Goal: Information Seeking & Learning: Check status

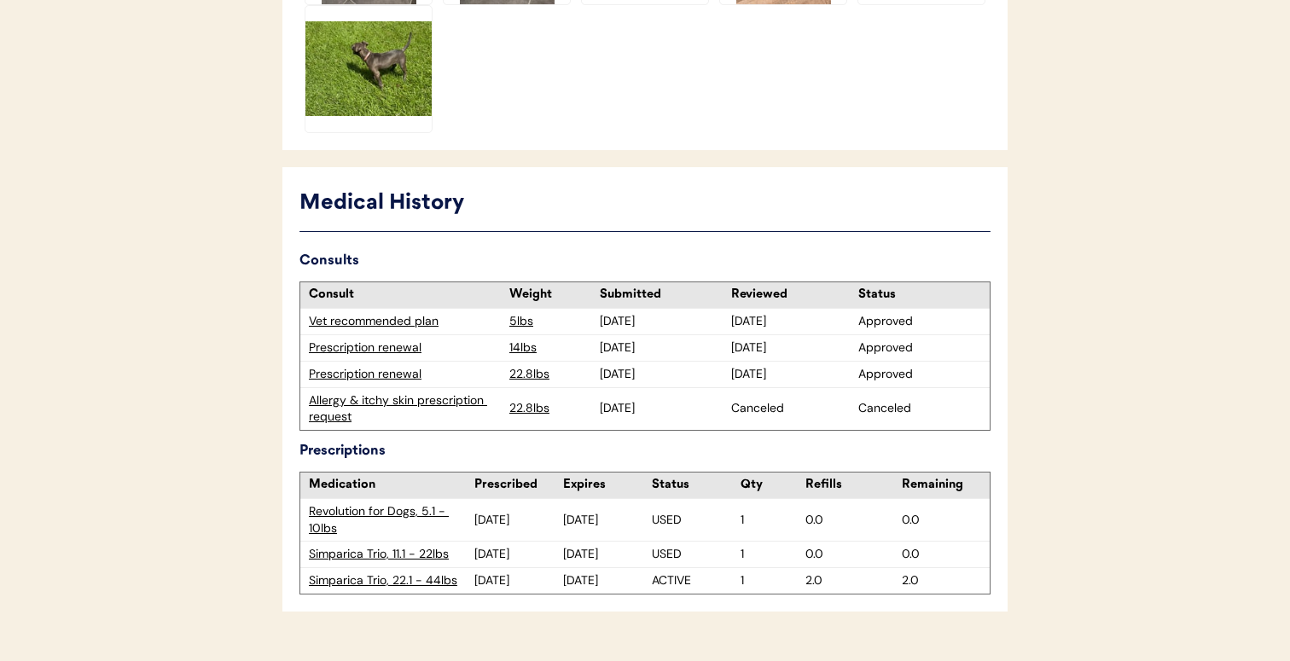
scroll to position [884, 0]
click at [390, 573] on div "Simparica Trio, 22.1 - 44lbs" at bounding box center [391, 581] width 165 height 17
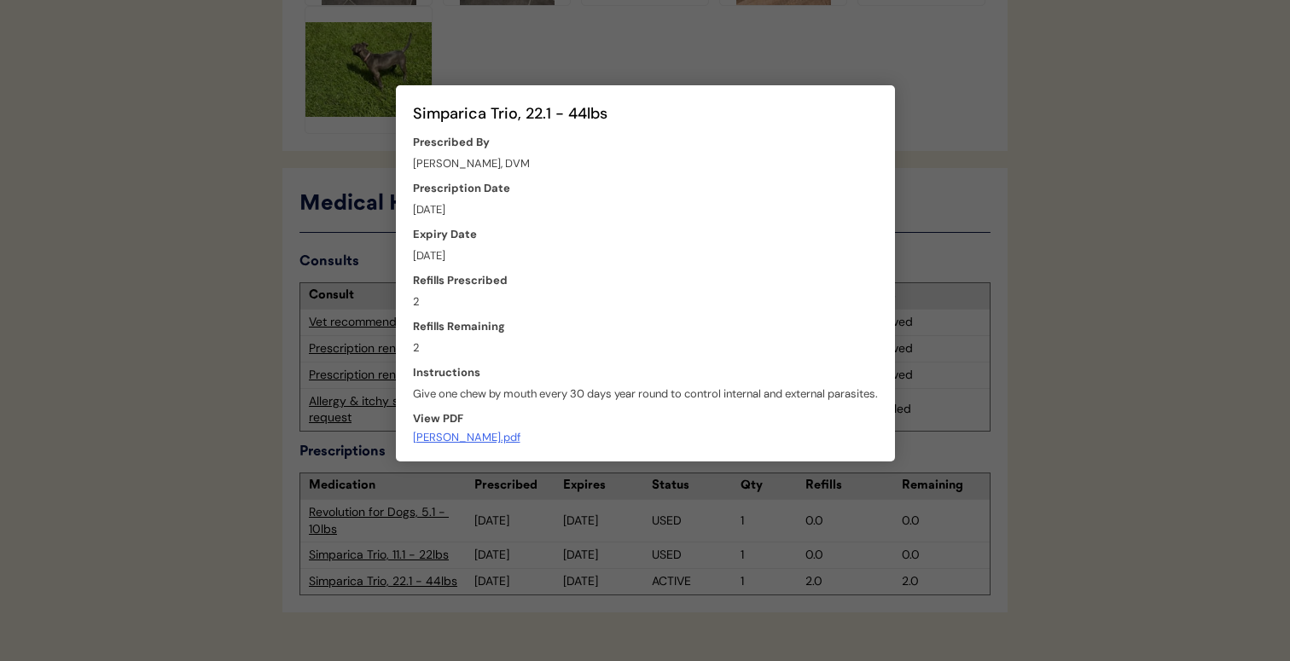
click at [743, 509] on div at bounding box center [645, 330] width 1290 height 661
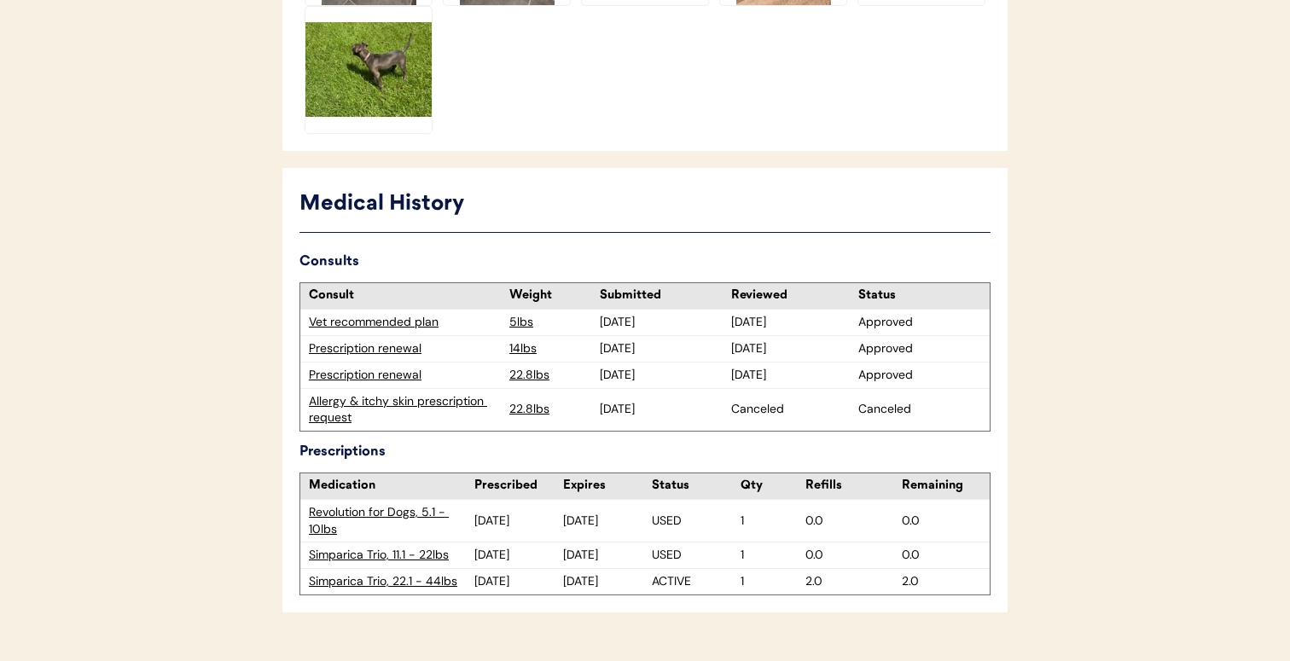
scroll to position [885, 0]
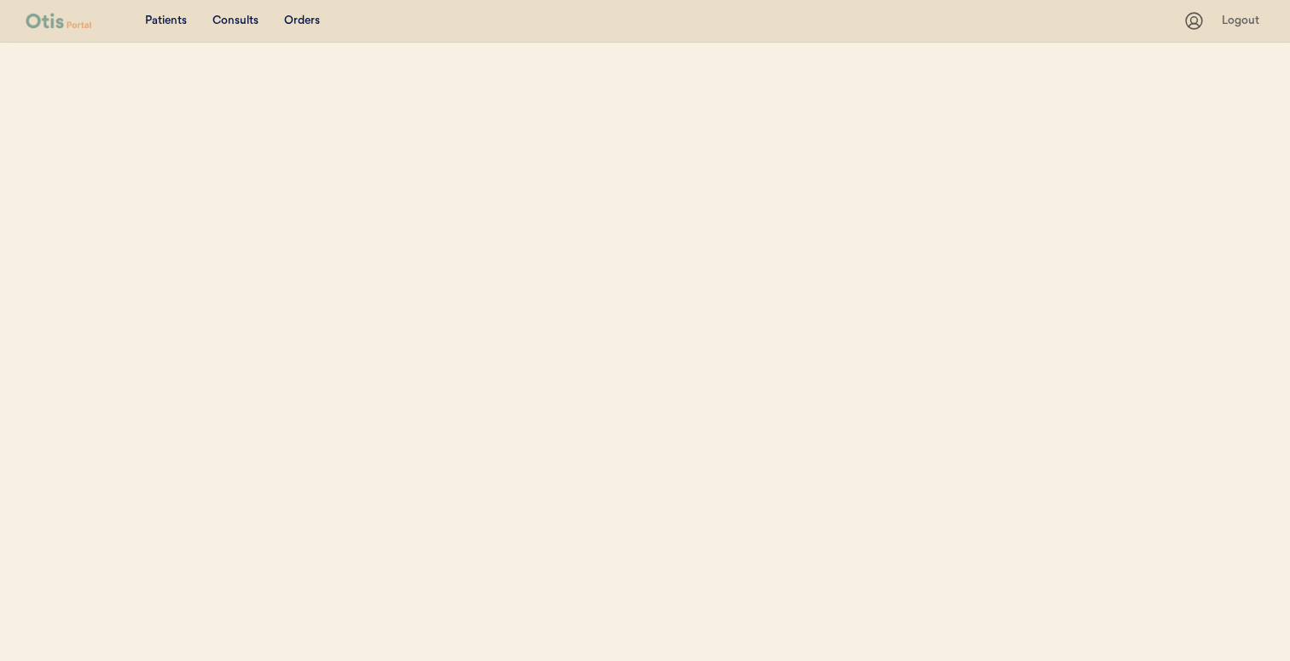
select select ""Name""
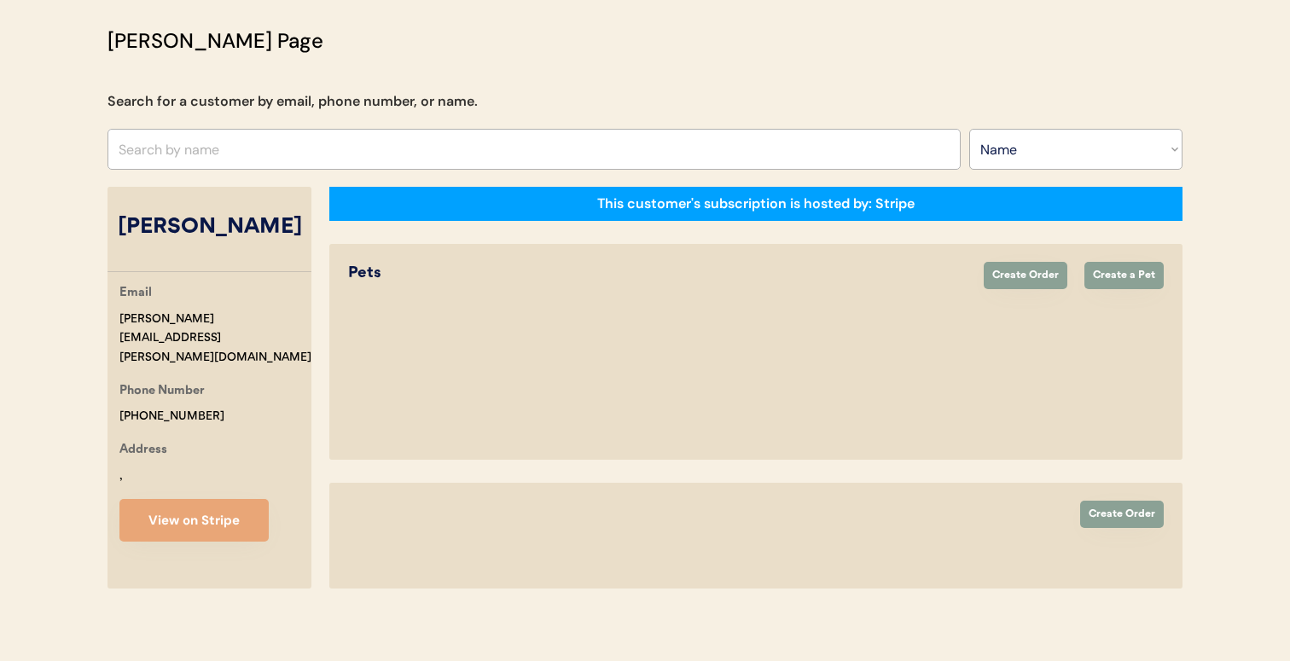
select select "true"
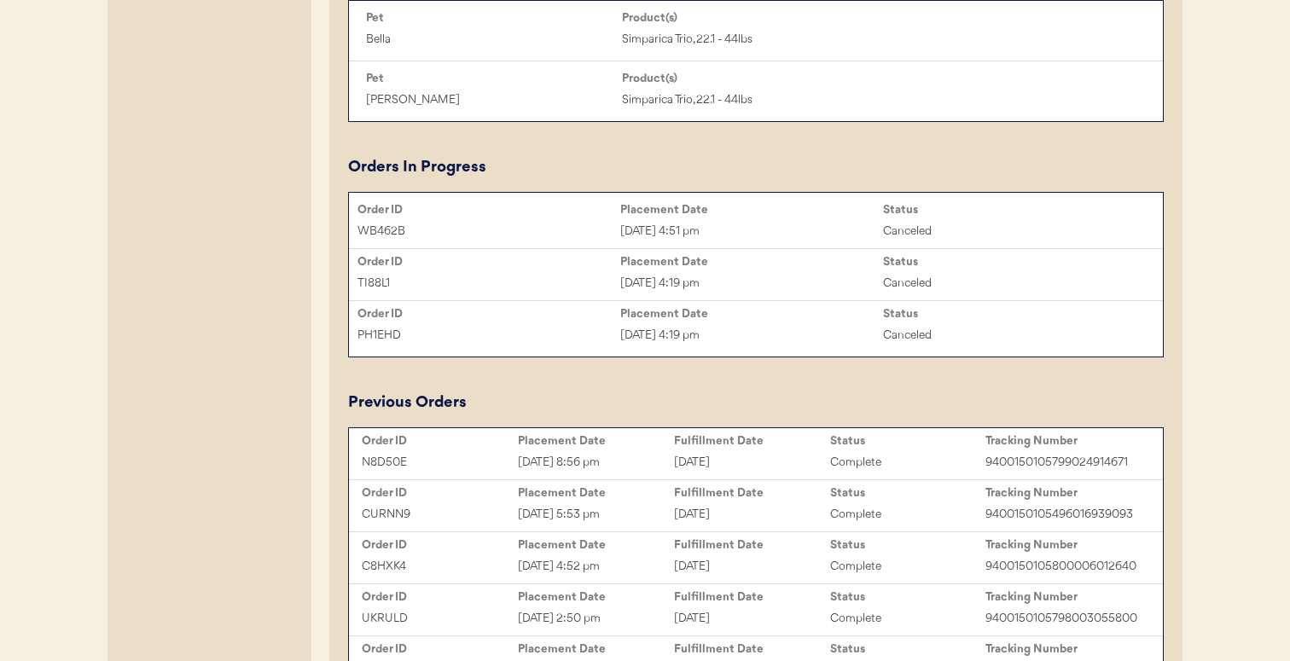
scroll to position [966, 0]
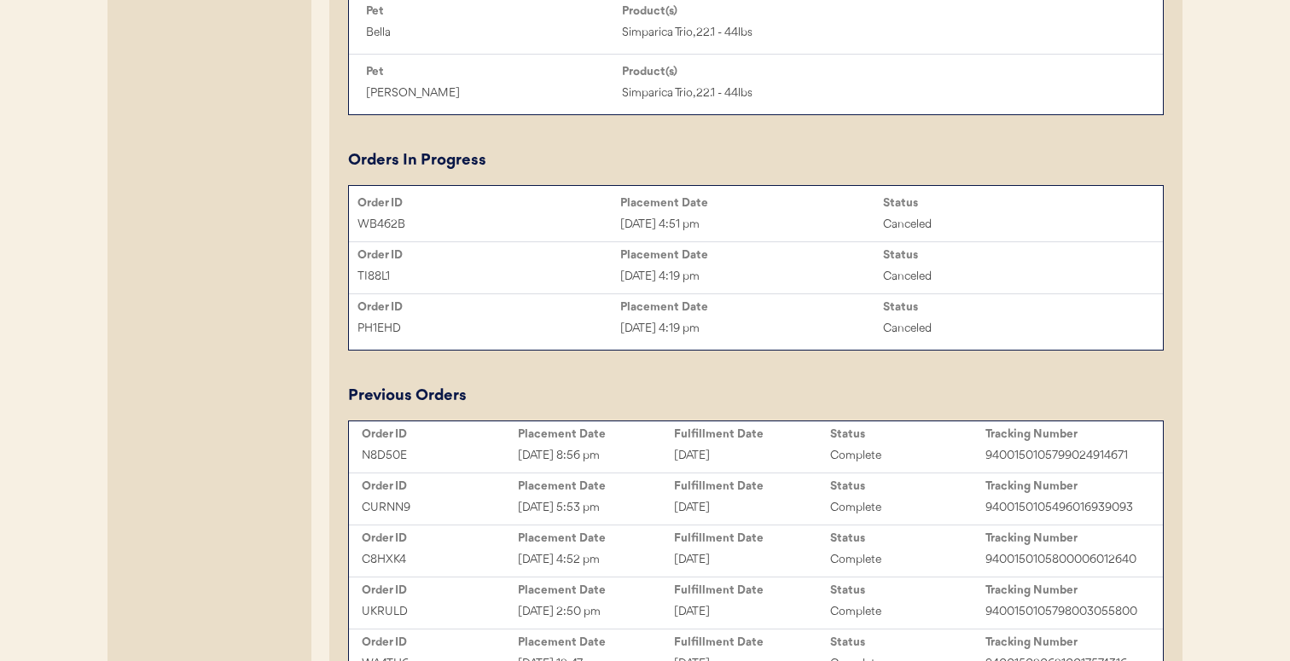
click at [650, 558] on div "Jun 26, 2025 4:52 pm" at bounding box center [596, 560] width 156 height 20
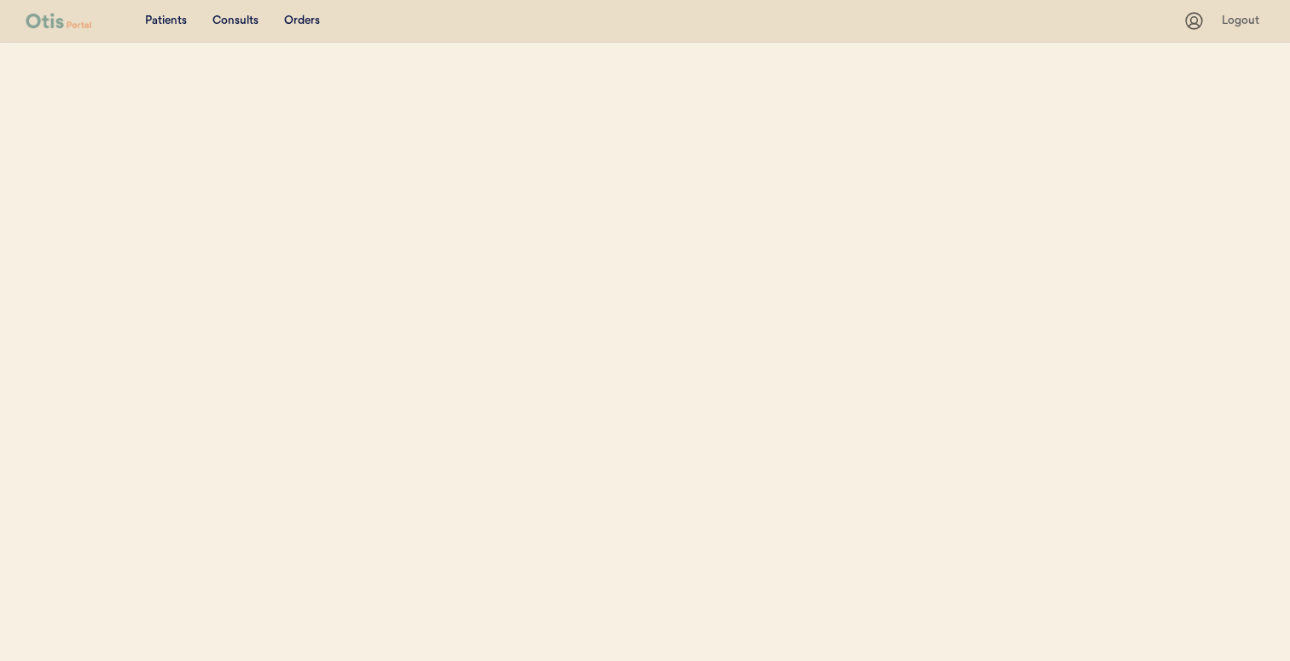
select select ""Name""
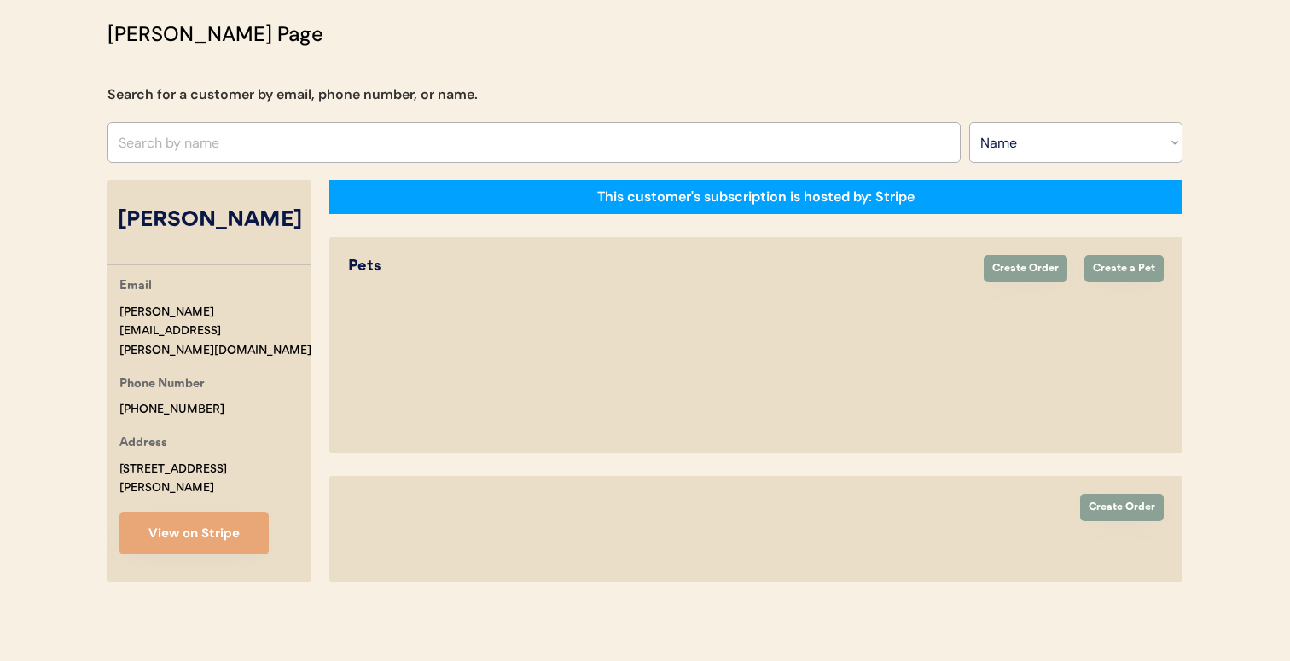
select select "true"
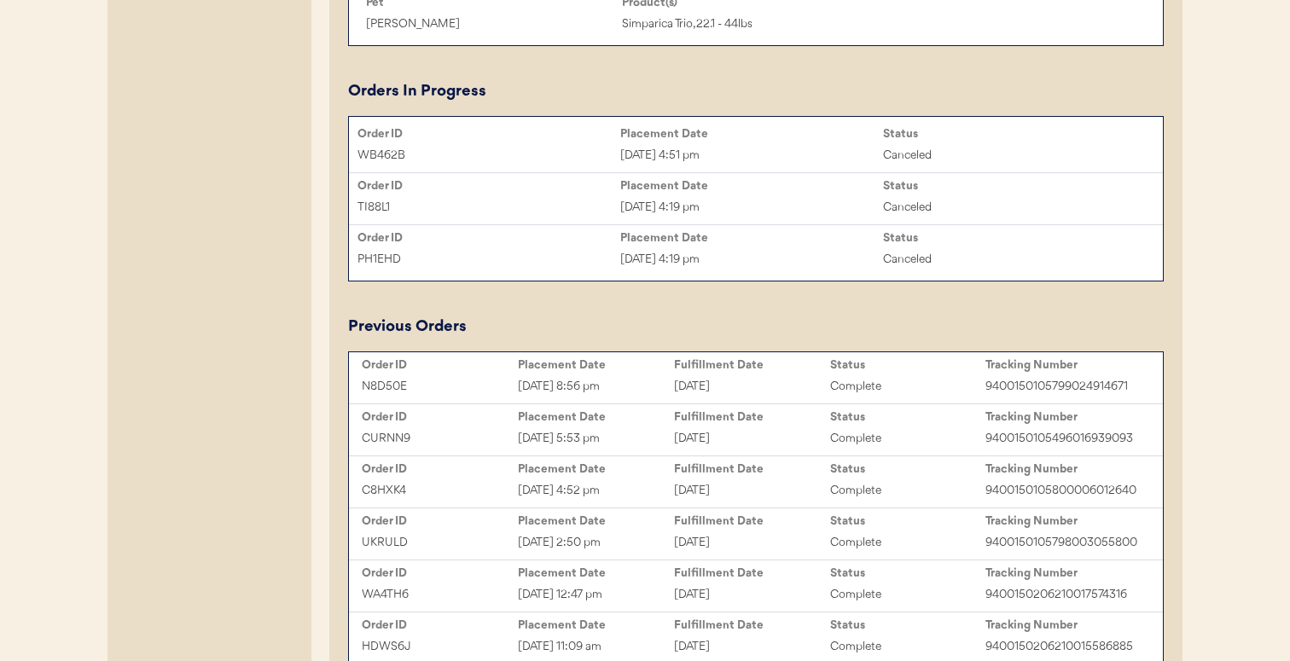
scroll to position [1034, 0]
click at [654, 430] on div "[DATE] 5:53 pm" at bounding box center [596, 440] width 156 height 20
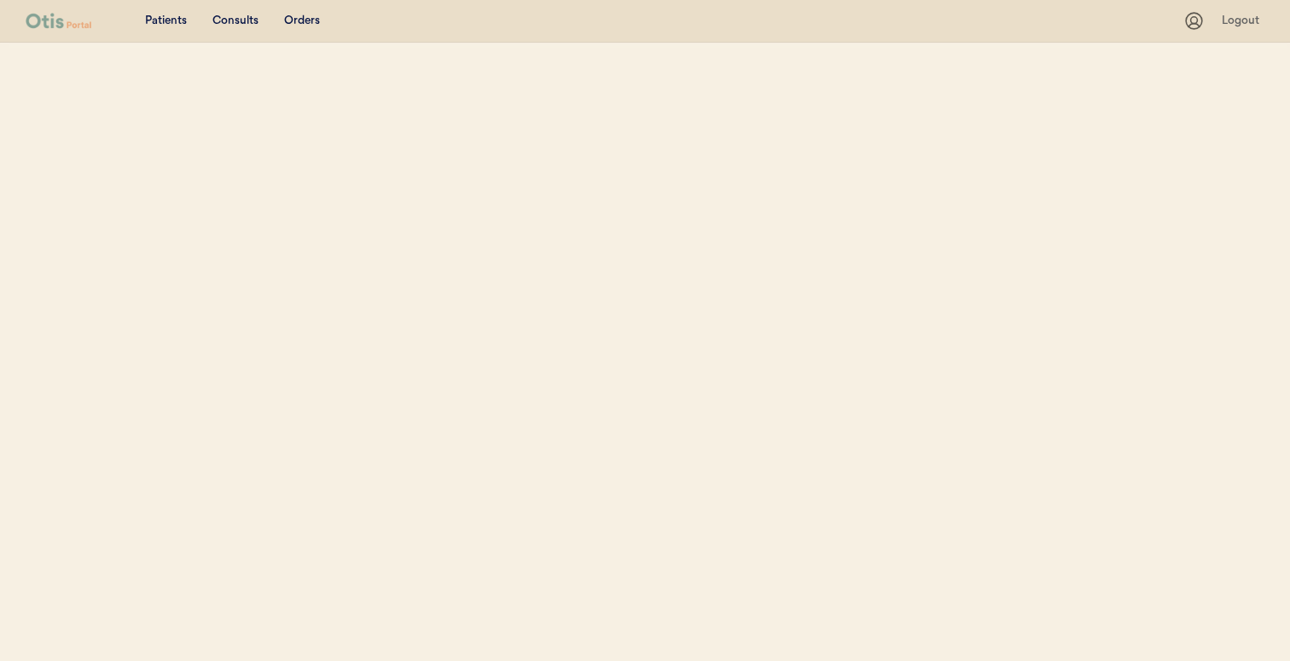
select select ""Name""
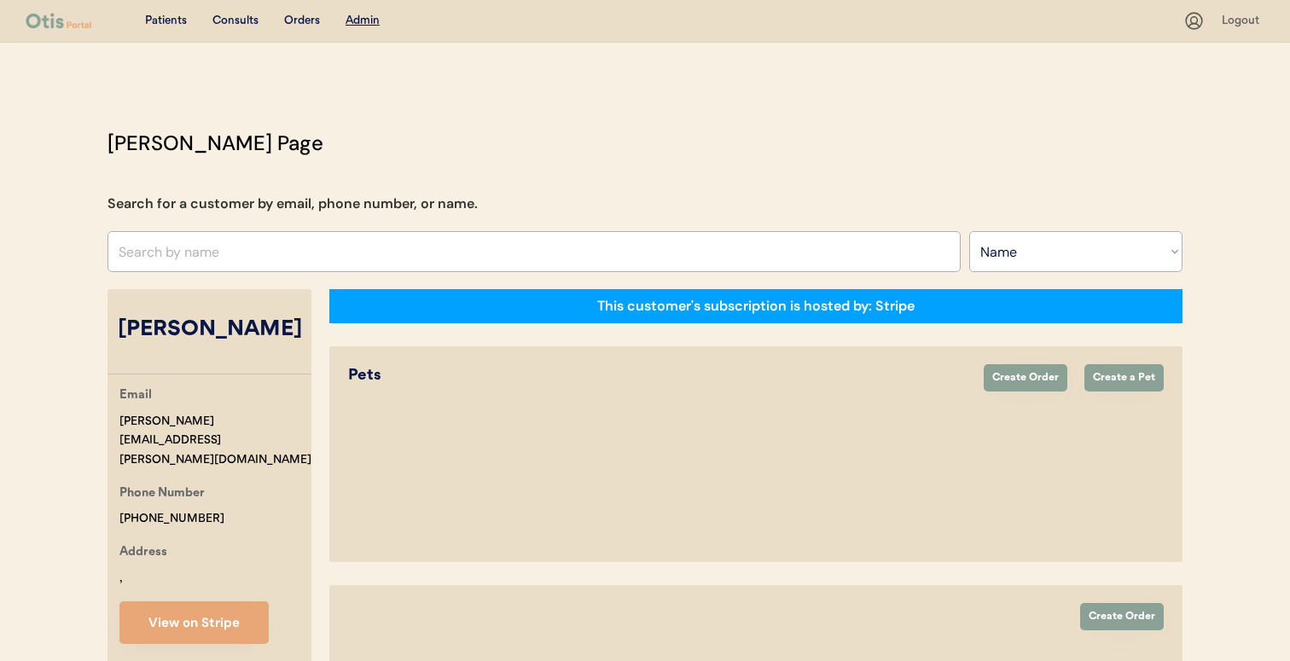
select select "true"
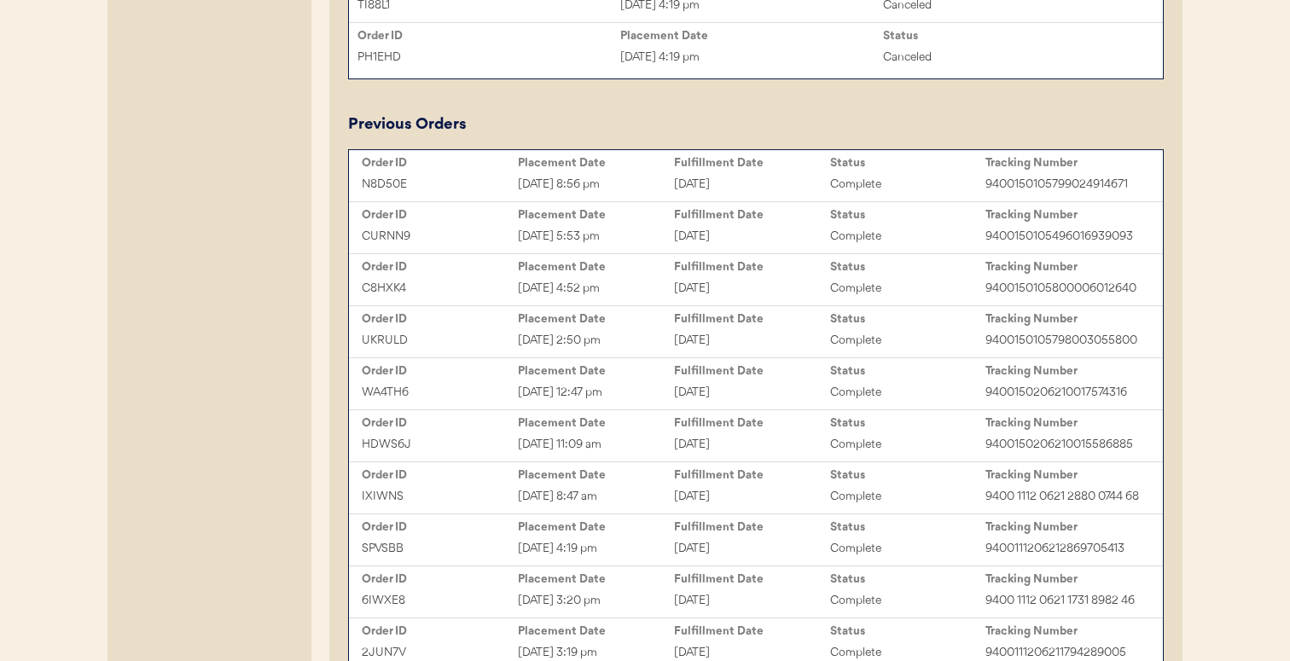
scroll to position [1235, 0]
click at [646, 360] on div "Order ID Placement Date Fulfillment Date Status Tracking Number WA4TH6 [DATE] 1…" at bounding box center [756, 385] width 814 height 51
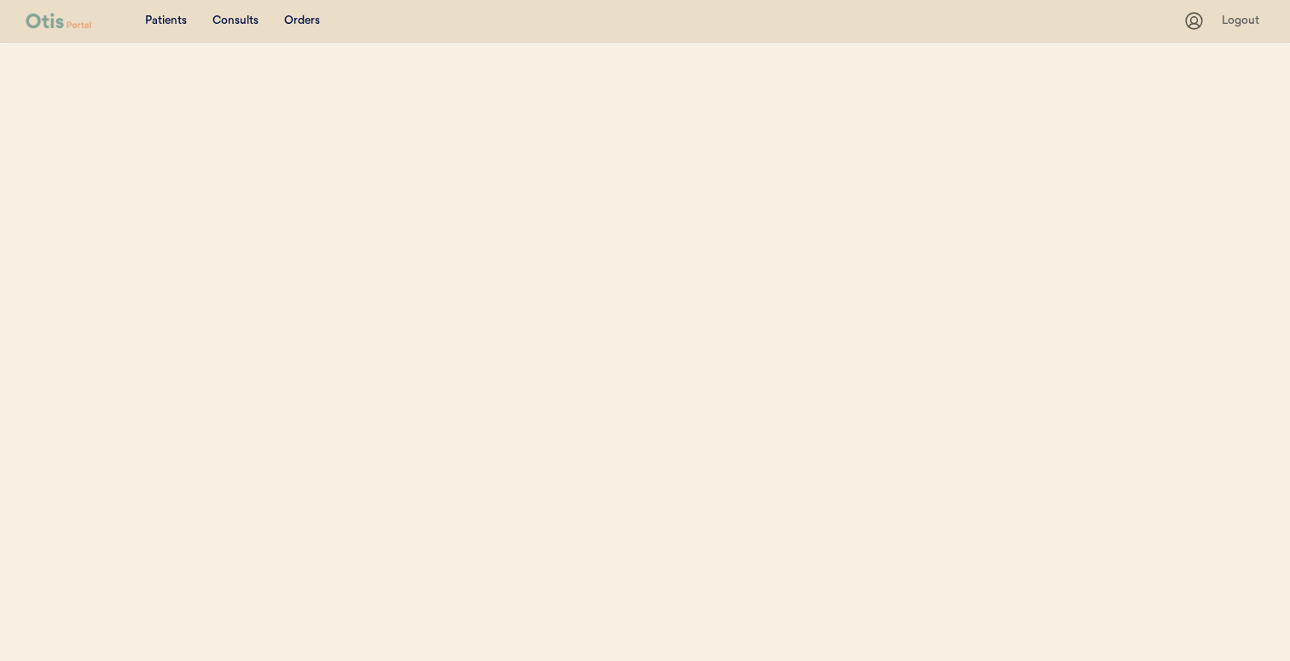
select select ""Name""
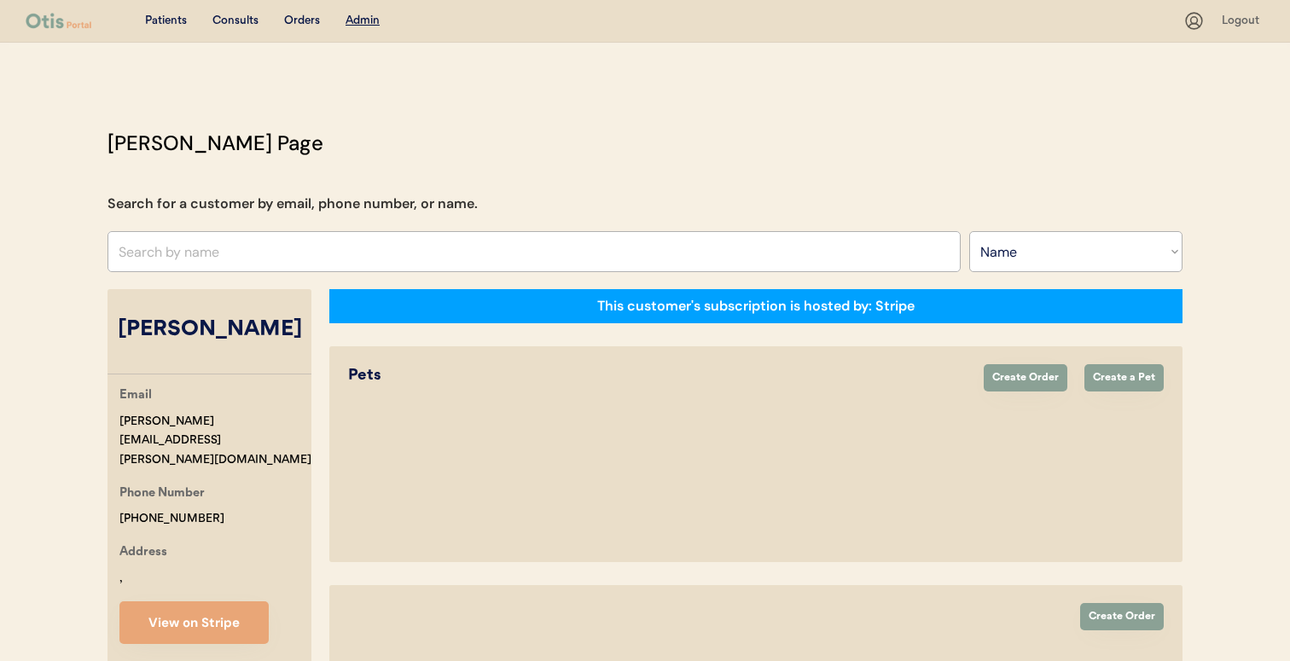
select select "true"
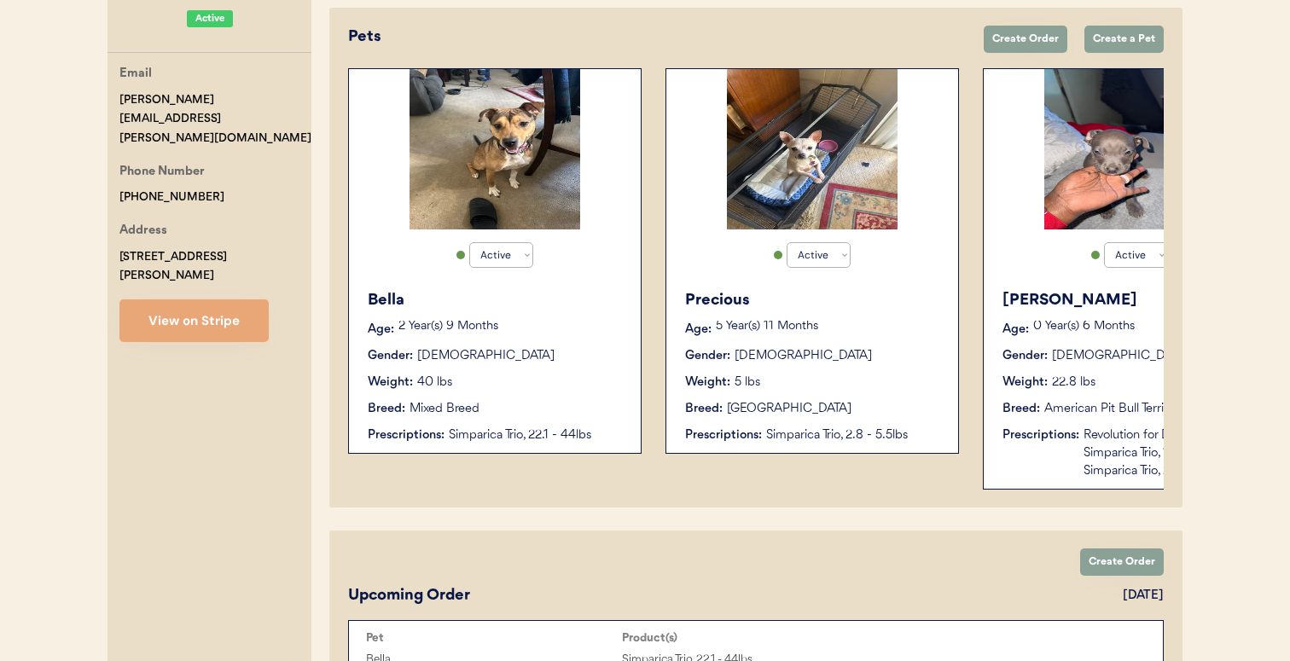
scroll to position [140, 0]
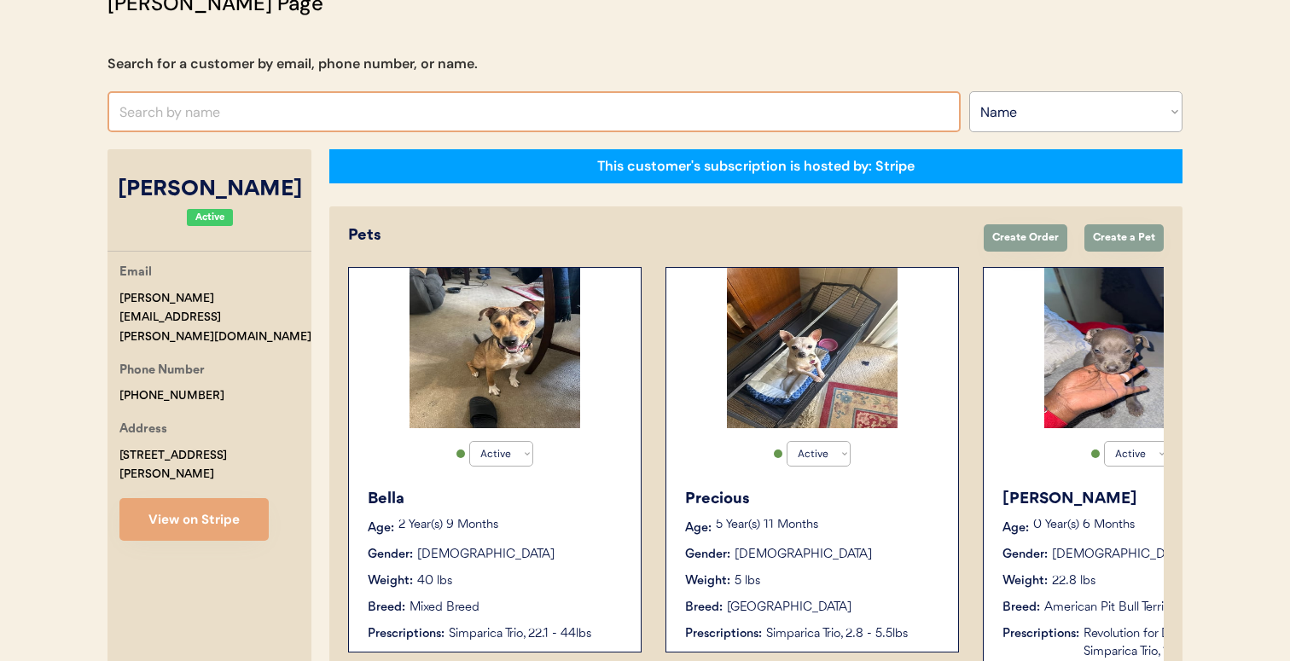
click at [440, 102] on input "text" at bounding box center [533, 111] width 853 height 41
type input "tonya ph"
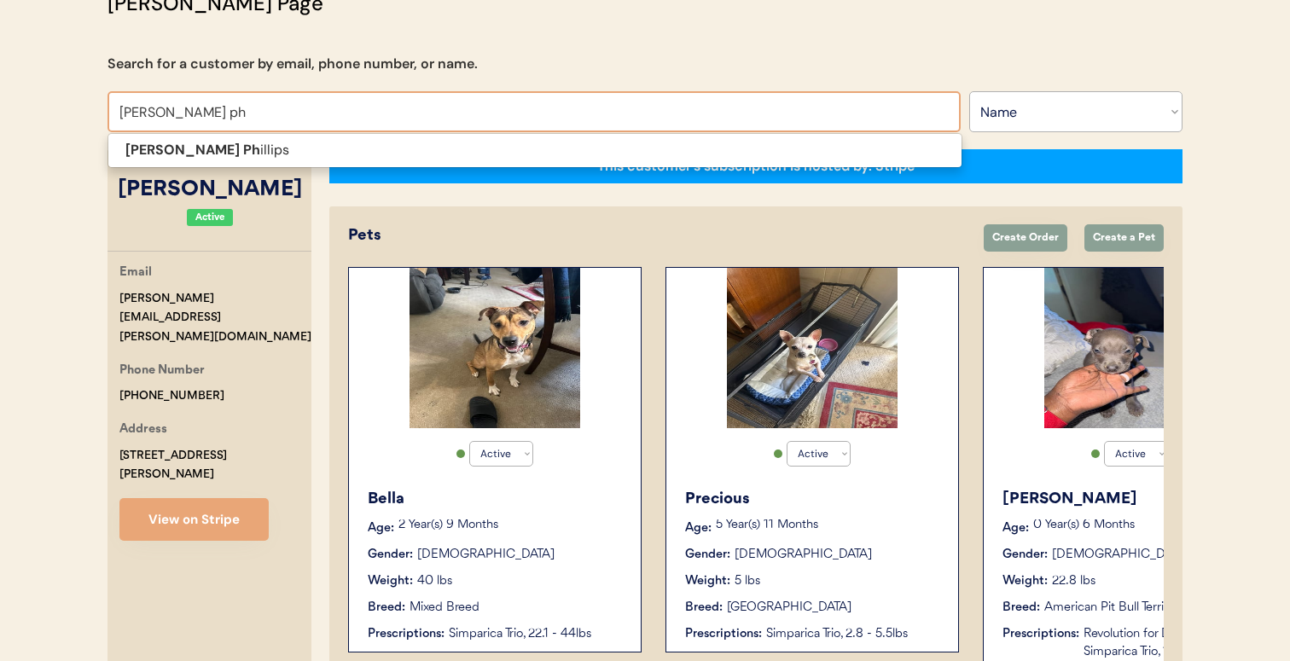
type input "tonya phillips"
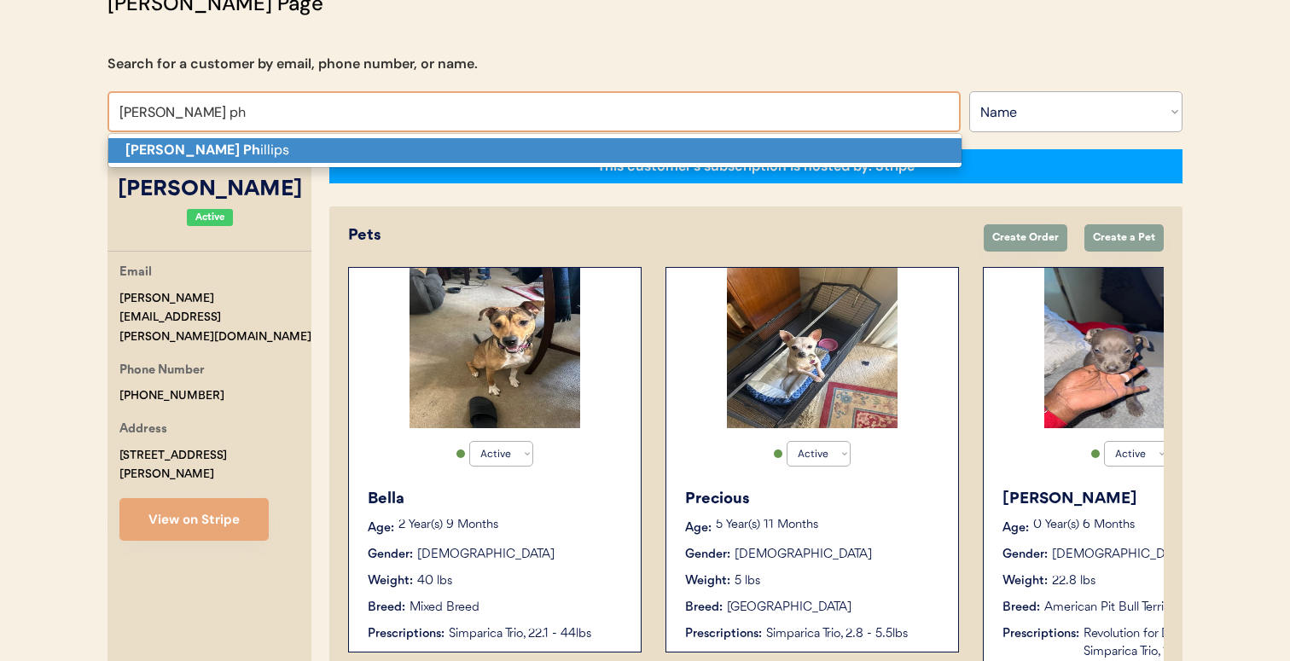
click at [438, 146] on p "Tonya Ph illips" at bounding box center [534, 150] width 853 height 25
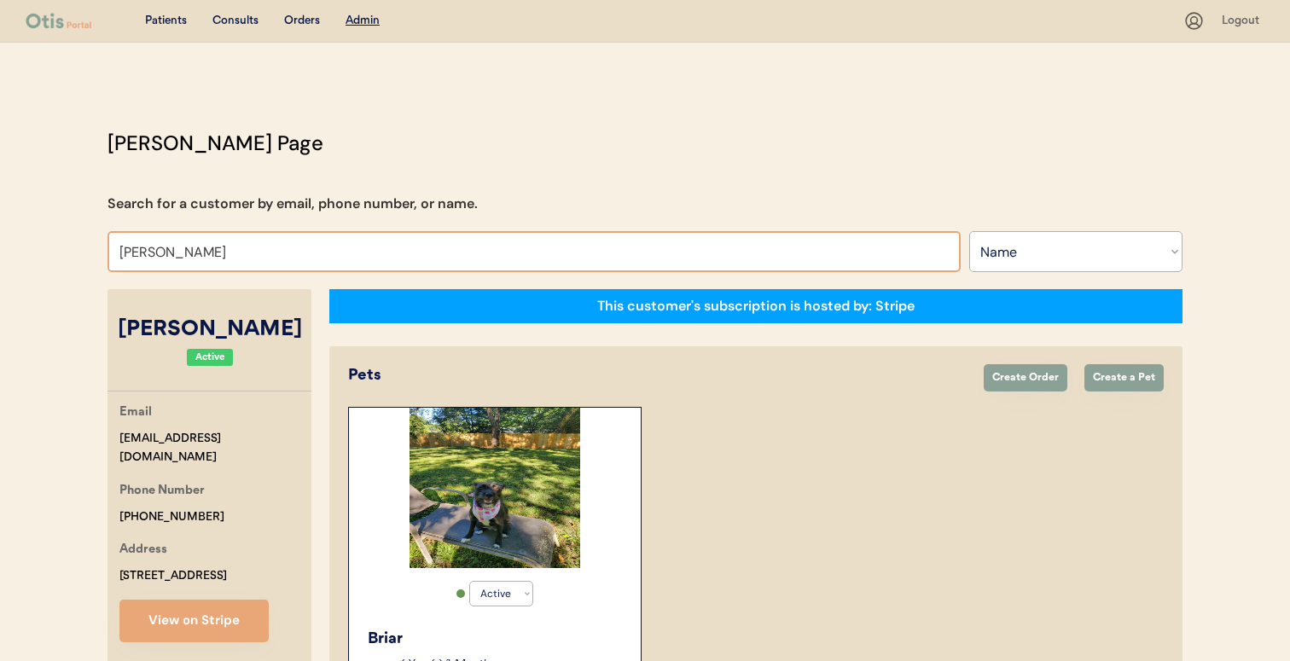
click at [520, 250] on input "Tonya Phillips" at bounding box center [533, 251] width 853 height 41
type input "JULIANA"
type input "JULIANA Murphy"
type input "JULIANA"
type input "JULIANA Murphy"
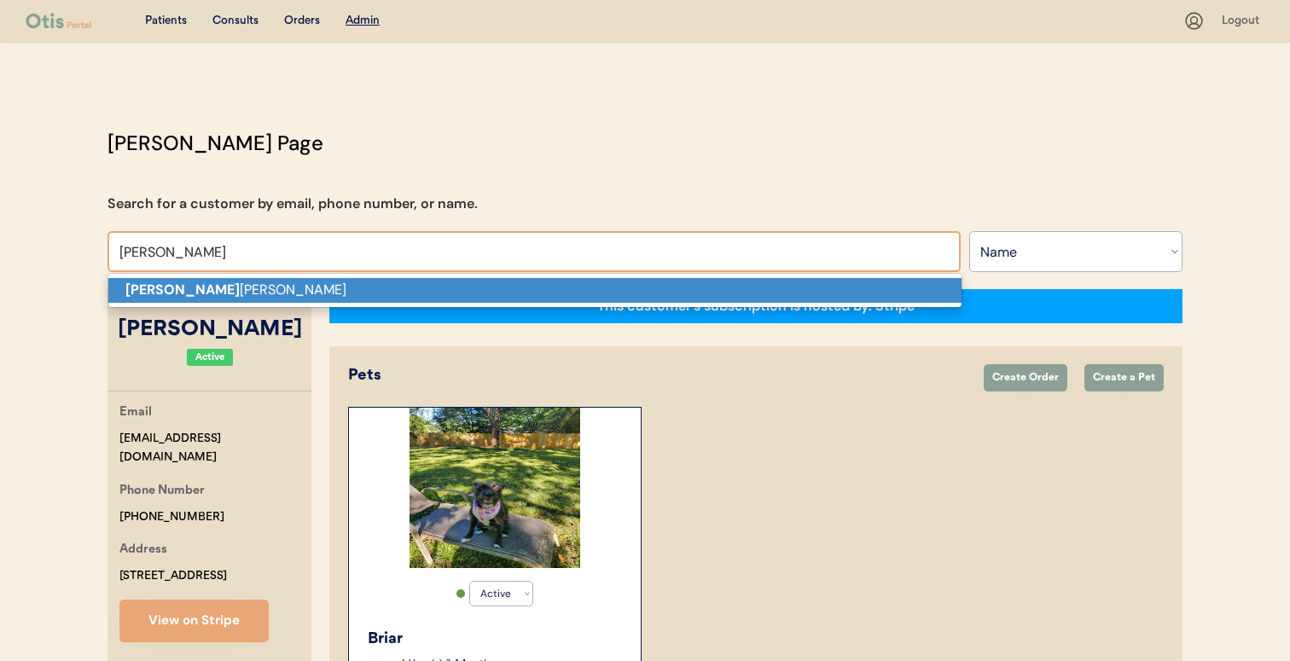
click at [502, 288] on p "Juliana Murphy" at bounding box center [534, 290] width 853 height 25
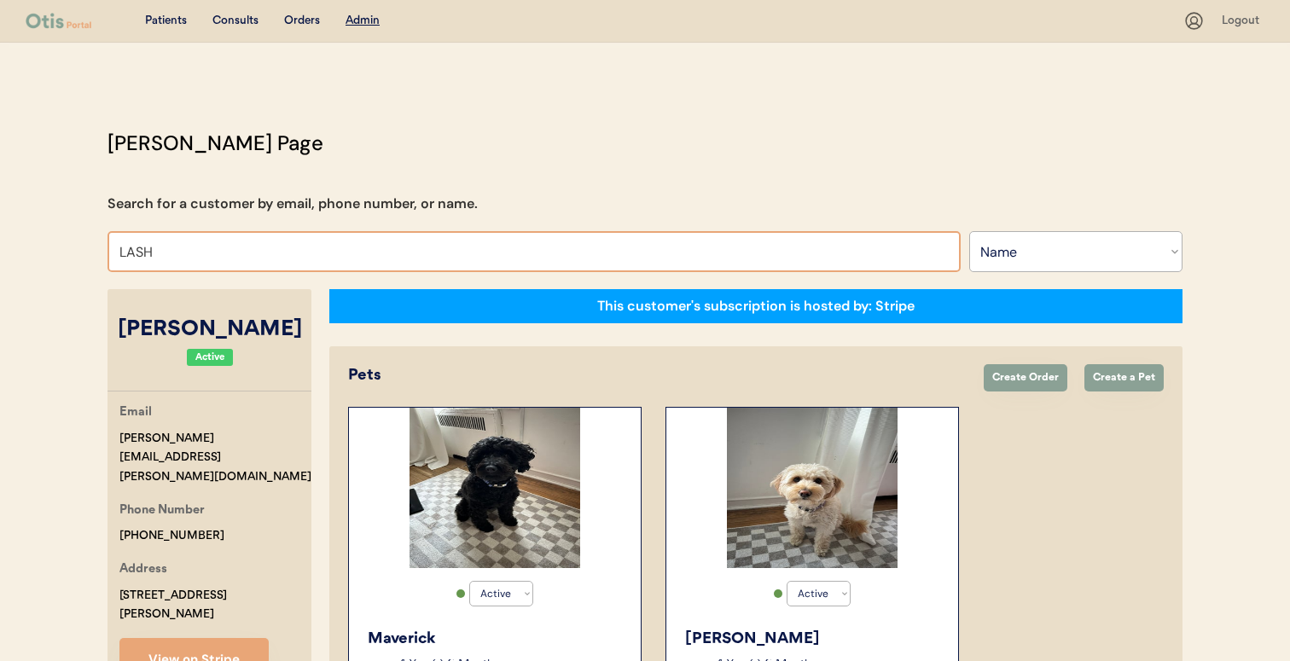
type input "LASHA"
type input "LASHAunda Spurgeon"
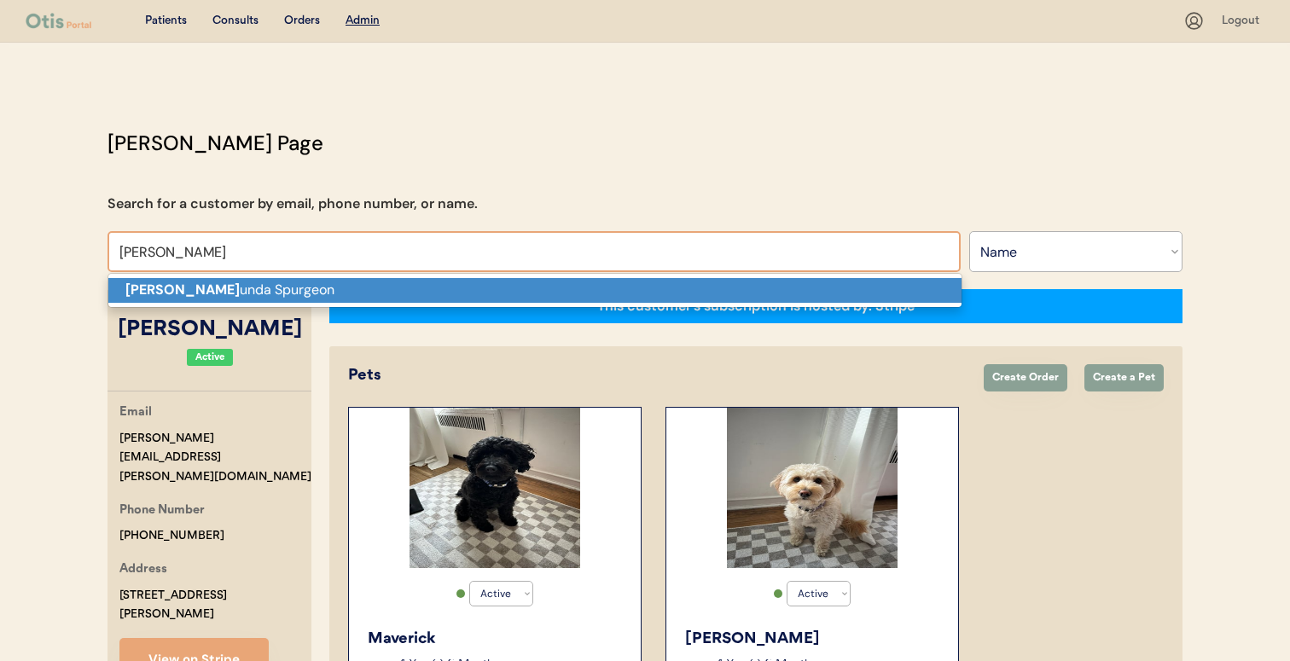
click at [549, 290] on p "LaSha unda Spurgeon" at bounding box center [534, 290] width 853 height 25
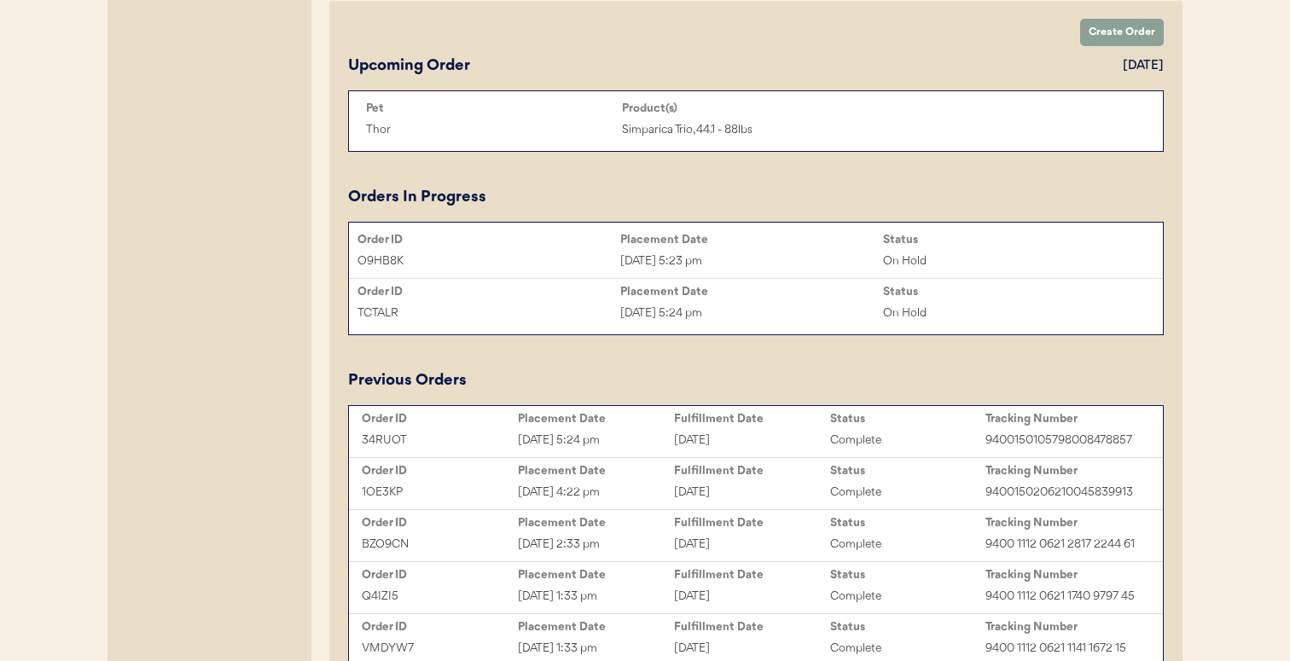
scroll to position [839, 0]
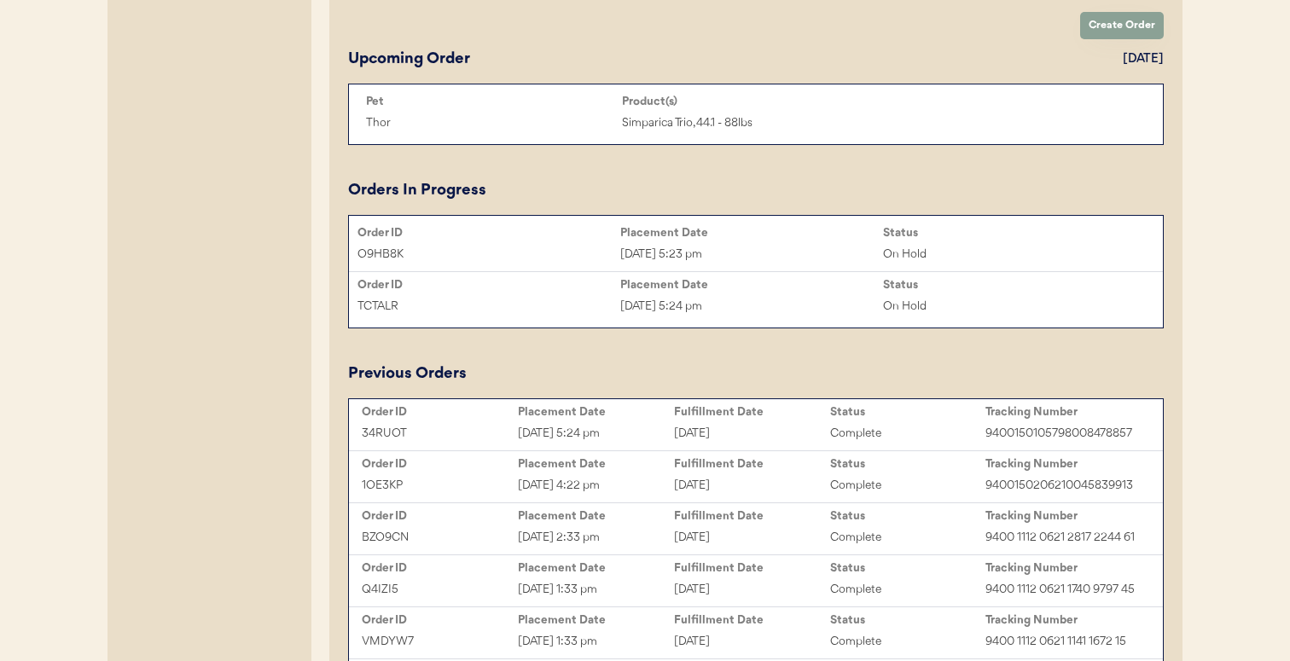
type input "LaShaunda Spurgeon"
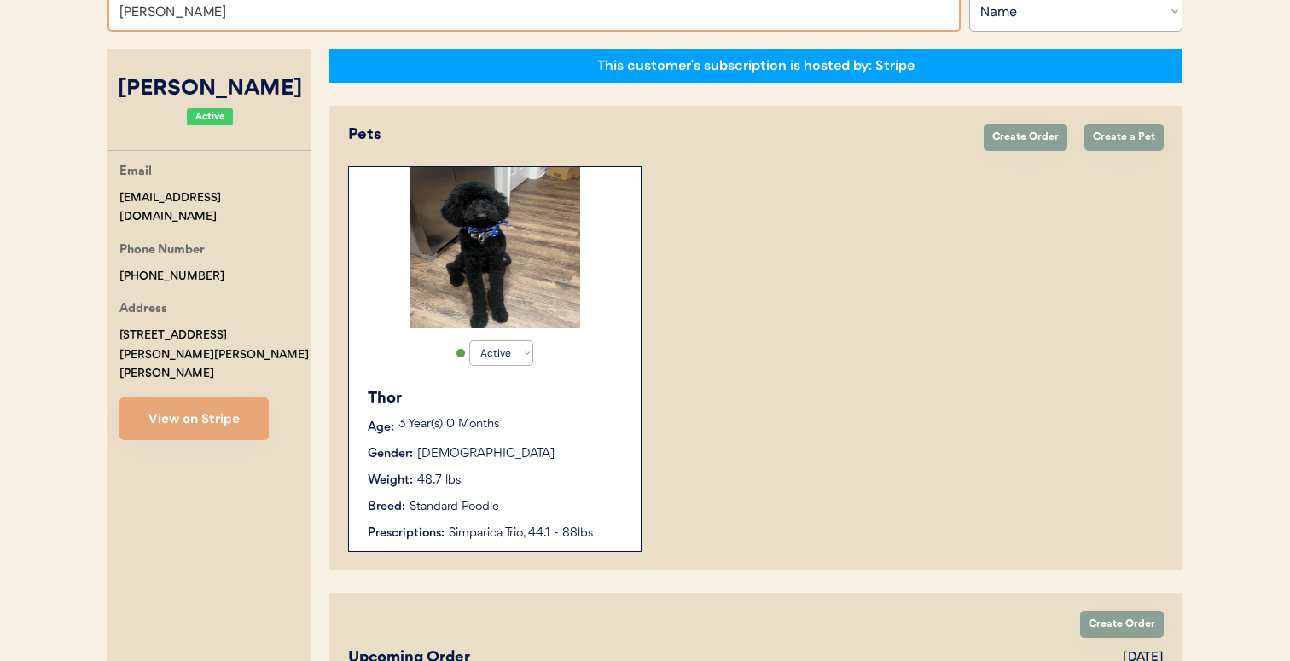
scroll to position [244, 0]
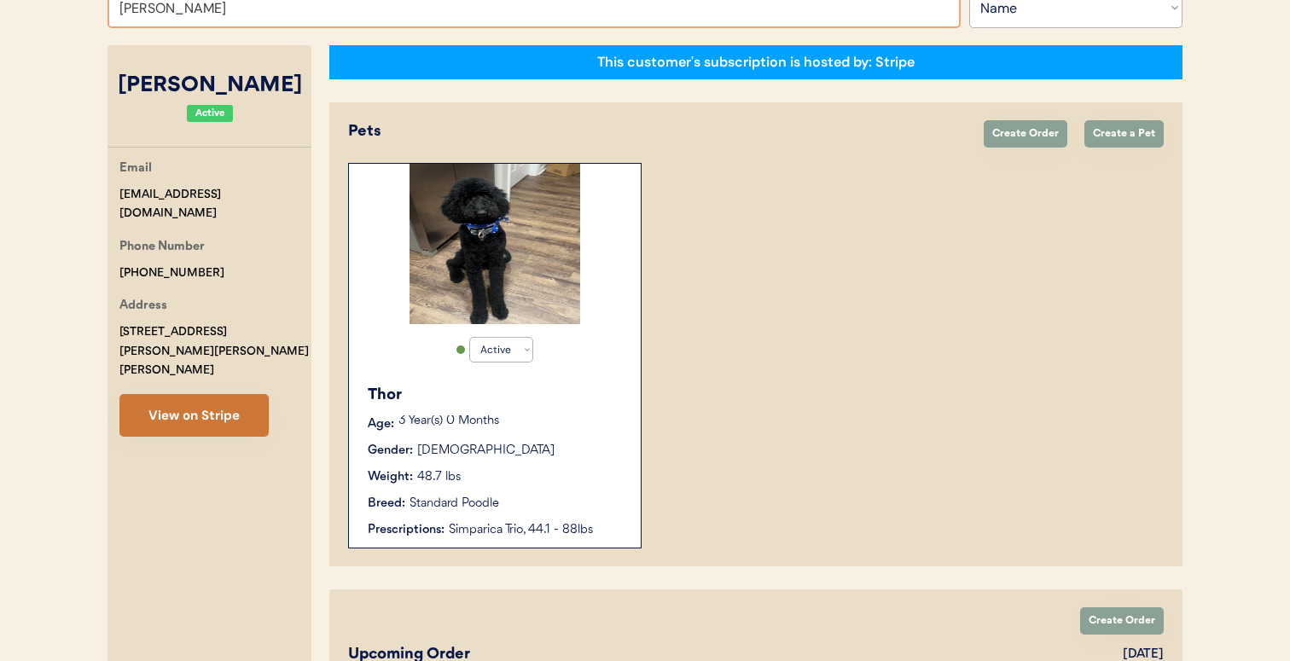
click at [238, 394] on button "View on Stripe" at bounding box center [193, 415] width 149 height 43
click at [522, 410] on div "Thor Age: 3 Year(s) 0 Months Gender: Male Weight: 48.7 lbs Breed: Standard Pood…" at bounding box center [494, 461] width 275 height 172
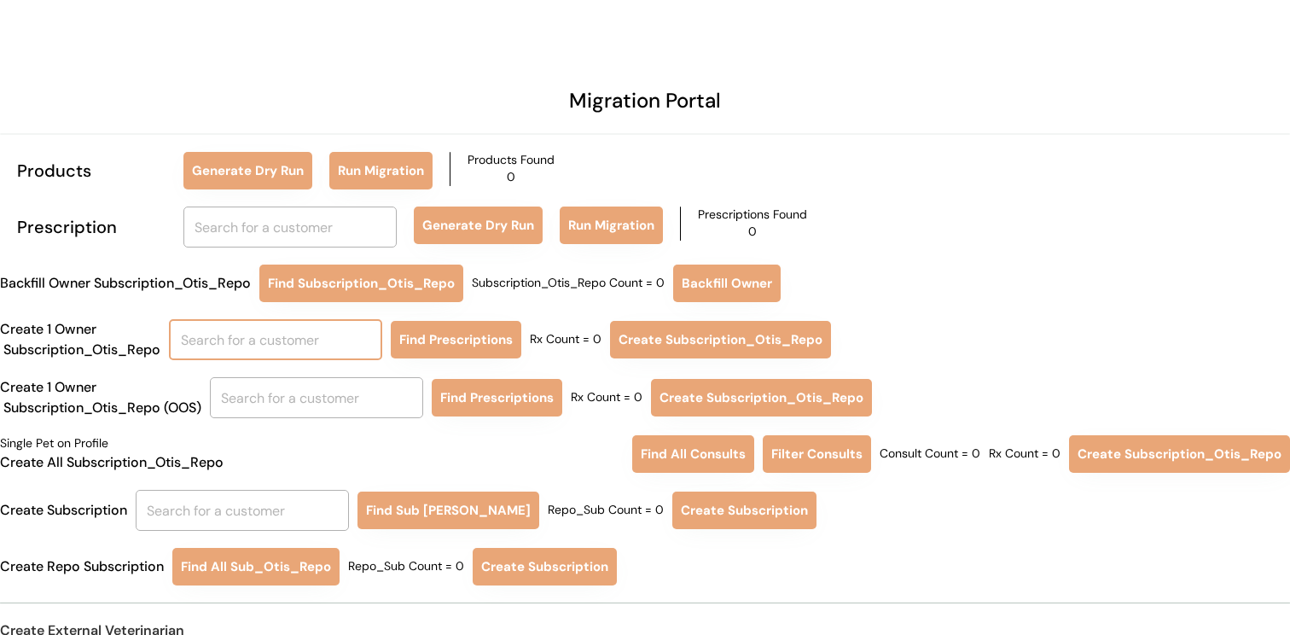
click at [323, 337] on input "text" at bounding box center [275, 339] width 213 height 41
type input "[PERSON_NAME]"
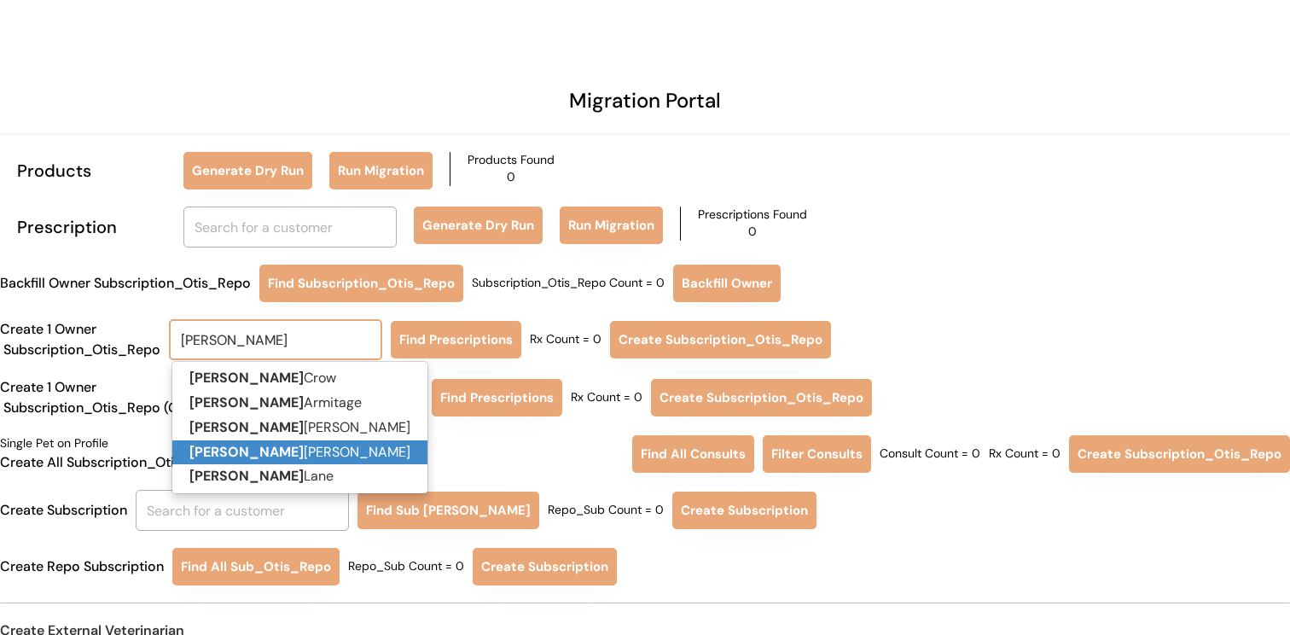
click at [326, 446] on p "[PERSON_NAME]" at bounding box center [299, 452] width 255 height 25
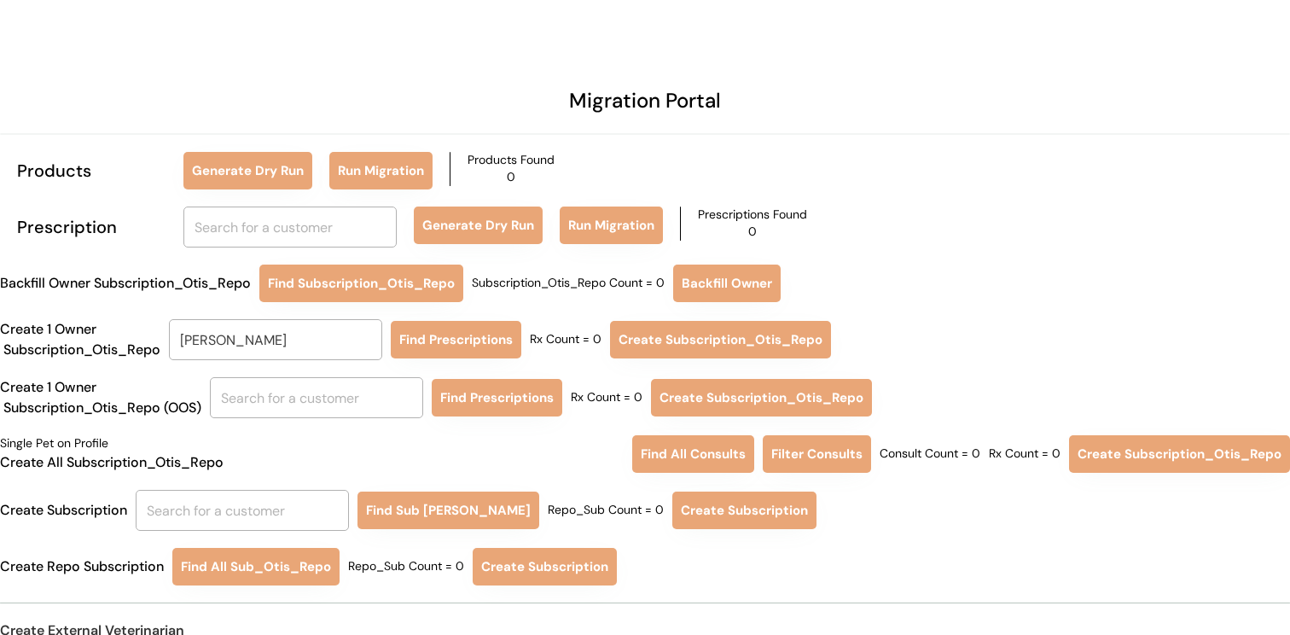
type input "[PERSON_NAME]"
click at [471, 316] on div "Migration Portal Products Generate Dry Run Run Migration Products Found 0 Presc…" at bounding box center [645, 358] width 1290 height 717
click at [467, 335] on button "Find Prescriptions" at bounding box center [456, 340] width 131 height 38
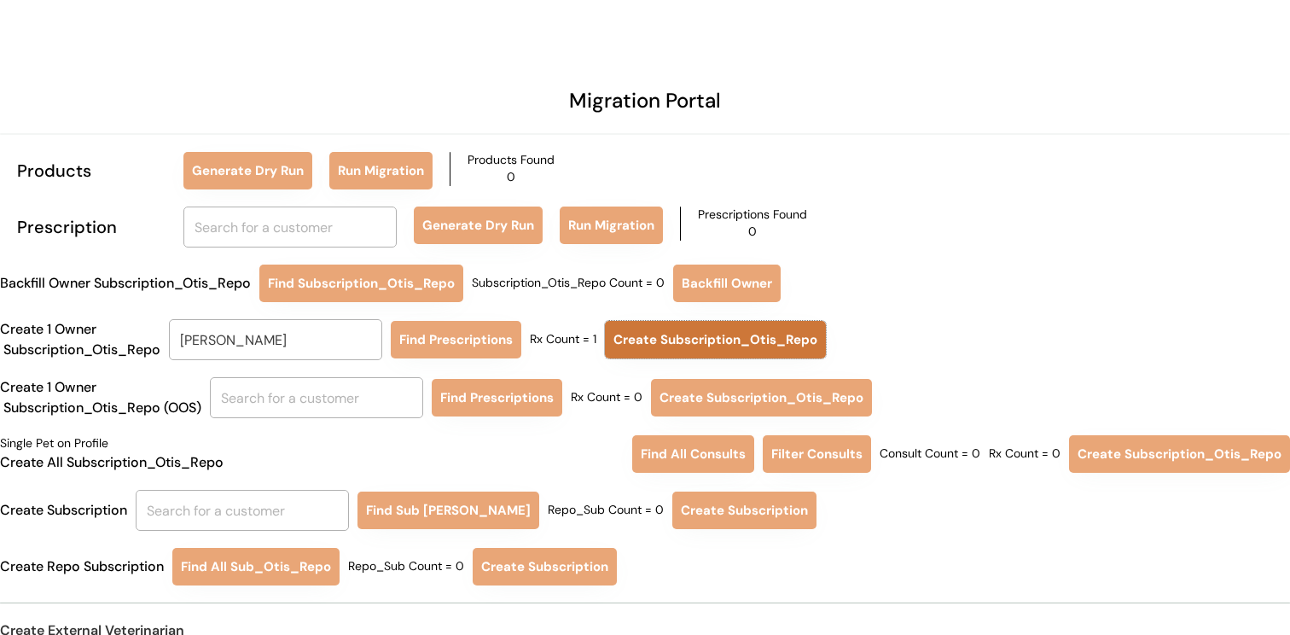
click at [633, 336] on button "Create Subscription_Otis_Repo" at bounding box center [715, 340] width 221 height 38
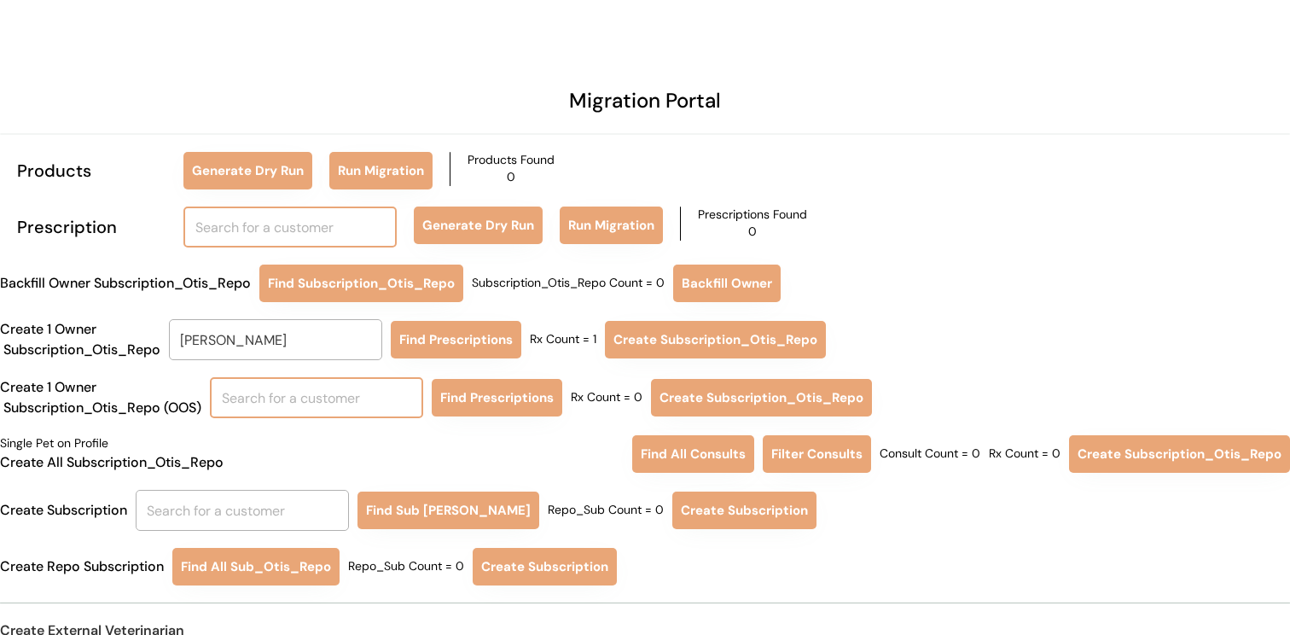
click at [314, 240] on input "text" at bounding box center [289, 226] width 213 height 41
type input "to"
type input "[PERSON_NAME]"
type input "ton"
type input "[PERSON_NAME]"
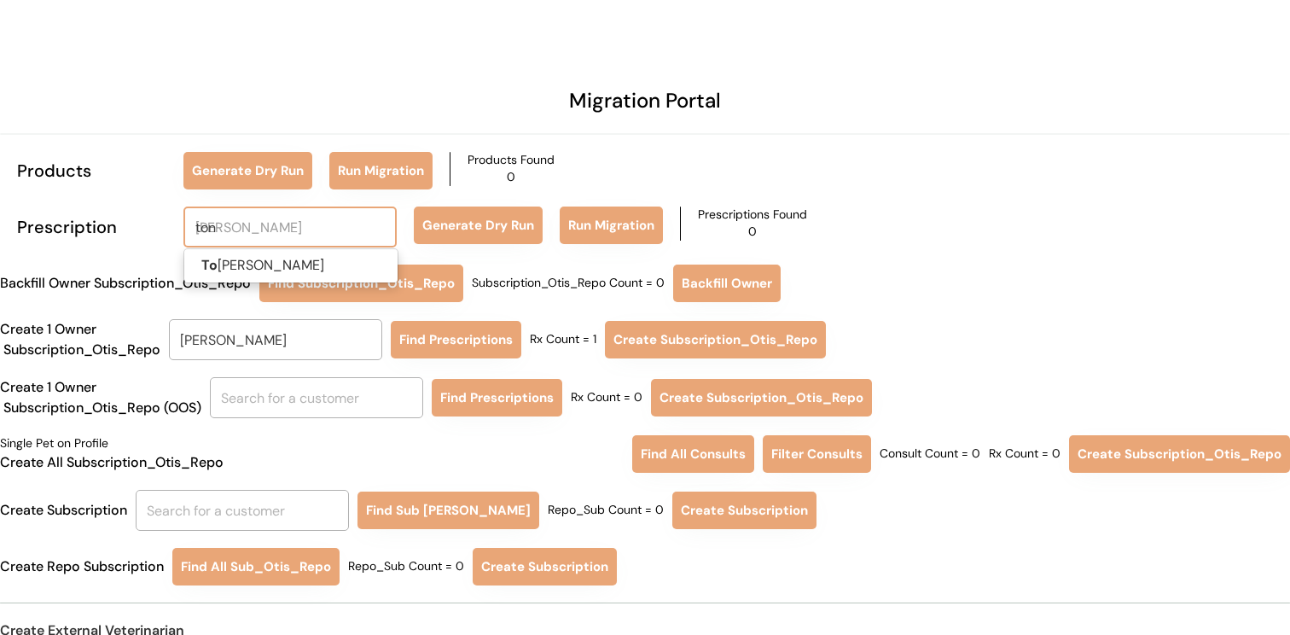
type input "[PERSON_NAME]"
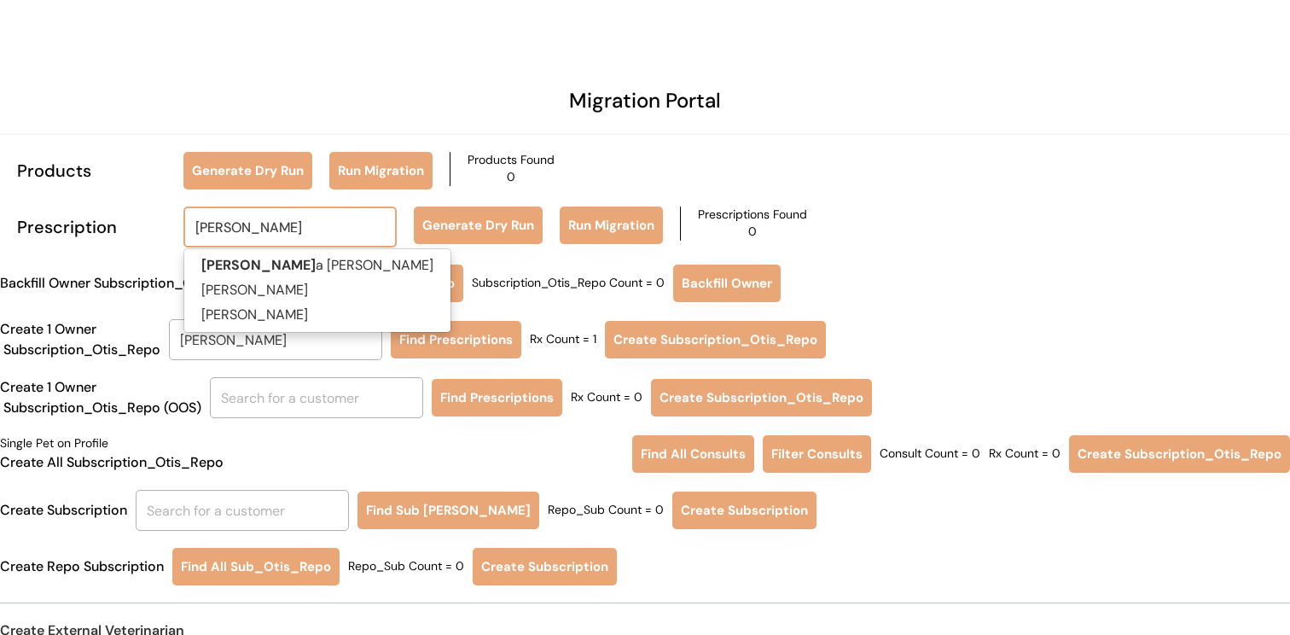
type input "[PERSON_NAME]"
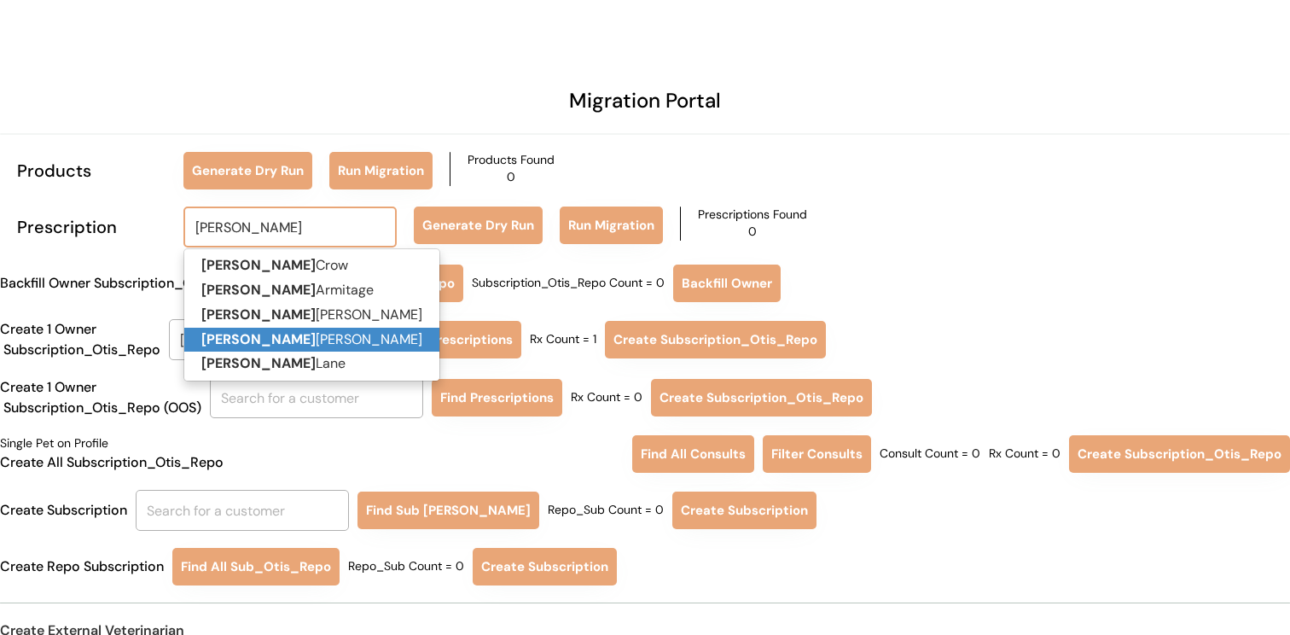
click at [316, 338] on p "Tonya Phillips" at bounding box center [311, 340] width 255 height 25
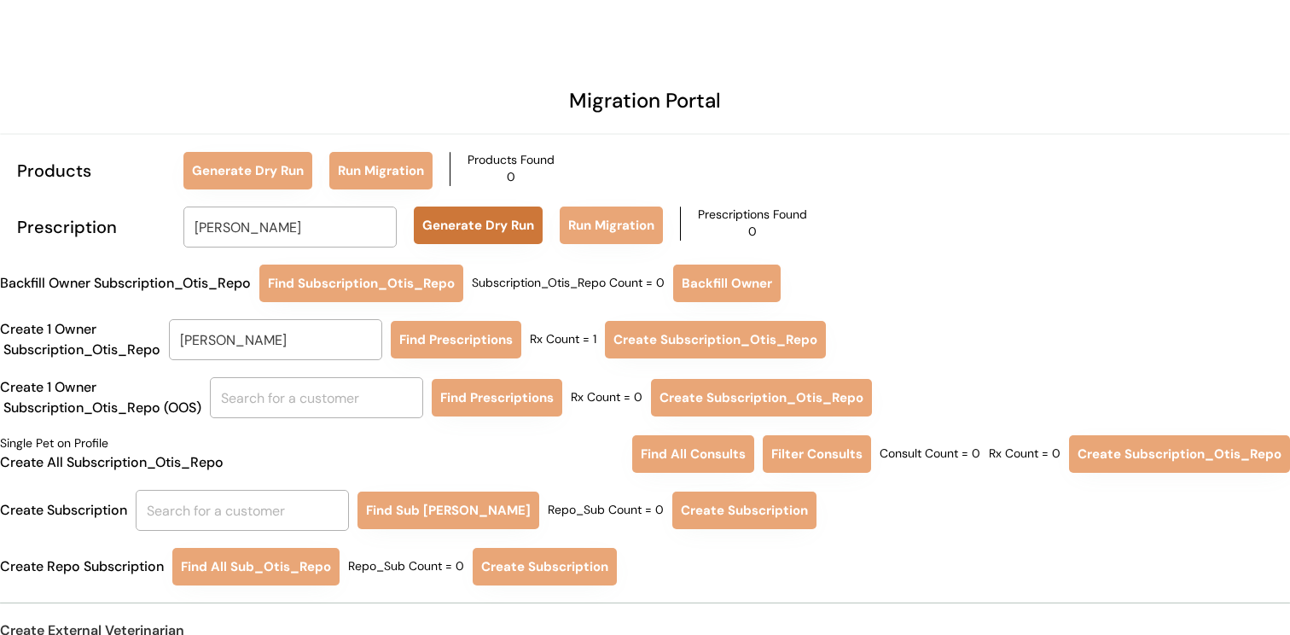
type input "[PERSON_NAME]"
click at [474, 229] on button "Generate Dry Run" at bounding box center [478, 225] width 129 height 38
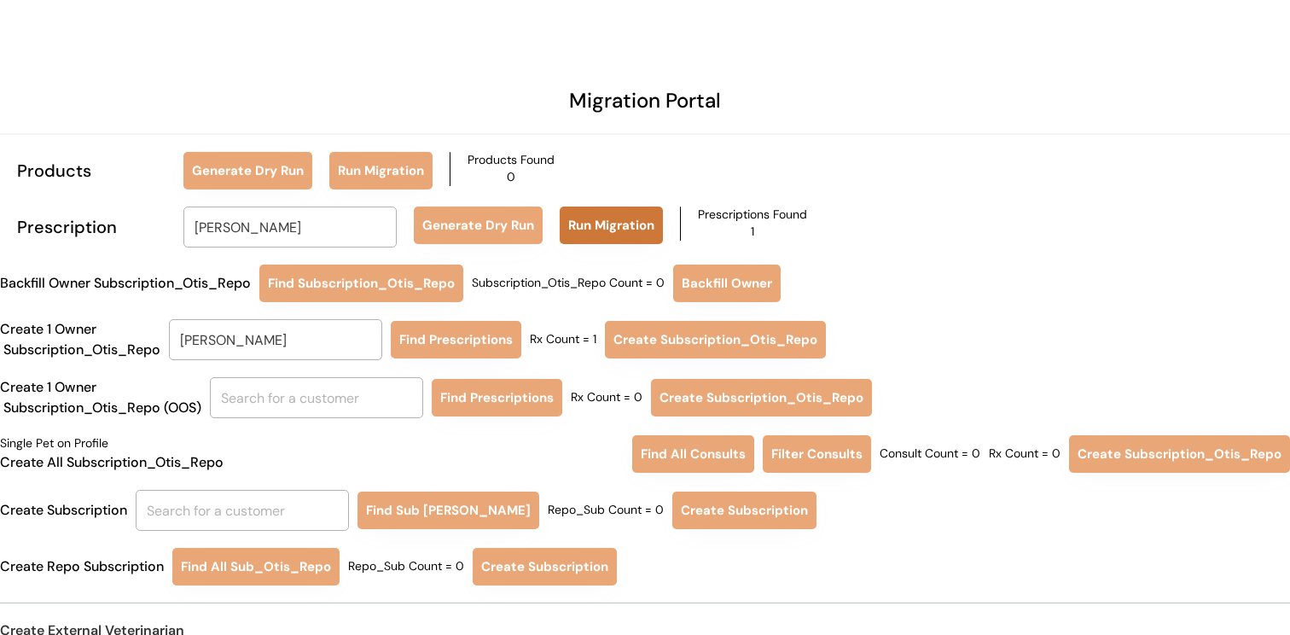
click at [595, 217] on button "Run Migration" at bounding box center [611, 225] width 103 height 38
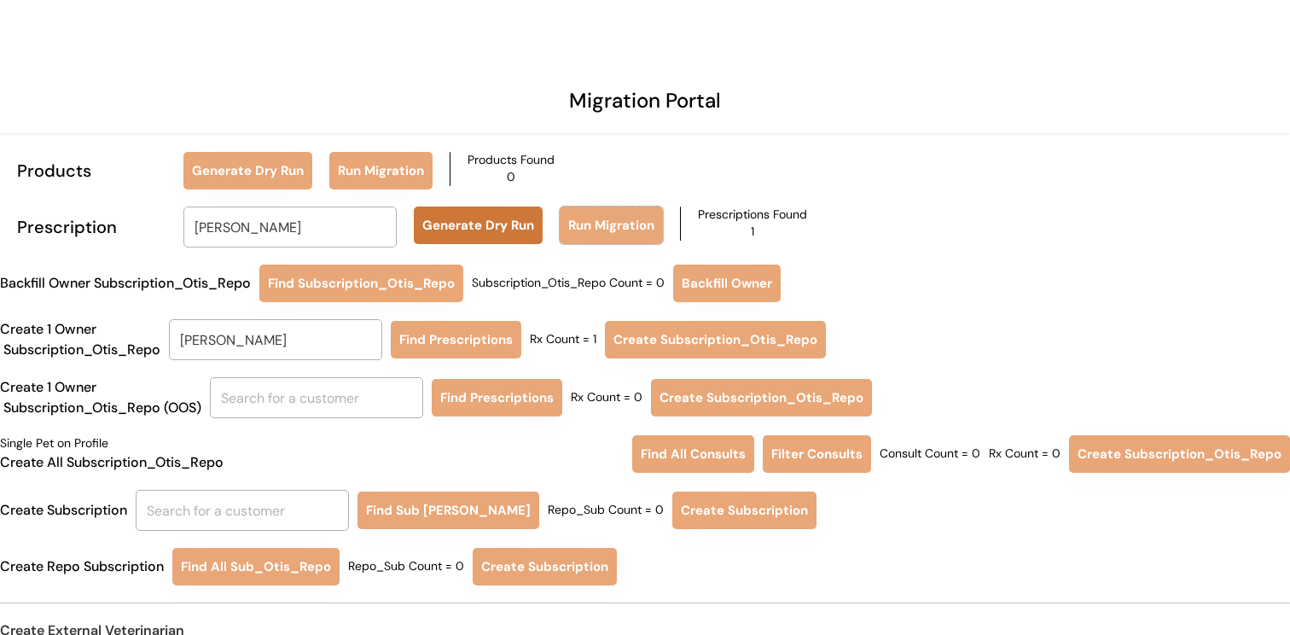
click at [451, 241] on button "Generate Dry Run" at bounding box center [478, 225] width 129 height 38
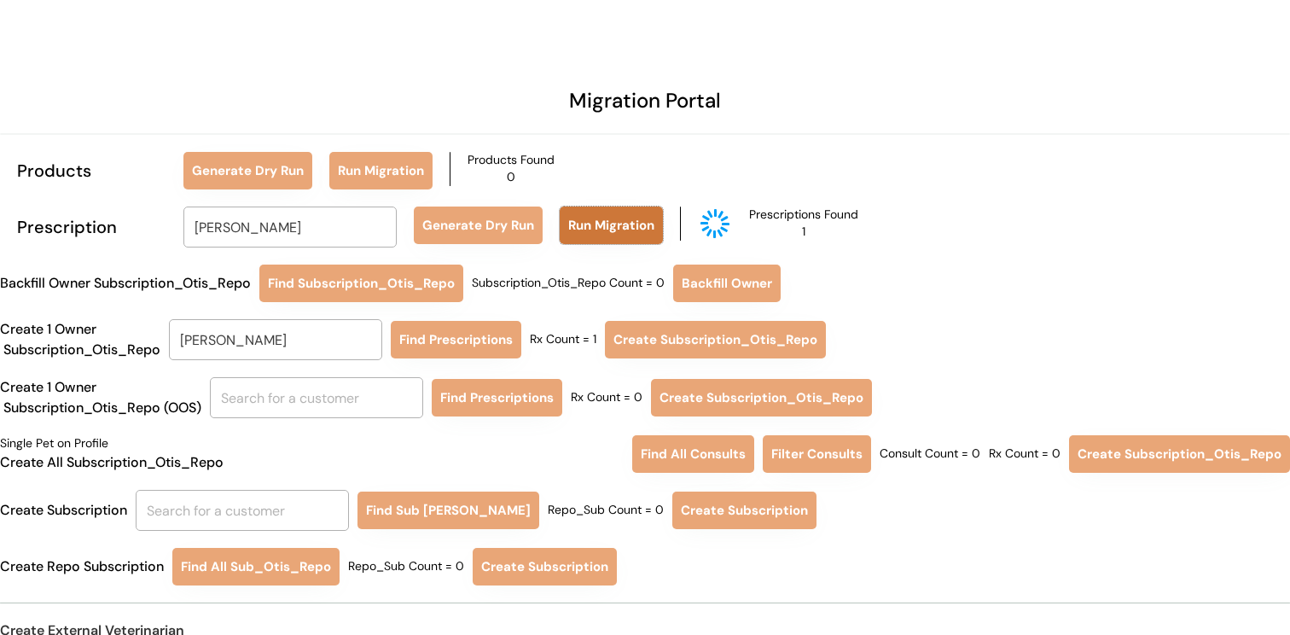
click at [616, 215] on button "Run Migration" at bounding box center [611, 225] width 103 height 38
click at [612, 218] on button "Run Migration" at bounding box center [611, 225] width 103 height 38
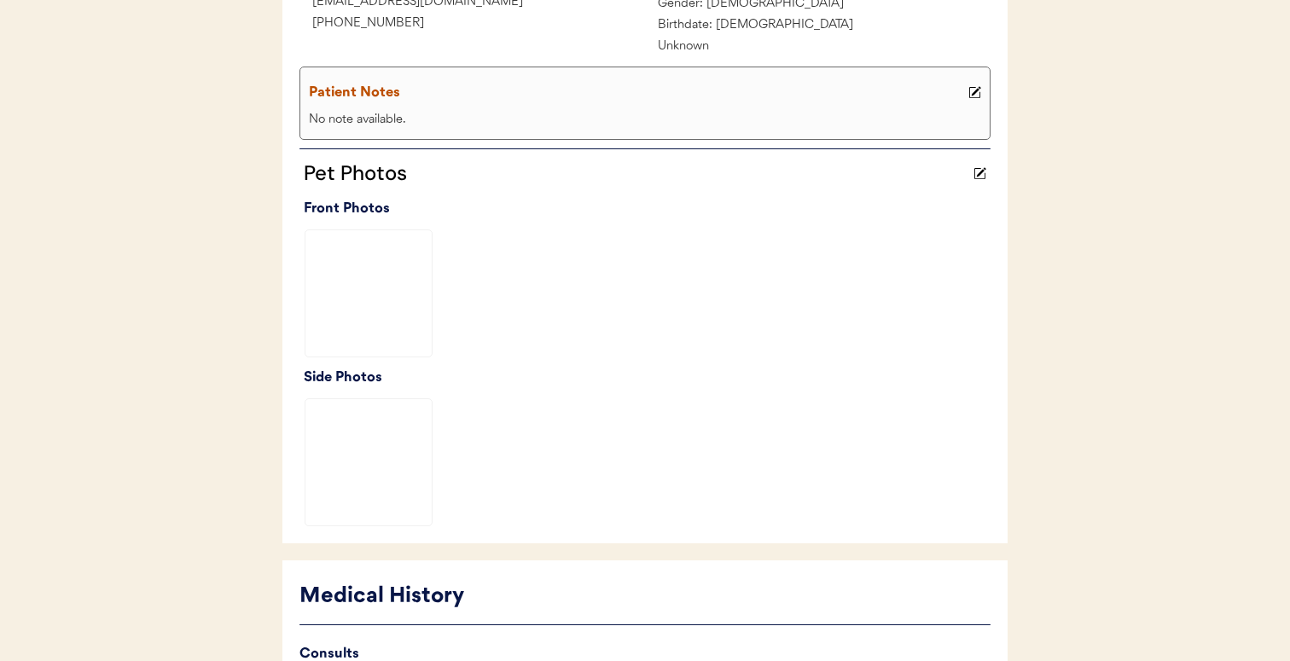
scroll to position [609, 0]
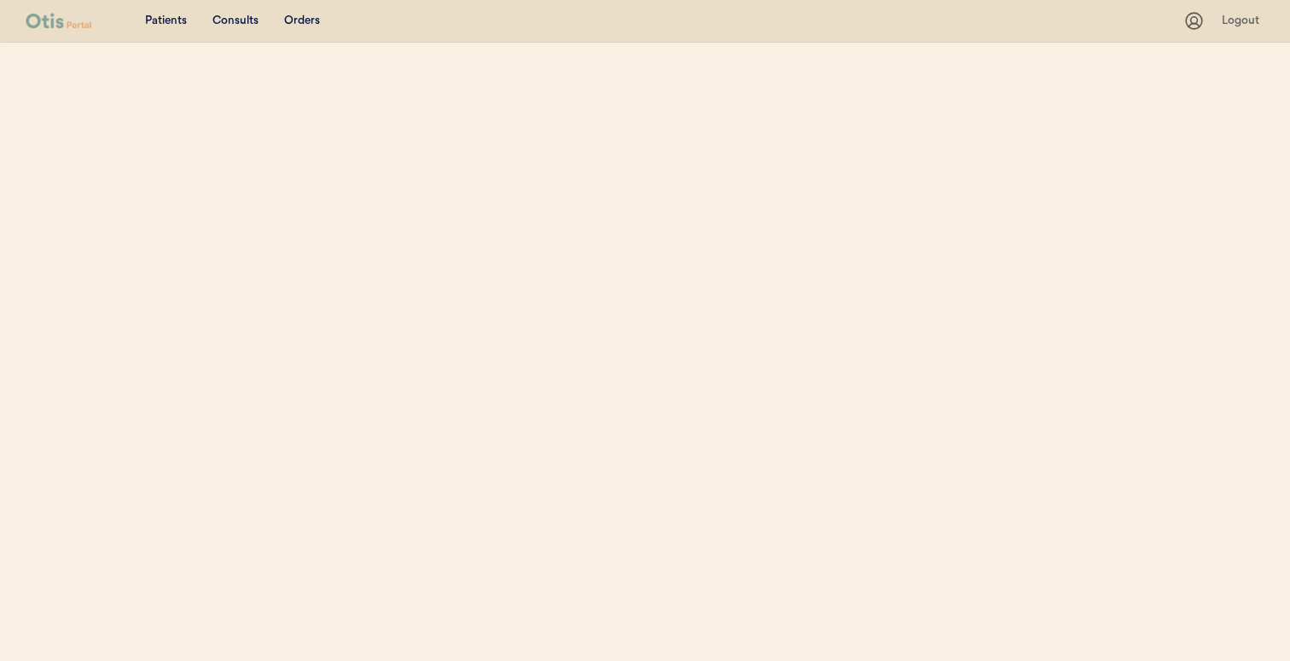
scroll to position [244, 0]
select select ""Name""
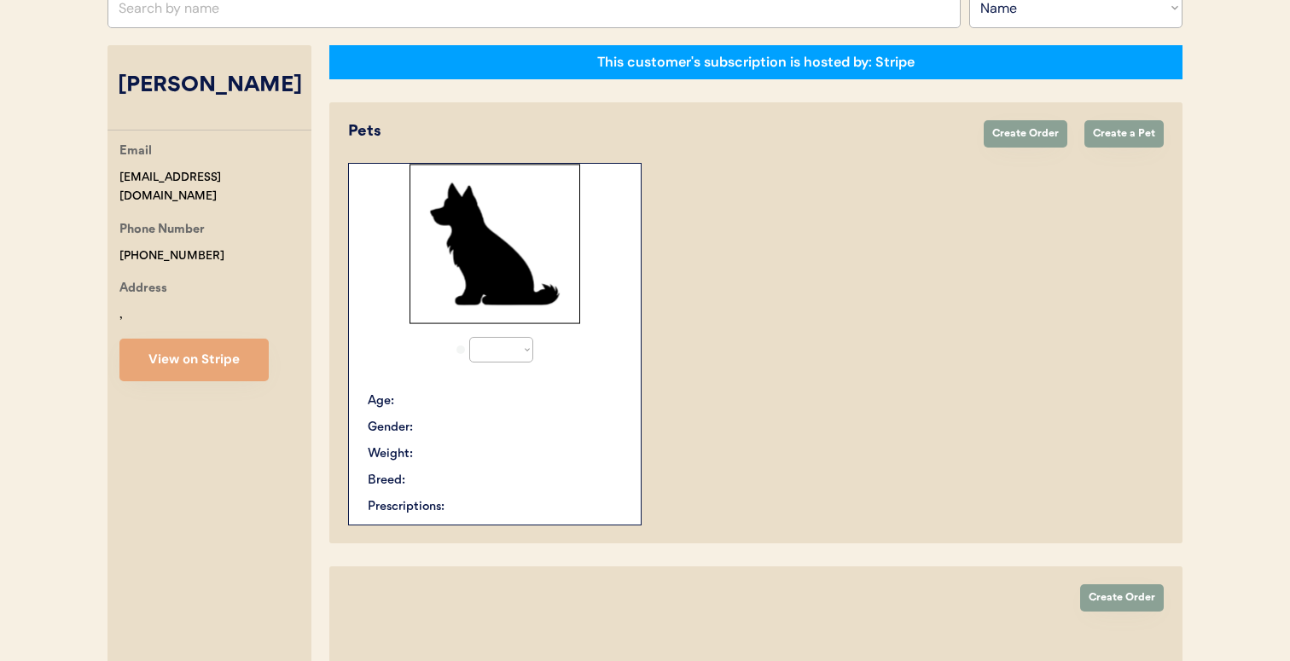
select select "true"
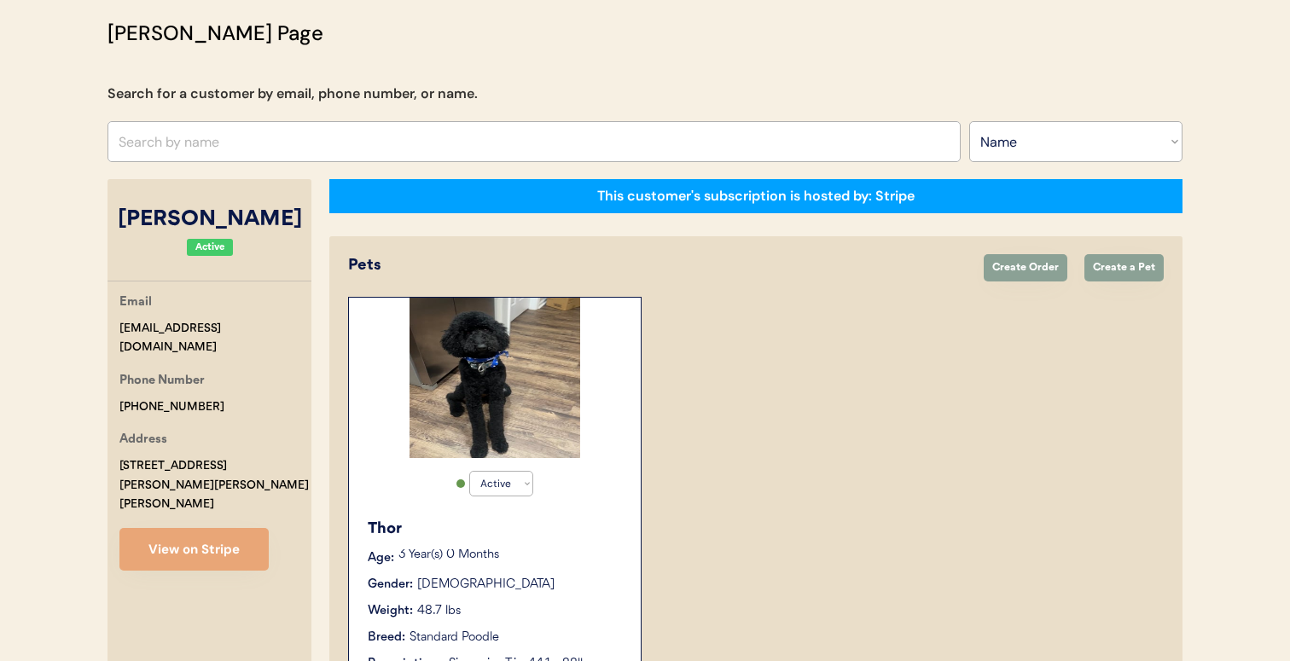
scroll to position [92, 0]
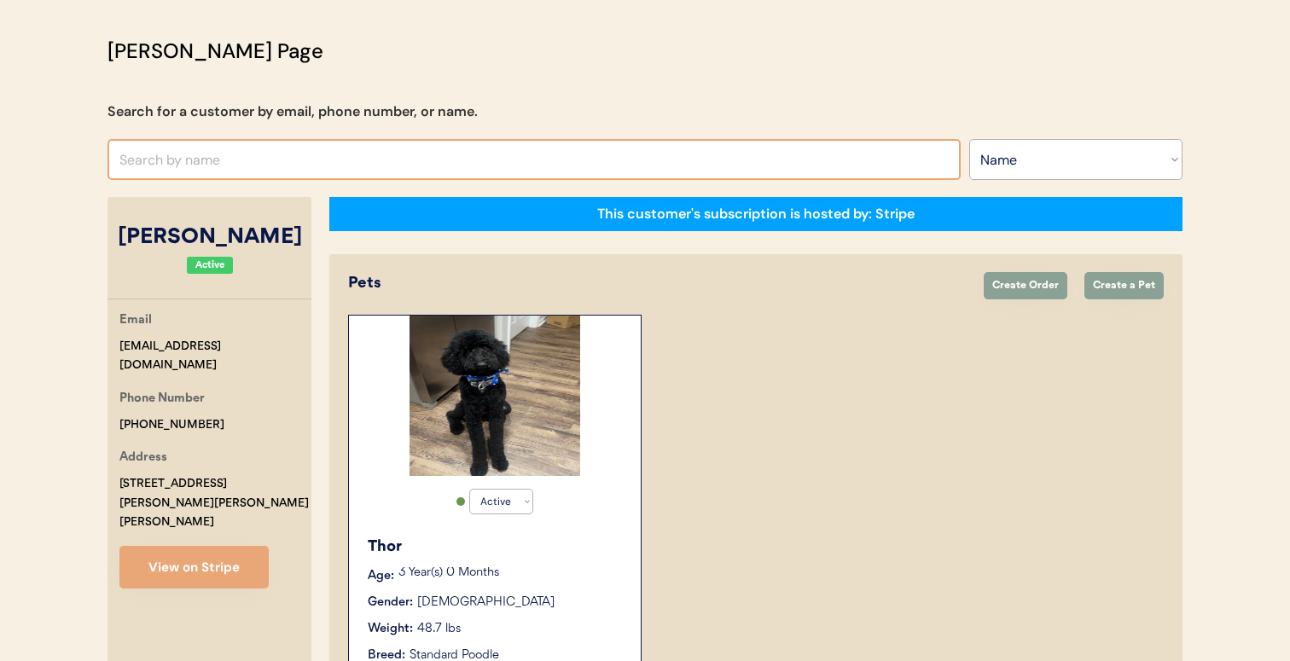
click at [495, 148] on input "text" at bounding box center [533, 159] width 853 height 41
type input "CHANTEL"
type input "CHANTELl Poole"
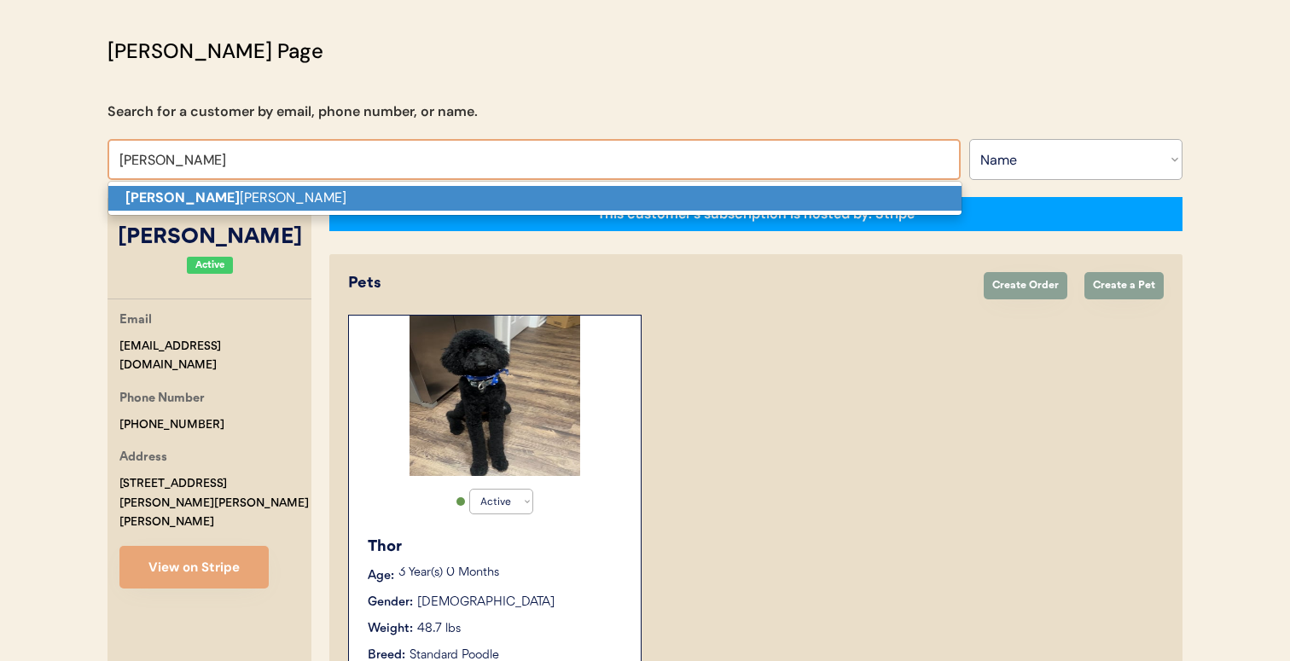
click at [474, 209] on p "Chantel l Poole" at bounding box center [534, 198] width 853 height 25
type input "[PERSON_NAME]"
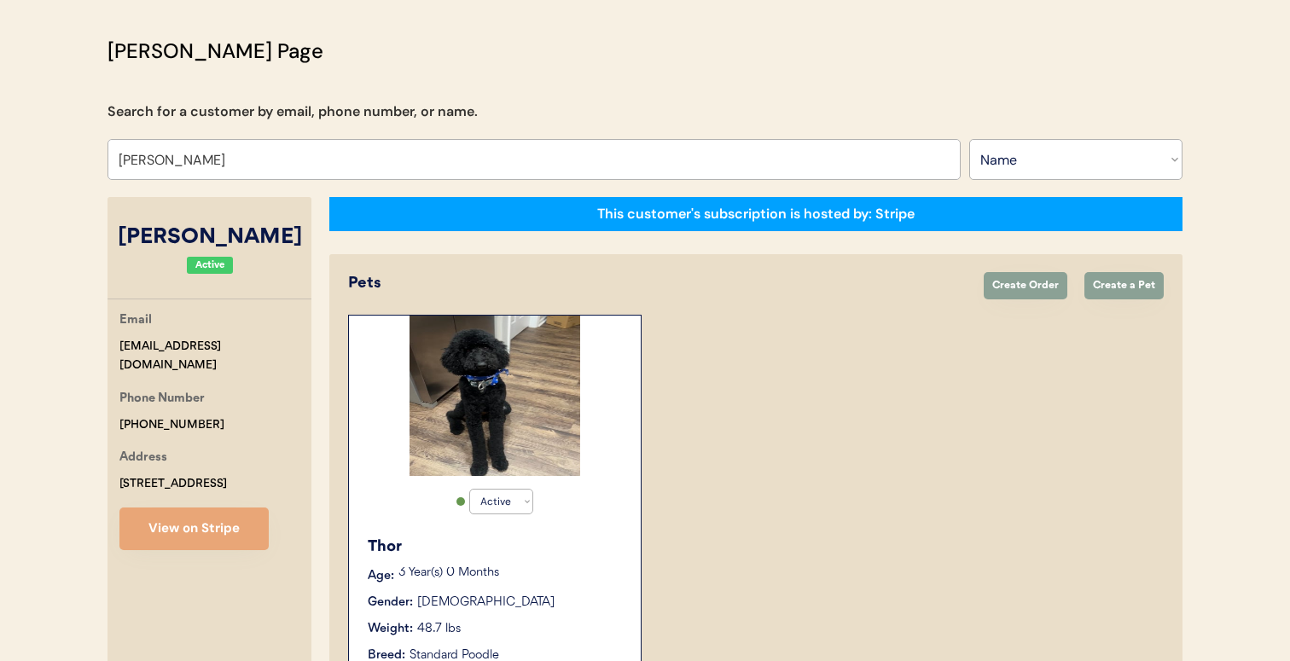
select select "true"
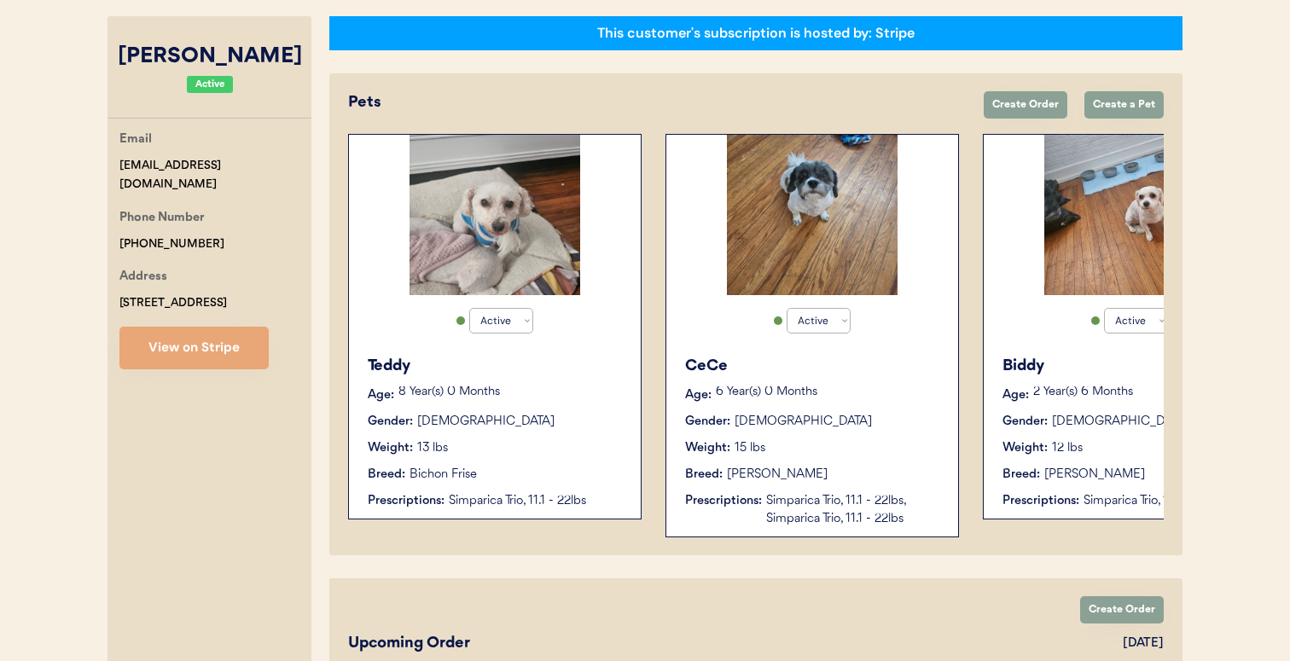
type input "[PERSON_NAME]"
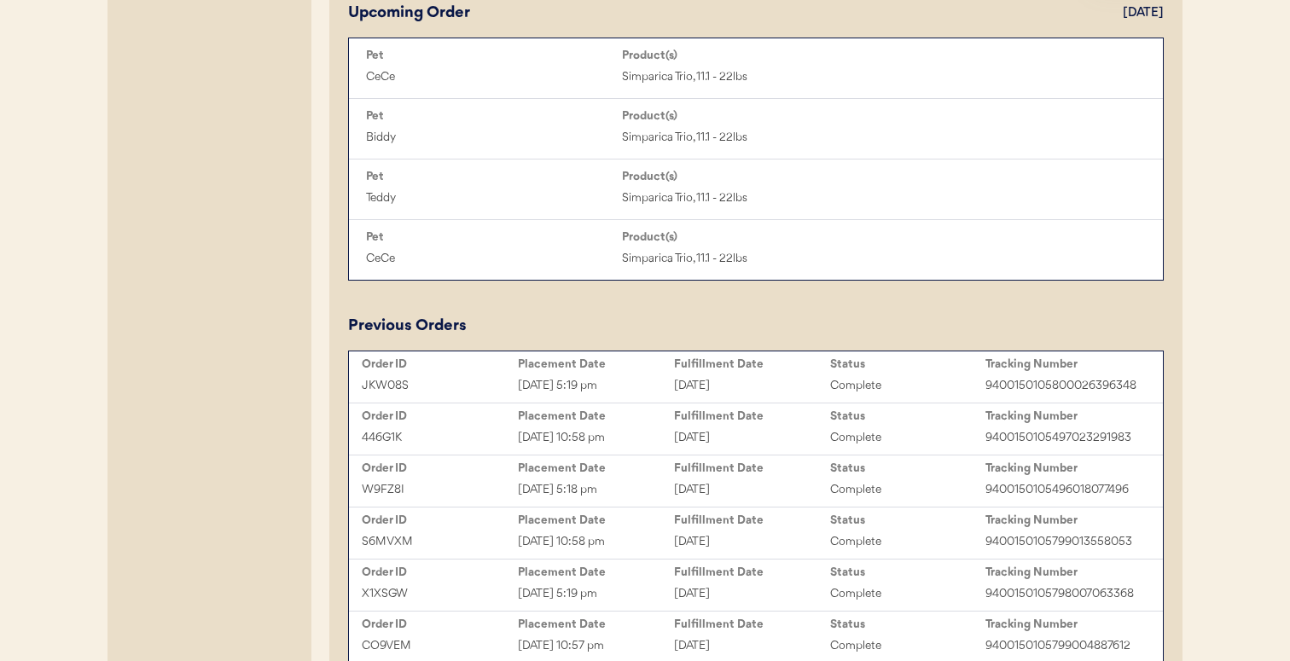
scroll to position [902, 0]
click at [479, 474] on div "Order ID" at bounding box center [440, 470] width 156 height 14
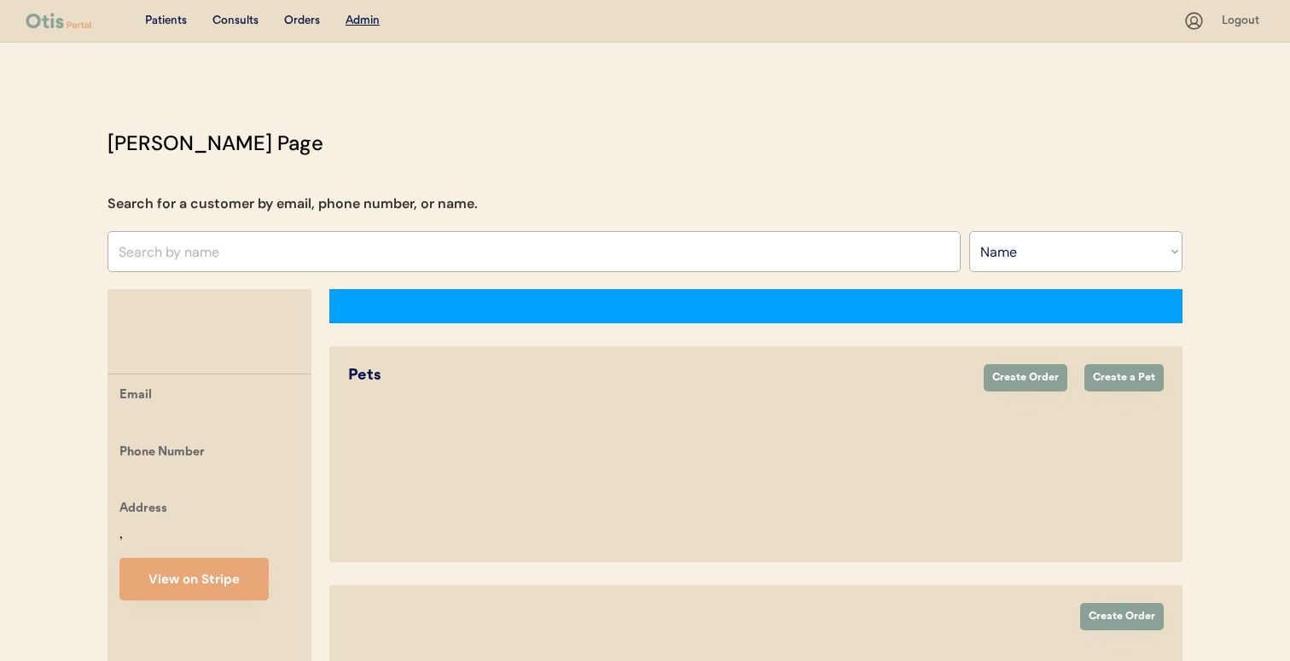
select select ""Name""
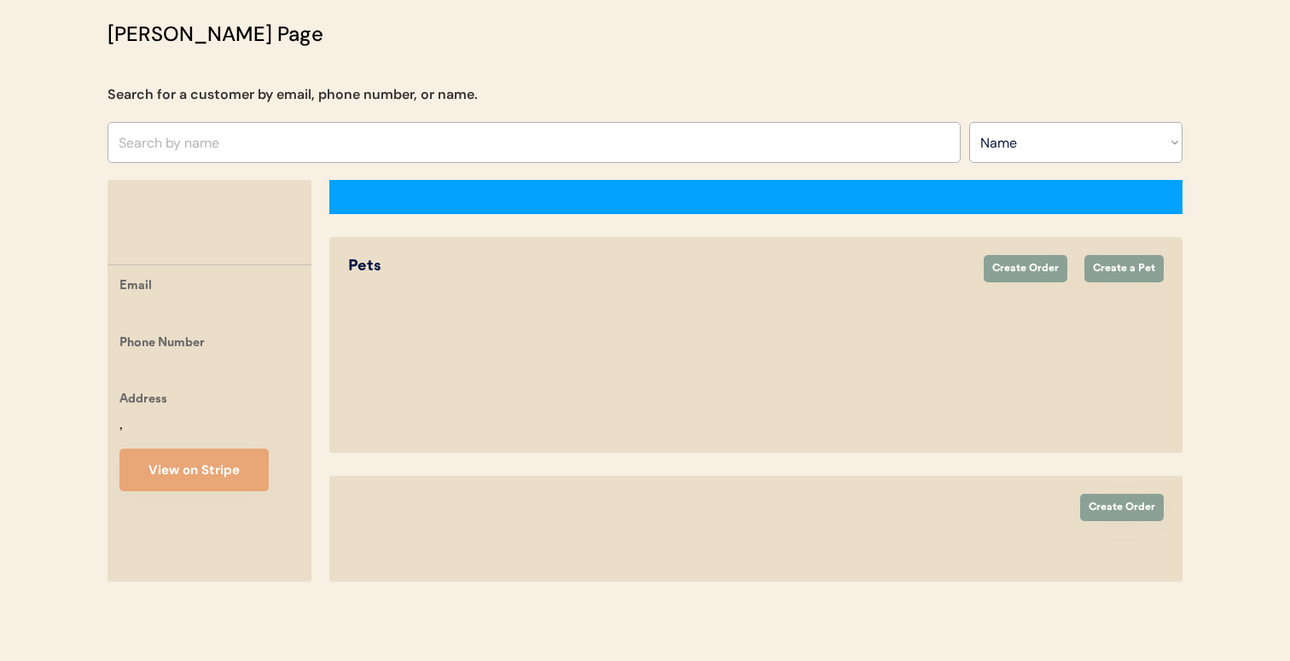
select select "true"
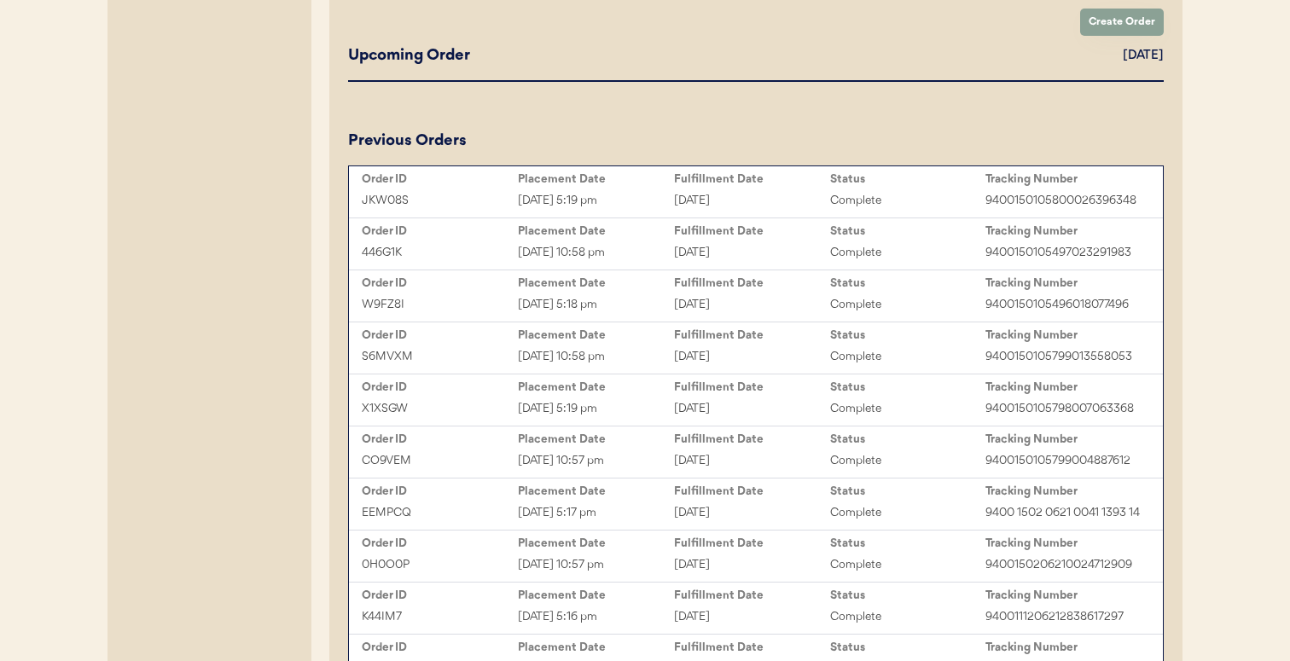
scroll to position [862, 0]
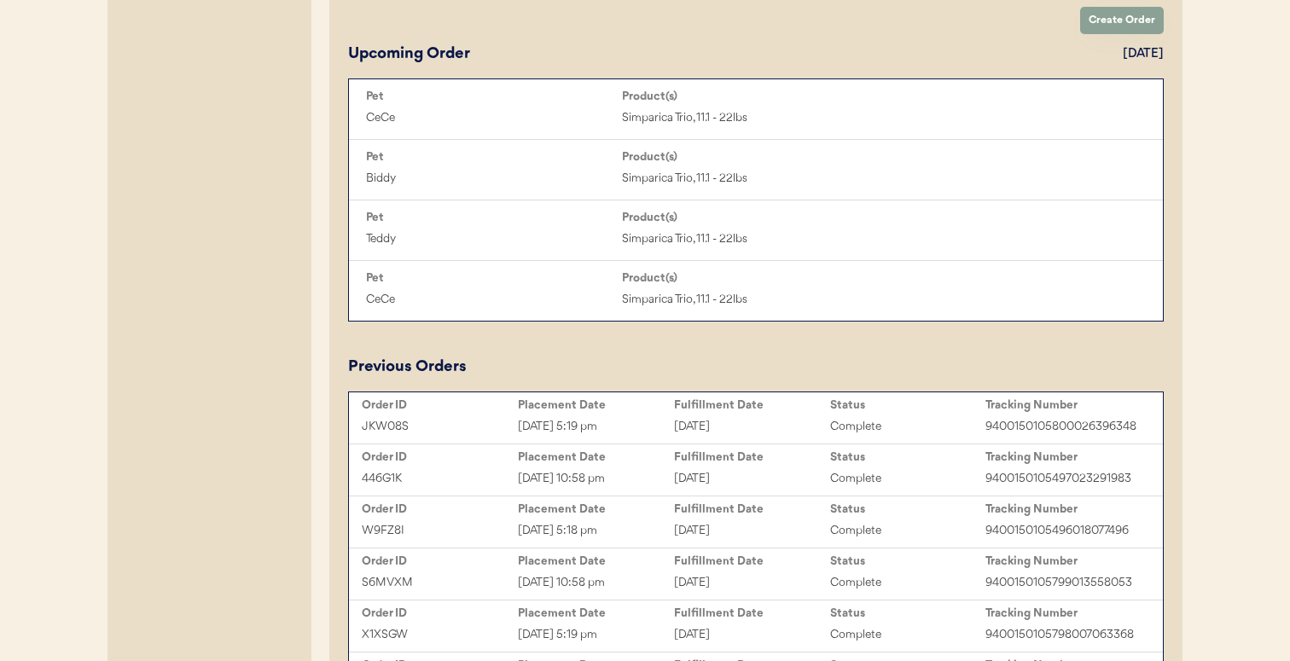
click at [504, 482] on div "446G1K" at bounding box center [440, 479] width 156 height 20
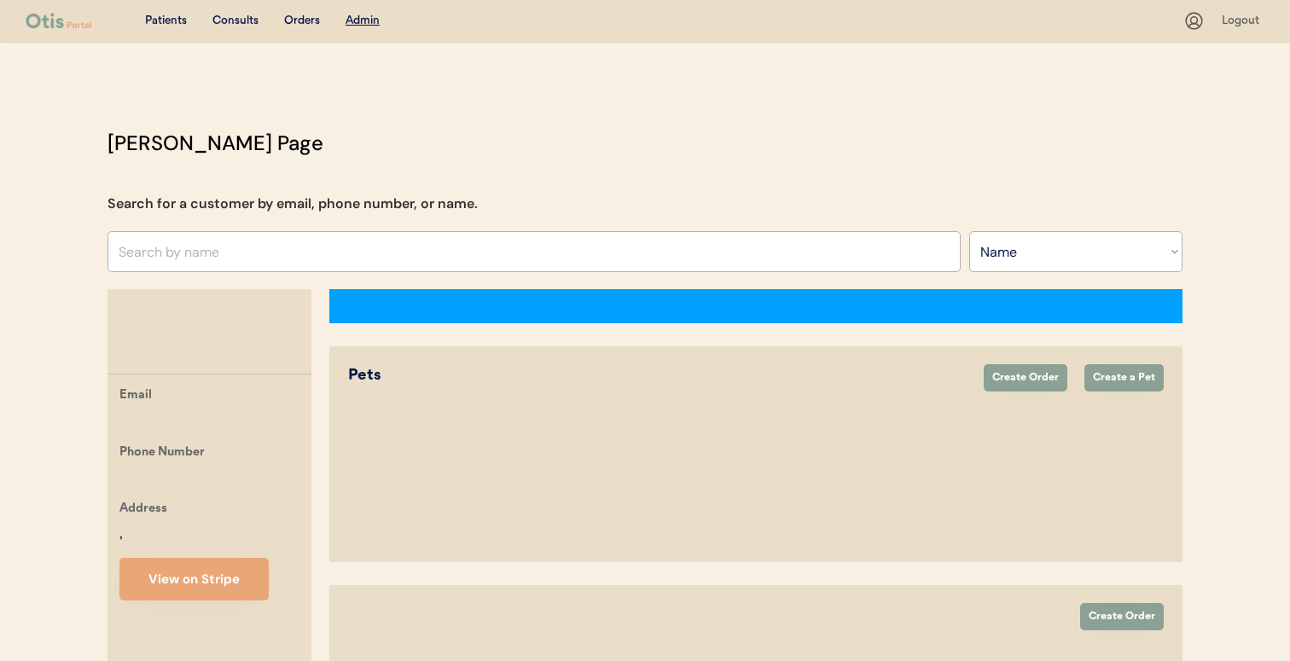
select select ""Name""
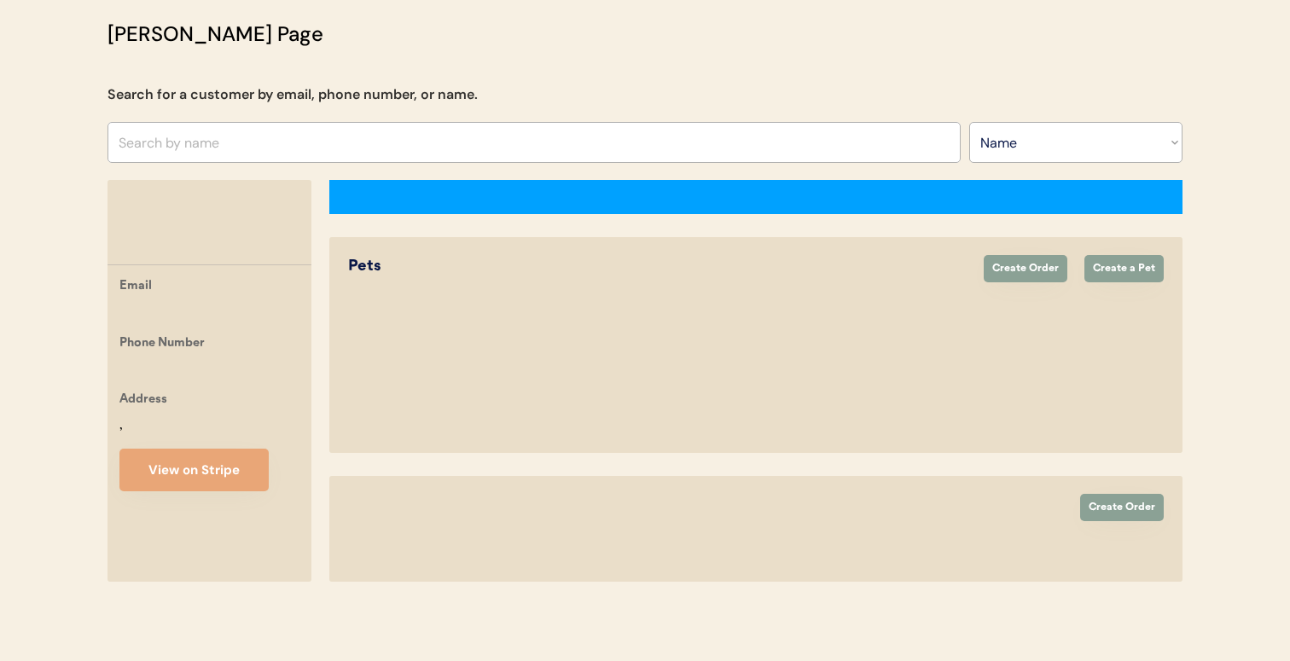
select select "true"
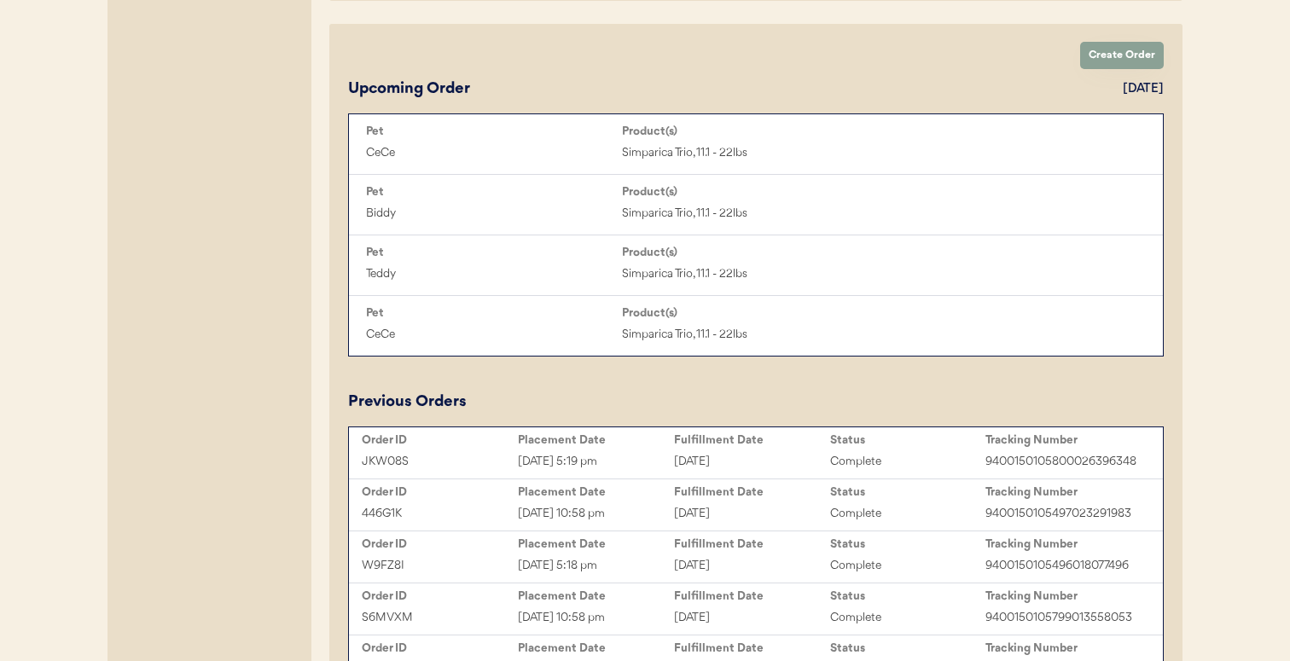
scroll to position [863, 0]
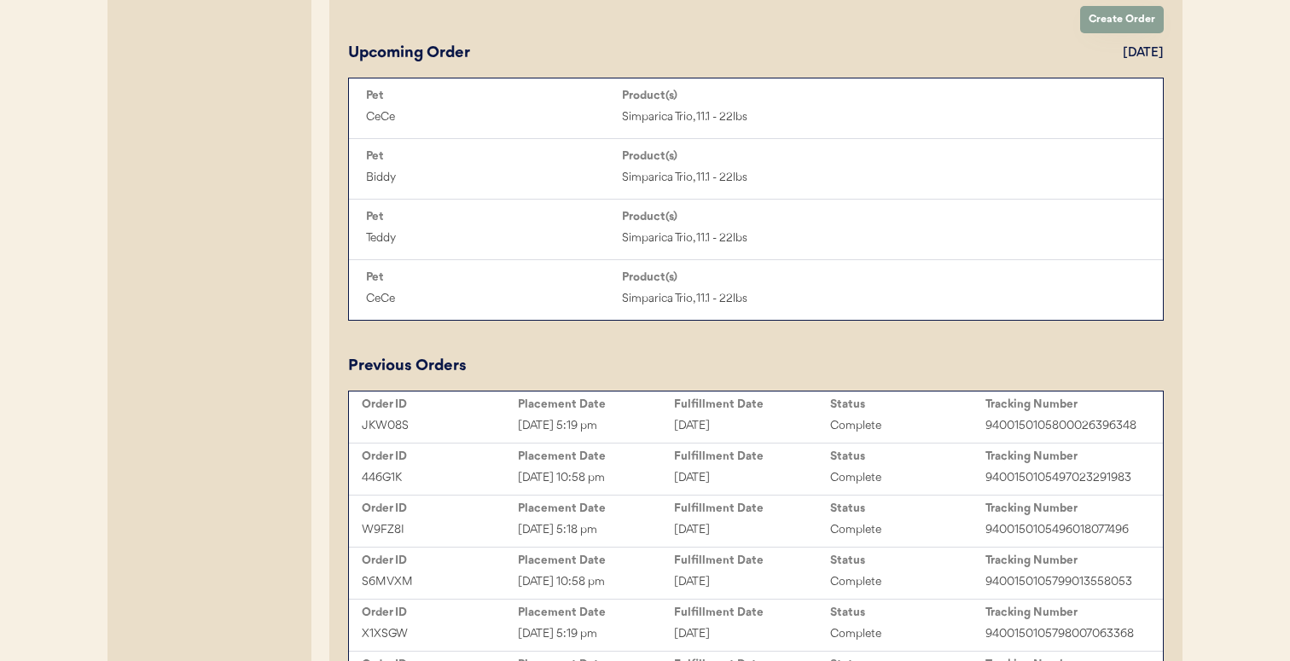
click at [538, 416] on div "Aug 30, 2025 5:19 pm" at bounding box center [596, 426] width 156 height 20
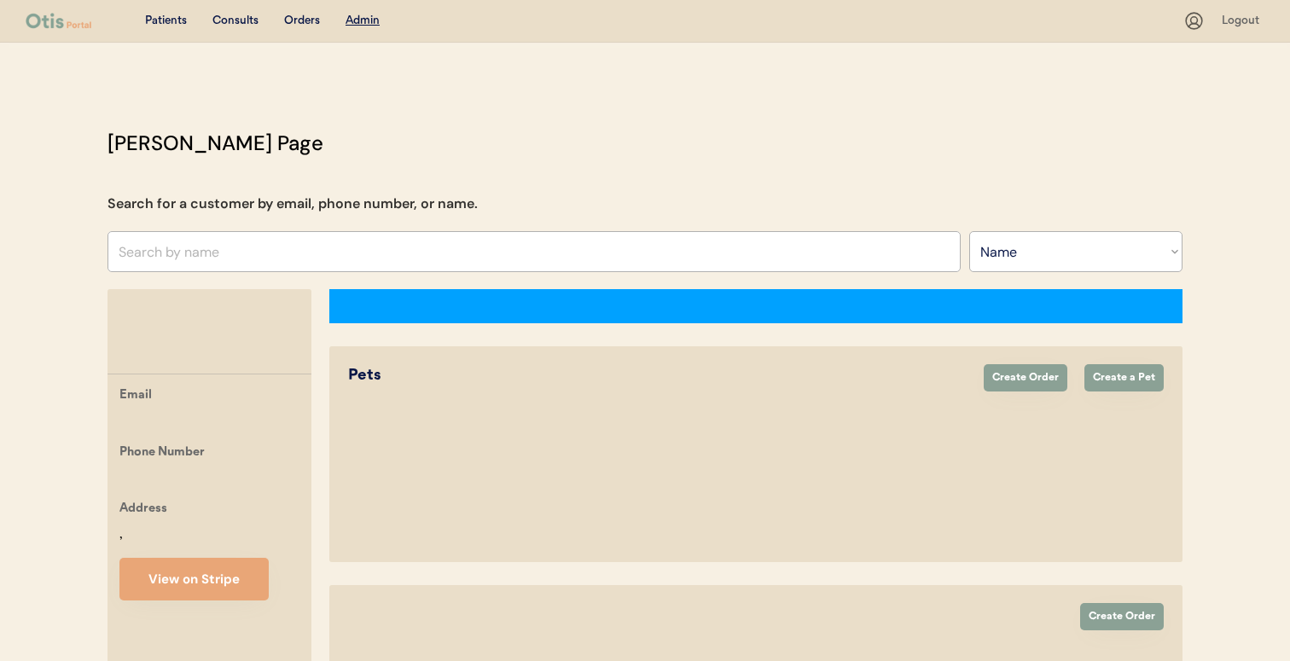
select select ""Name""
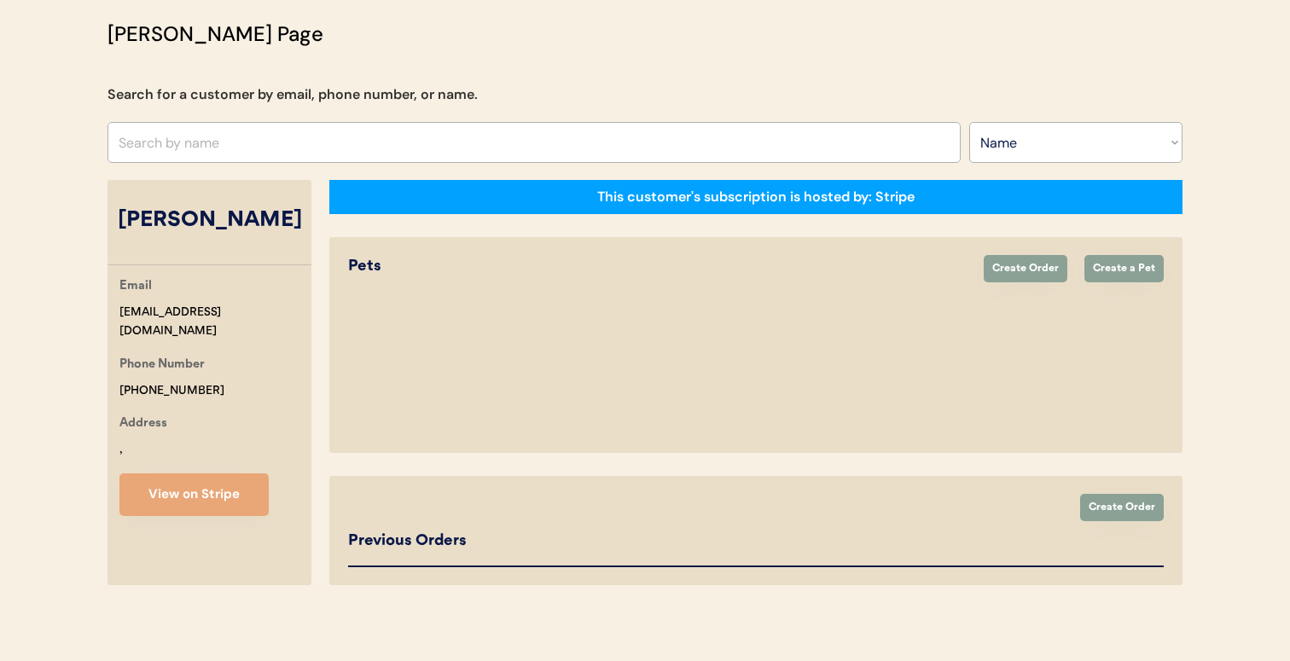
select select "true"
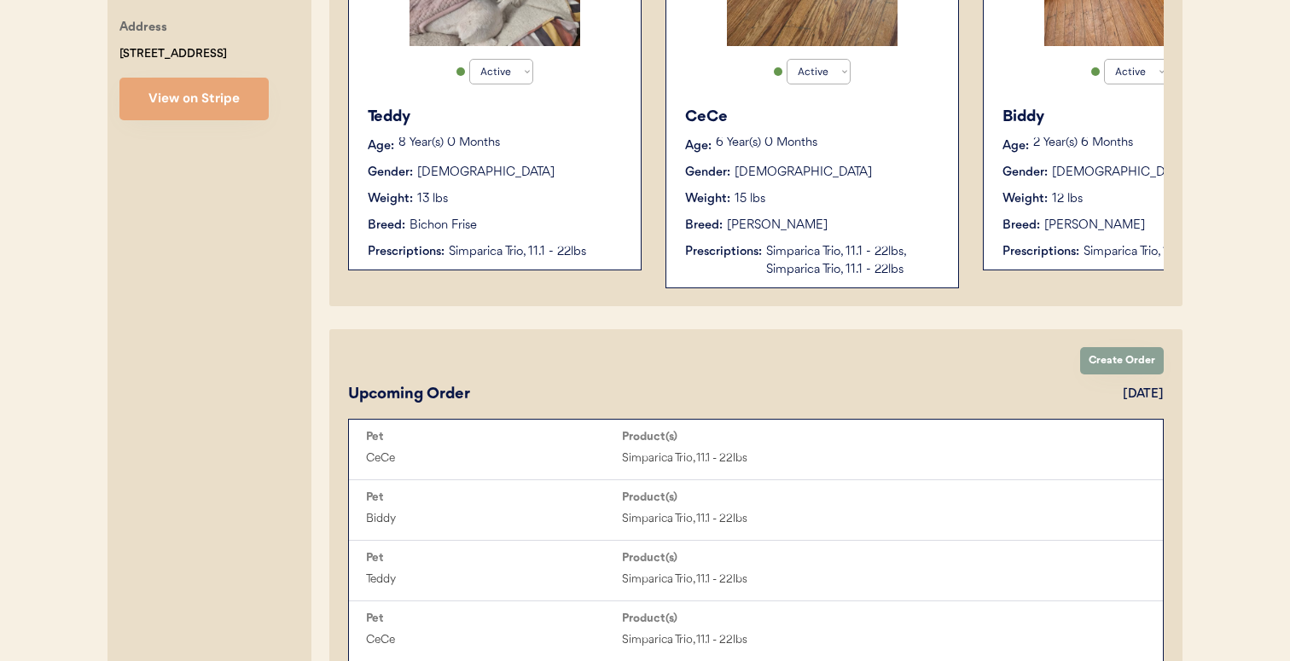
scroll to position [520, 0]
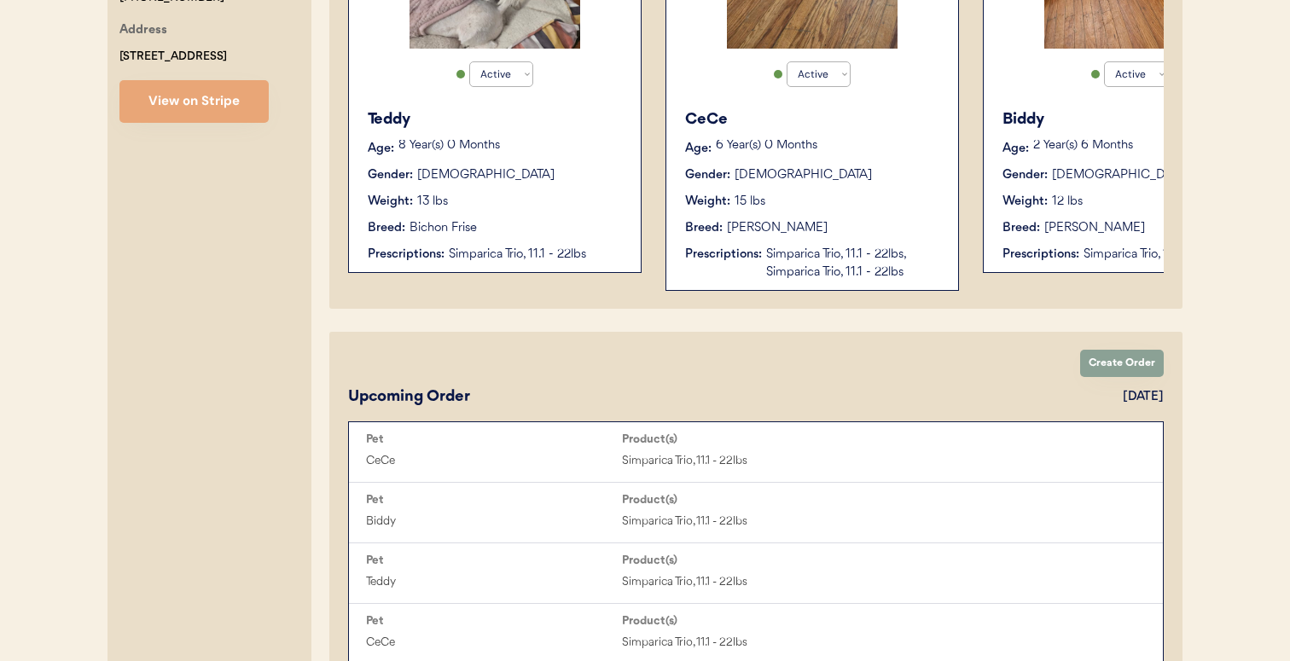
click at [527, 199] on div "Weight: 13 lbs" at bounding box center [496, 202] width 256 height 18
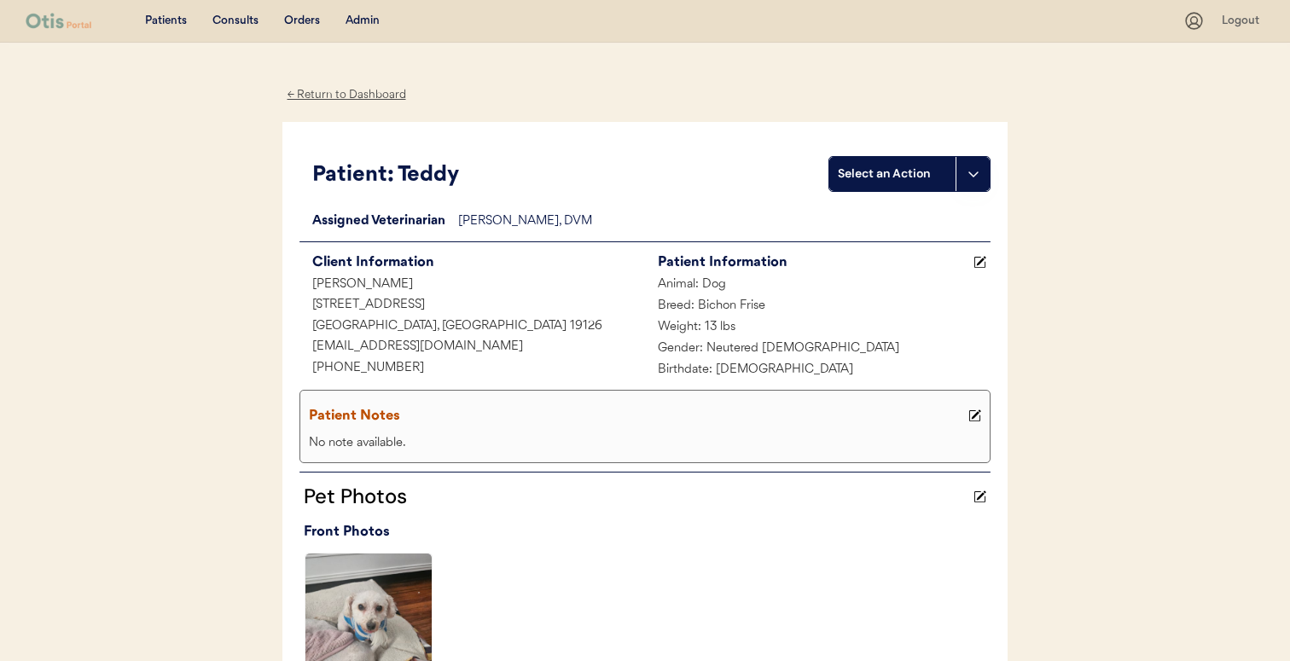
scroll to position [588, 0]
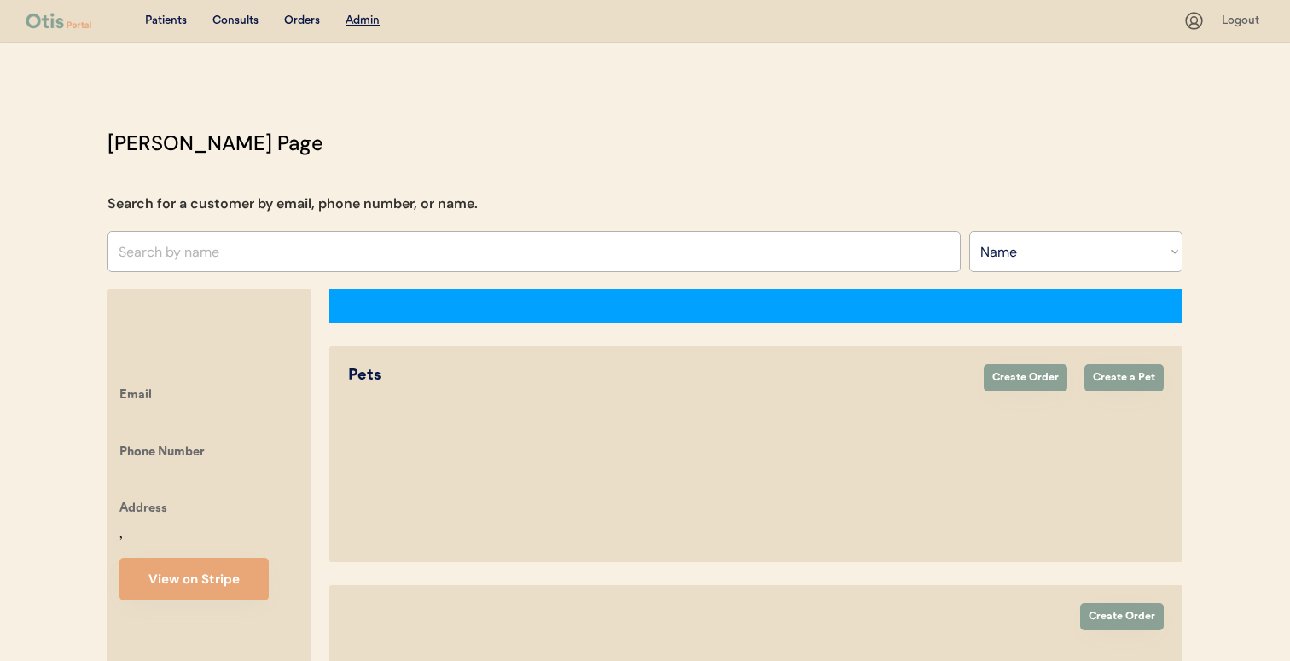
select select ""Name""
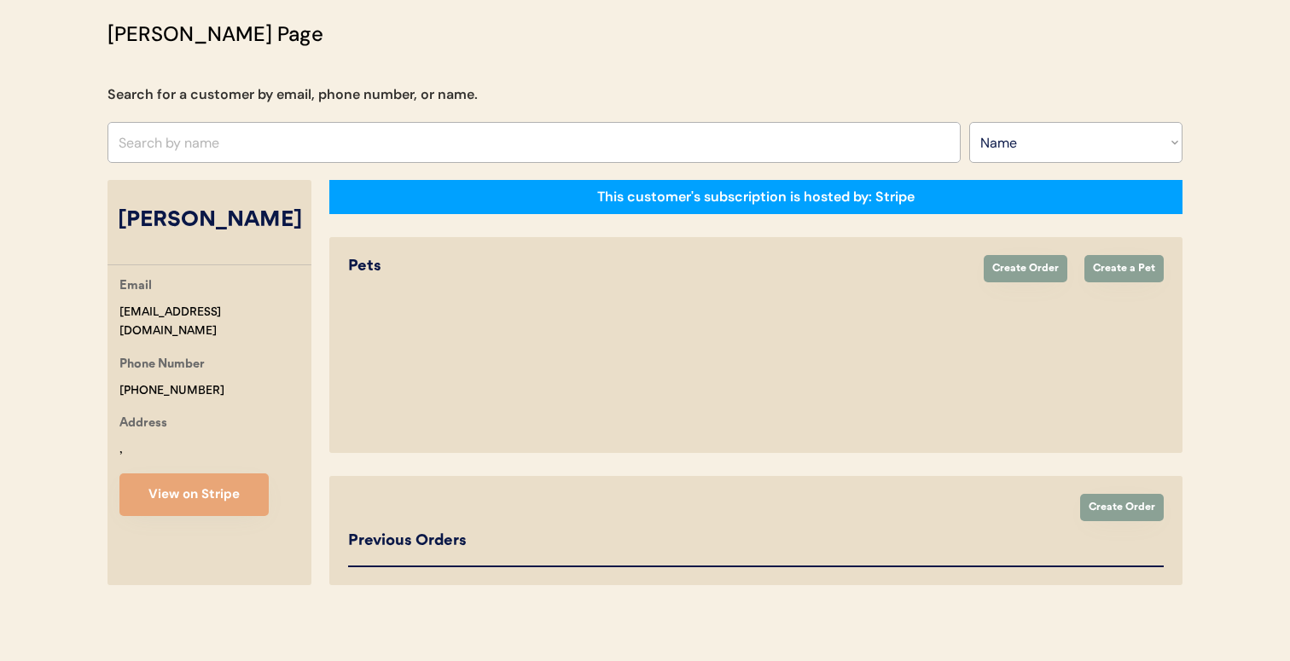
select select "true"
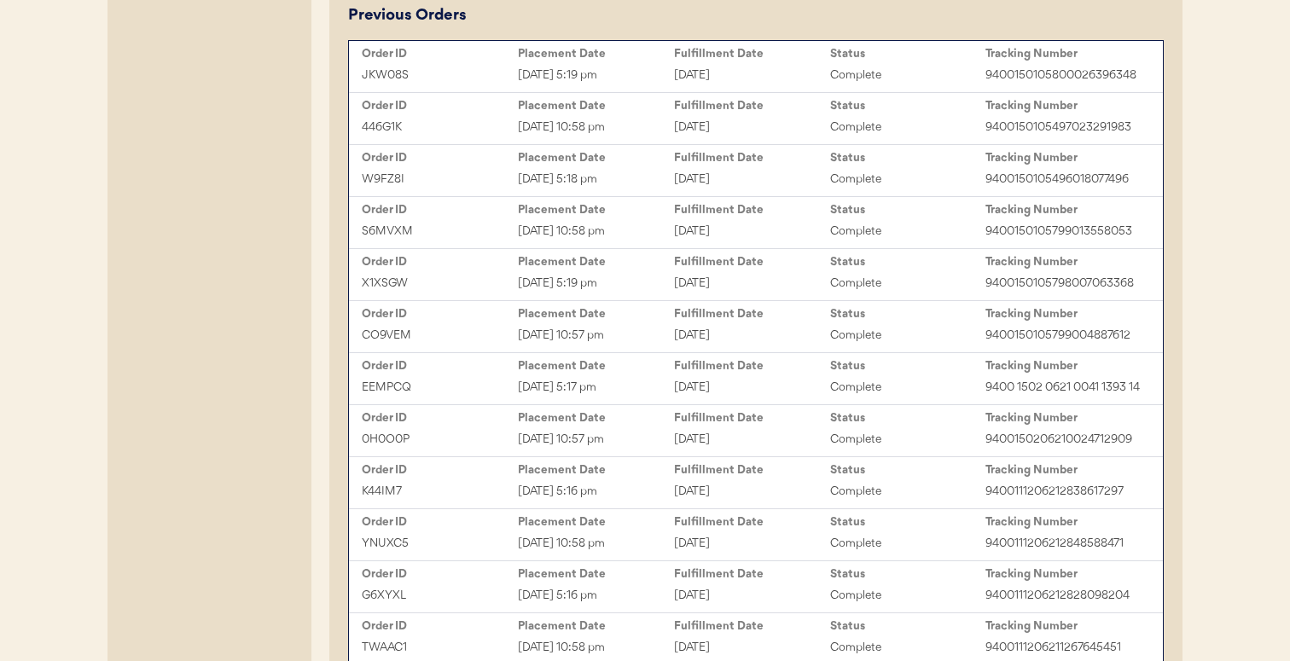
scroll to position [1536, 0]
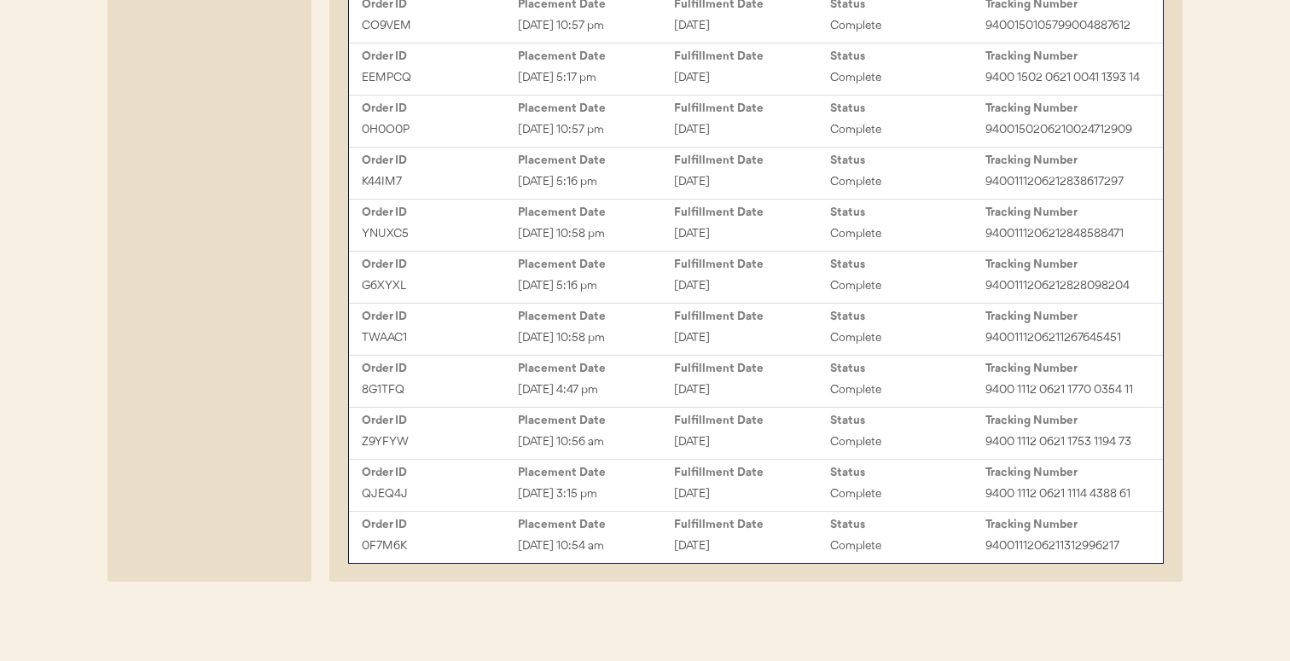
click at [724, 449] on div "Z9YFYW [DATE] 10:56 am February 25, 2025 Complete 9400 1112 0621 1753 1194 73" at bounding box center [755, 442] width 805 height 26
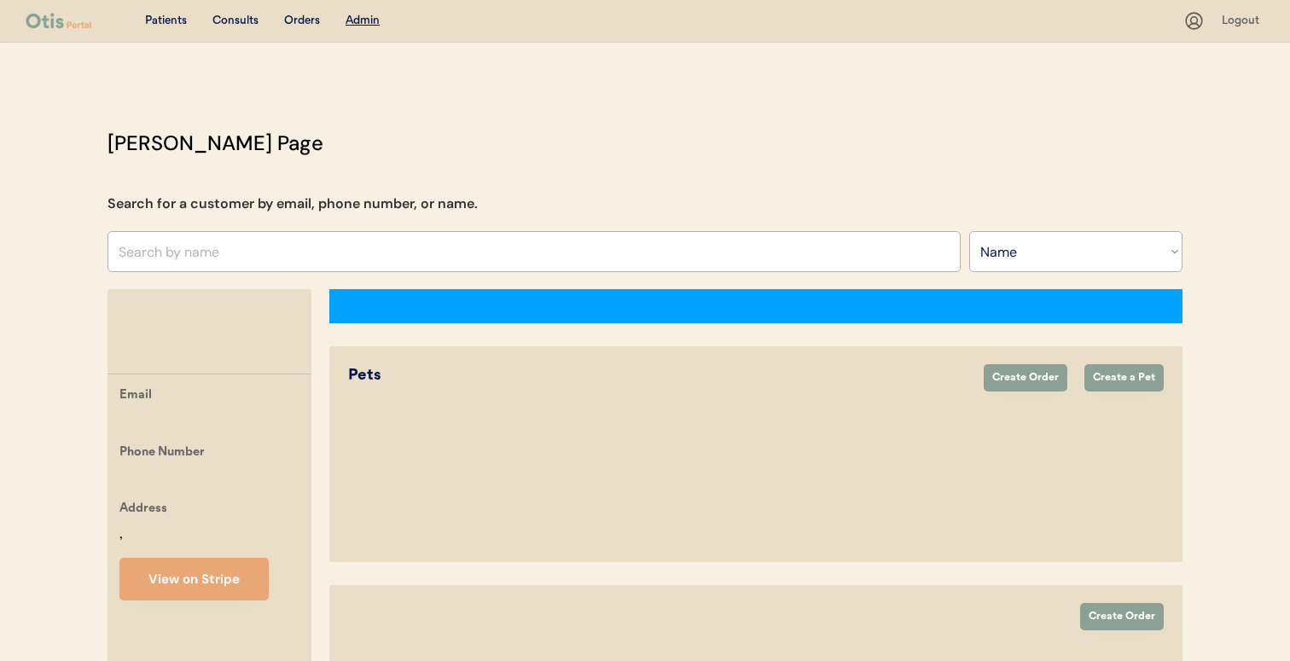
select select ""Name""
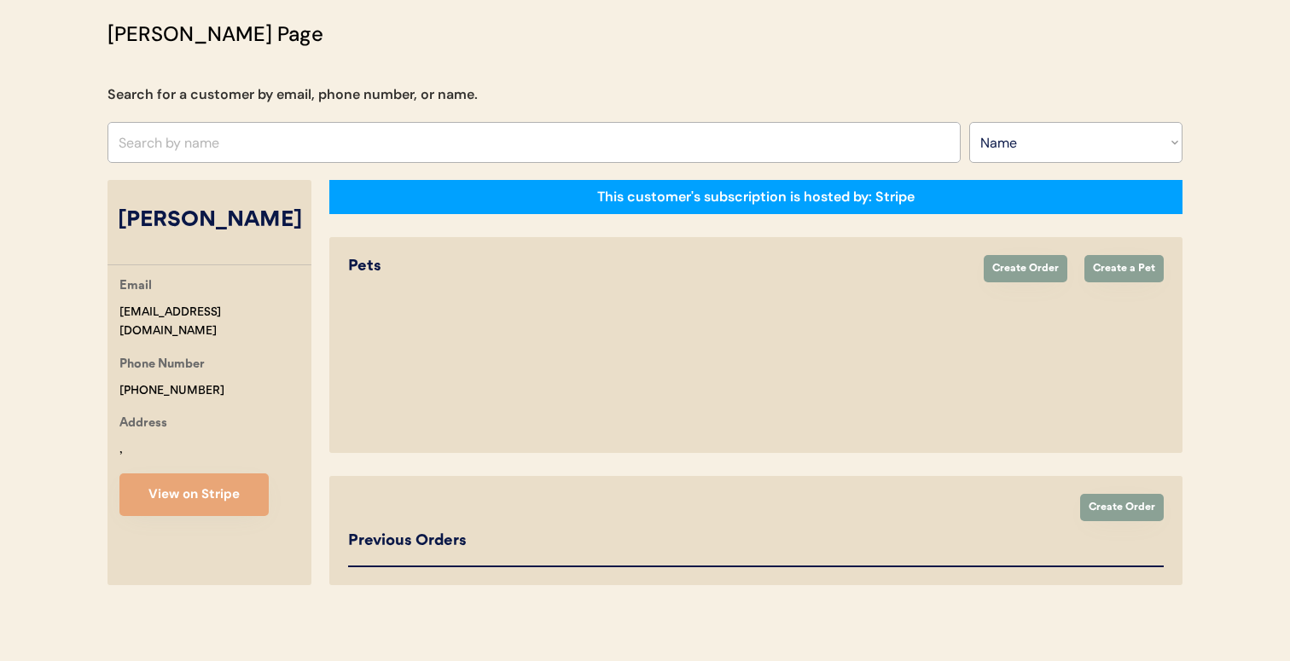
select select "true"
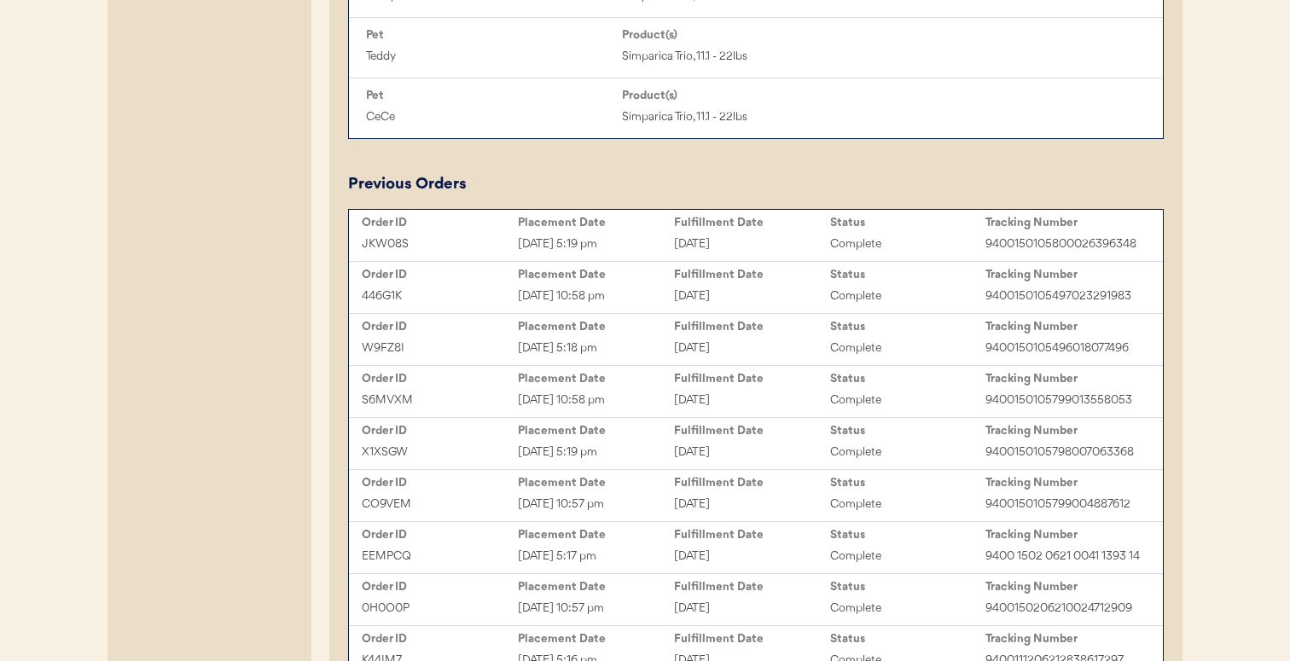
scroll to position [1052, 0]
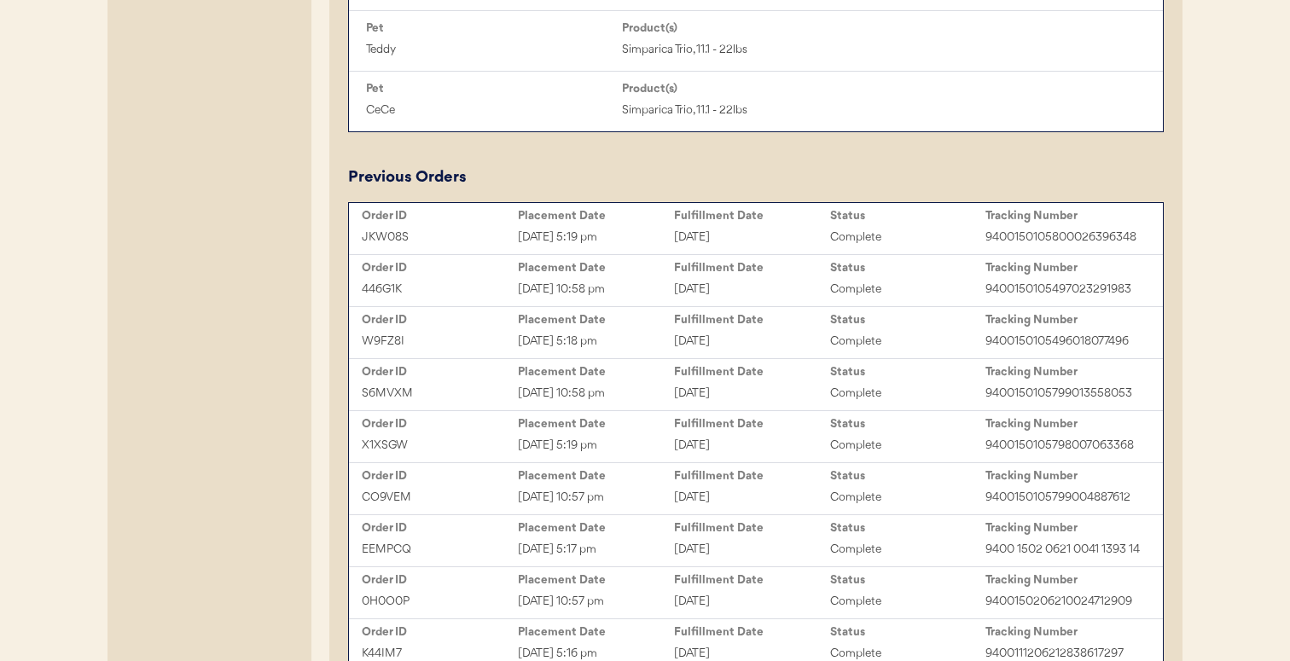
click at [723, 550] on div "June 2, 2025" at bounding box center [752, 550] width 156 height 20
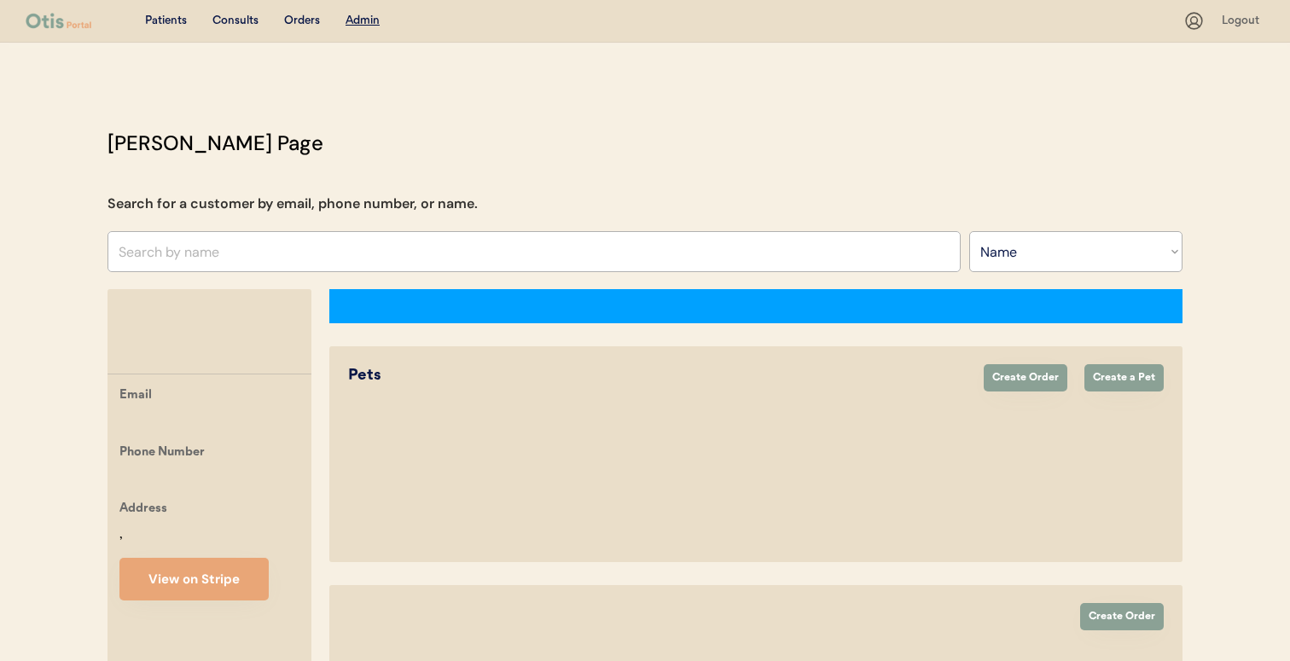
select select ""Name""
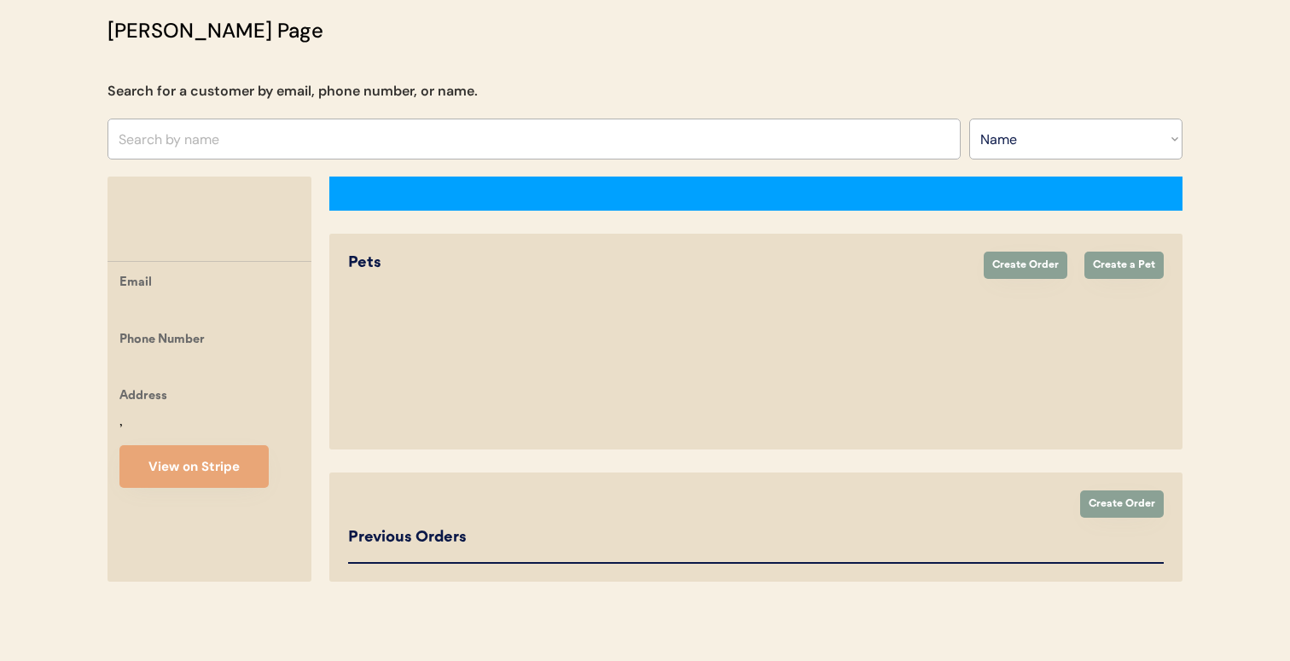
select select "true"
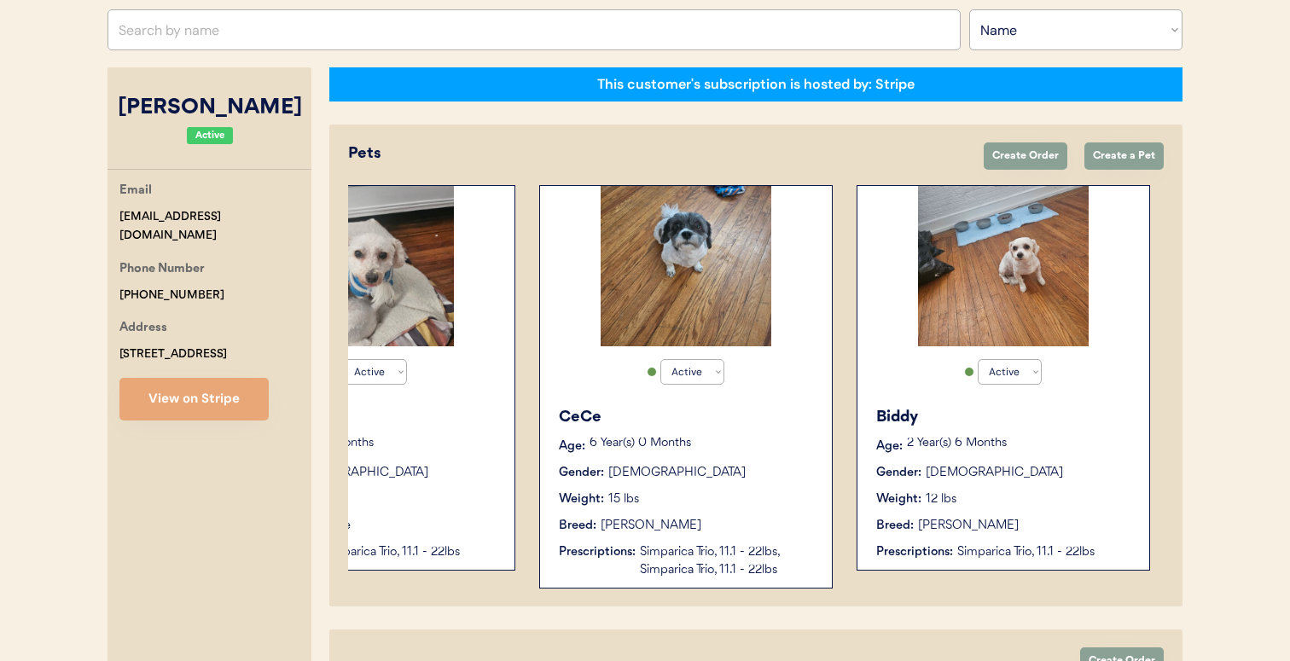
scroll to position [0, 136]
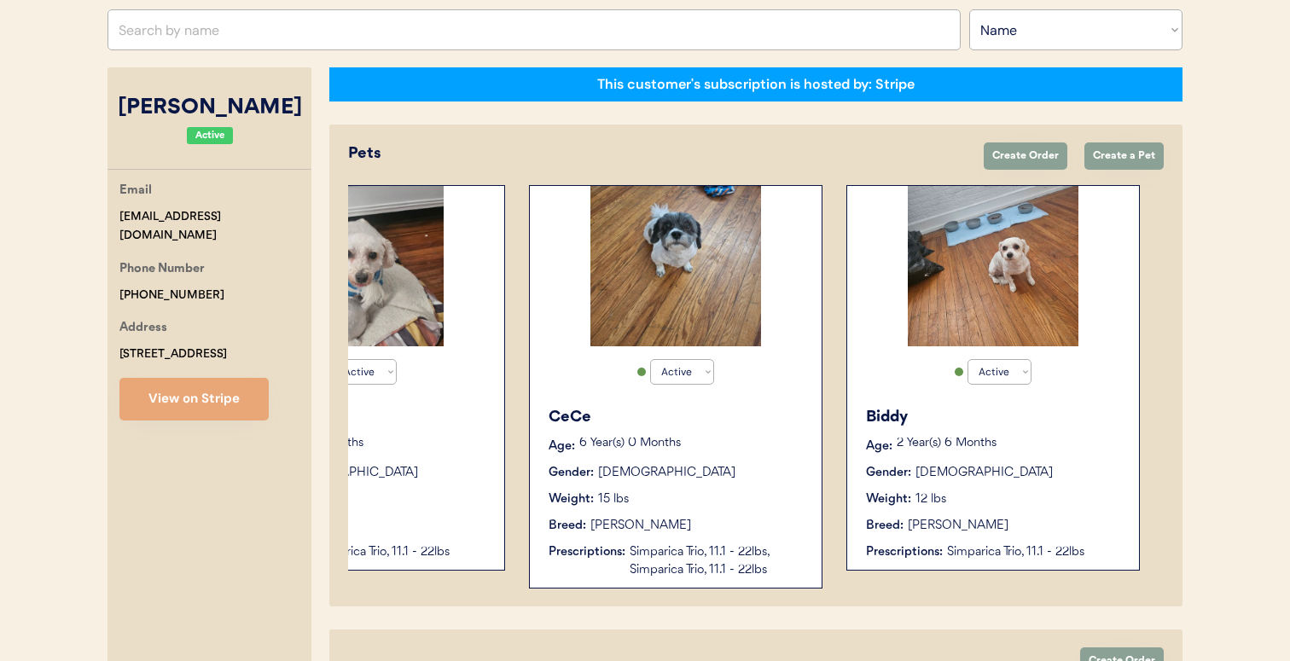
click at [783, 465] on div "Gender: Female" at bounding box center [677, 473] width 256 height 18
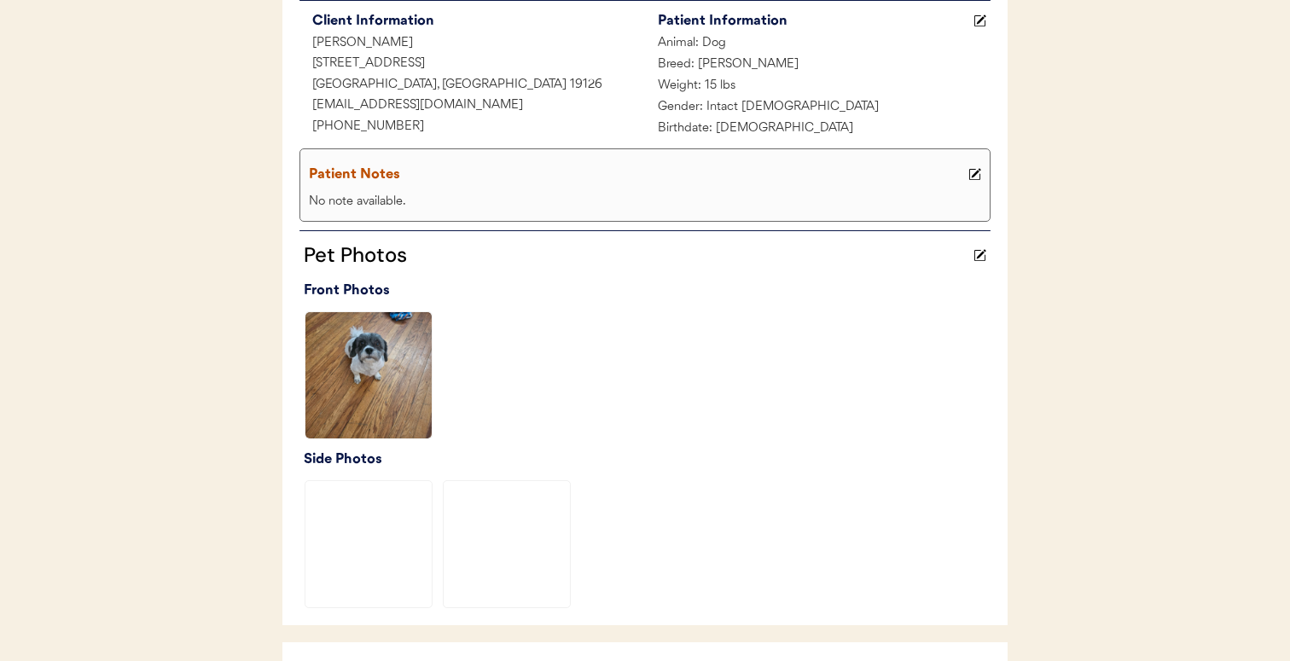
scroll to position [641, 0]
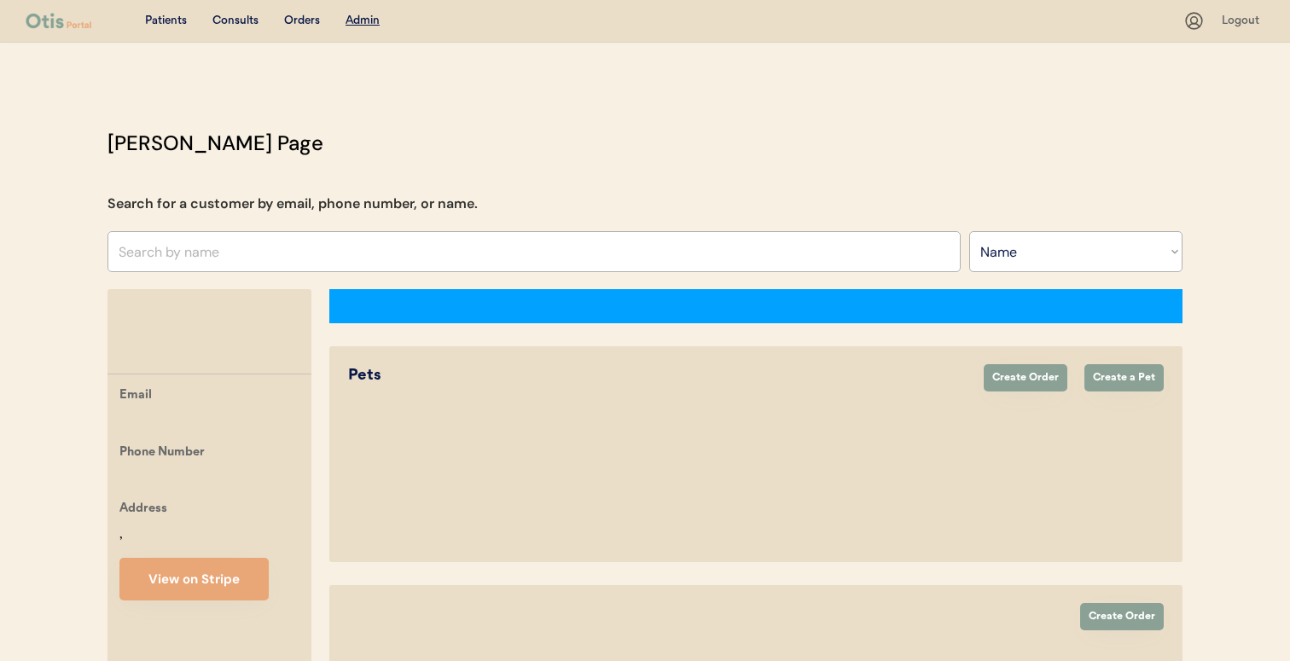
select select ""Name""
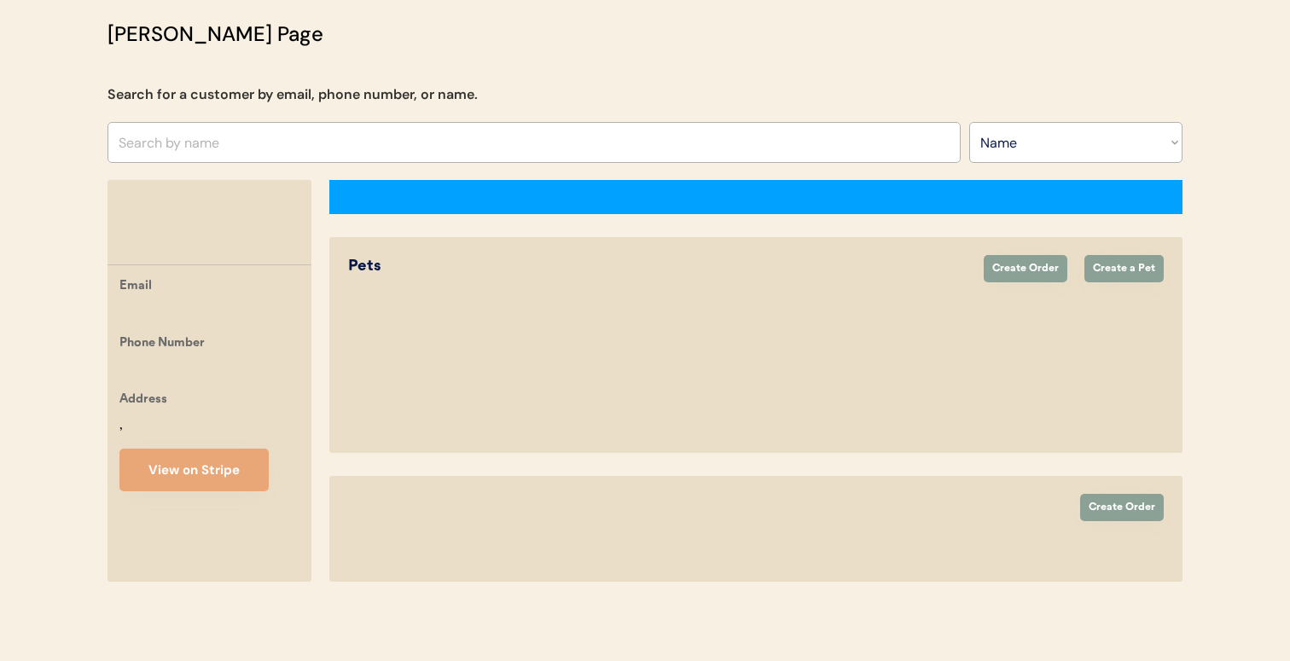
select select "true"
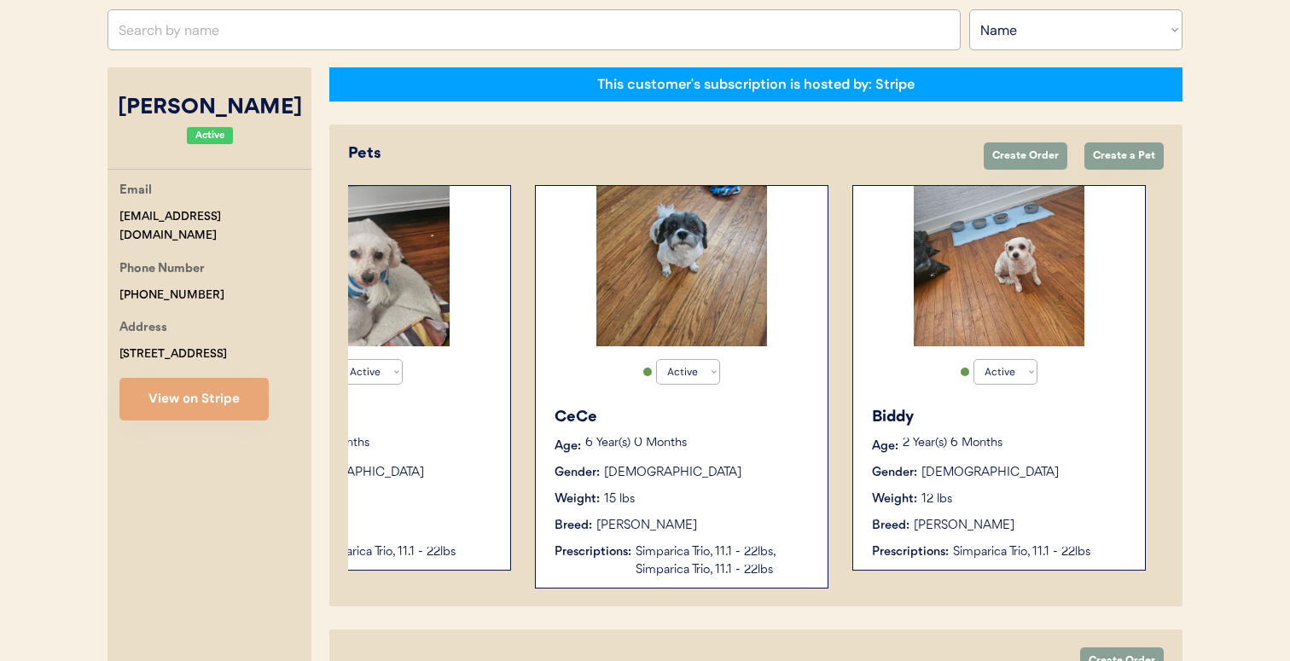
scroll to position [0, 136]
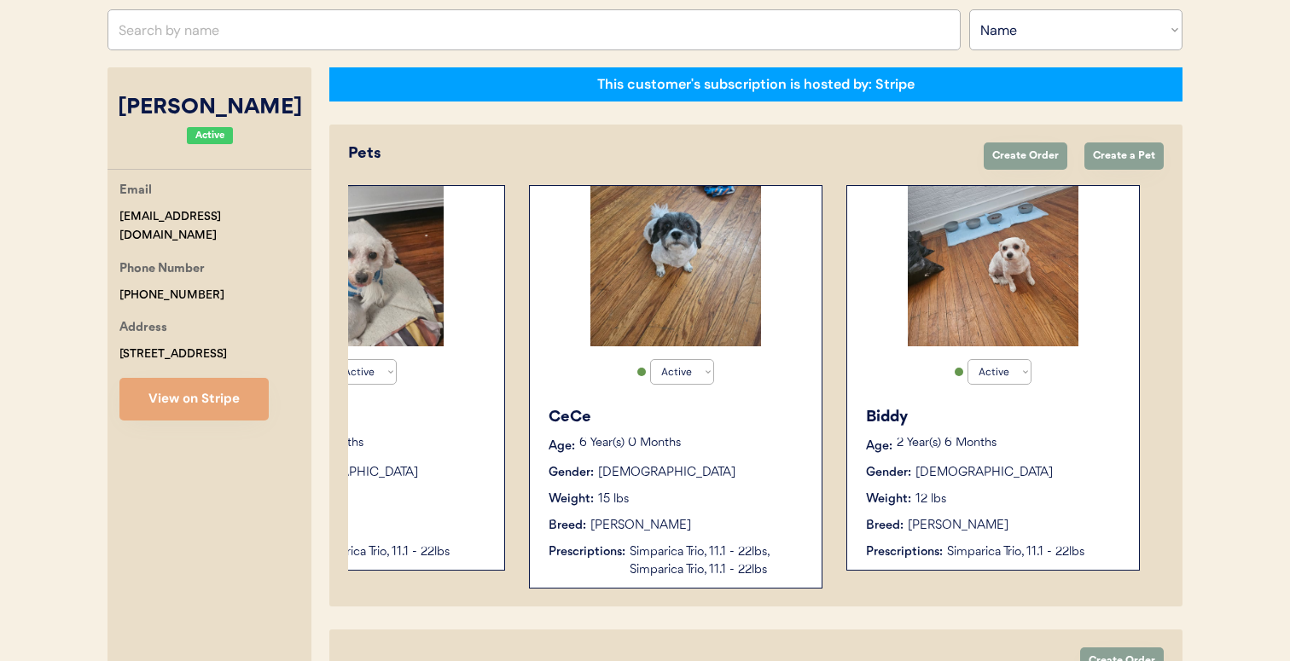
click at [920, 453] on div "2 Year(s) 6 Months" at bounding box center [1009, 446] width 225 height 17
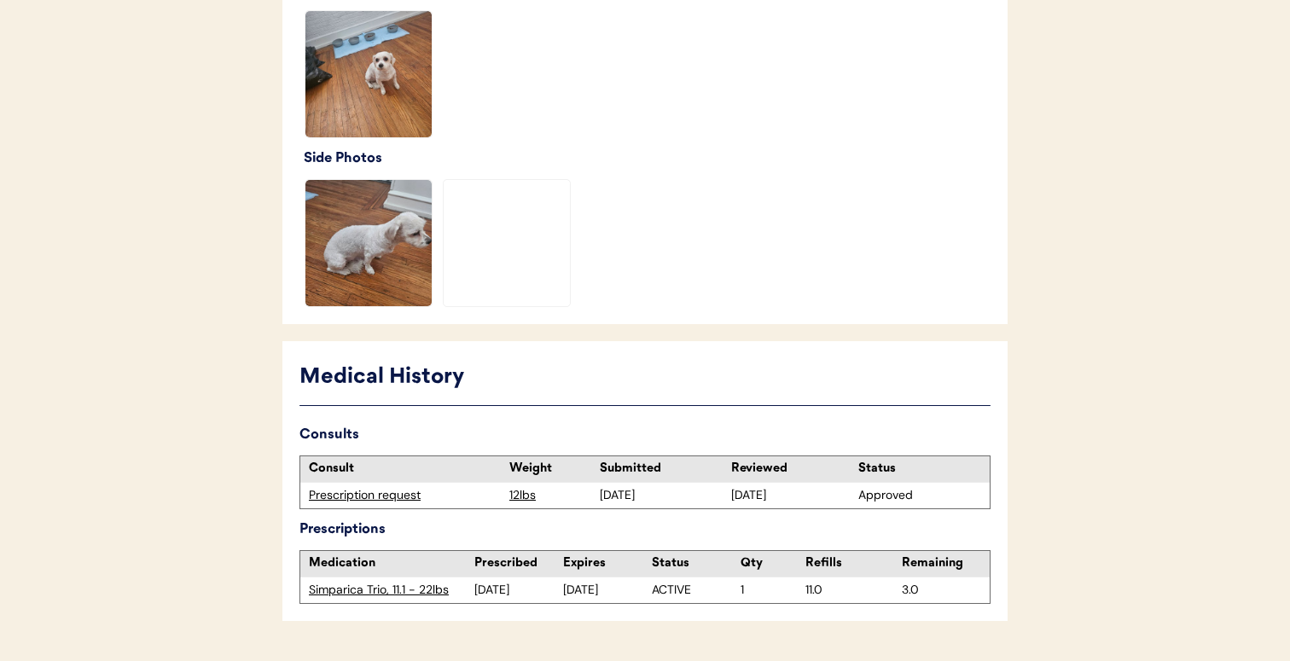
scroll to position [588, 0]
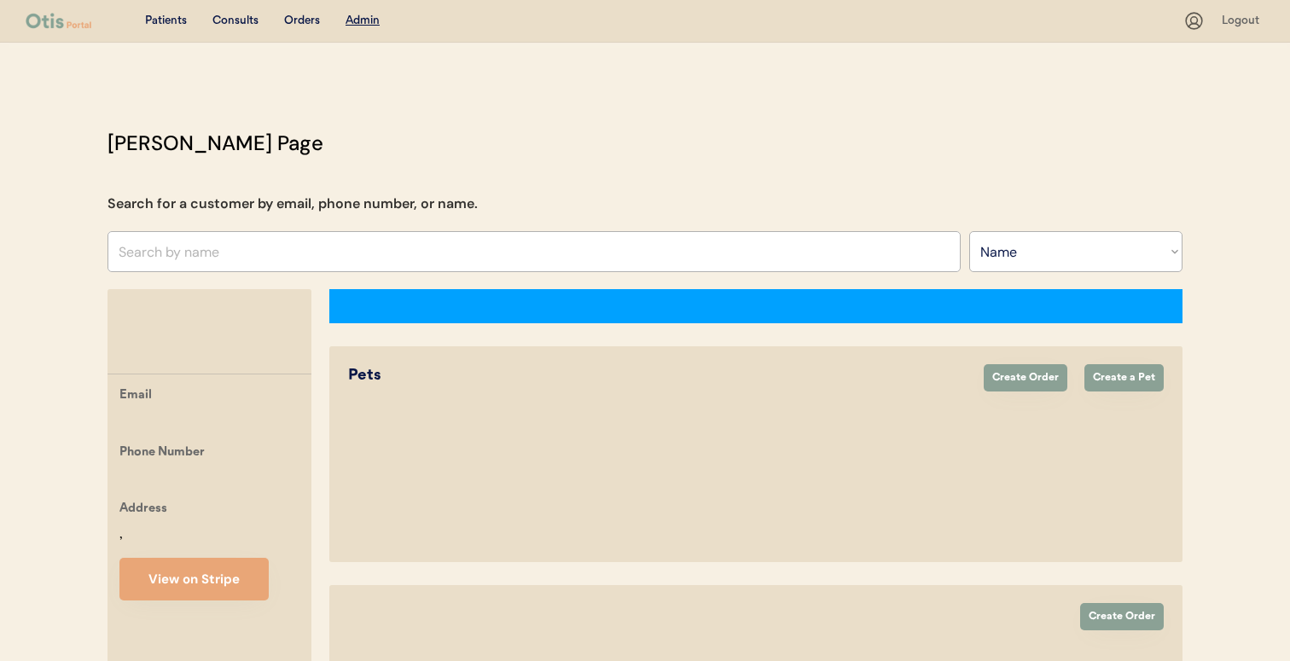
select select ""Name""
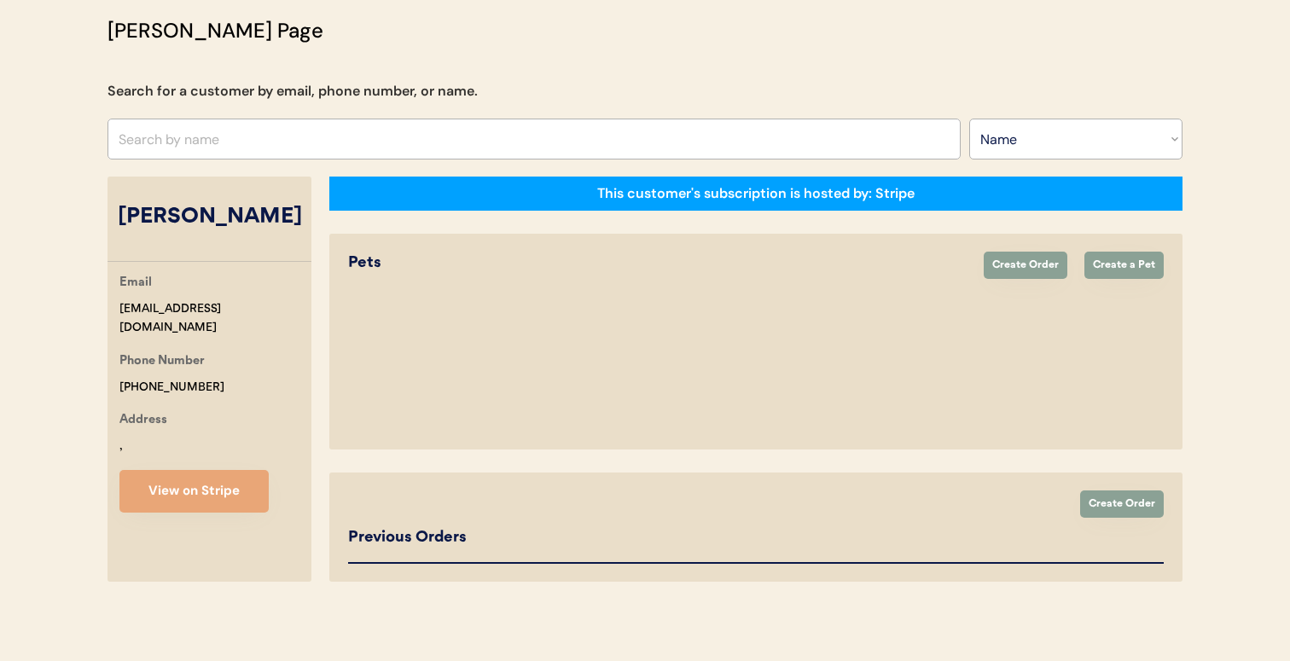
select select "true"
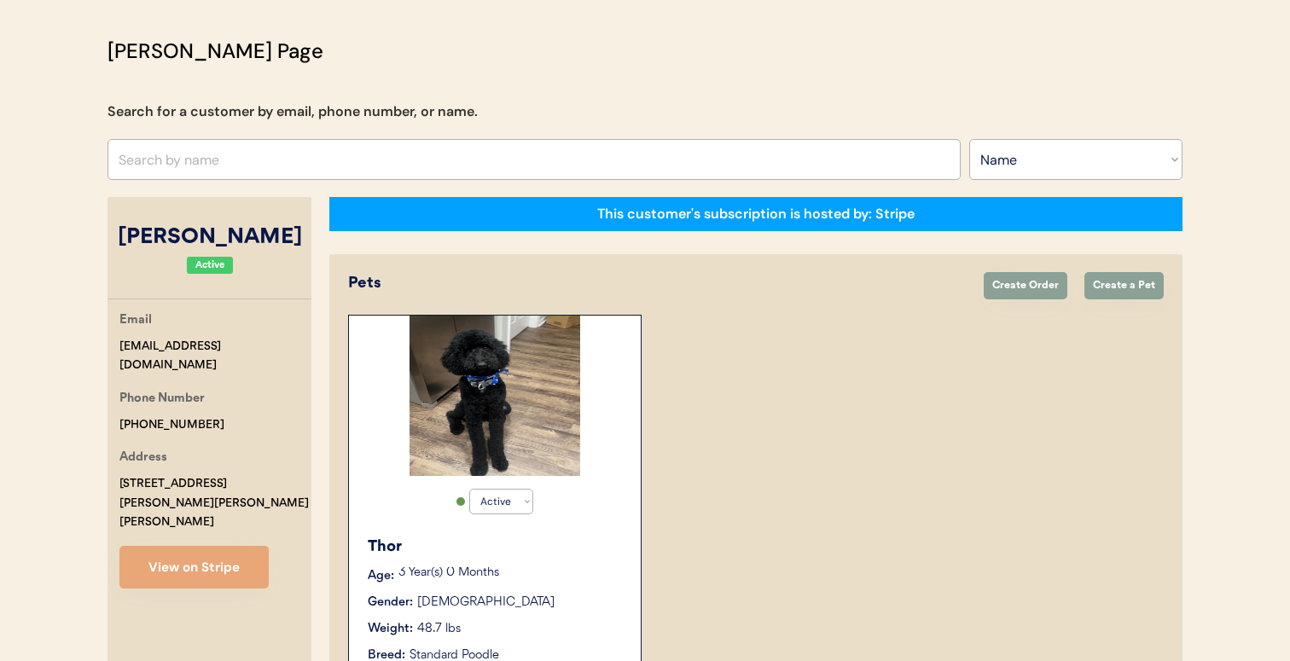
scroll to position [221, 0]
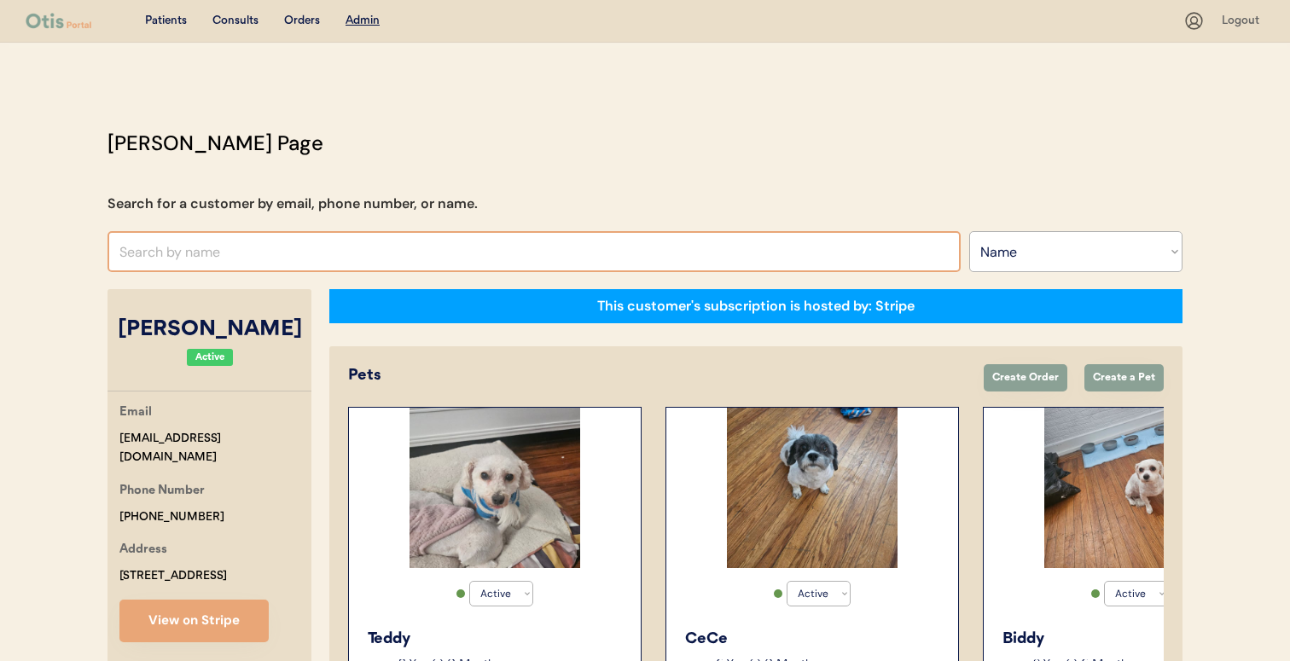
click at [555, 253] on input "text" at bounding box center [533, 251] width 853 height 41
type input "JESSICA"
type input "JESSICA Swersey"
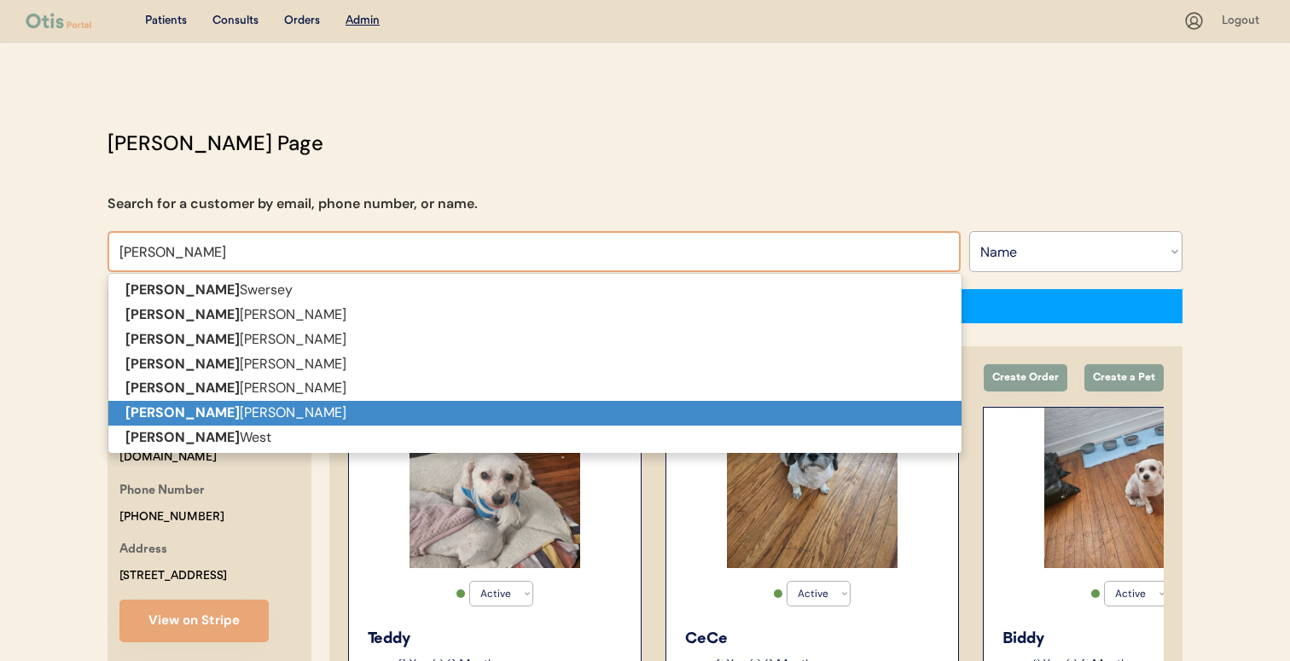
click at [536, 416] on p "Jessica Petrucci" at bounding box center [534, 413] width 853 height 25
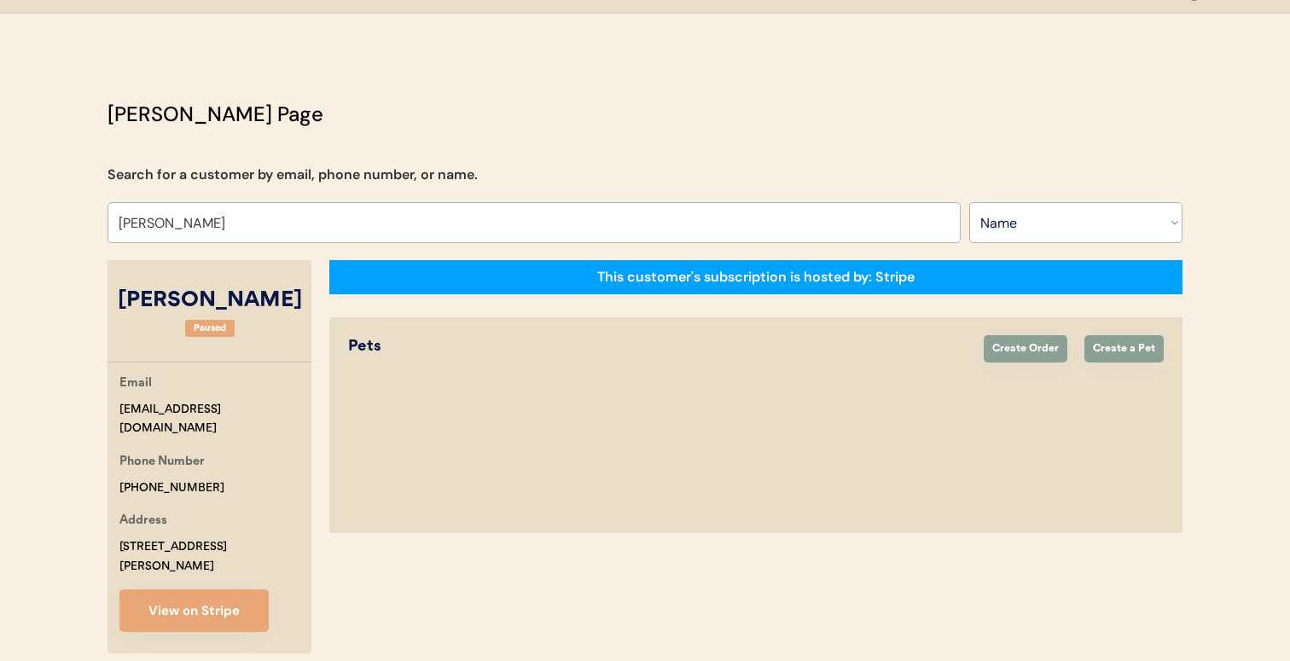
scroll to position [81, 0]
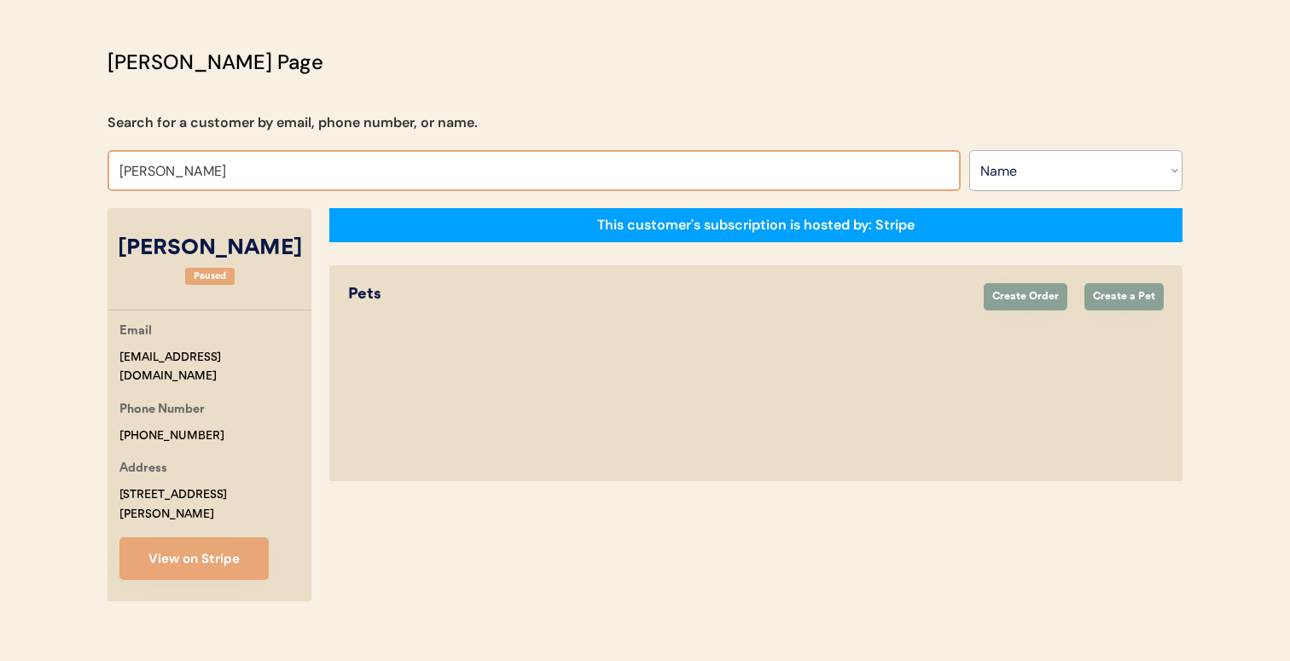
type input "Jessica P"
type input "Jessica Powell"
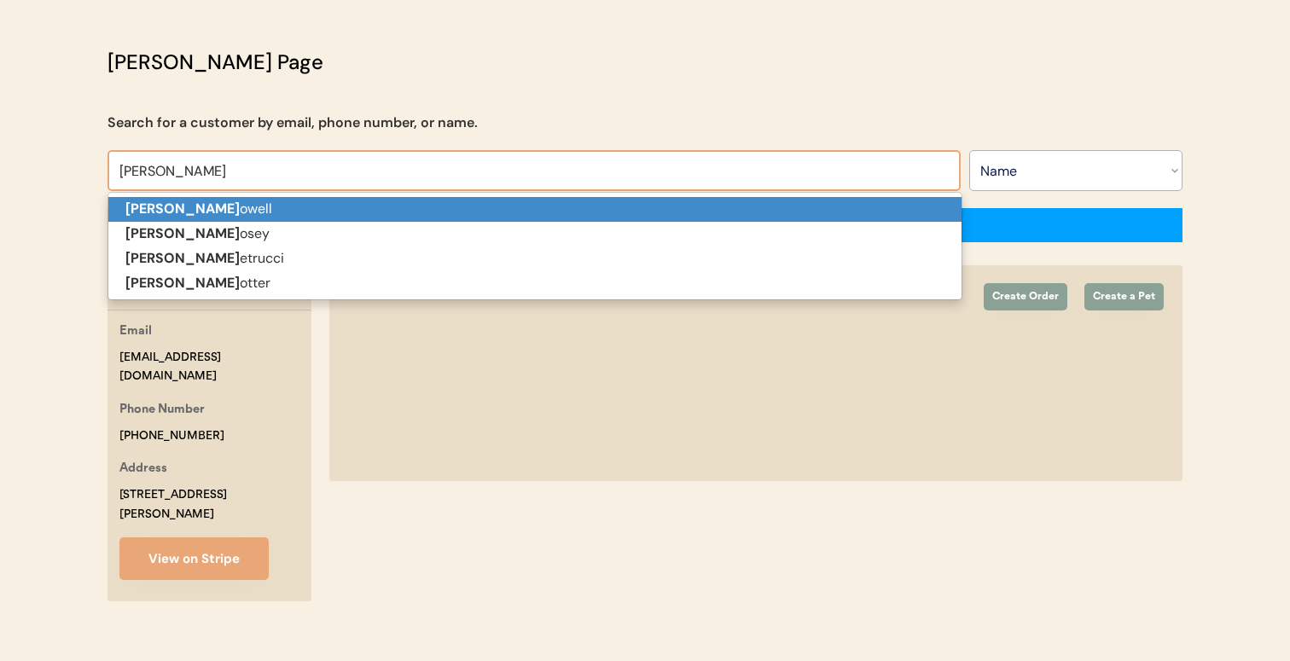
type input "Jessica"
type input "Jessica WE"
type input "Jessica WEst"
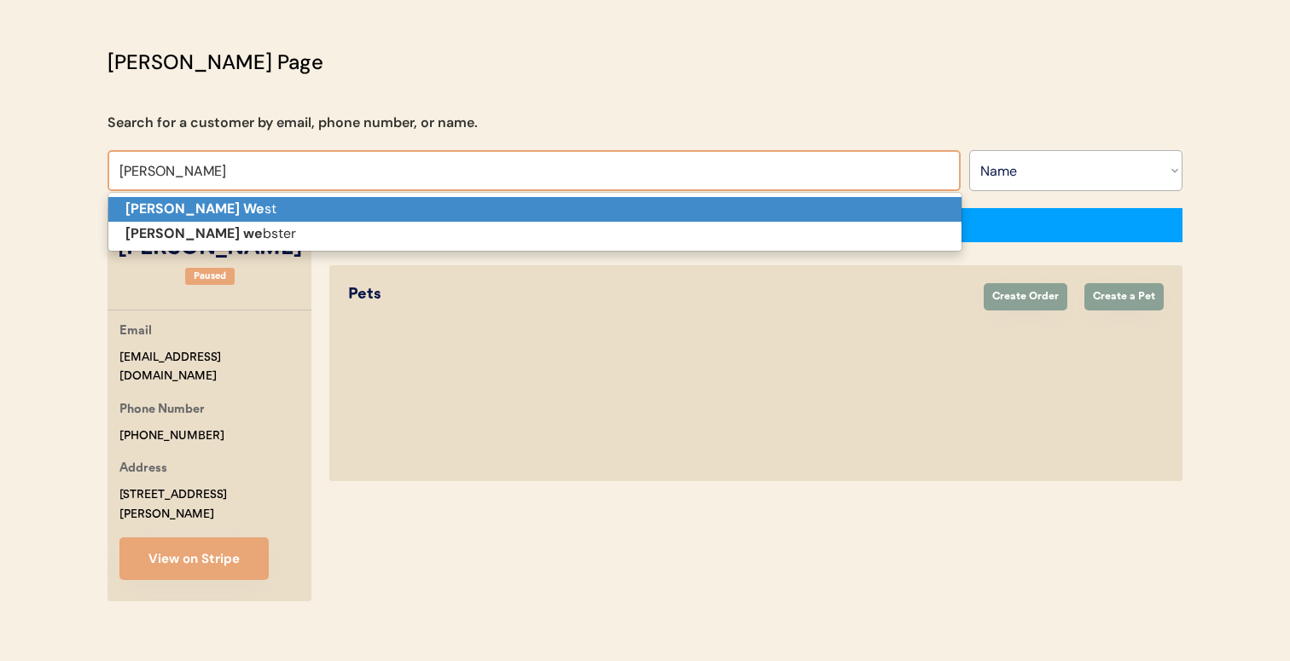
click at [444, 197] on p "Jessica We st" at bounding box center [534, 209] width 853 height 25
type input "Jessica West"
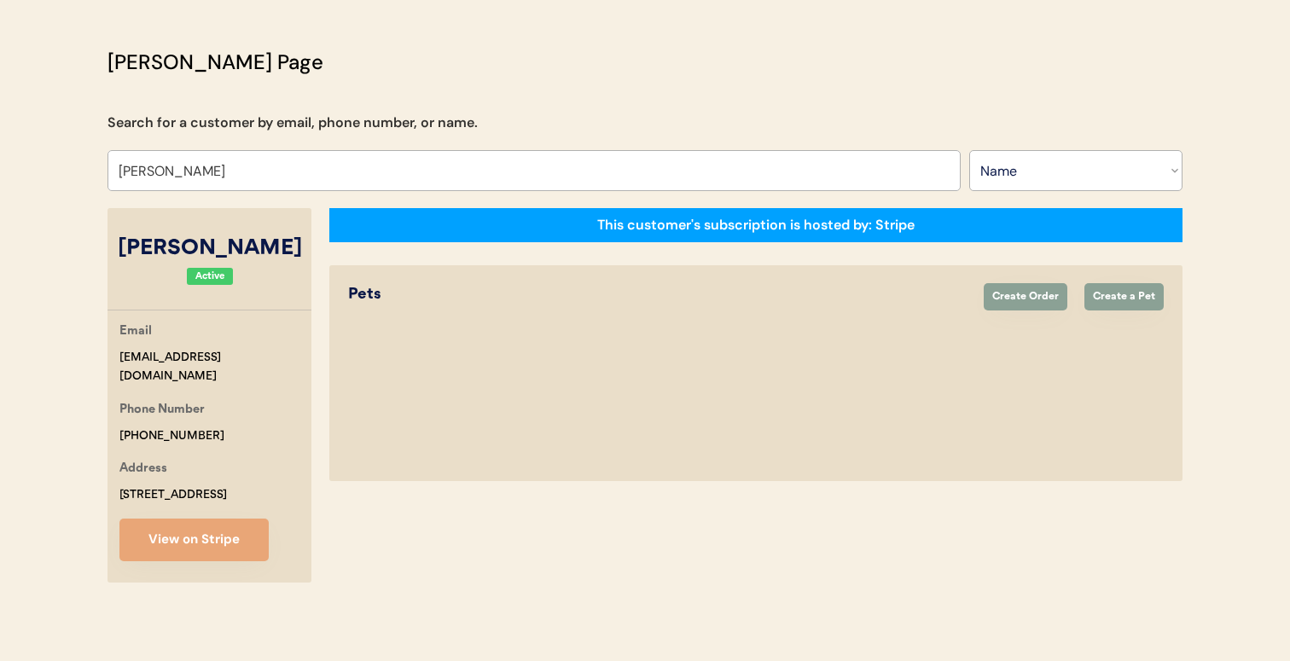
select select "false"
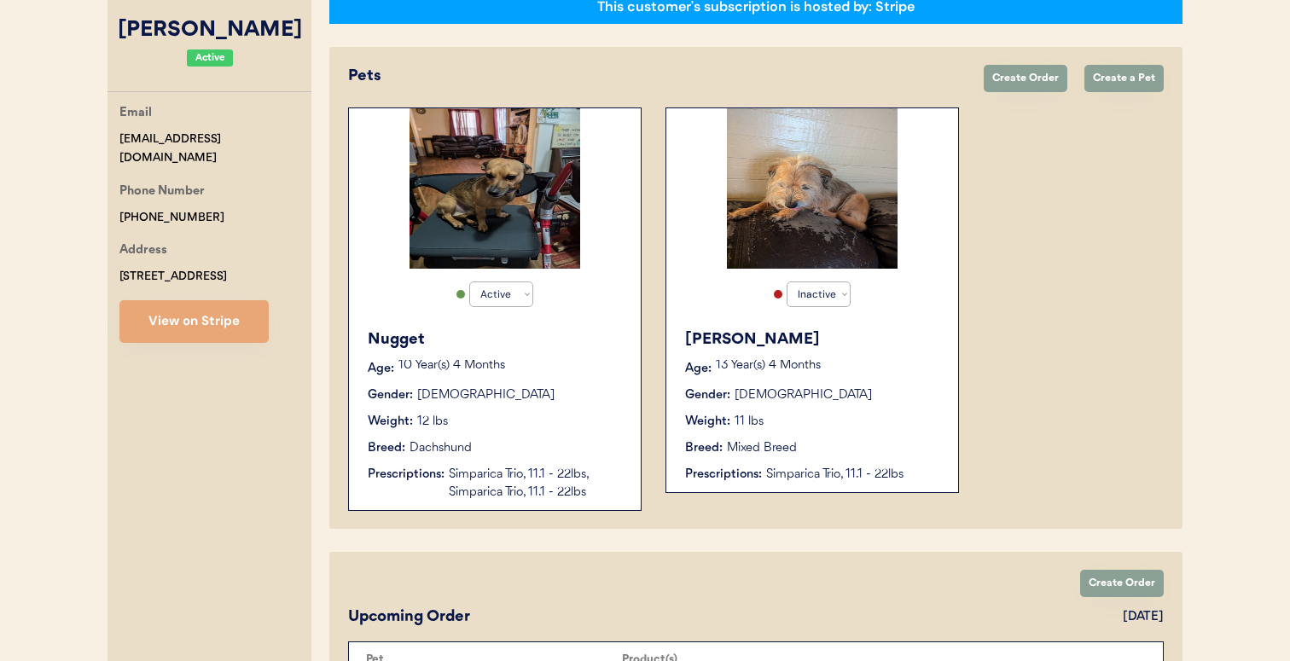
scroll to position [293, 0]
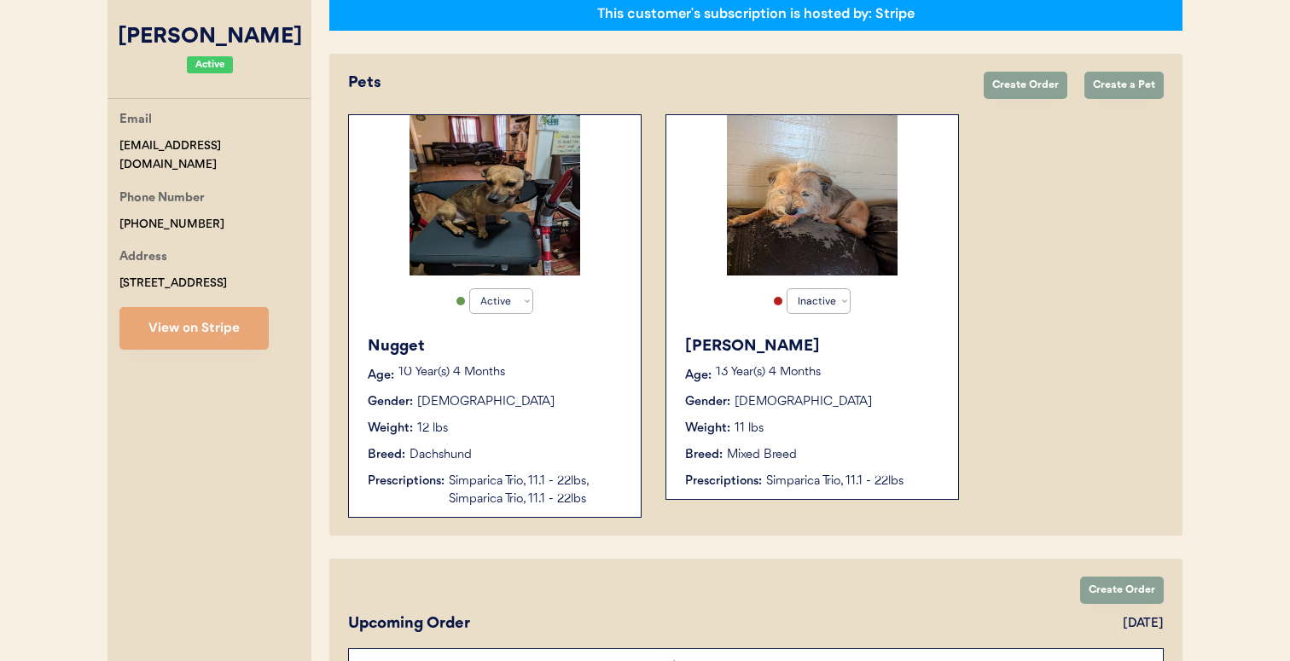
type input "Jessica West"
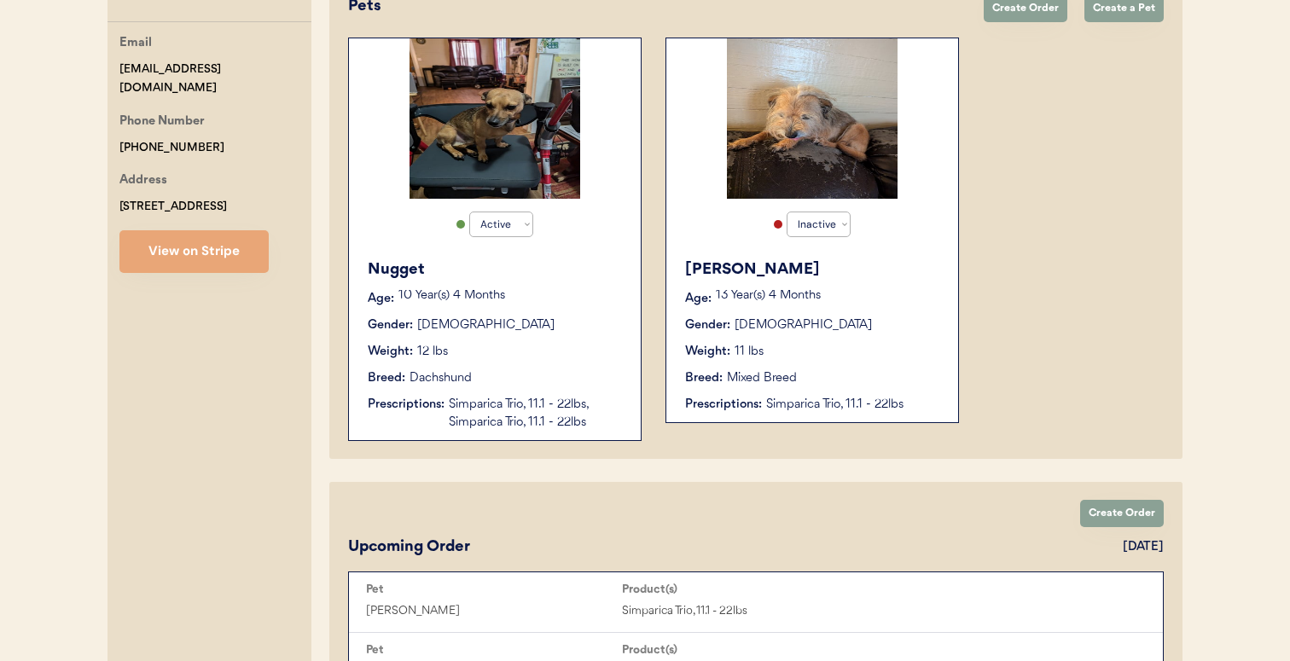
scroll to position [377, 0]
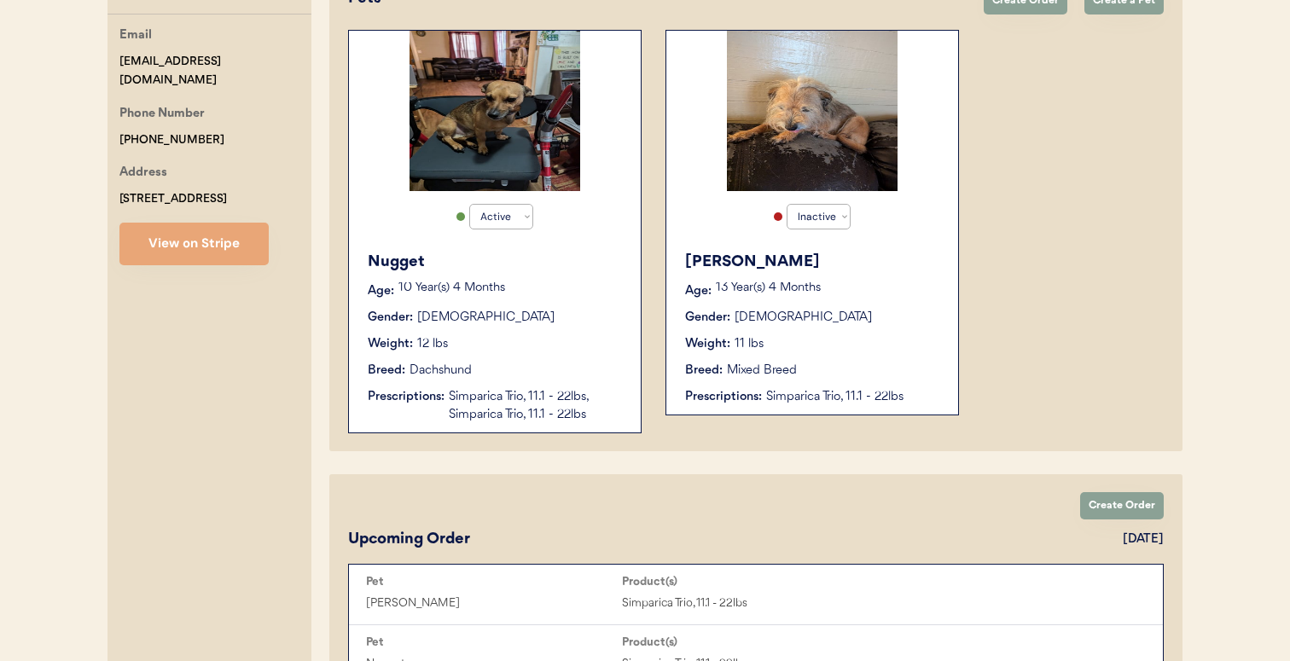
click at [583, 335] on div "Weight: 12 lbs" at bounding box center [496, 344] width 256 height 18
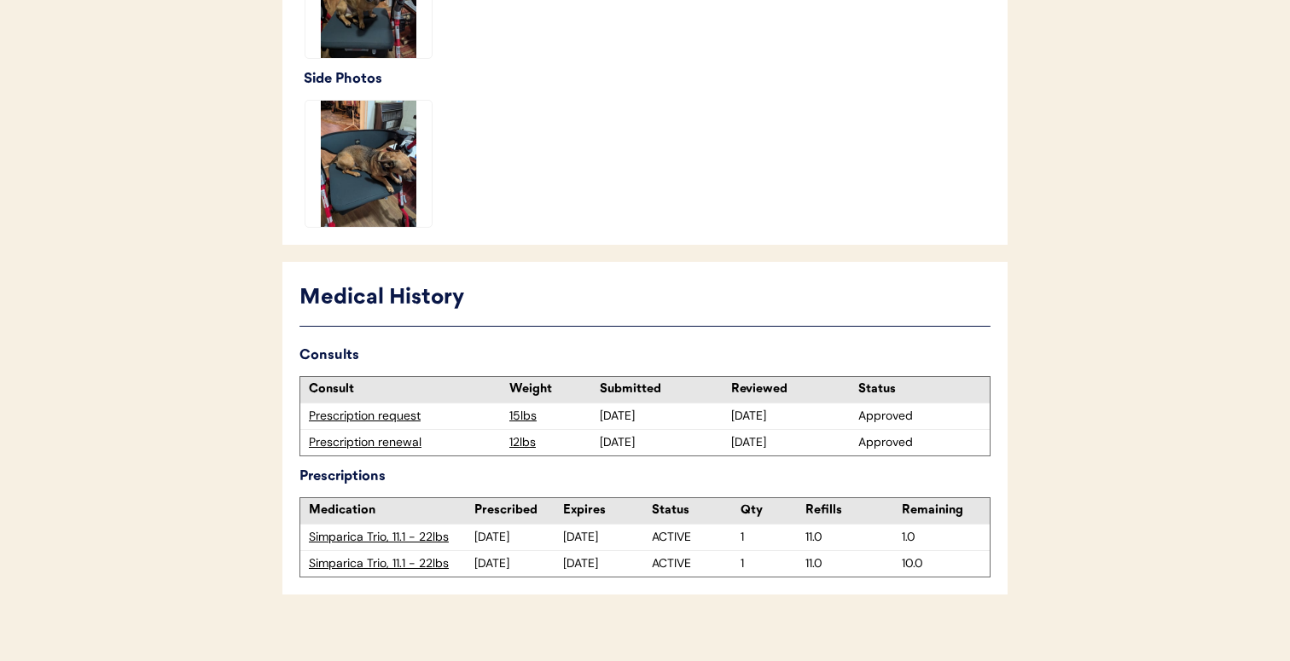
scroll to position [622, 0]
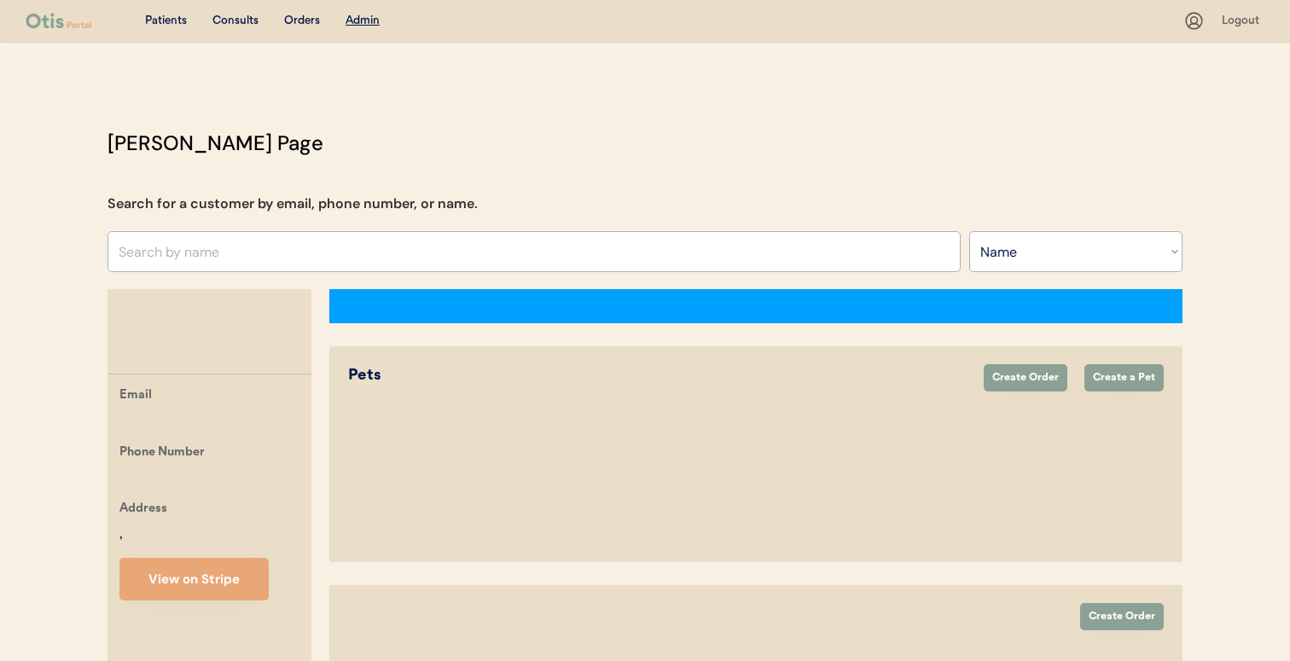
select select ""Name""
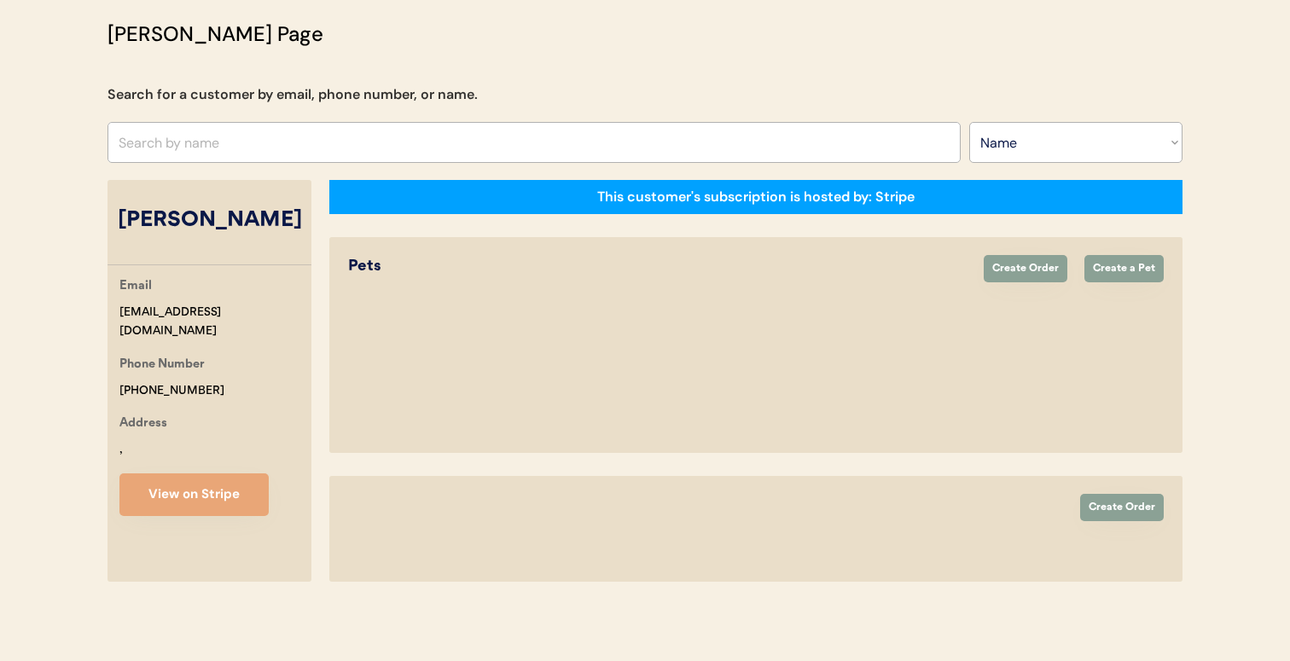
select select "true"
select select "false"
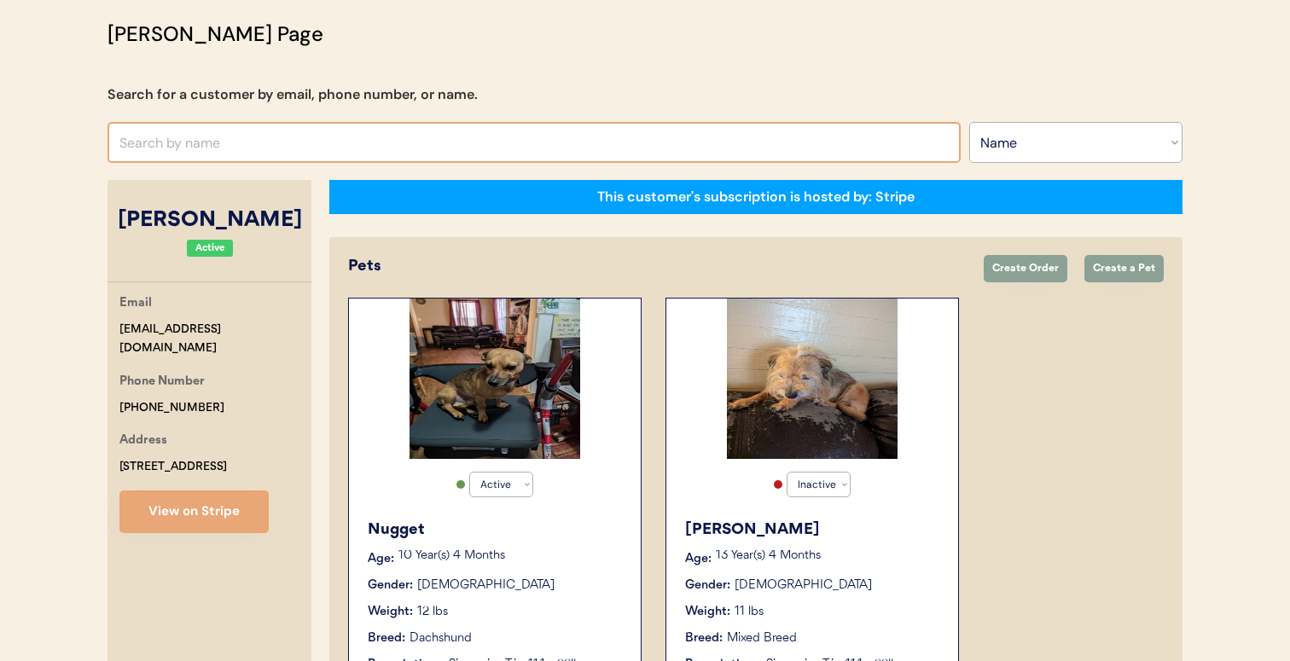
click at [475, 136] on input "text" at bounding box center [533, 142] width 853 height 41
type input "[PERSON_NAME]"
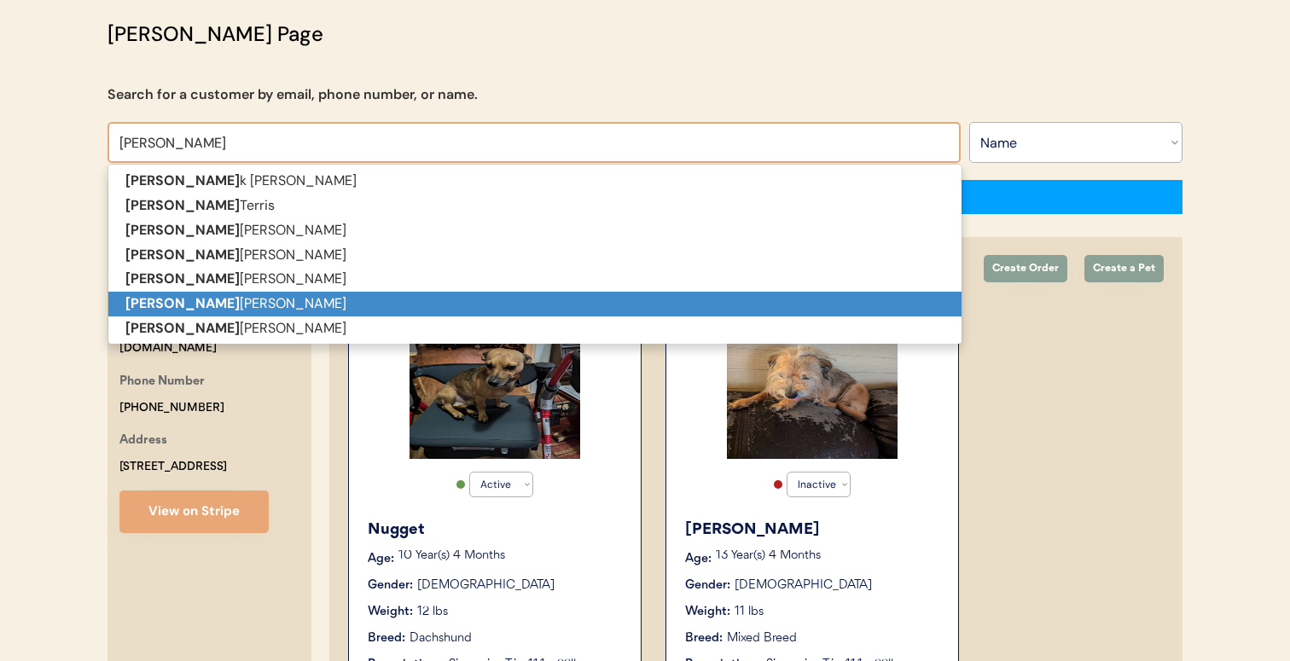
click at [443, 308] on p "[PERSON_NAME]" at bounding box center [534, 304] width 853 height 25
type input "[PERSON_NAME]"
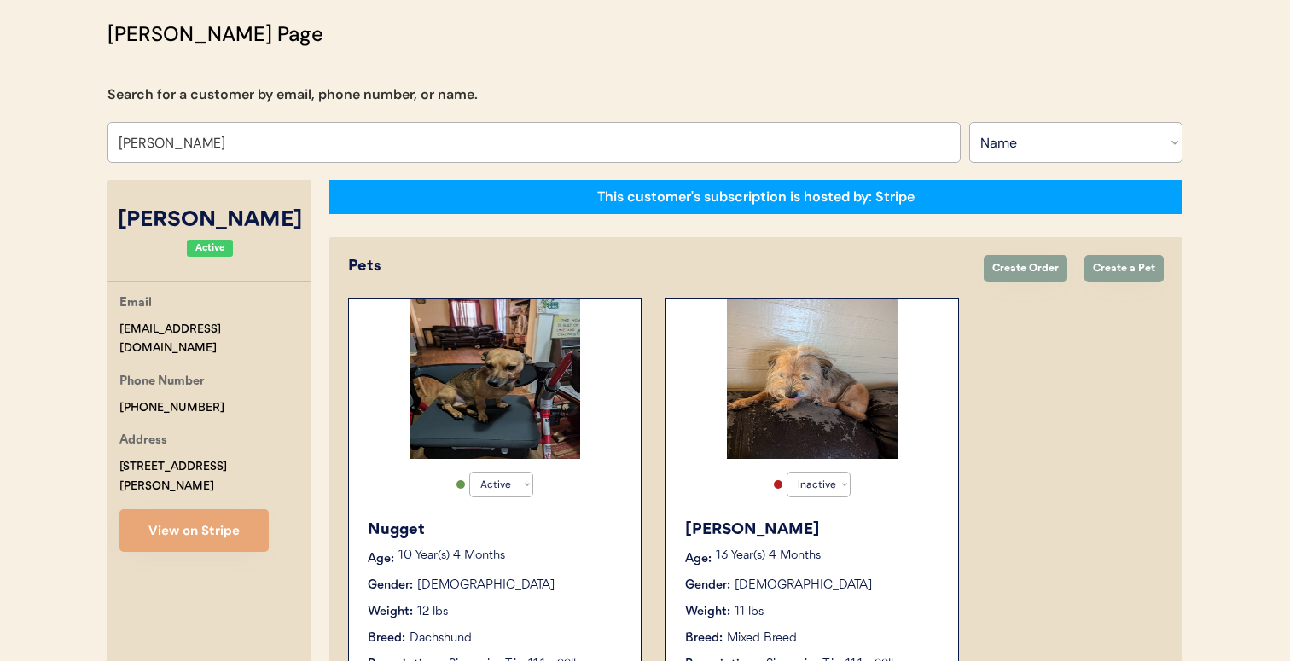
select select "true"
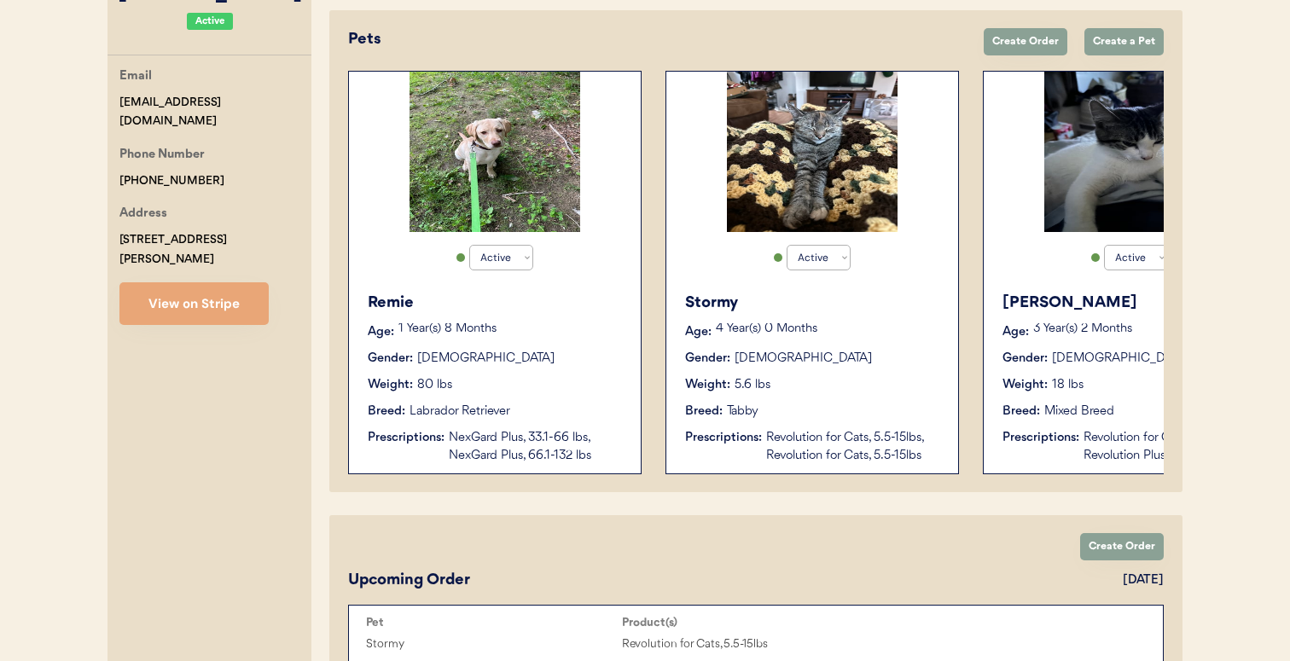
type input "[PERSON_NAME]"
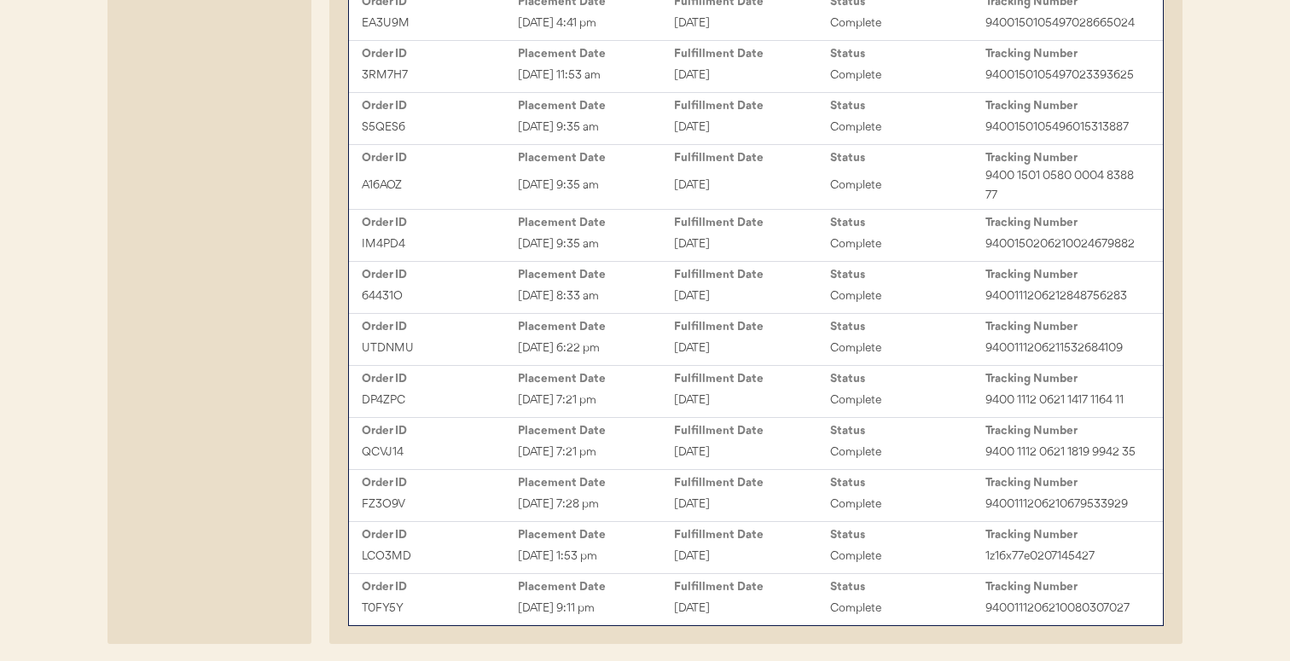
scroll to position [1460, 0]
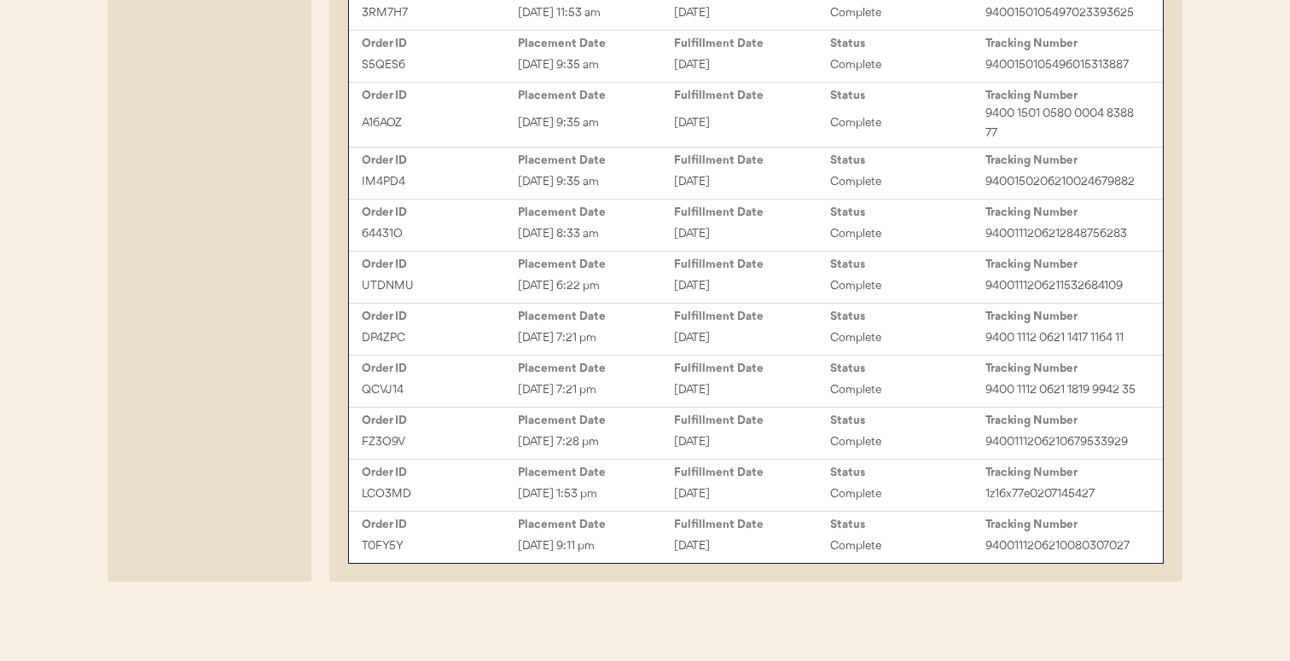
click at [700, 434] on div "[DATE]" at bounding box center [752, 443] width 156 height 20
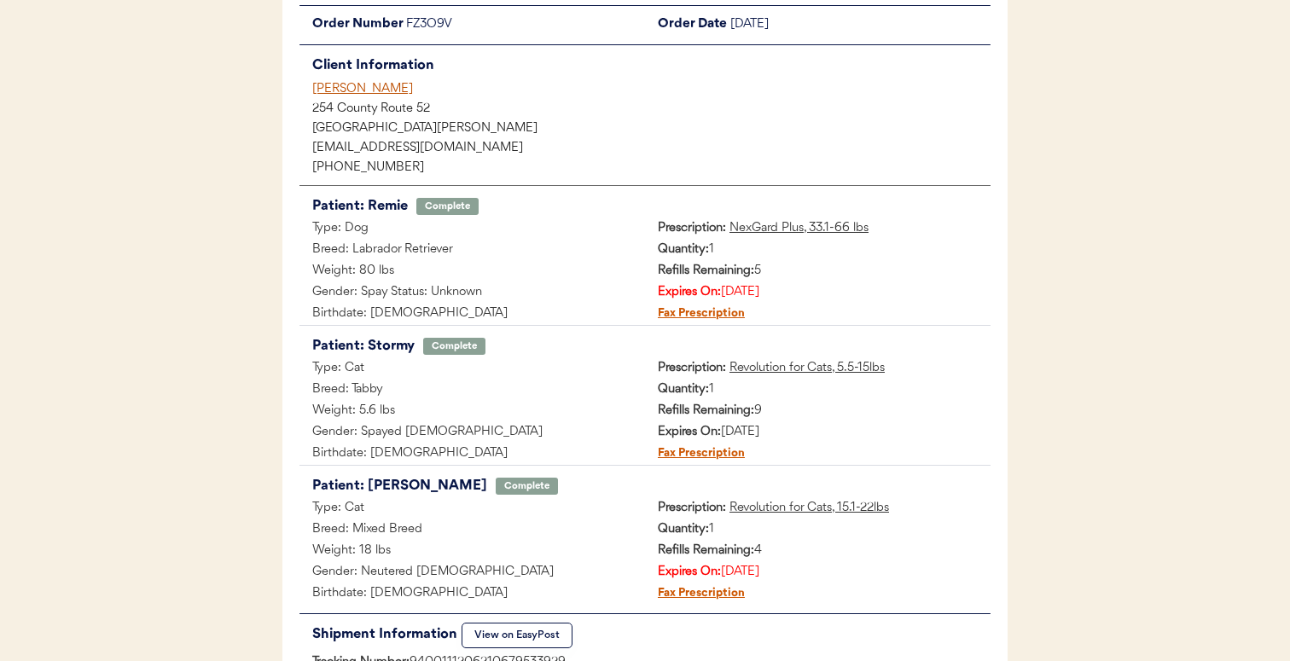
scroll to position [165, 0]
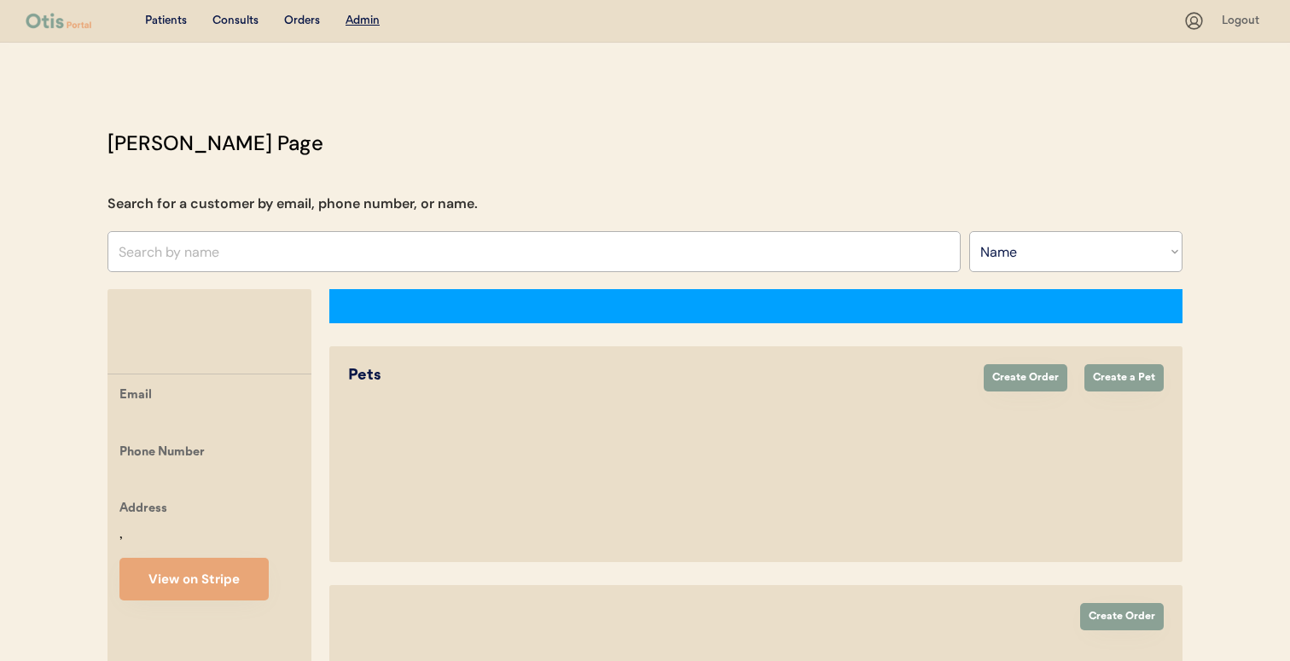
select select ""Name""
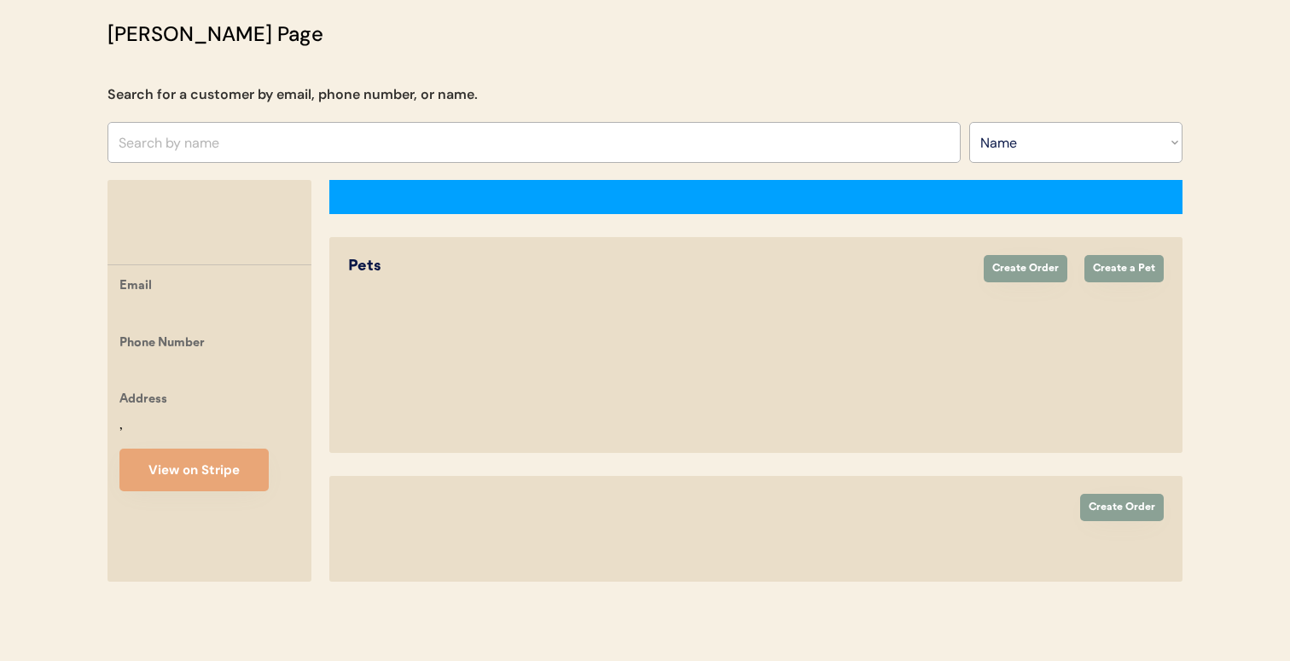
select select "true"
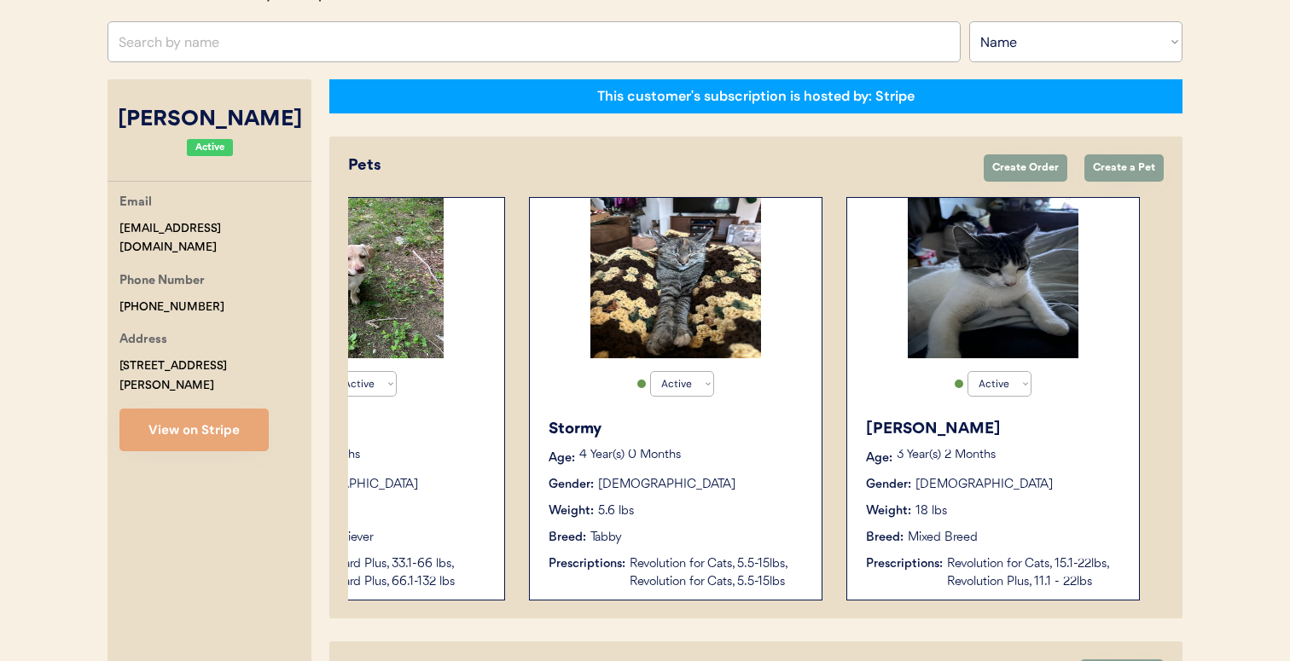
scroll to position [205, 0]
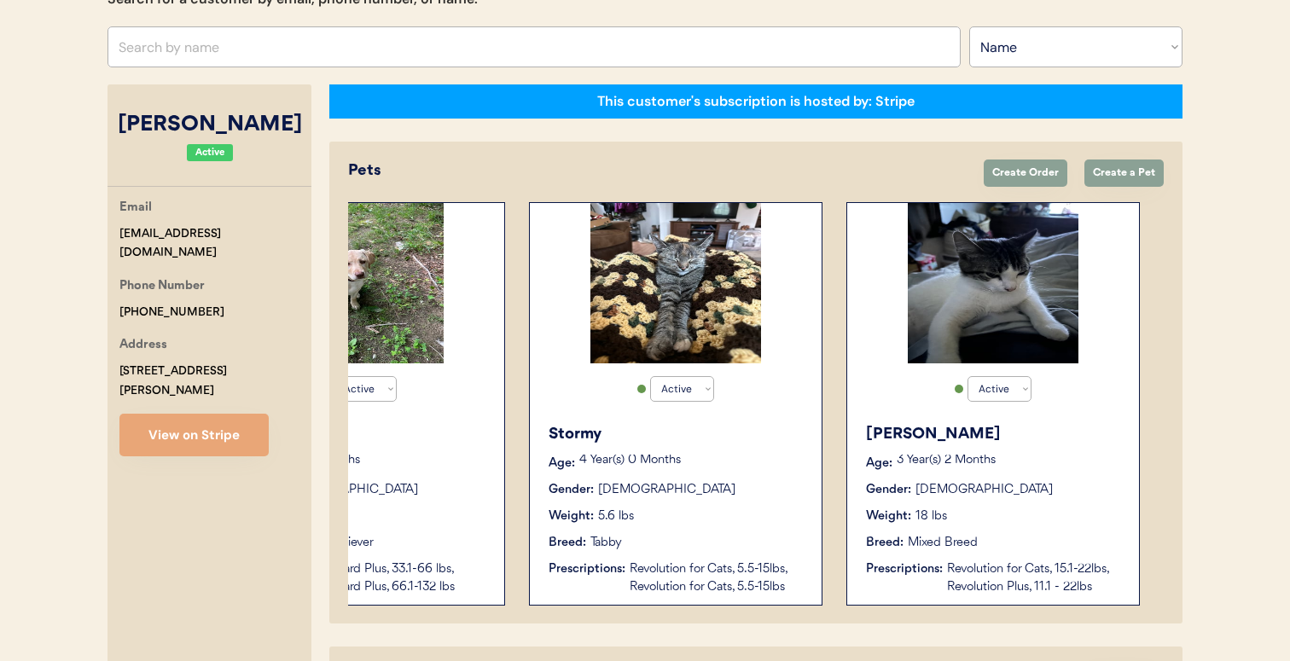
click at [903, 393] on div "Active Active Inactive [PERSON_NAME] Age: [DEMOGRAPHIC_DATA] Year(s) 2 Months G…" at bounding box center [992, 403] width 293 height 403
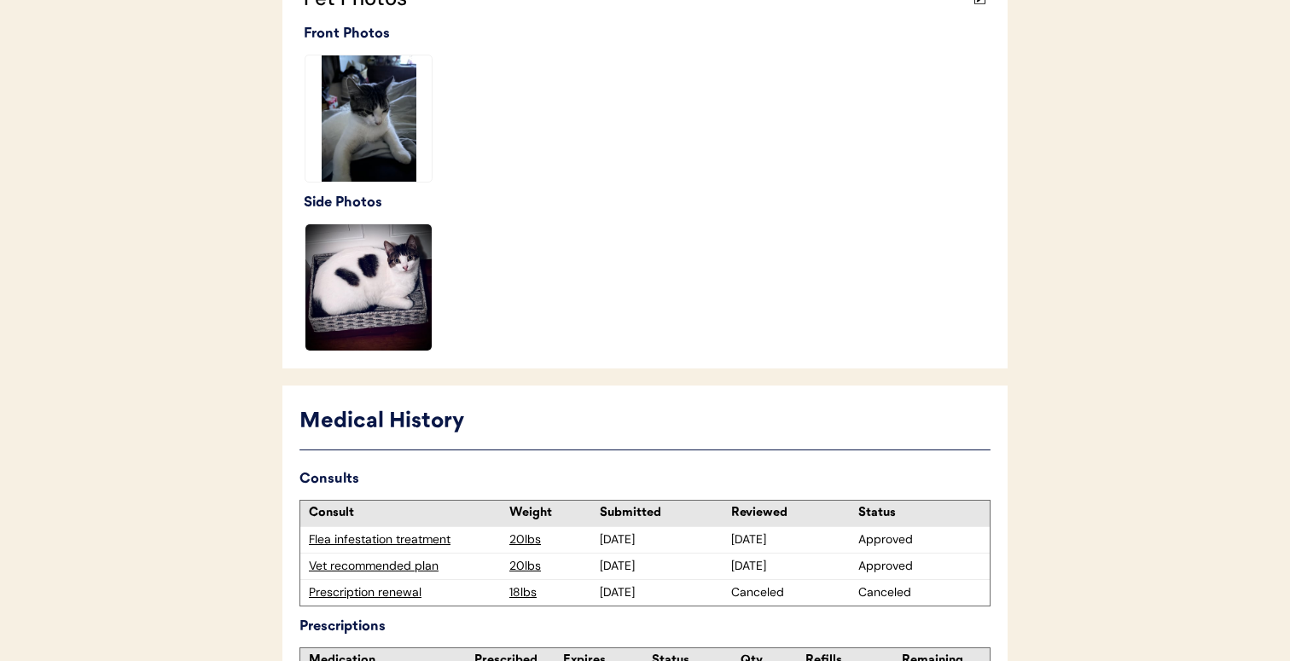
scroll to position [617, 0]
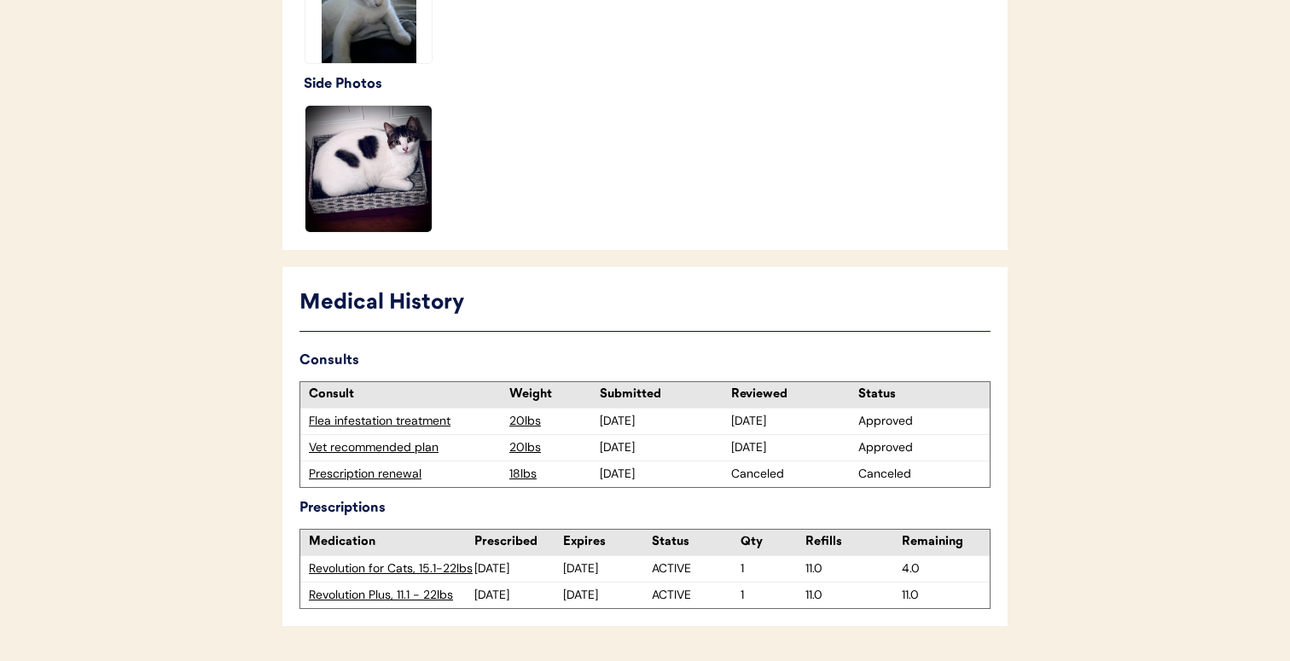
click at [416, 444] on div "Vet recommended plan" at bounding box center [405, 447] width 192 height 17
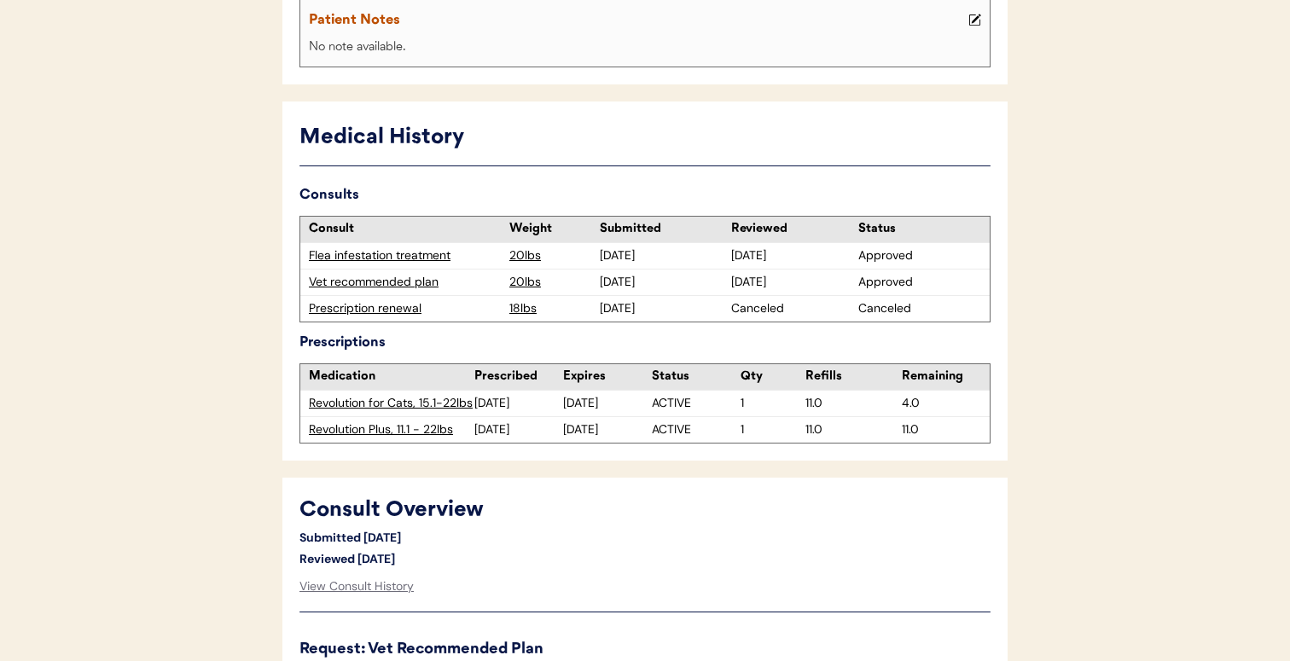
scroll to position [391, 0]
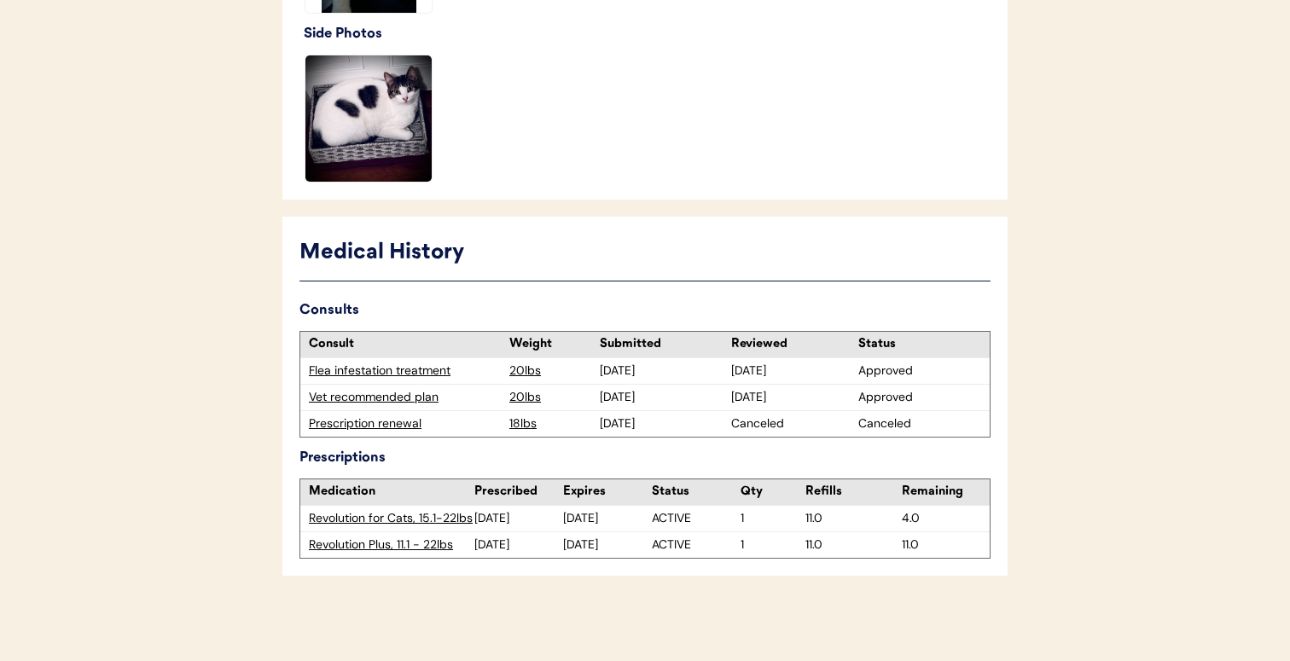
scroll to position [665, 0]
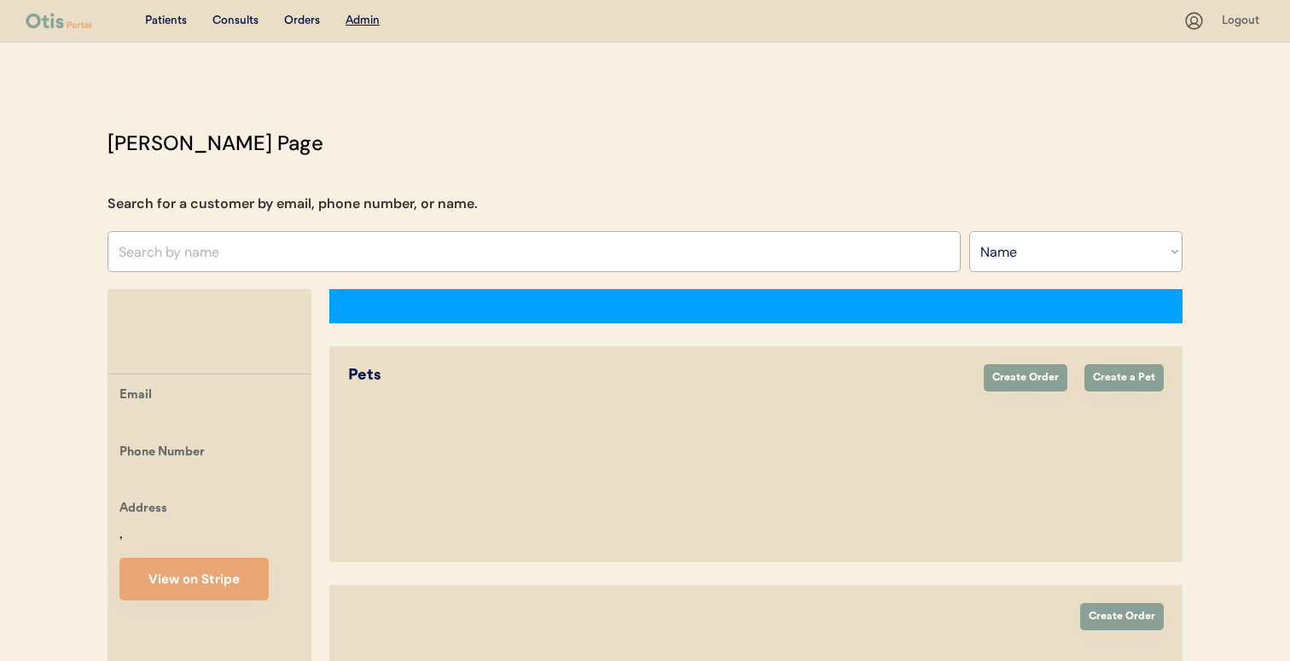
select select ""Name""
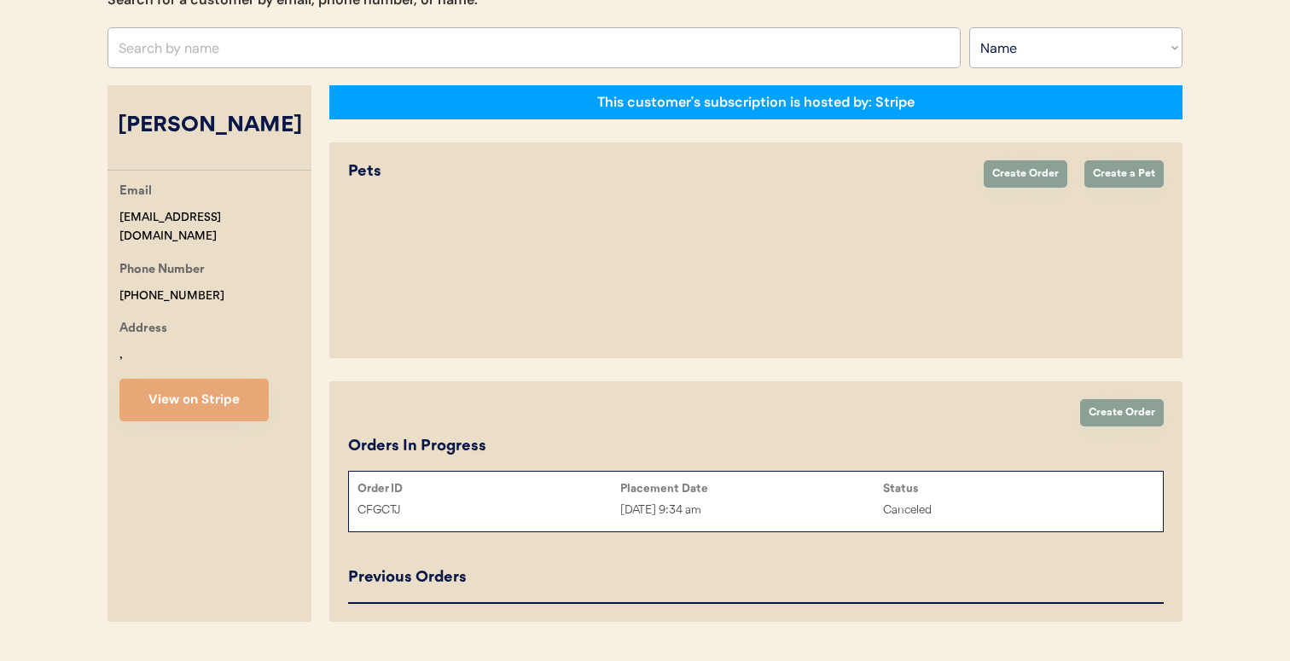
select select "true"
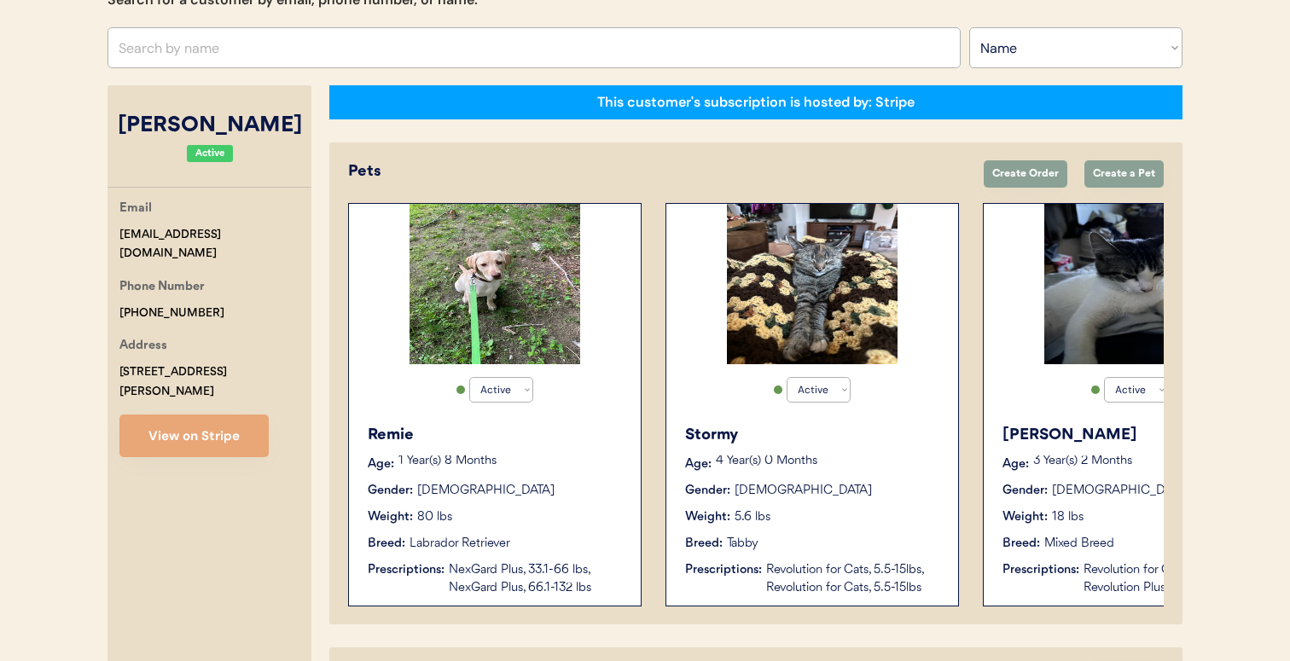
scroll to position [0, 136]
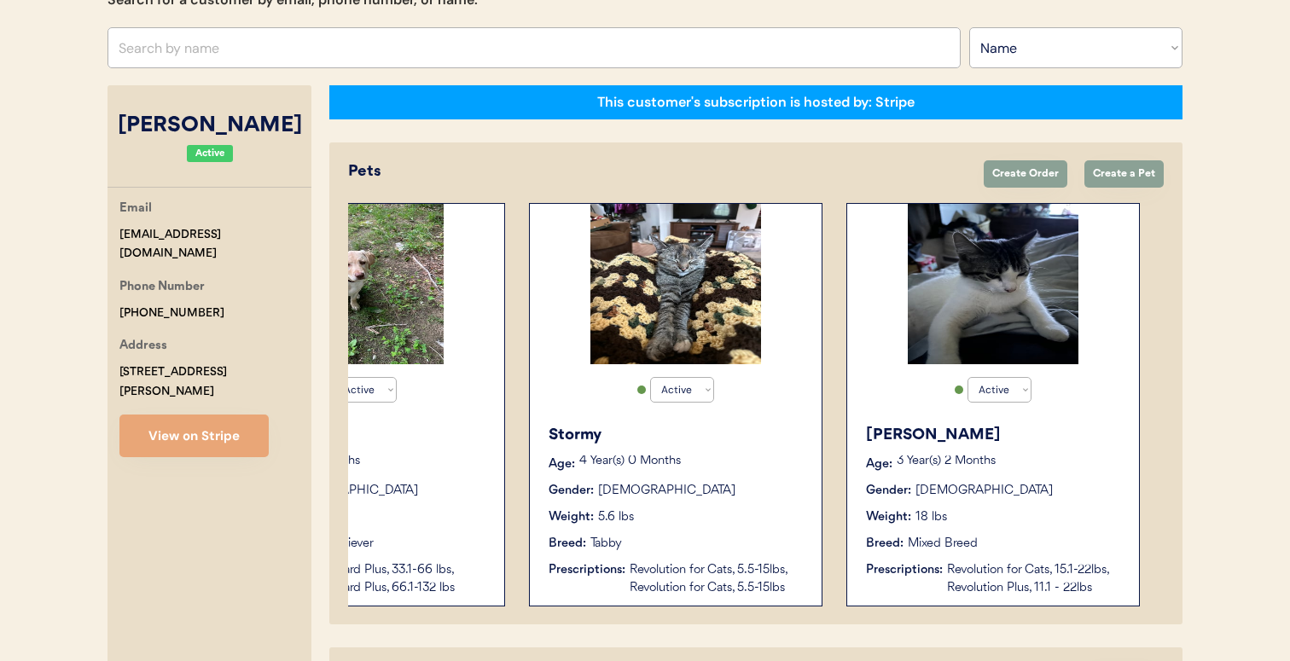
click at [961, 549] on div "Mixed Breed" at bounding box center [943, 544] width 70 height 18
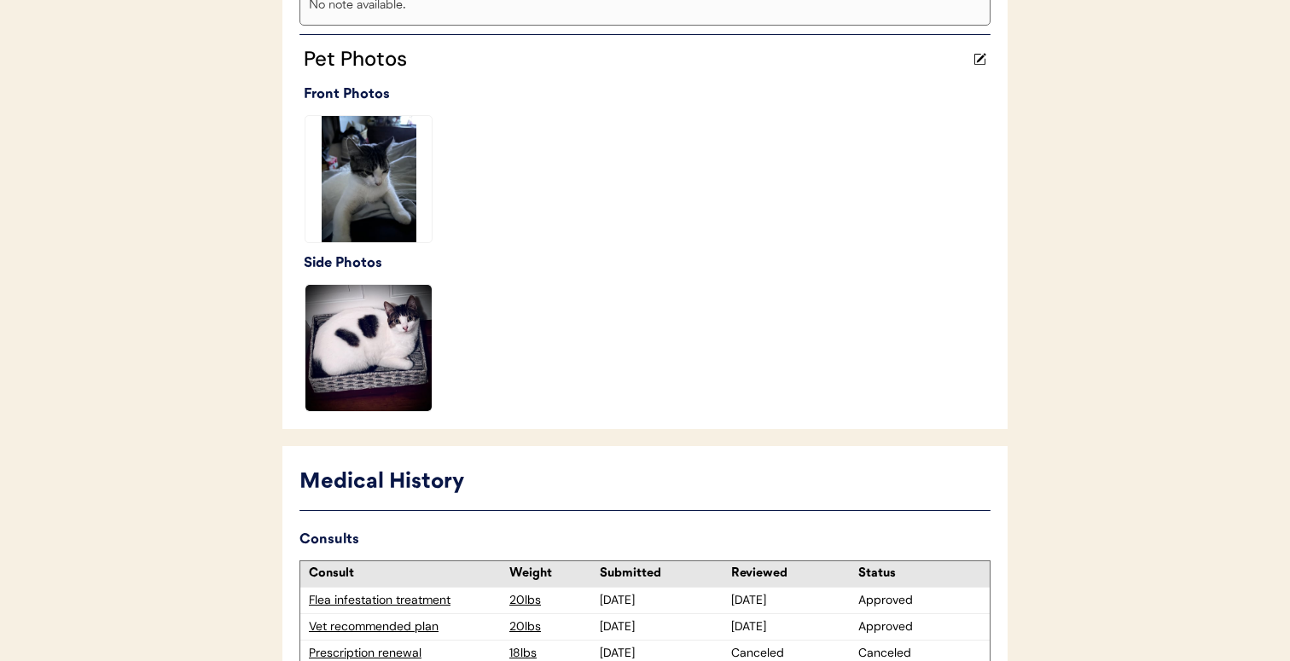
scroll to position [667, 0]
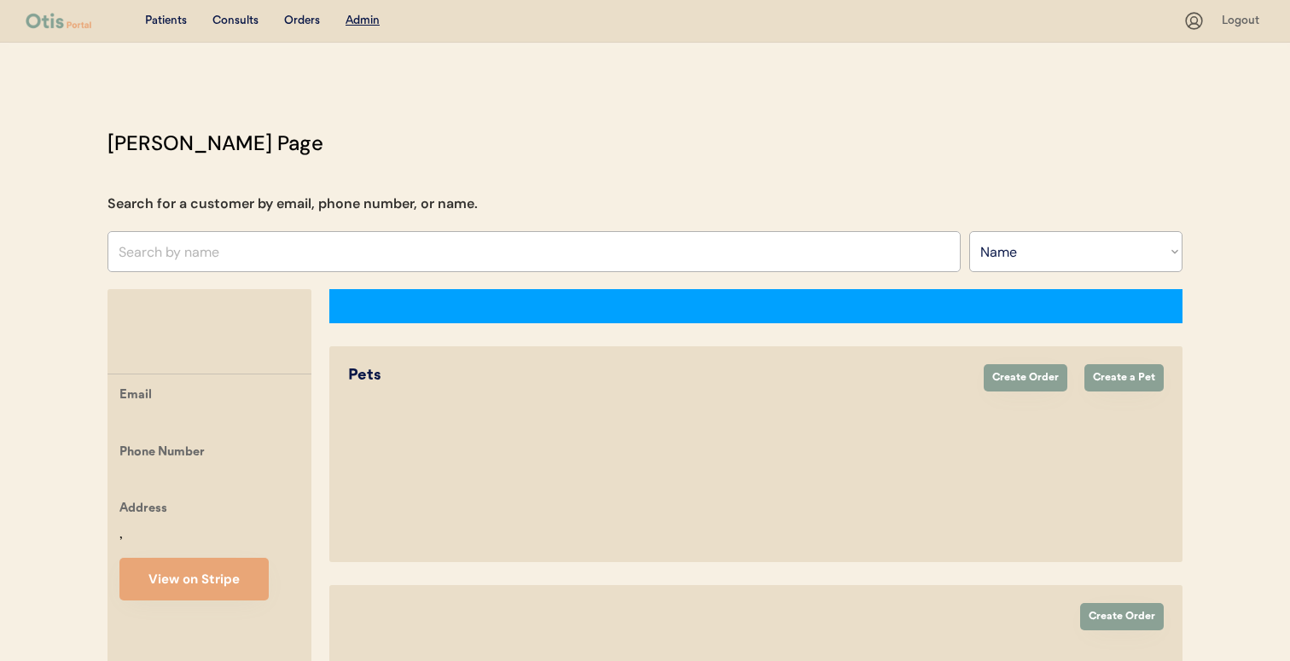
select select ""Name""
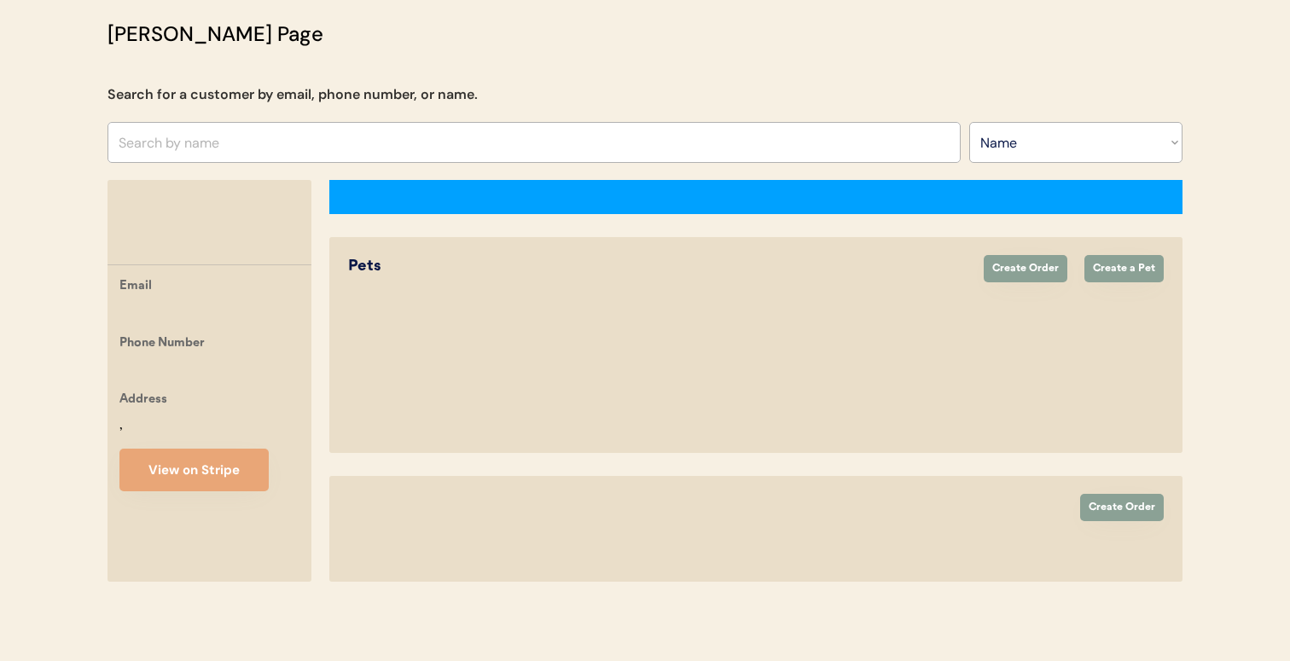
scroll to position [202, 0]
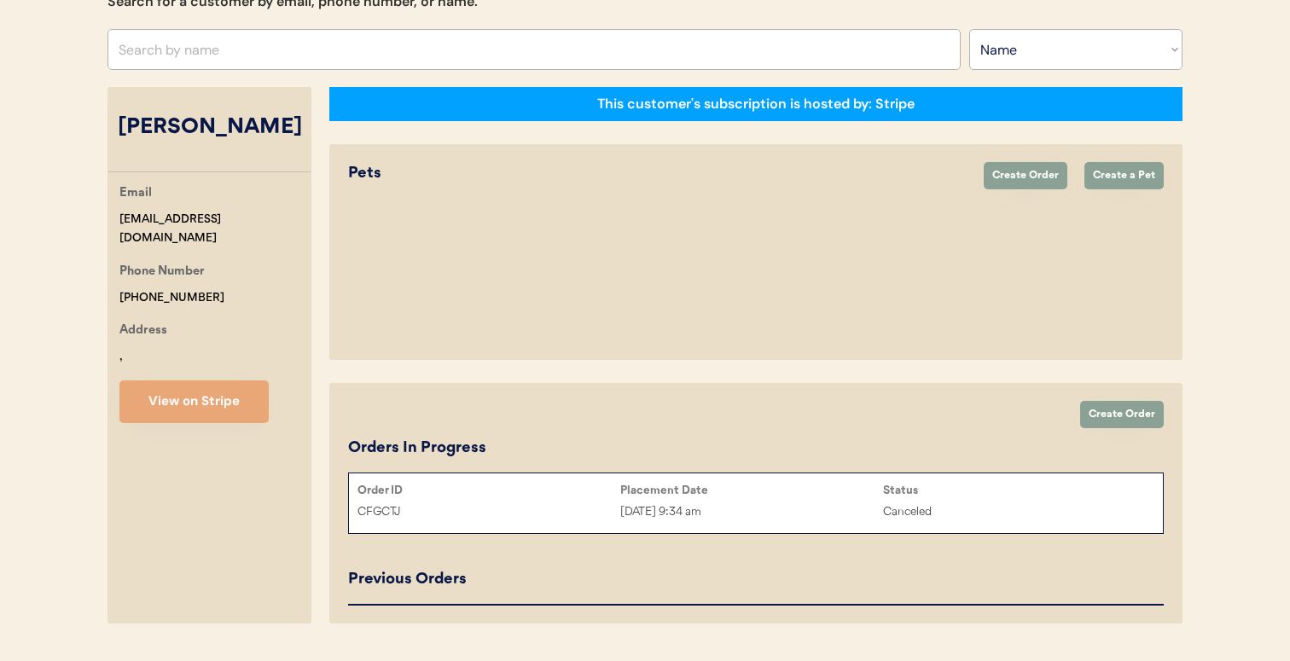
select select "true"
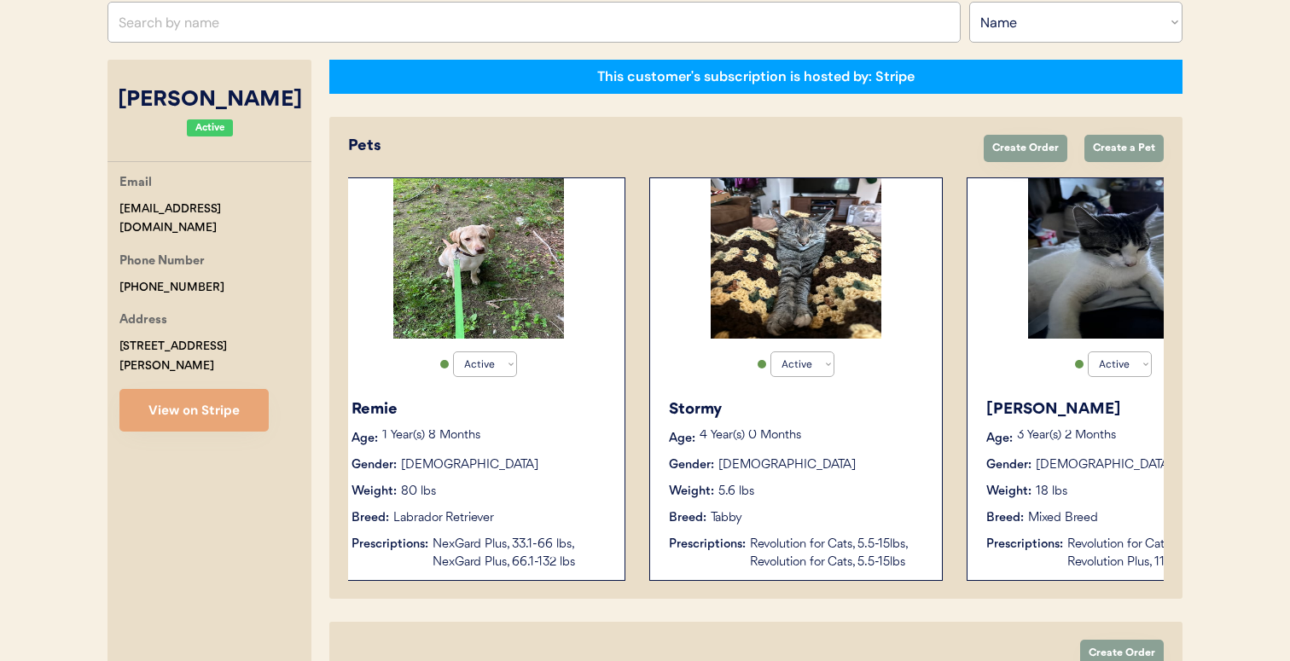
scroll to position [0, 10]
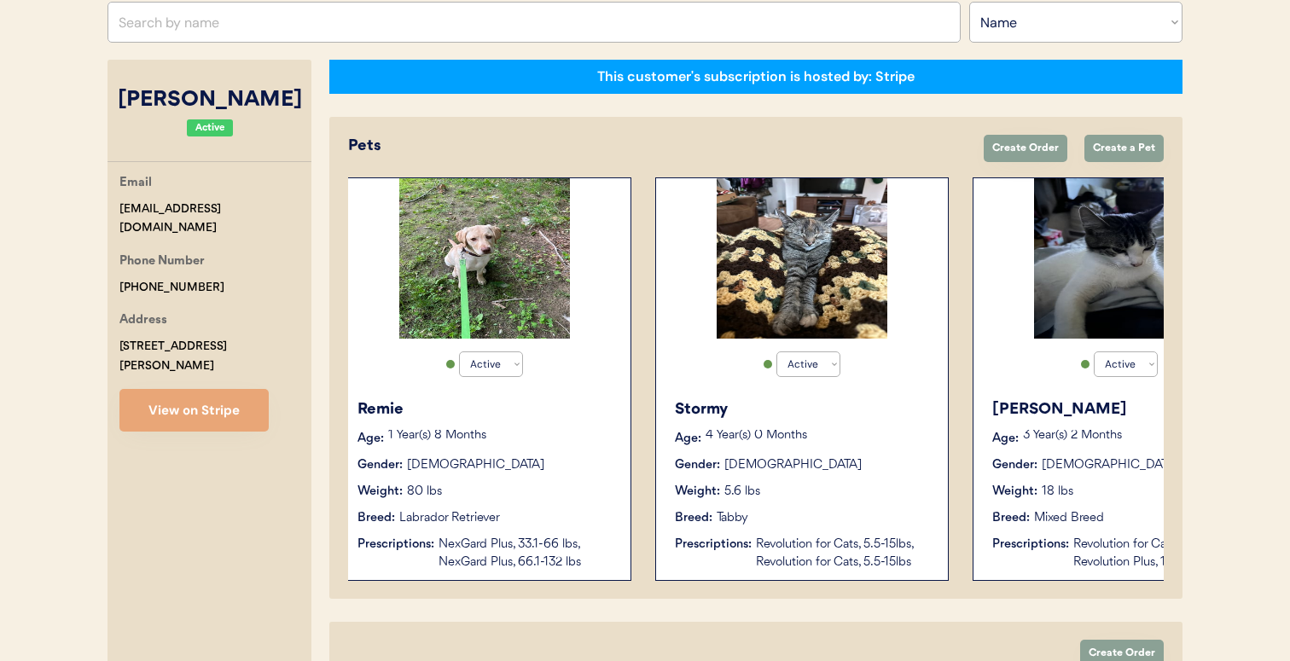
click at [680, 527] on div "Stormy Age: 4 Year(s) 0 Months Gender: Female Weight: 5.6 lbs Breed: Tabby Pres…" at bounding box center [802, 485] width 275 height 190
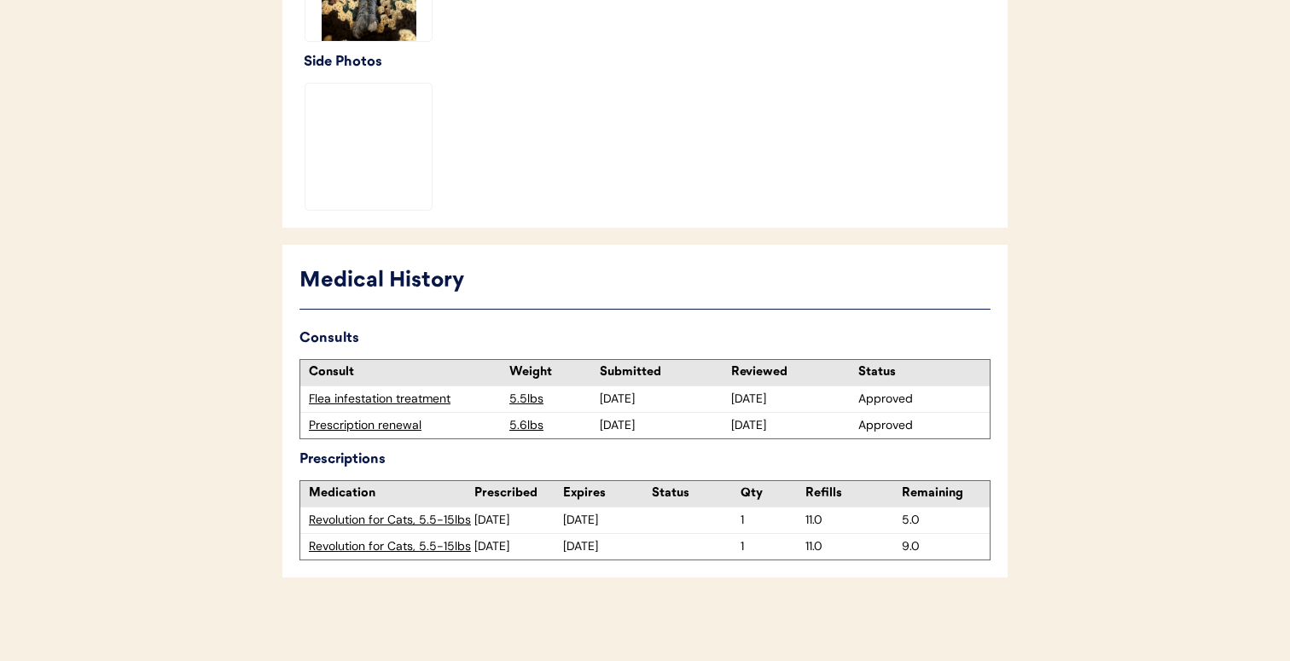
scroll to position [641, 0]
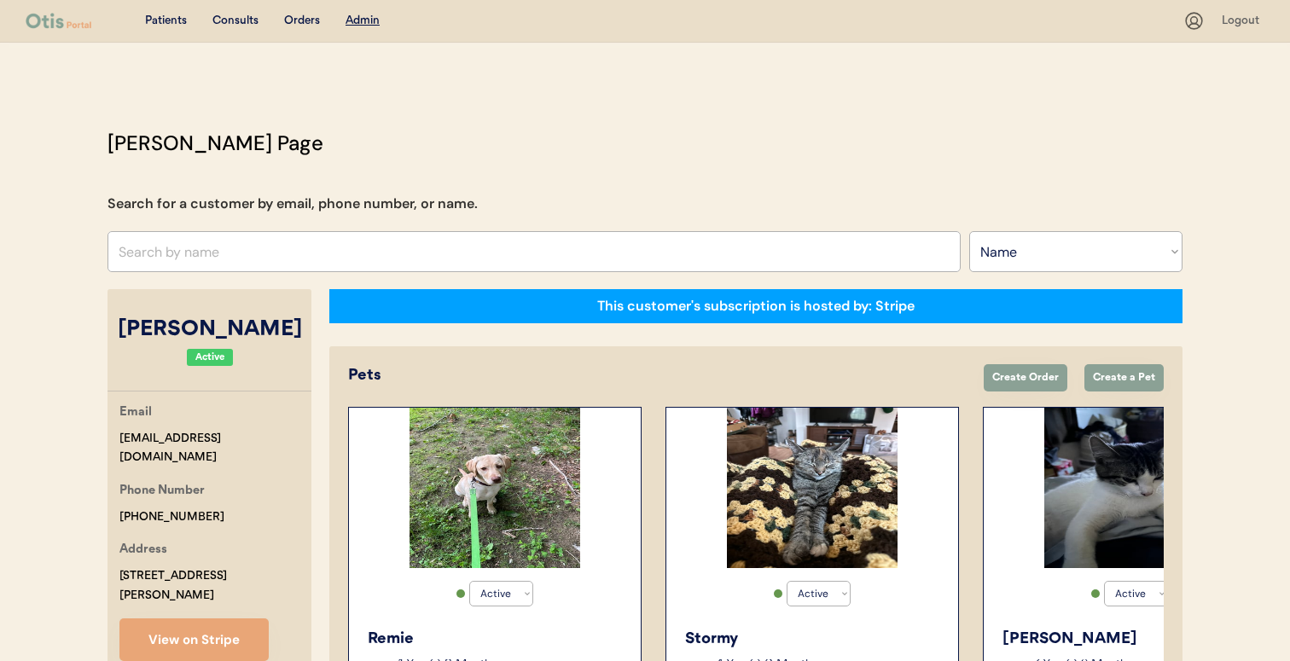
select select ""Name""
select select "true"
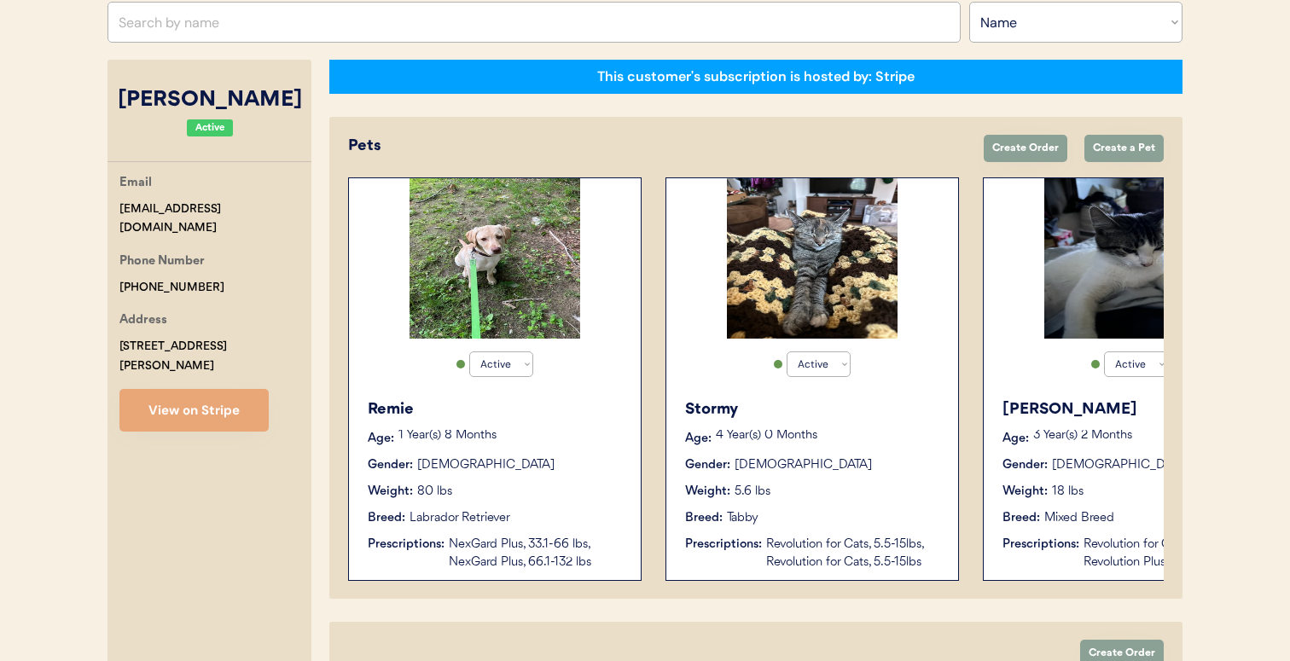
scroll to position [0, 136]
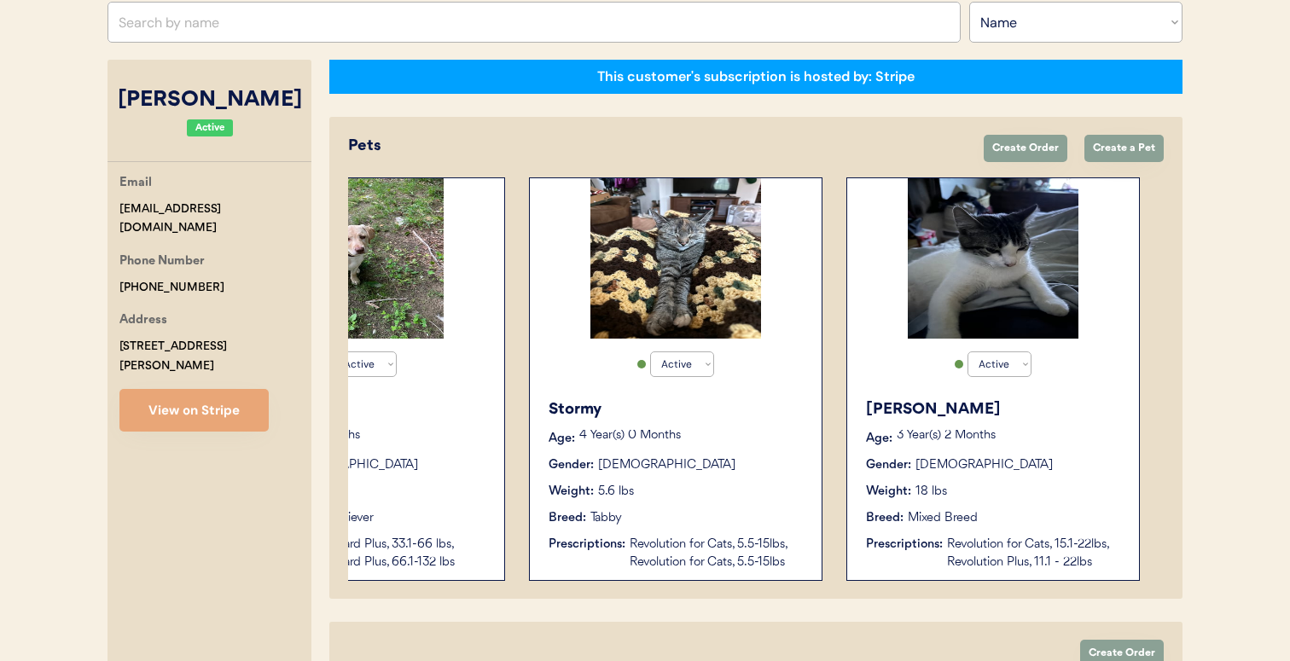
click at [867, 514] on div "Breed:" at bounding box center [885, 518] width 38 height 18
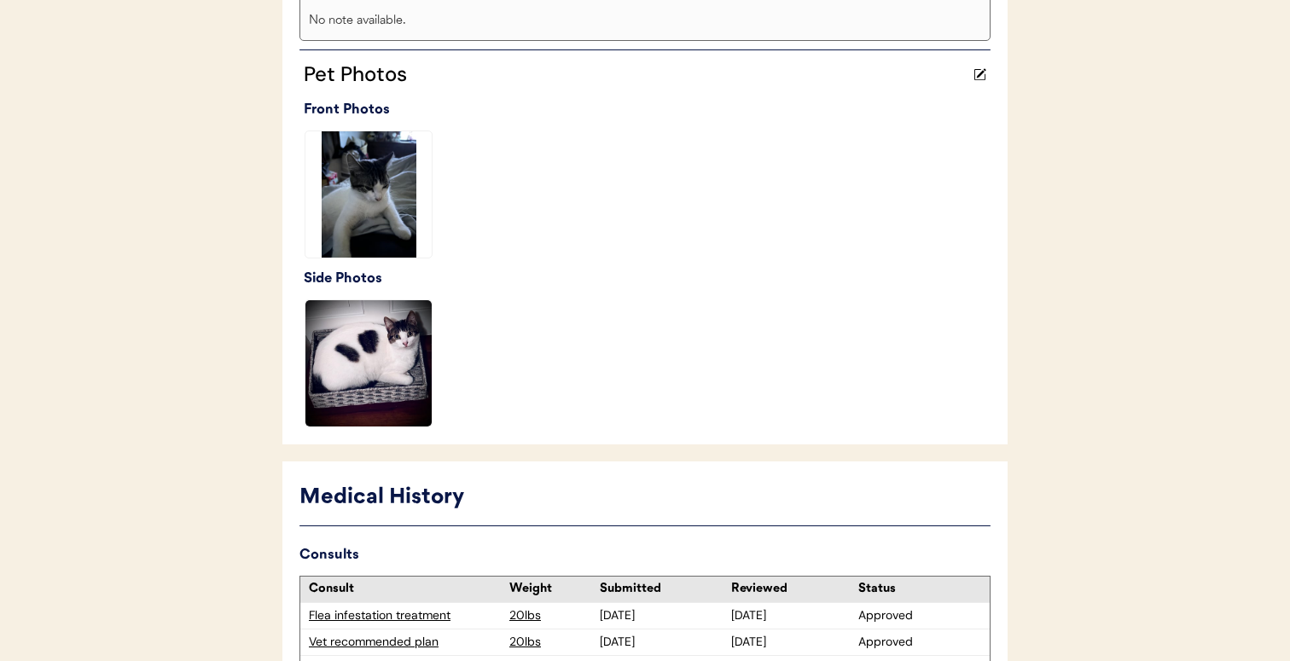
scroll to position [667, 0]
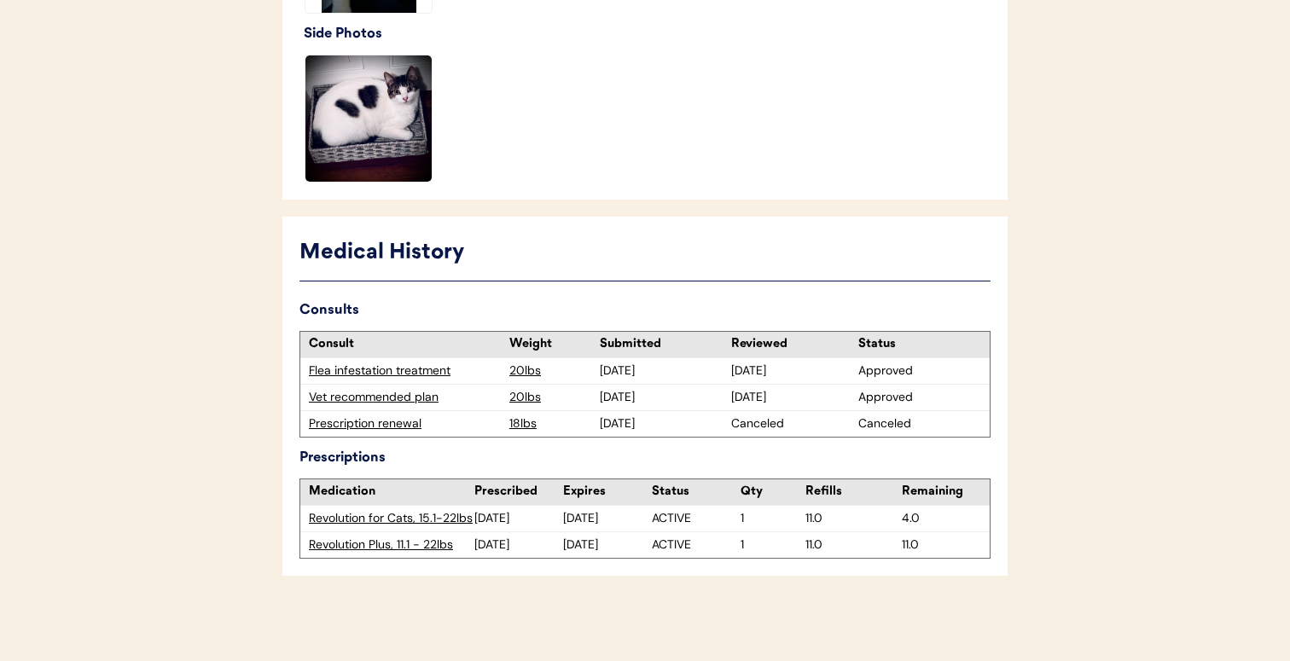
click at [403, 425] on div "Prescription renewal" at bounding box center [405, 423] width 192 height 17
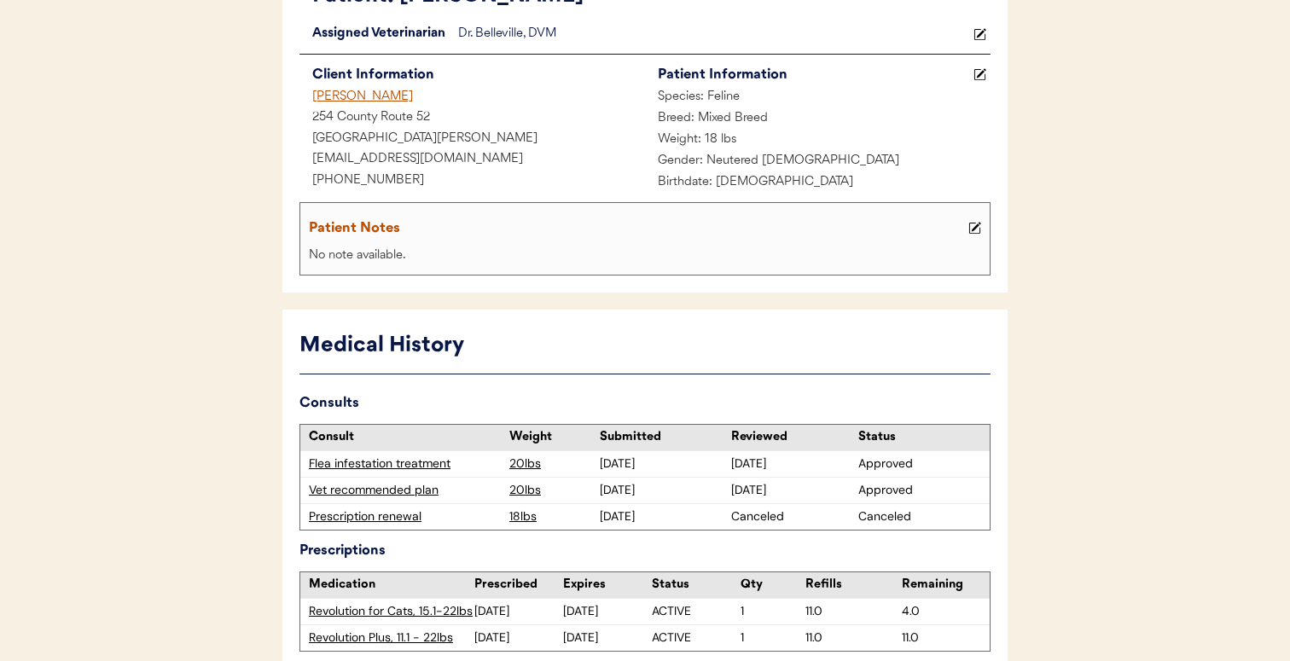
scroll to position [160, 0]
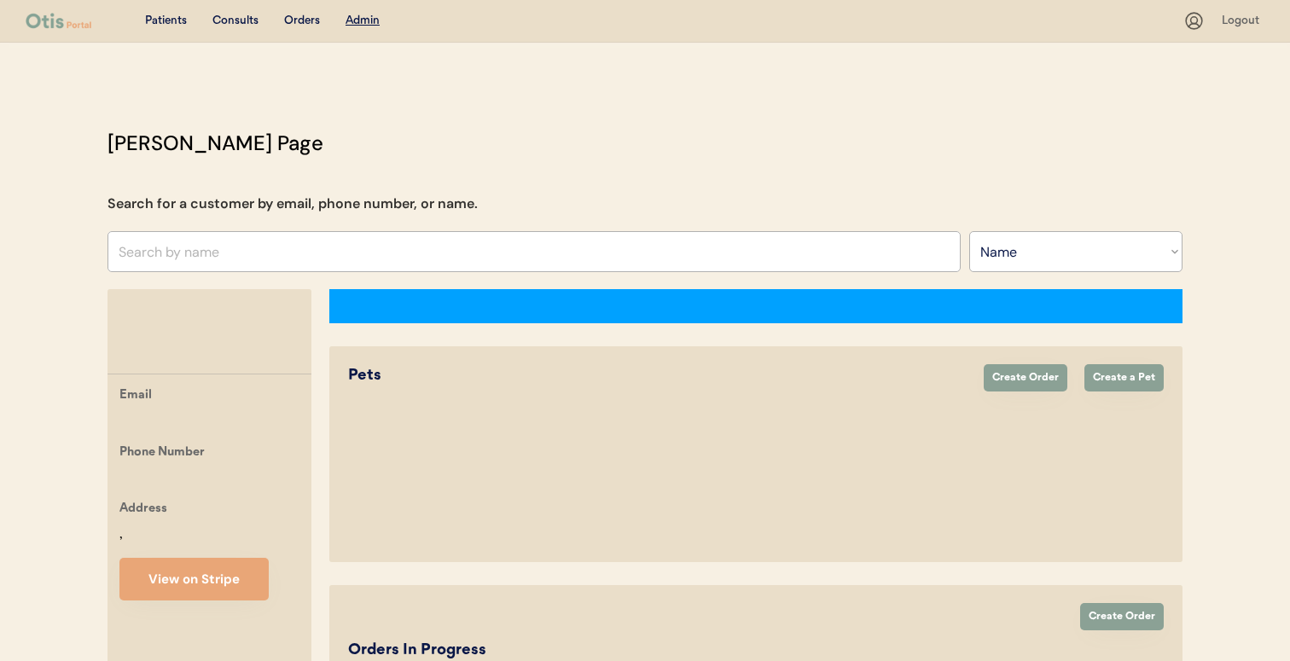
select select ""Name""
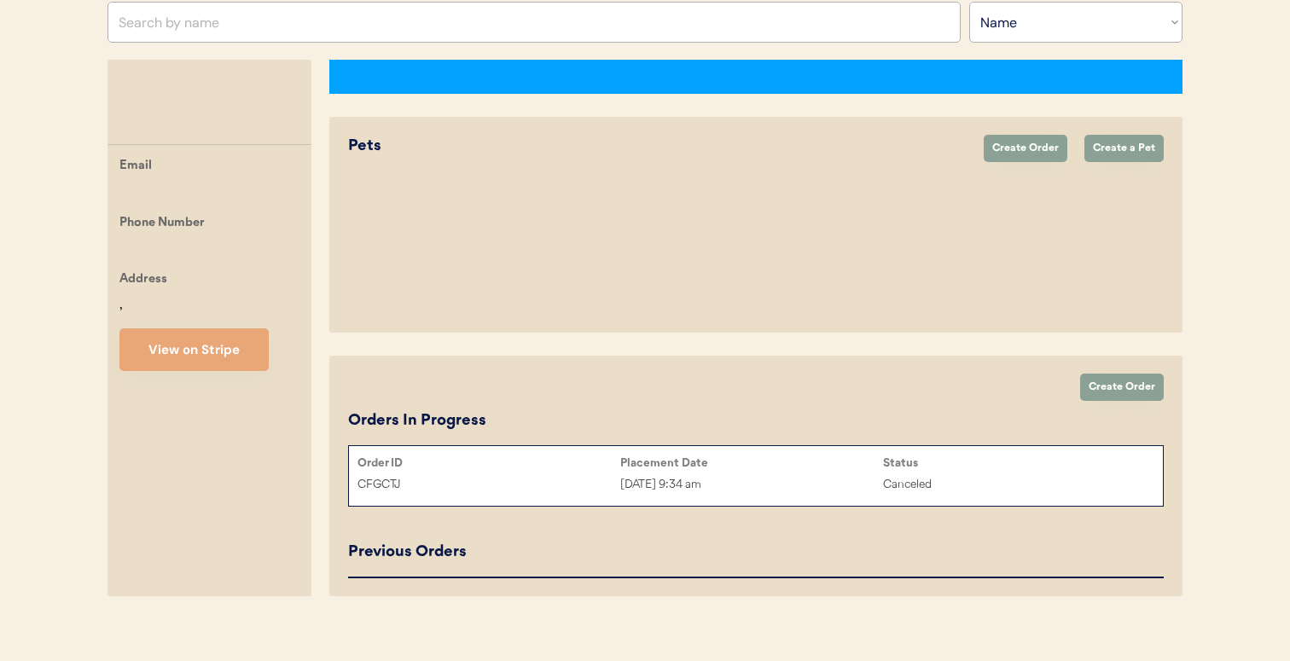
select select "true"
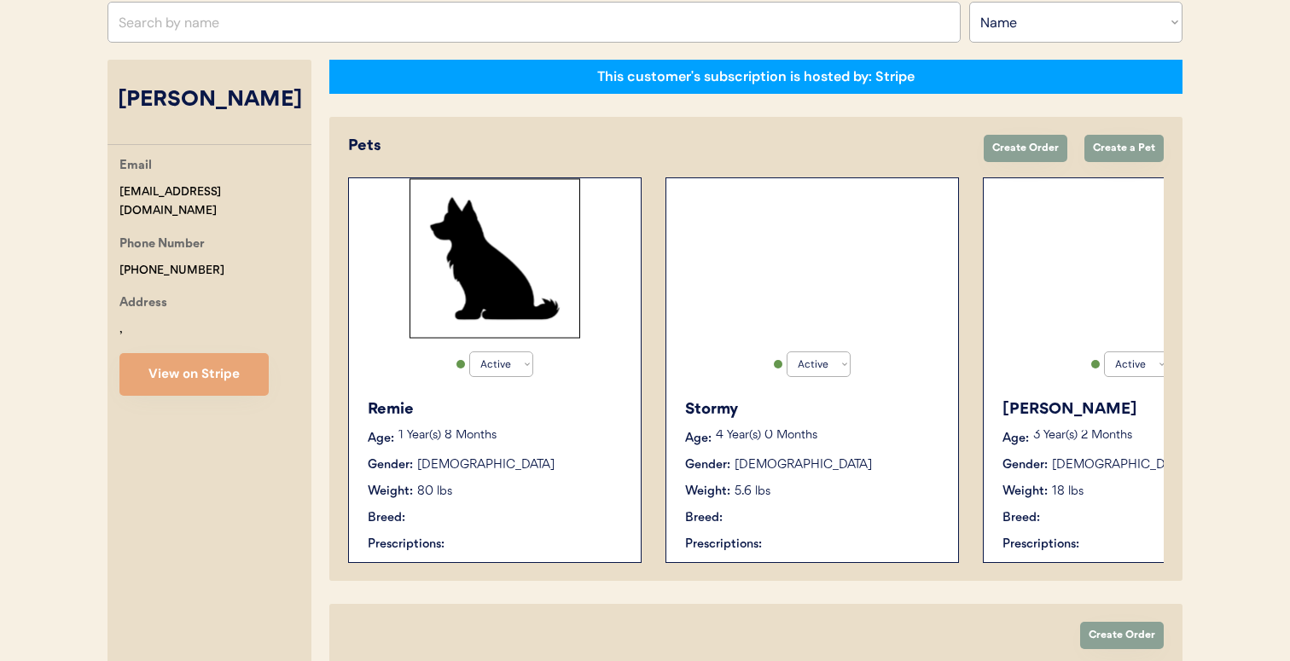
select select "true"
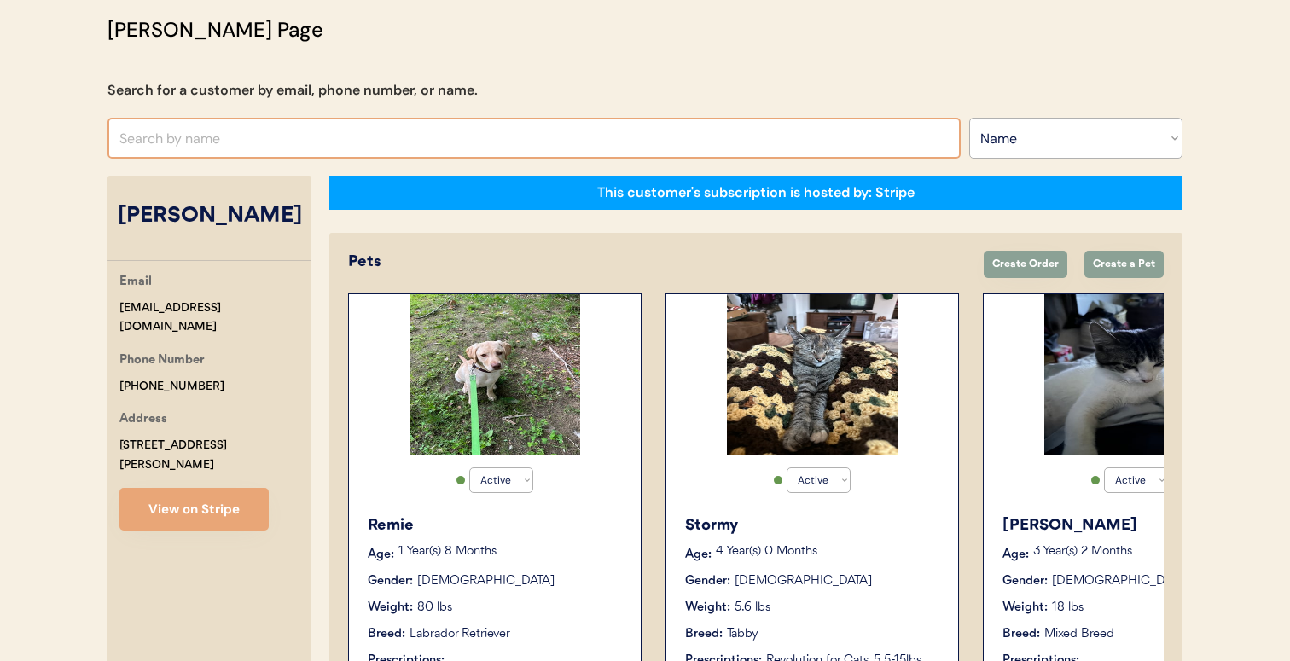
scroll to position [55, 0]
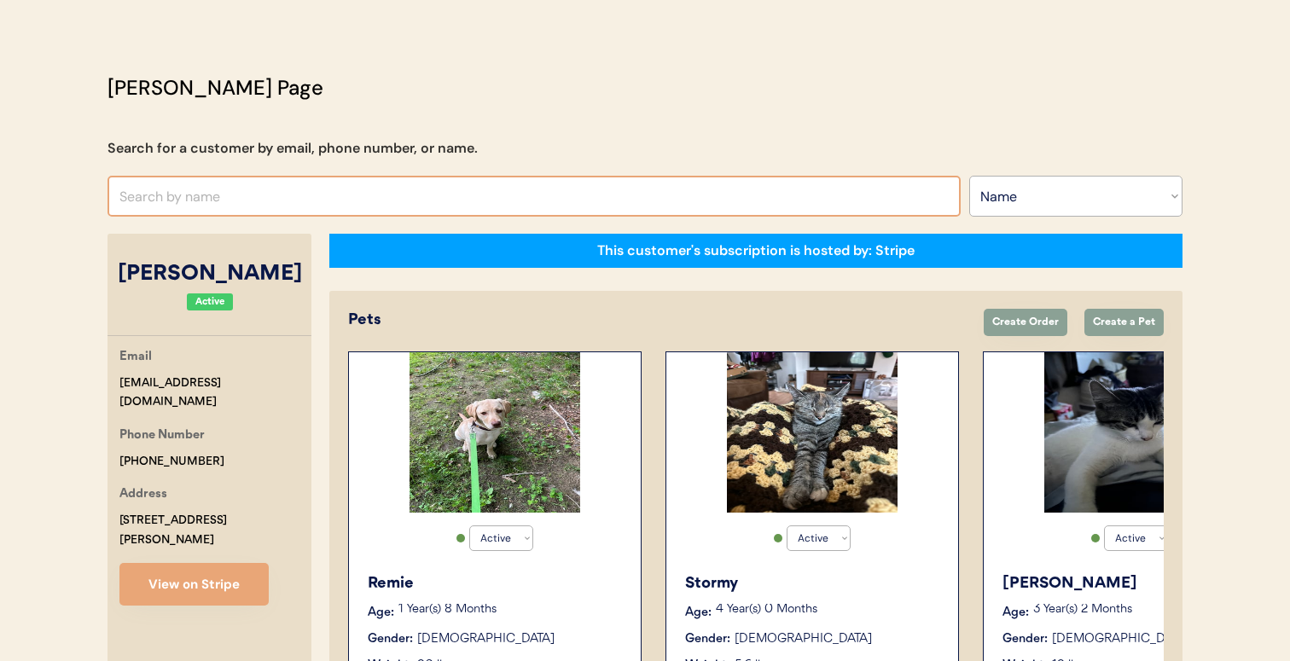
click at [410, 190] on input "text" at bounding box center [533, 196] width 853 height 41
type input "REBEC"
type input "REBECca Taylor-Hunt"
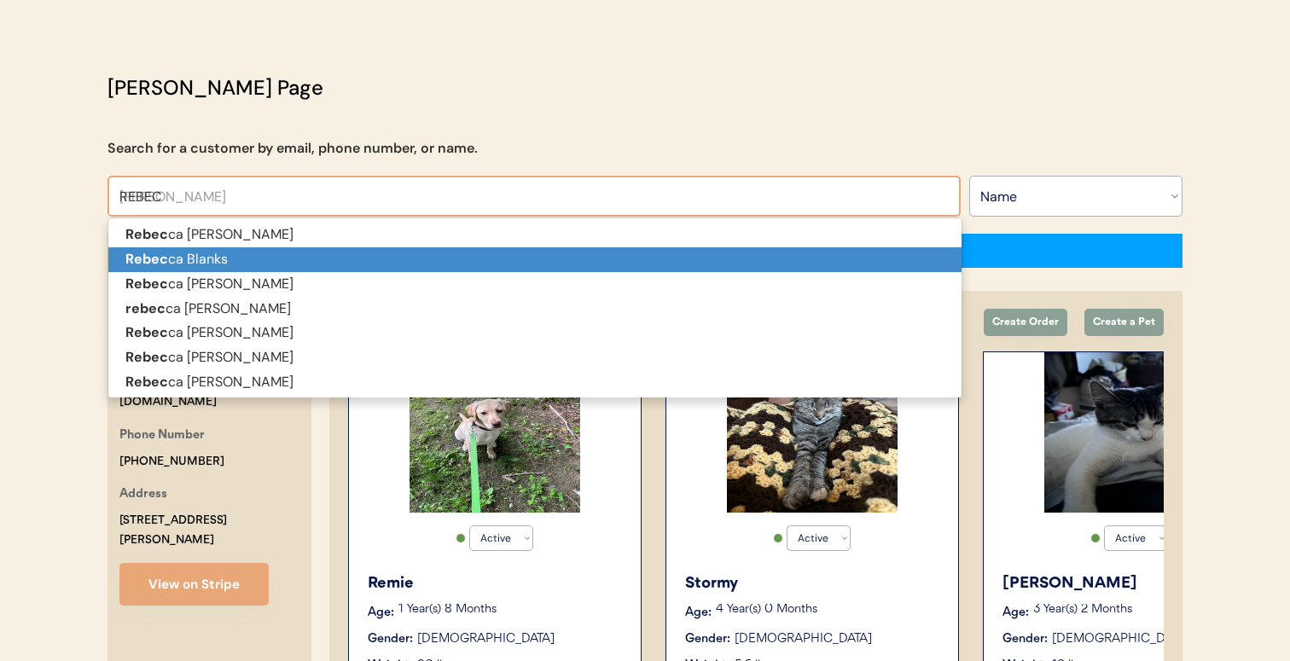
type input "REBEC"
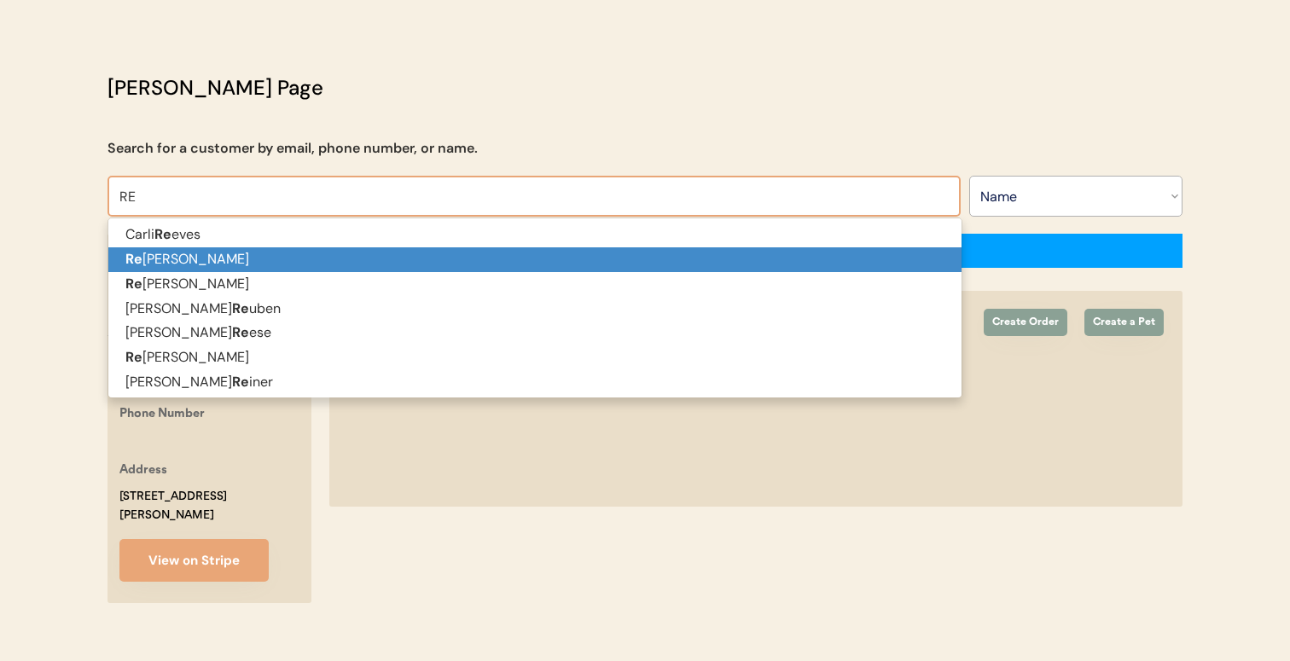
type input "REB"
type input "REBecca Taylor-Hunt"
type input "REBE"
type input "REBEcca Taylor-Hunt"
type input "REBEK"
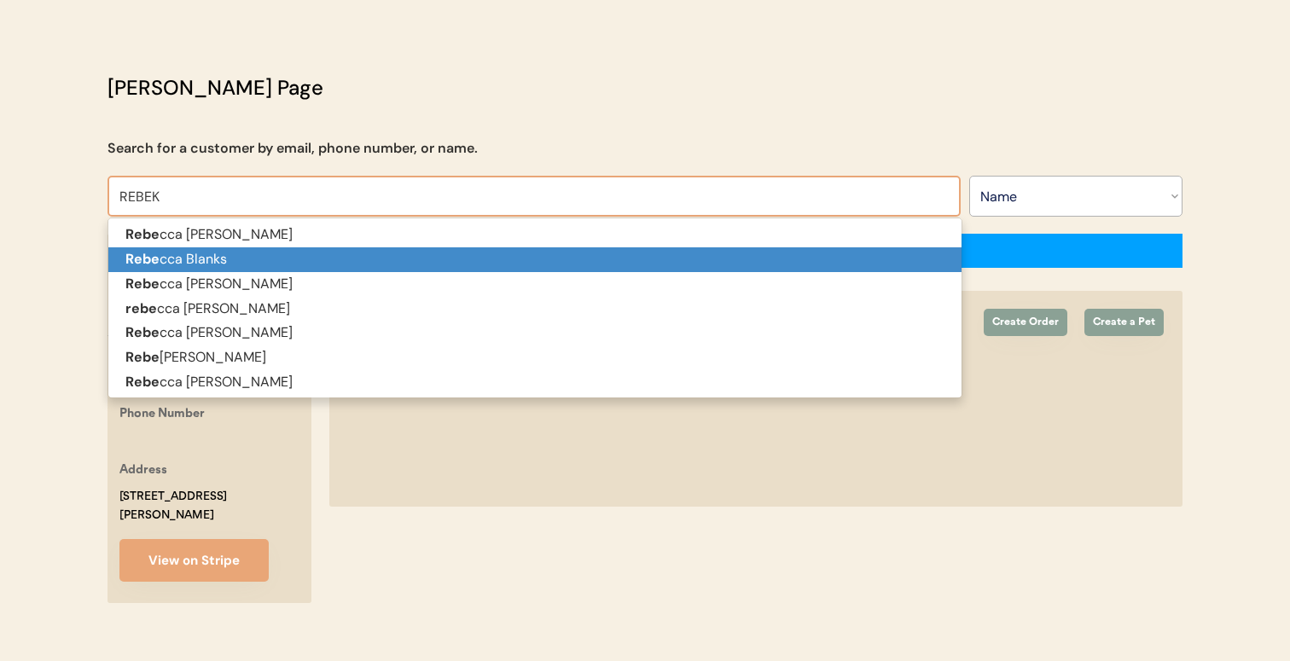
type input "REBEKah Yancey"
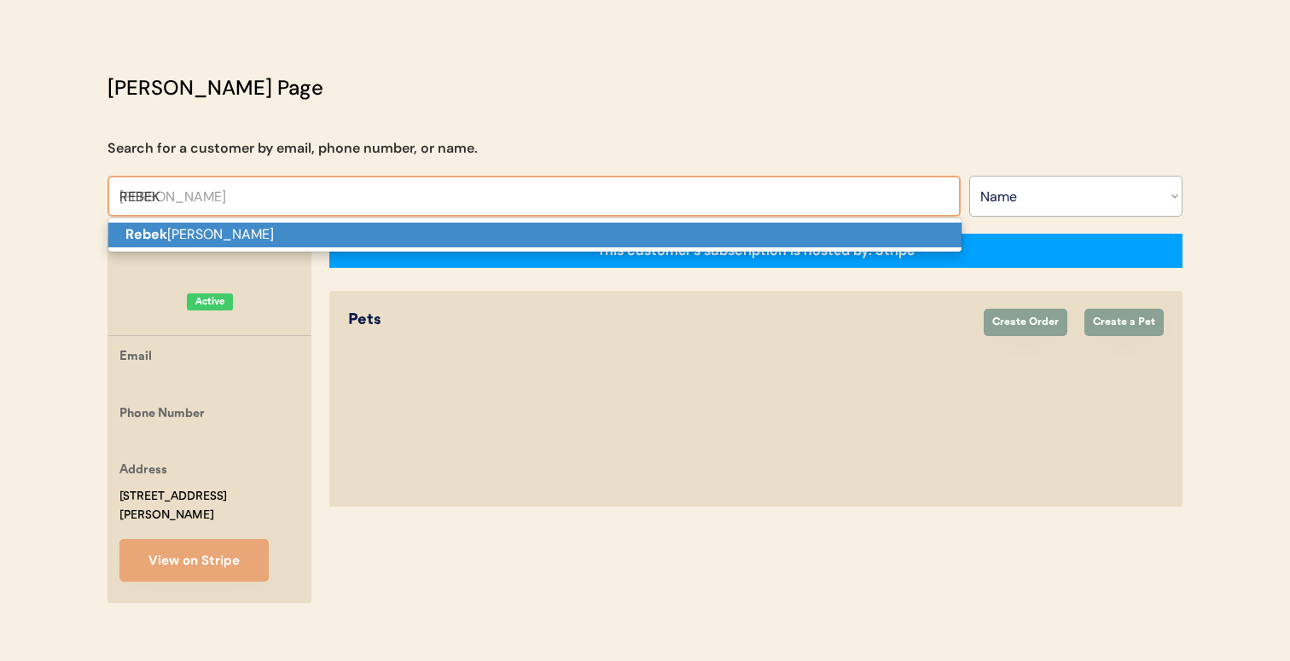
click at [410, 228] on p "Rebek ah Yancey" at bounding box center [534, 235] width 853 height 25
type input "Rebekah Yancey"
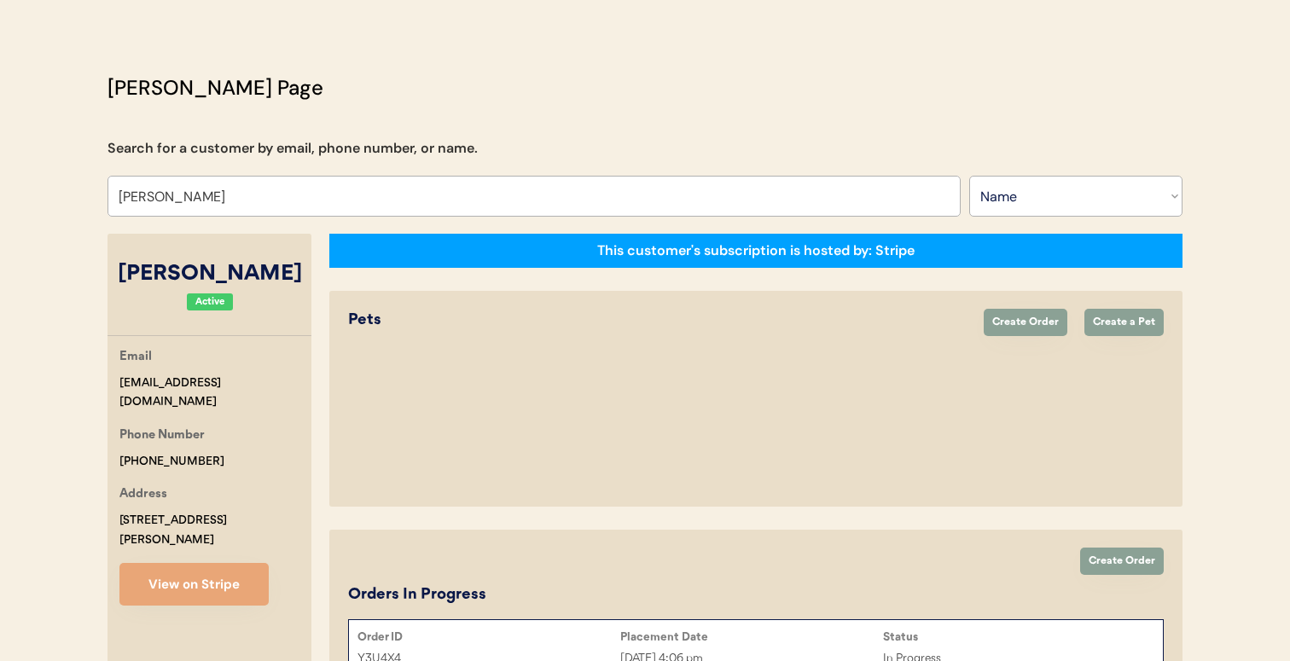
select select "false"
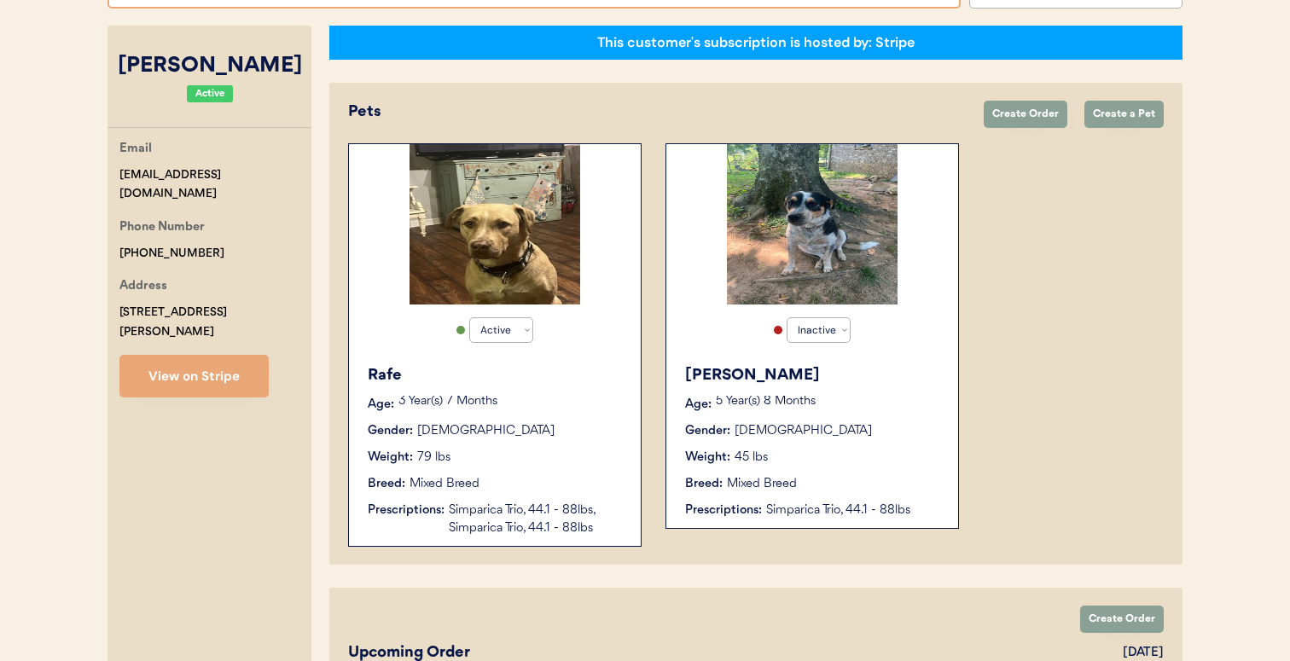
scroll to position [237, 0]
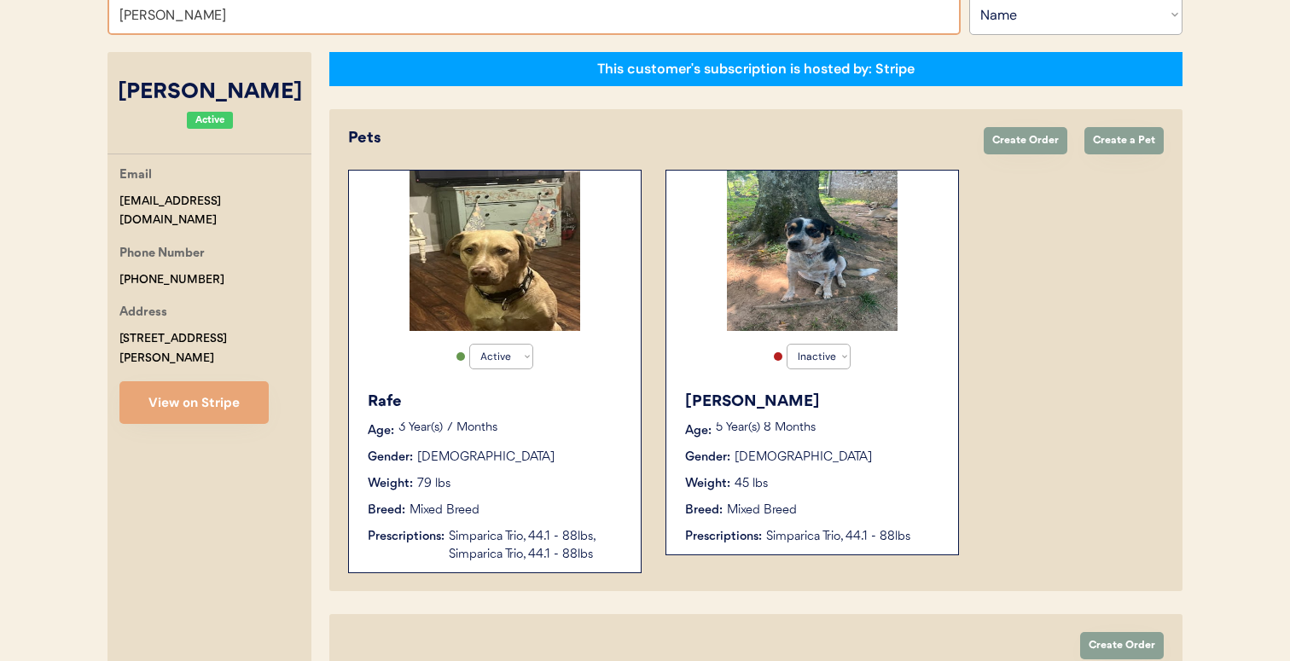
type input "WENDY E"
type input "WENDY Elwyn"
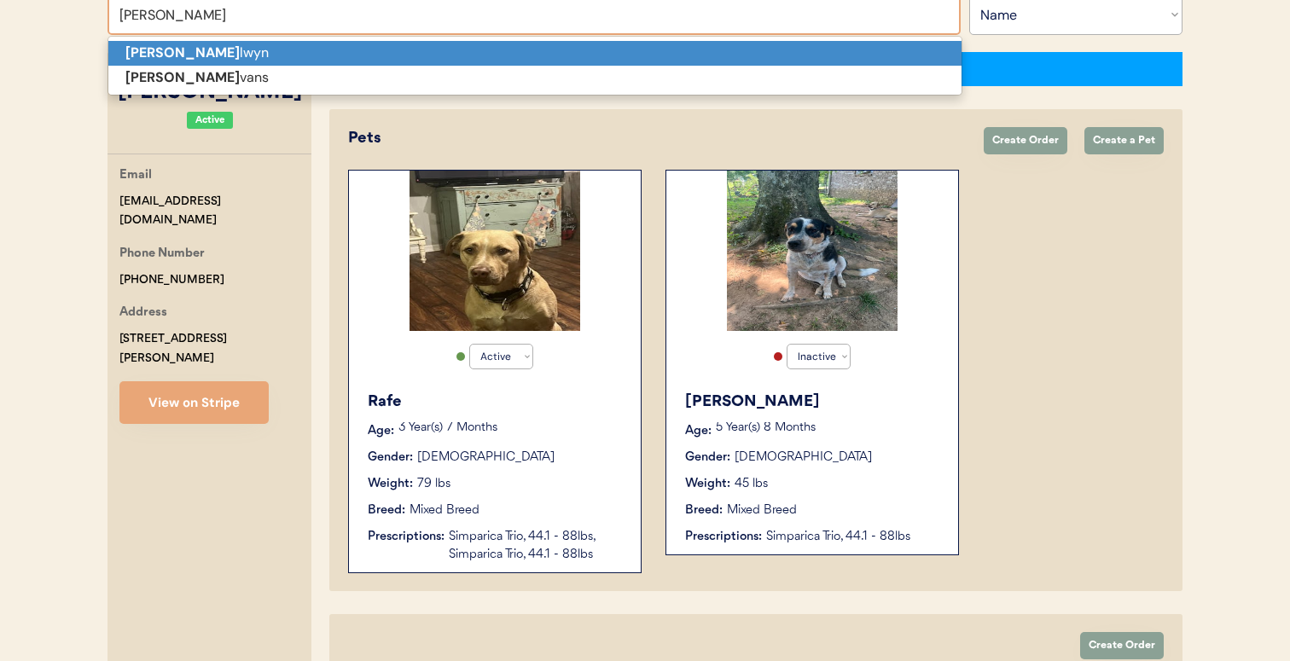
click at [350, 51] on p "Wendy E lwyn" at bounding box center [534, 53] width 853 height 25
type input "Wendy Elwyn"
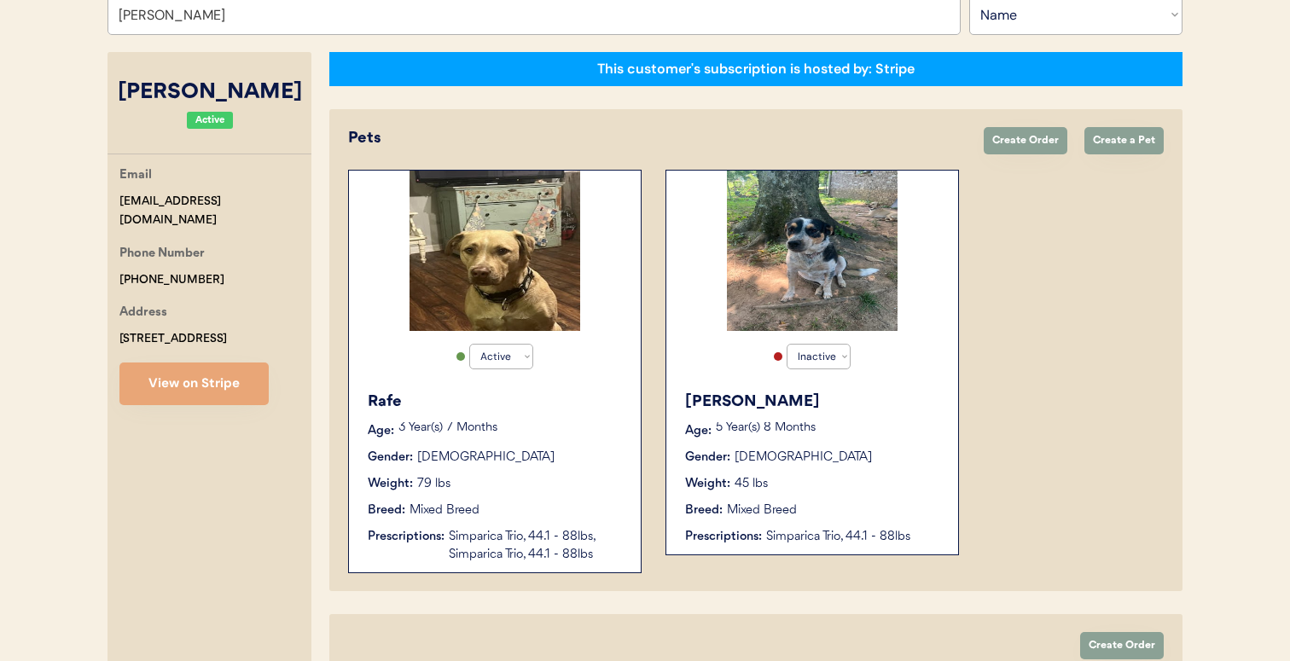
select select "true"
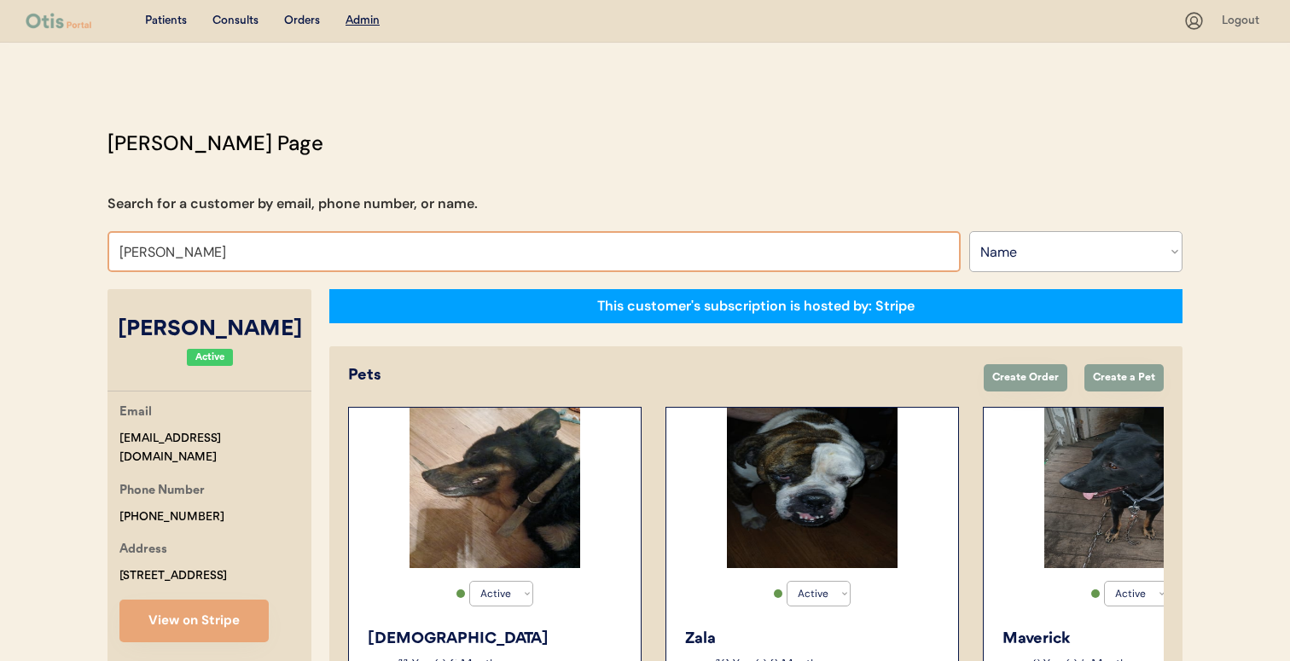
type input "NELLI"
type input "NELLIe roselund"
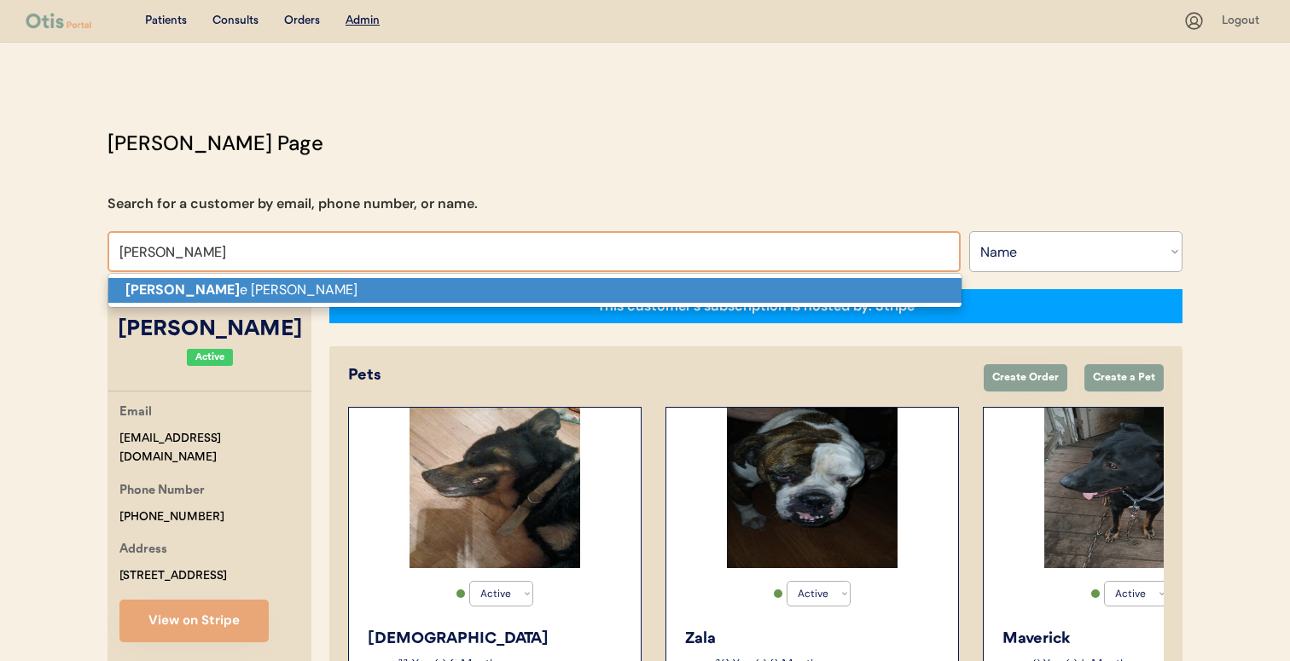
click at [479, 290] on p "Nelli e roselund" at bounding box center [534, 290] width 853 height 25
type input "Nellie roselund"
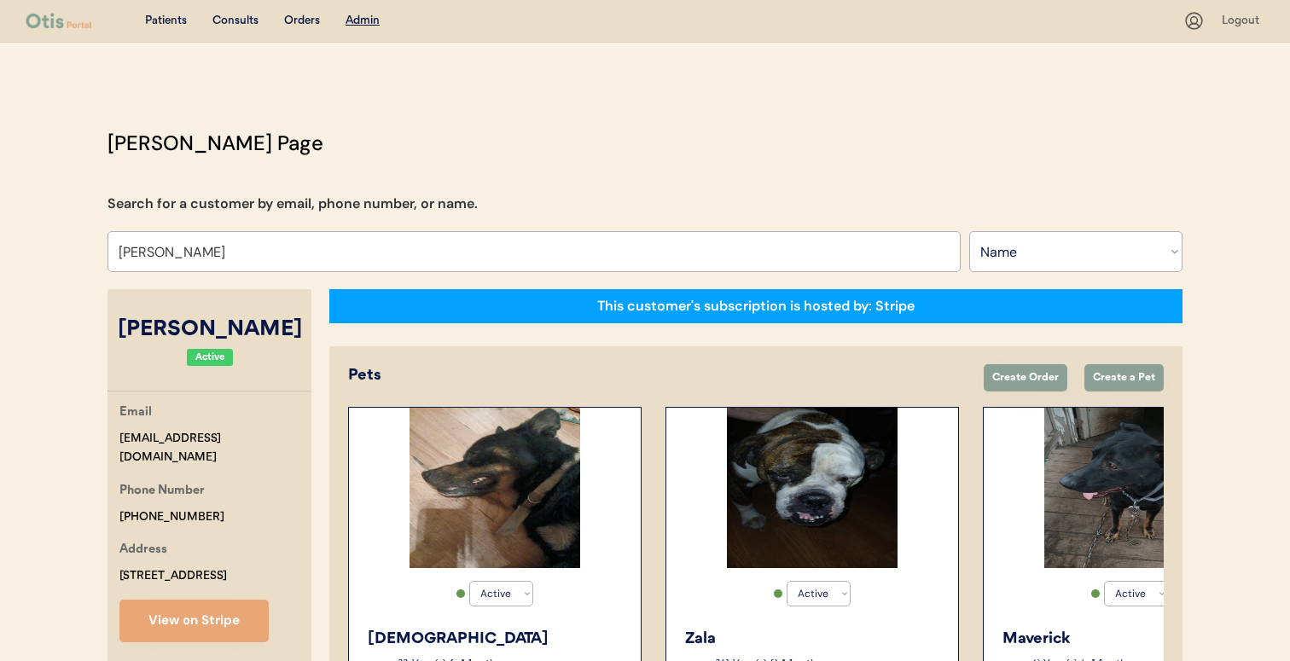
select select "true"
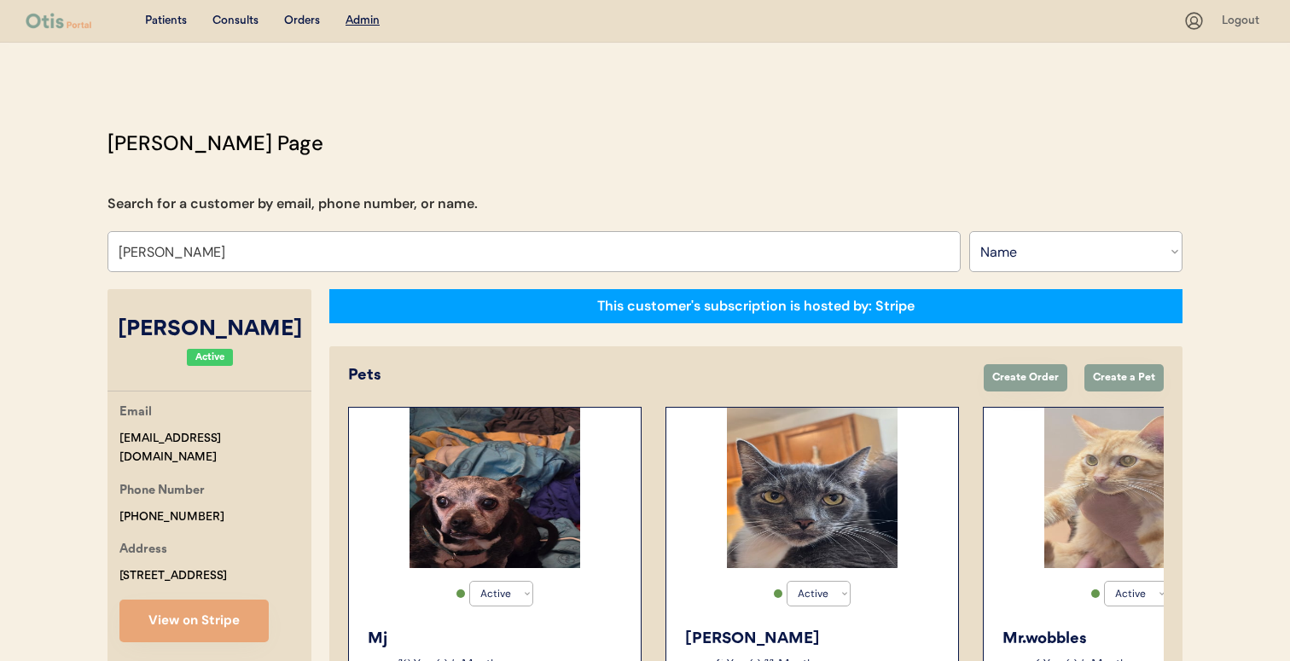
type input "Nellie roselund"
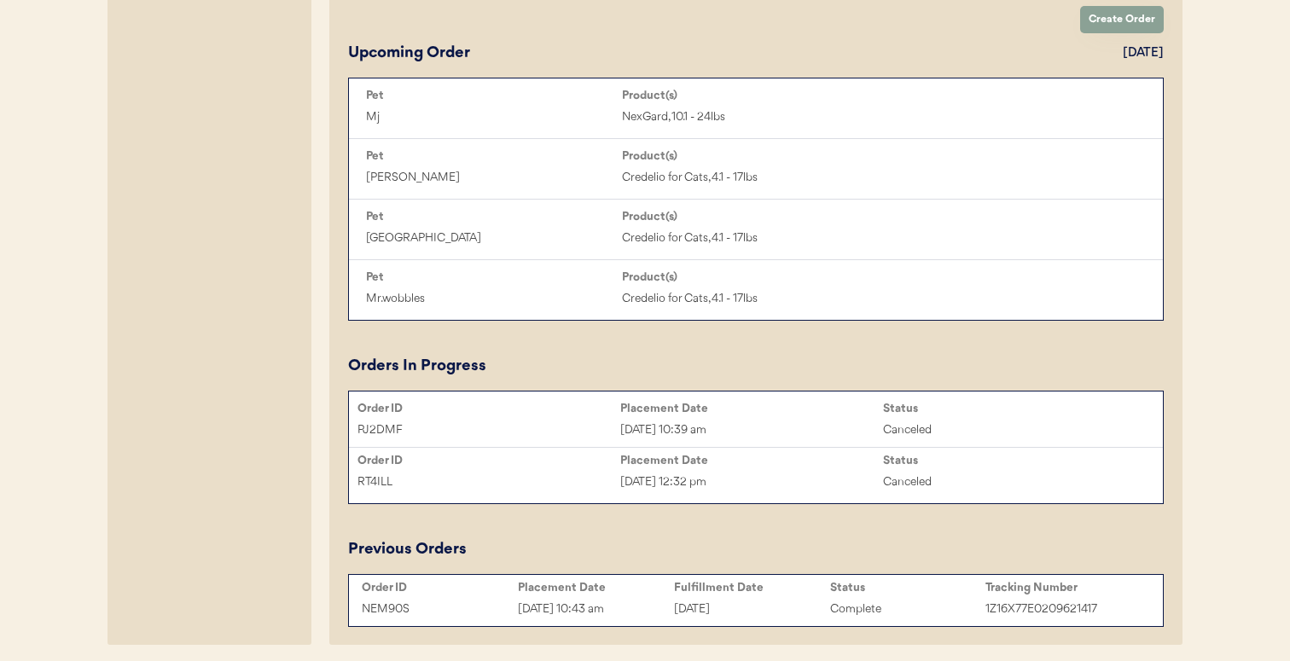
scroll to position [896, 0]
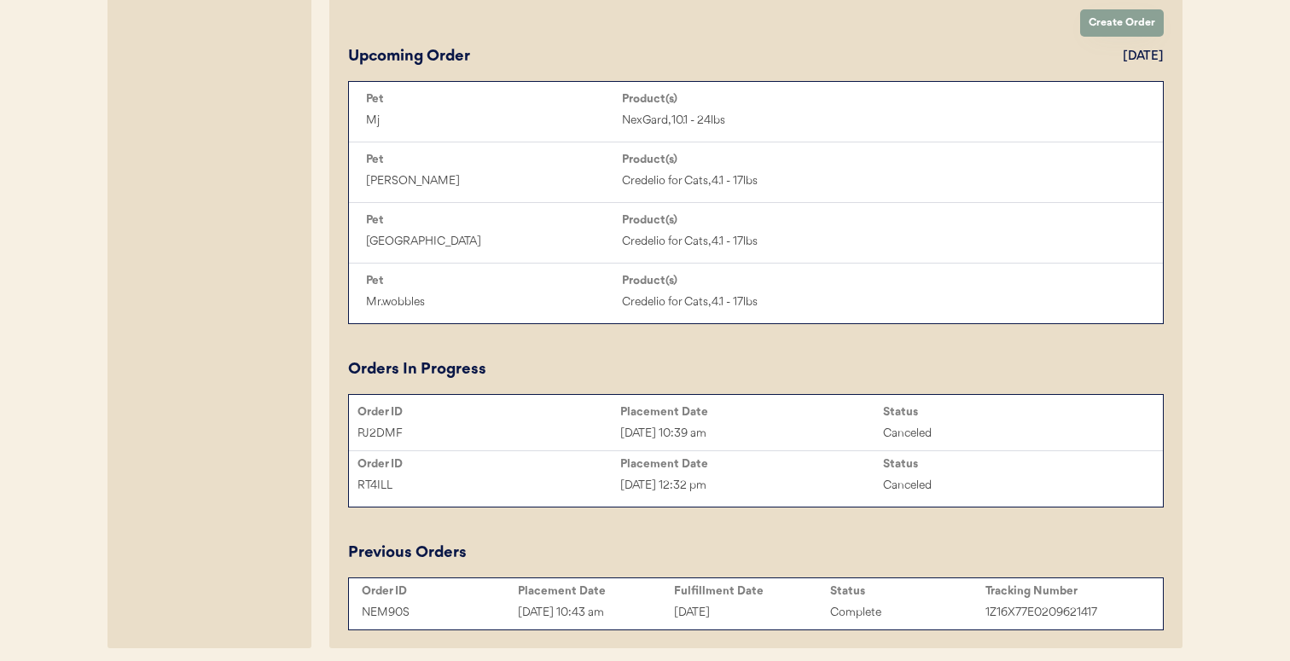
click at [630, 603] on div "Sep 4, 2025 10:43 am" at bounding box center [596, 613] width 156 height 20
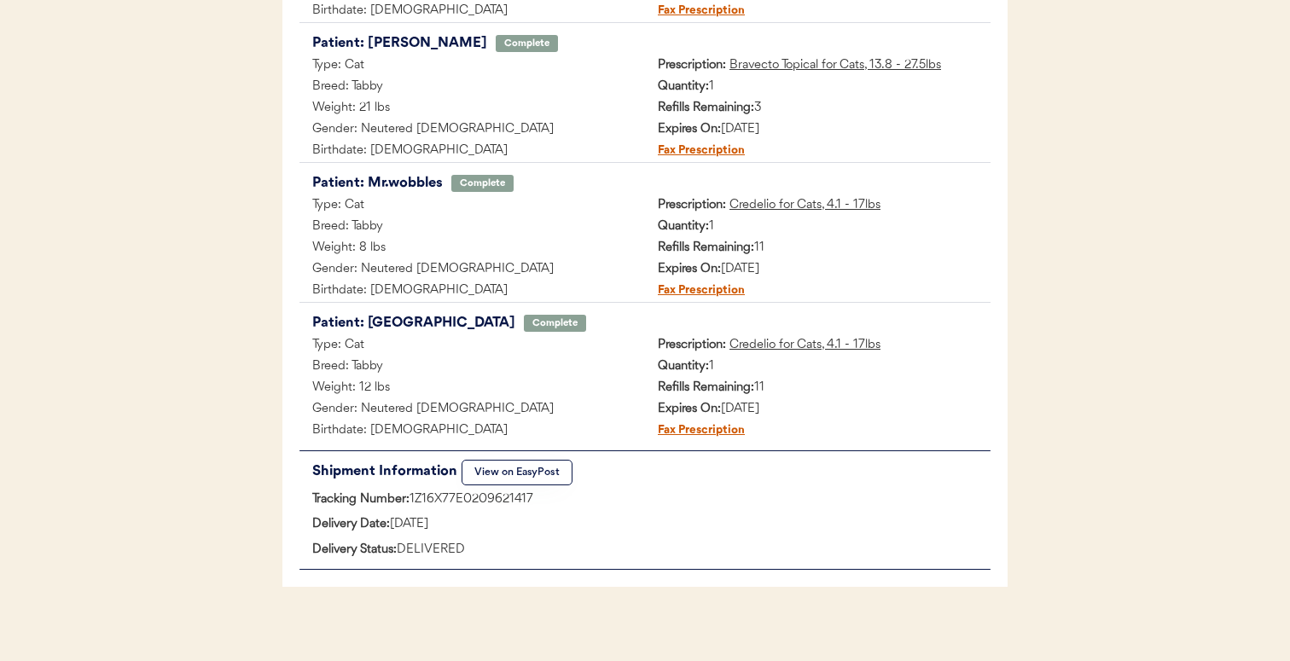
scroll to position [476, 0]
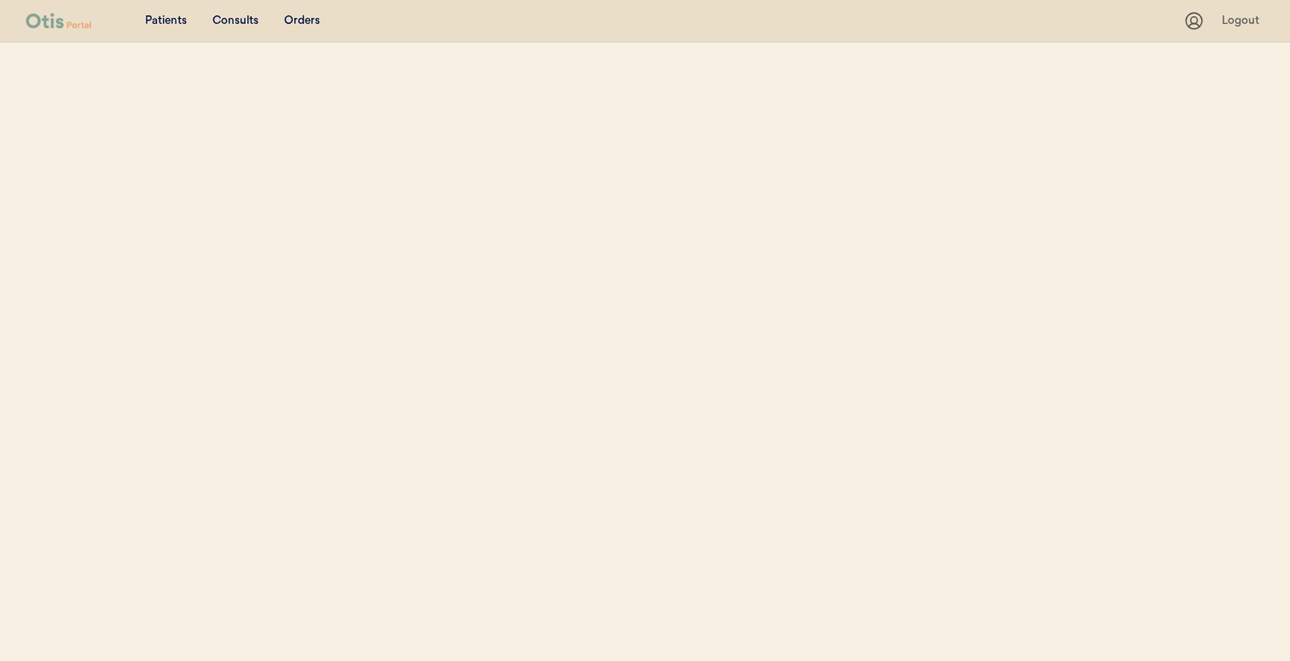
select select ""Name""
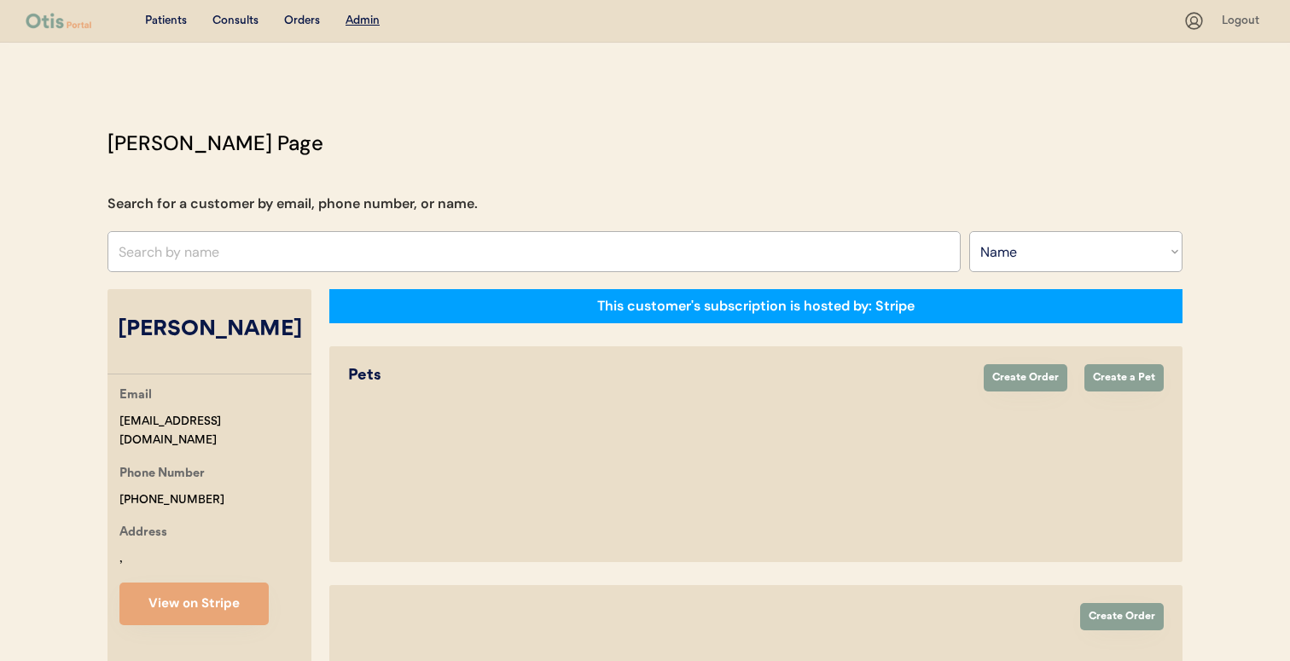
select select "true"
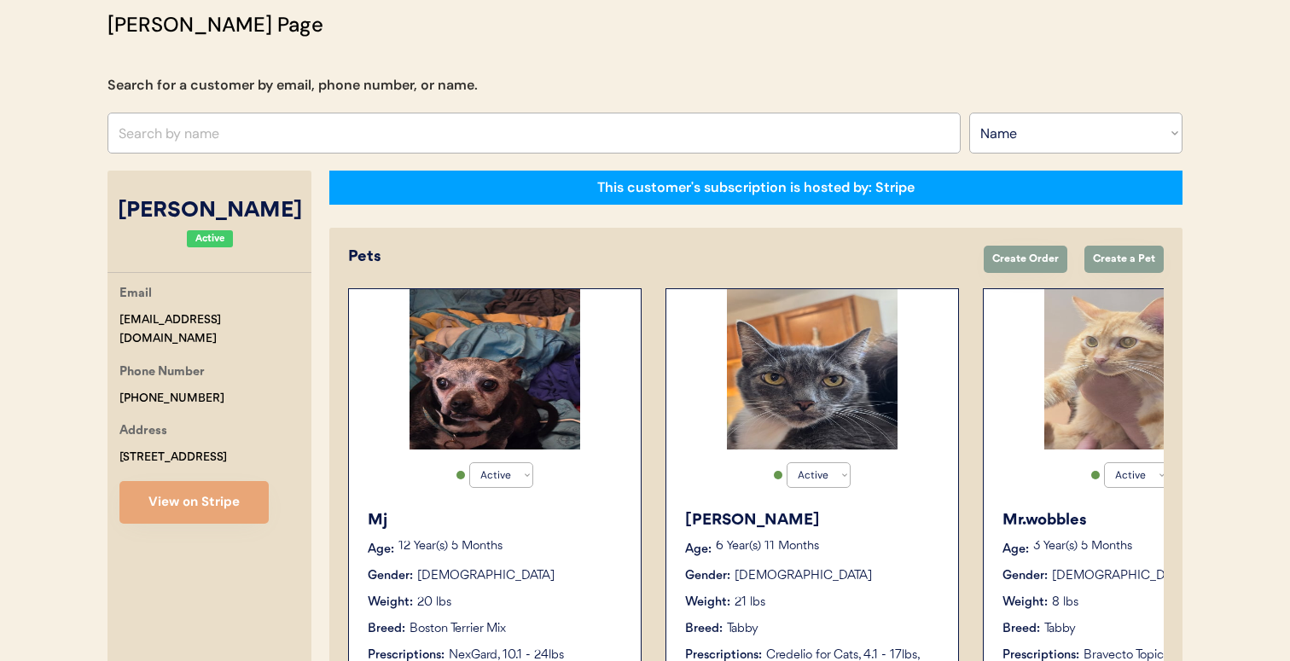
scroll to position [111, 0]
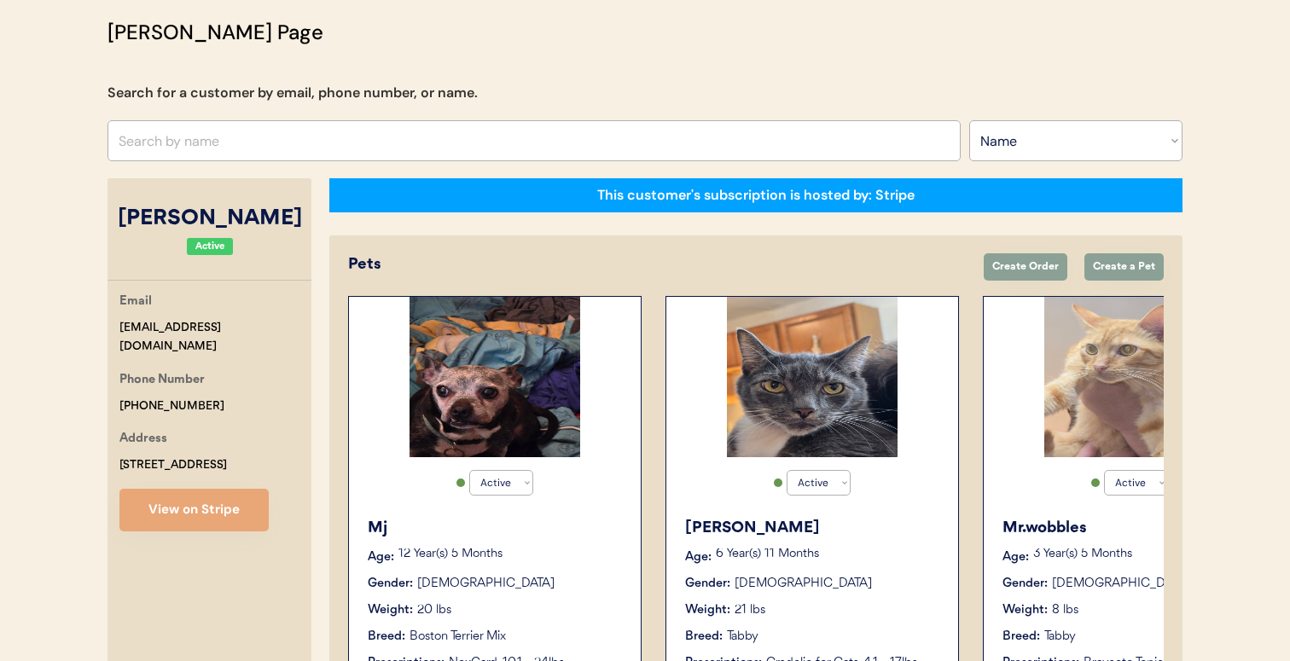
click at [494, 123] on input "text" at bounding box center [533, 140] width 853 height 41
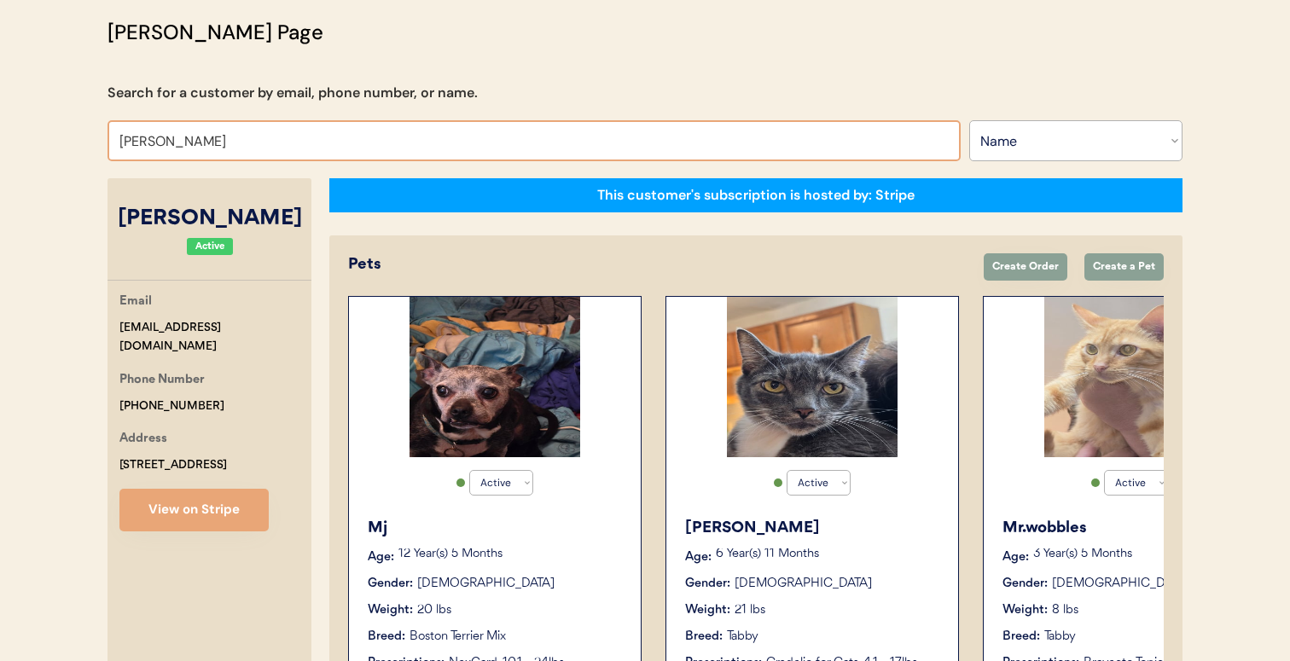
type input "TON"
type input "TONya Crow"
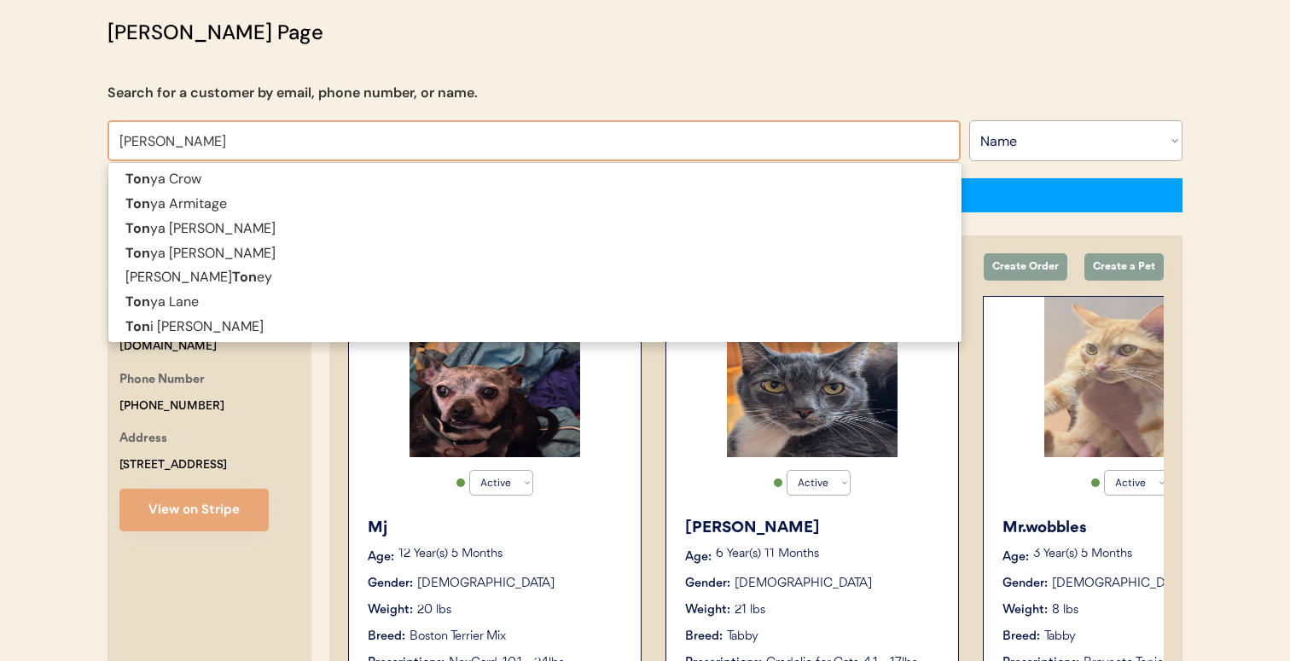
type input "TONYA HAM"
type input "TONYA HAMmond"
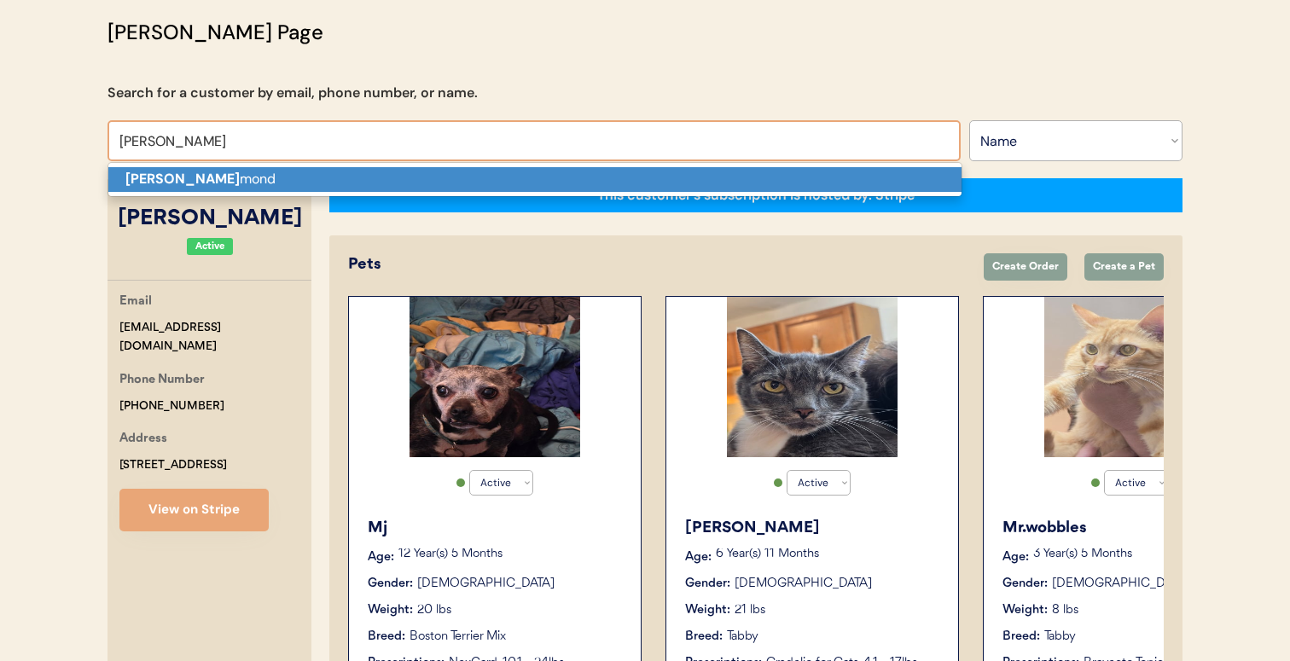
click at [491, 177] on p "Tonya Ham mond" at bounding box center [534, 179] width 853 height 25
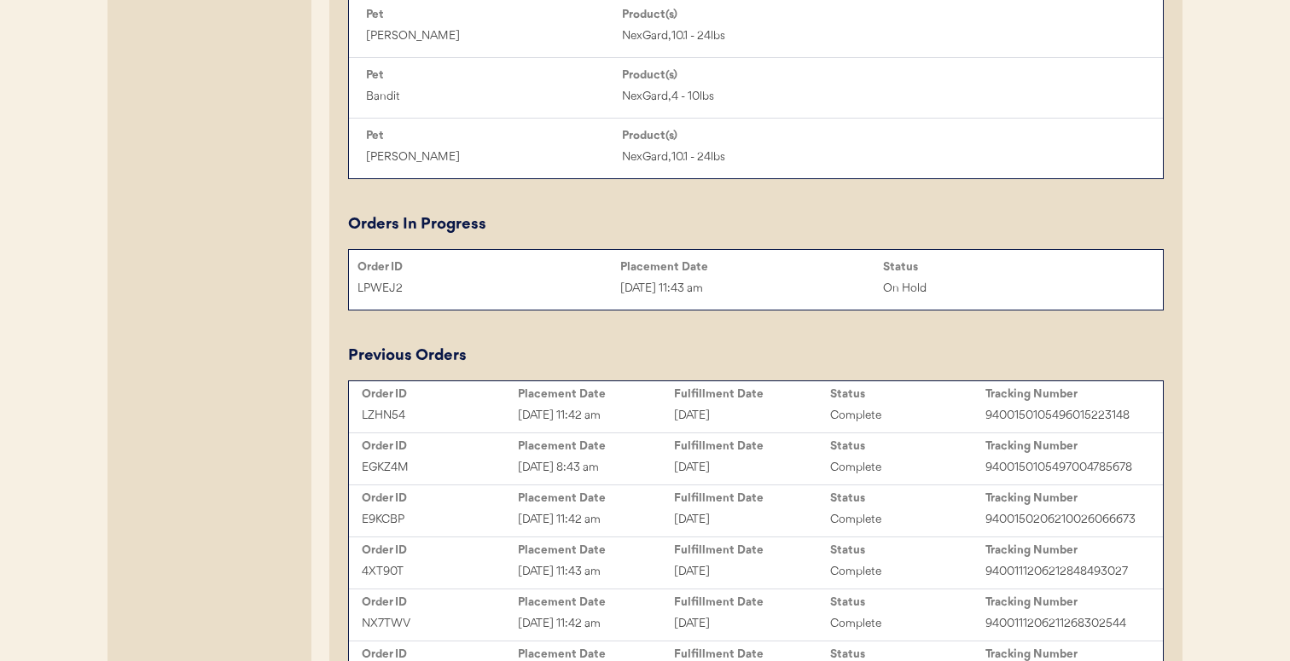
scroll to position [1068, 0]
type input "[PERSON_NAME]"
click at [651, 293] on div "Aug 21, 2025 11:43 am" at bounding box center [751, 286] width 263 height 20
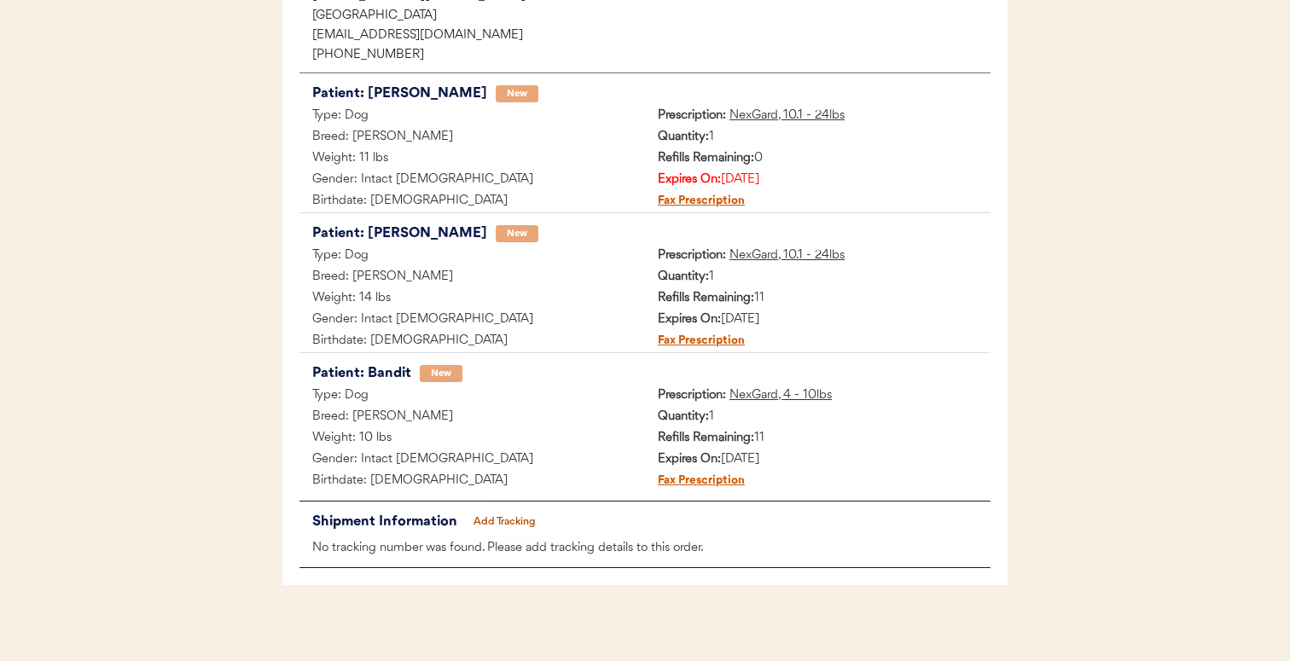
scroll to position [288, 0]
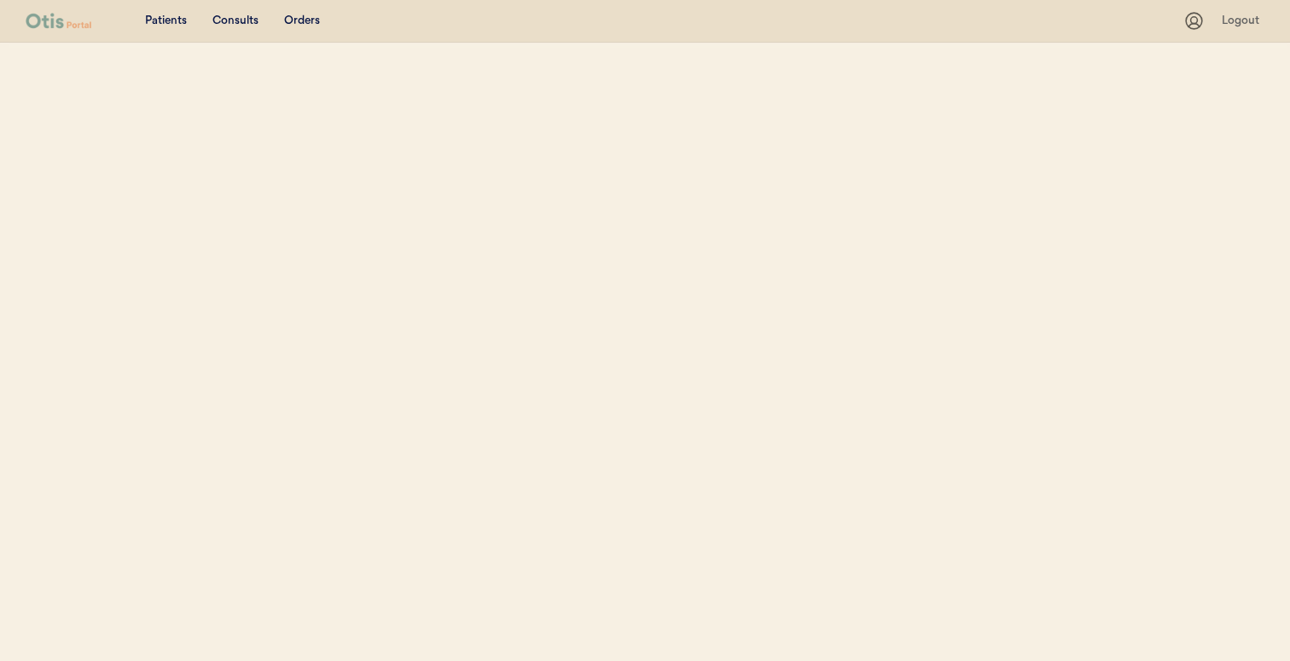
select select ""Name""
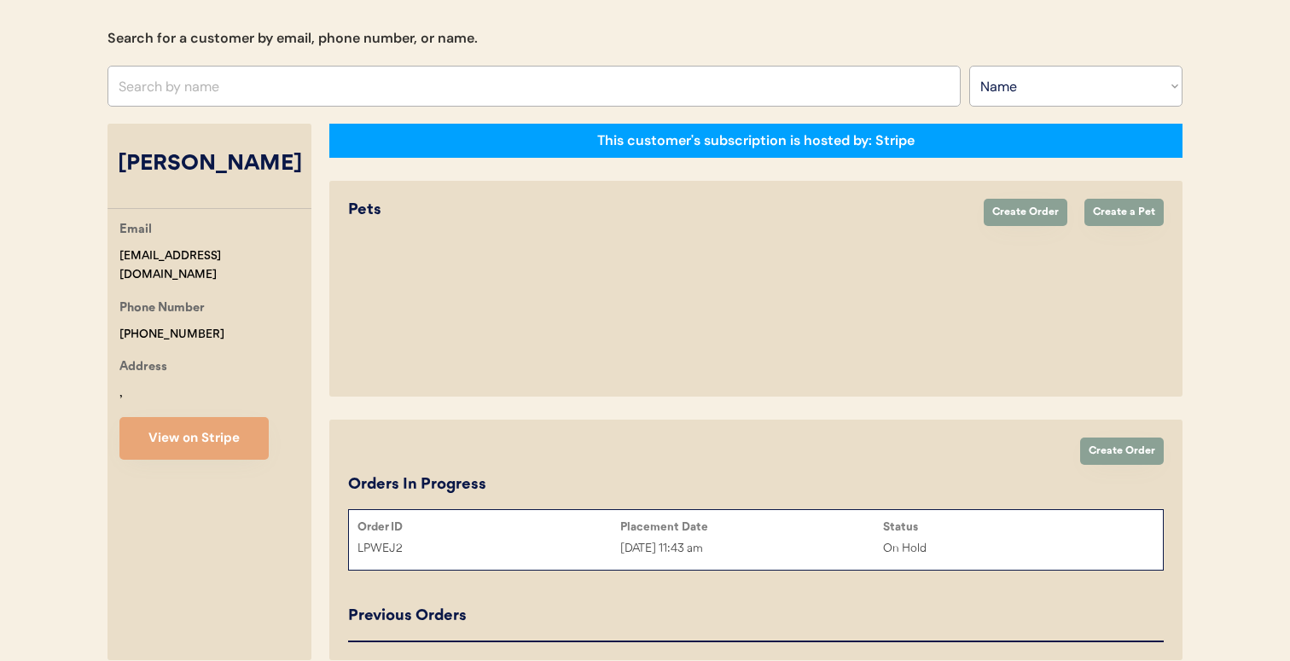
select select "true"
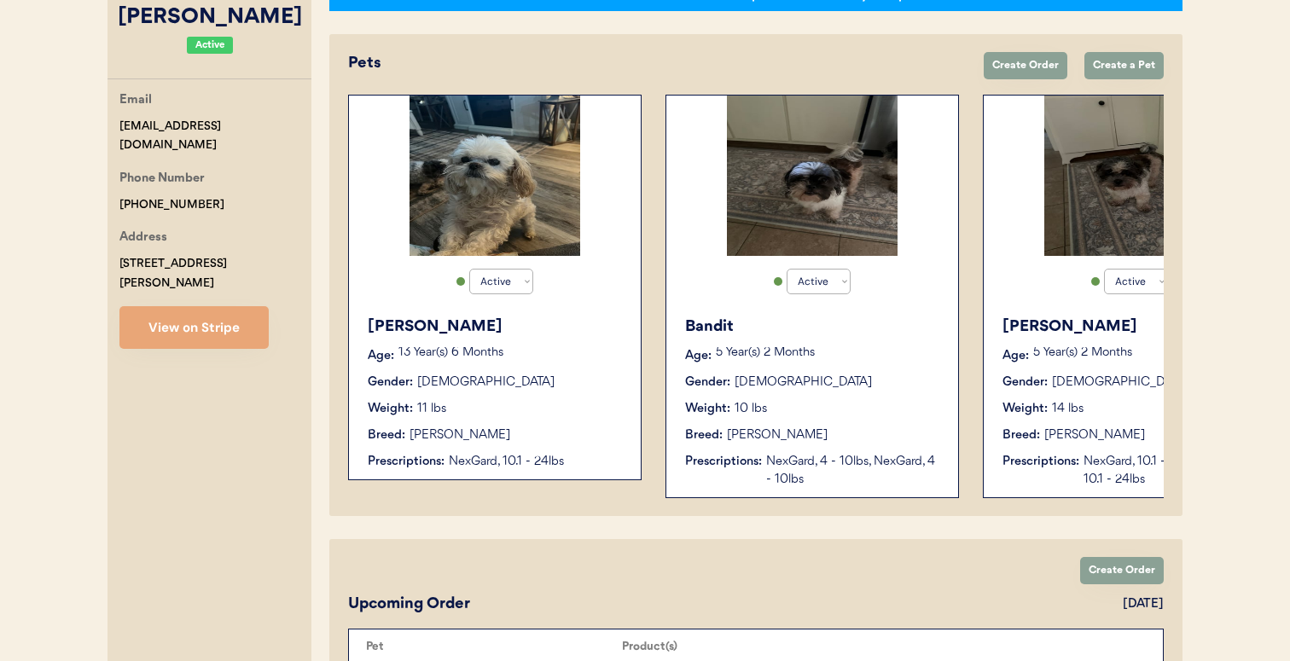
scroll to position [322, 0]
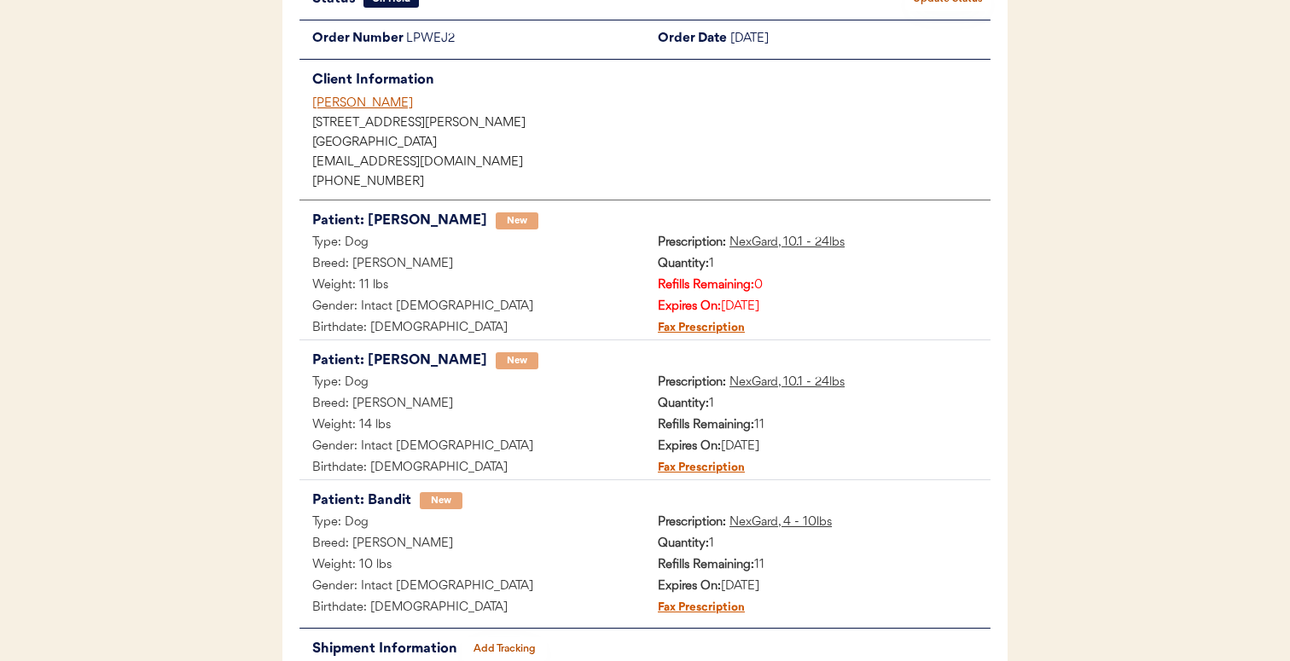
scroll to position [153, 0]
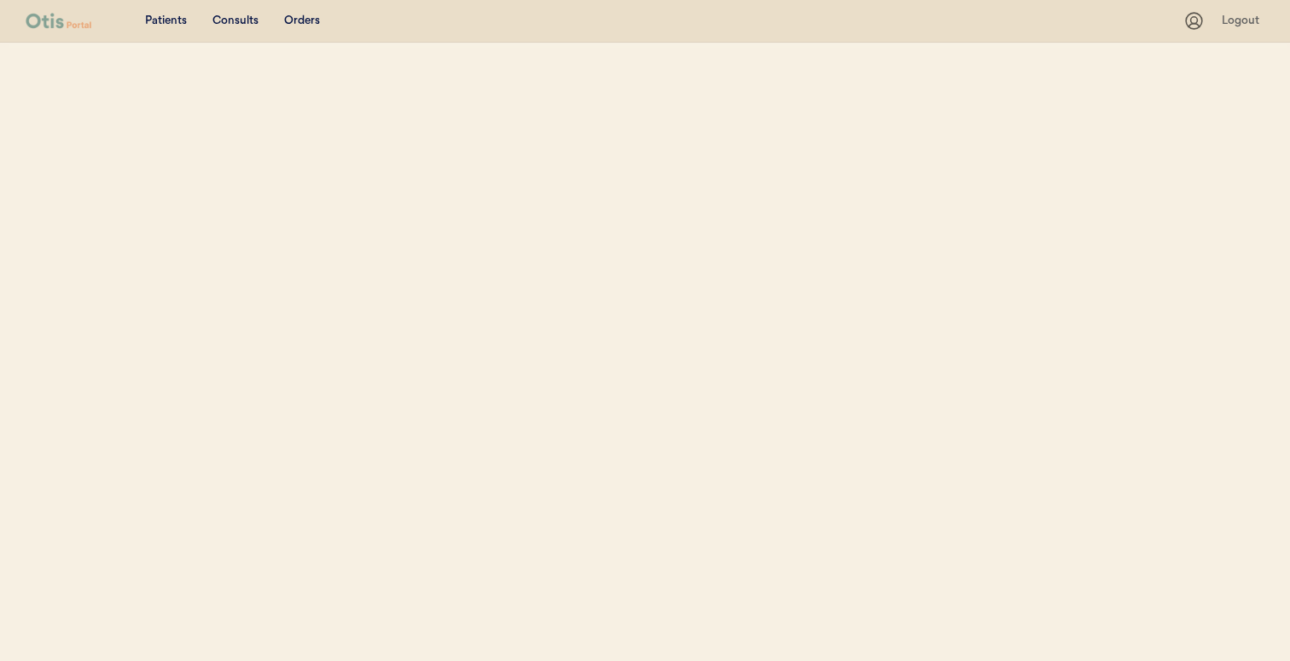
select select ""Name""
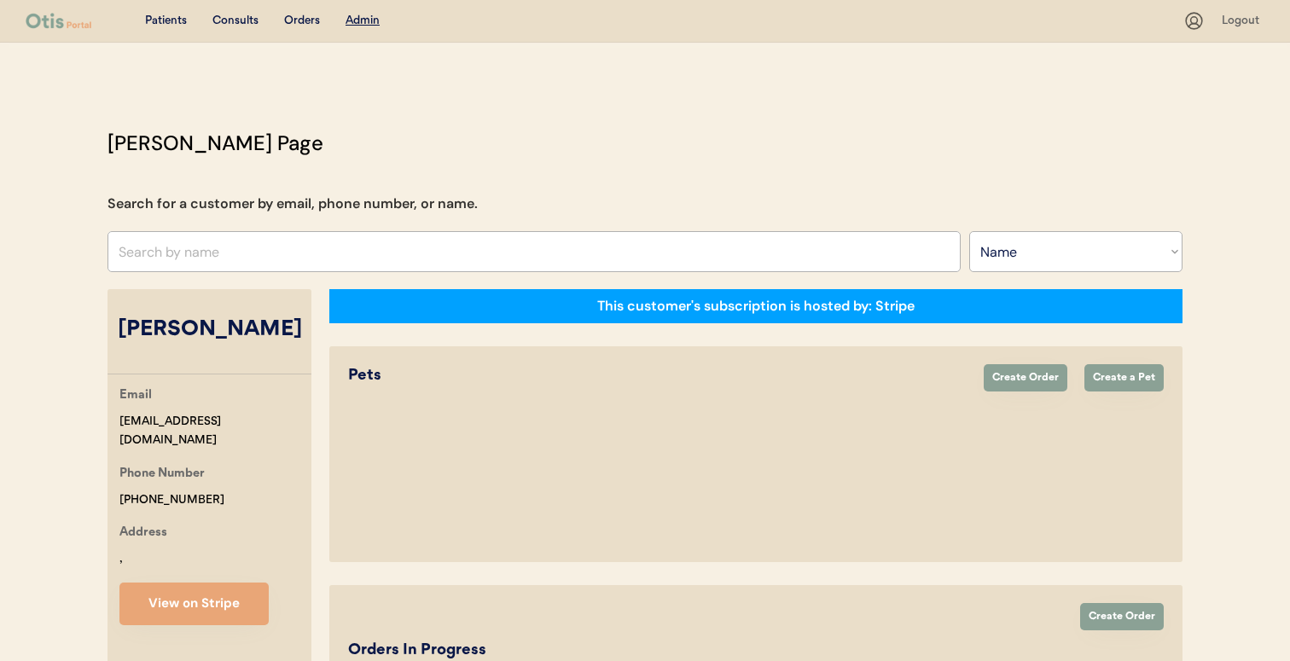
select select "true"
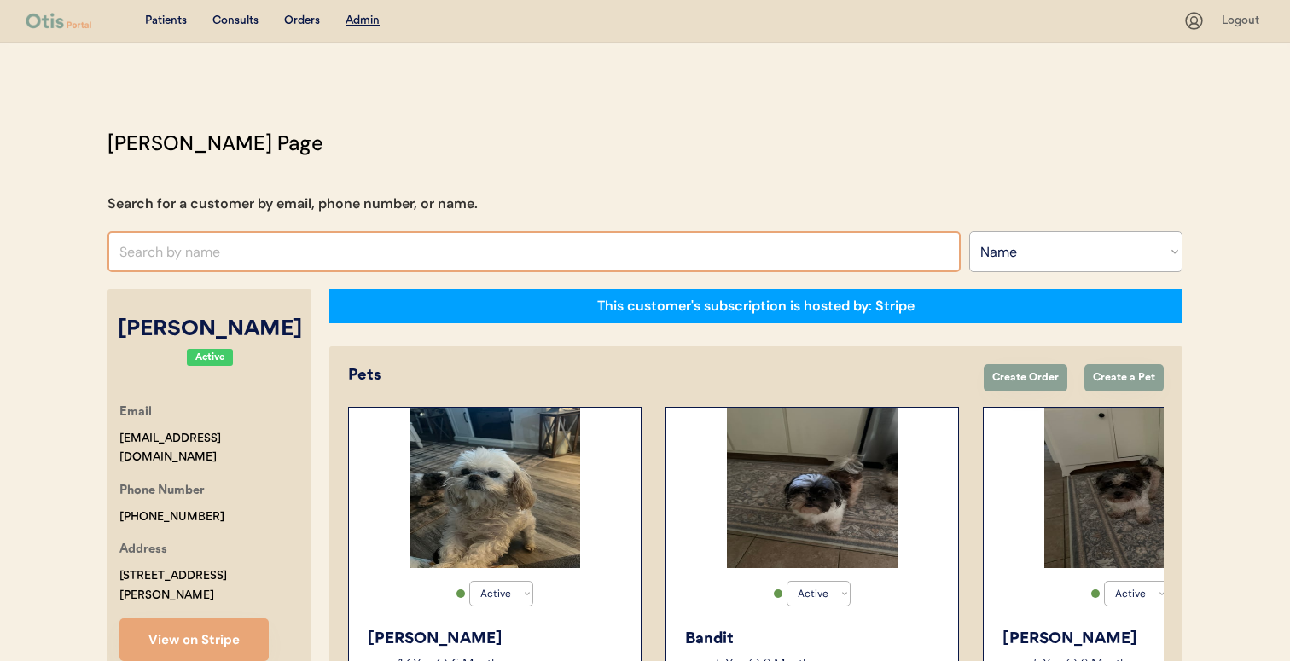
click at [495, 260] on input "text" at bounding box center [533, 251] width 853 height 41
type input "[PERSON_NAME]"
type input "[PERSON_NAME][DEMOGRAPHIC_DATA]"
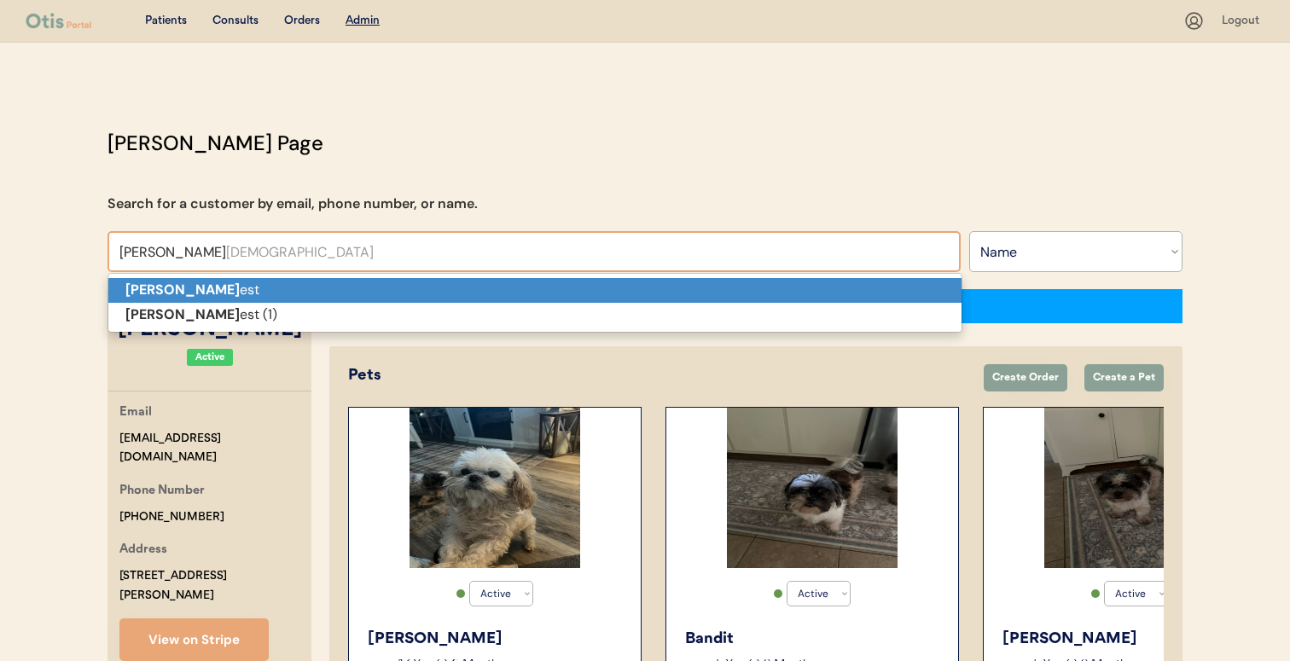
click at [469, 289] on p "[PERSON_NAME] est" at bounding box center [534, 290] width 853 height 25
type input "[PERSON_NAME]"
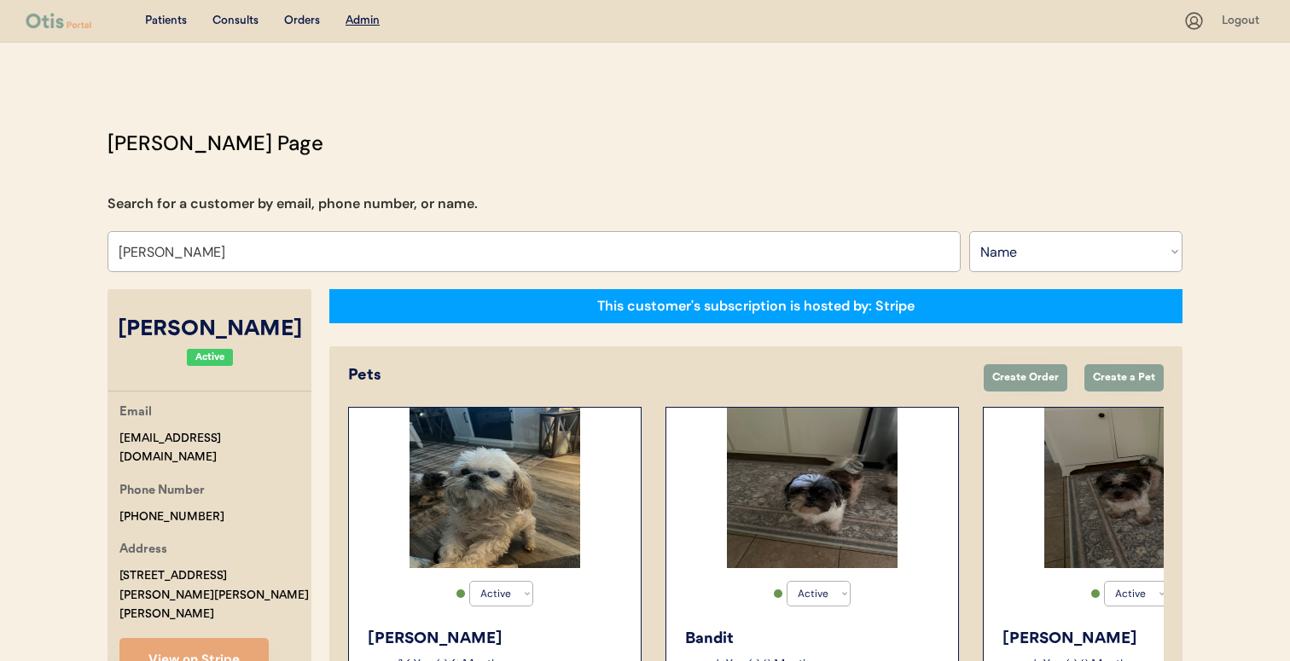
select select "true"
select select "false"
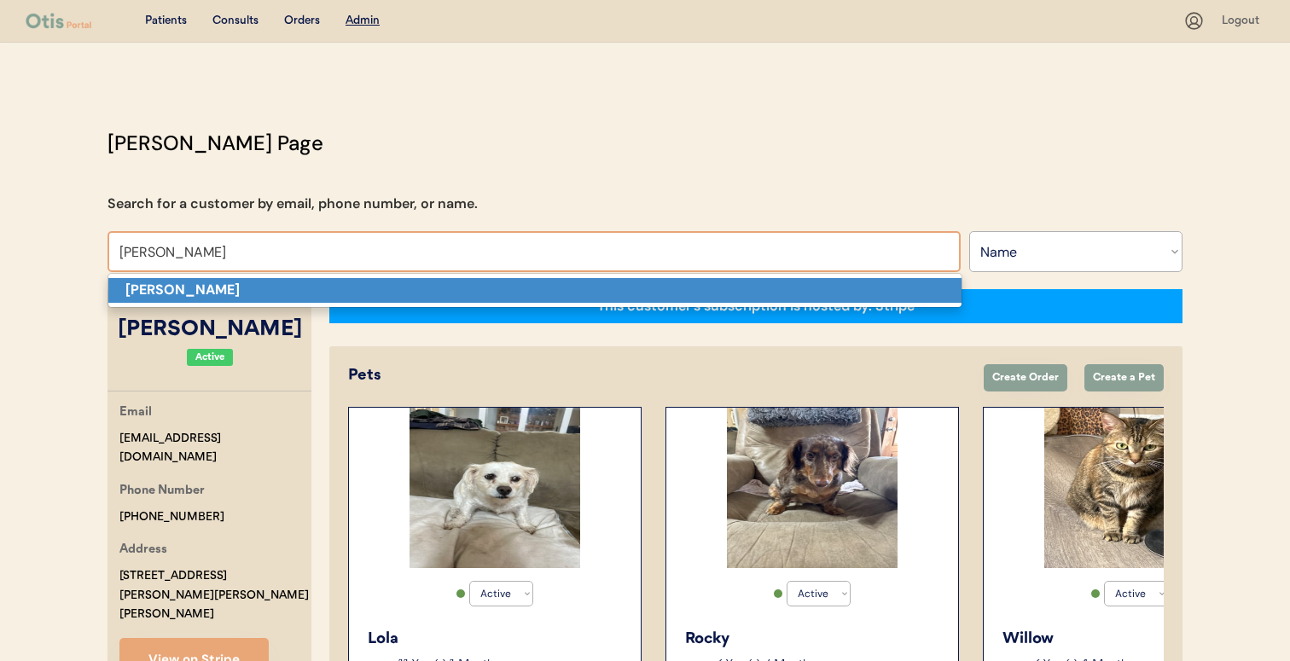
click at [495, 298] on p "[PERSON_NAME]" at bounding box center [534, 290] width 853 height 25
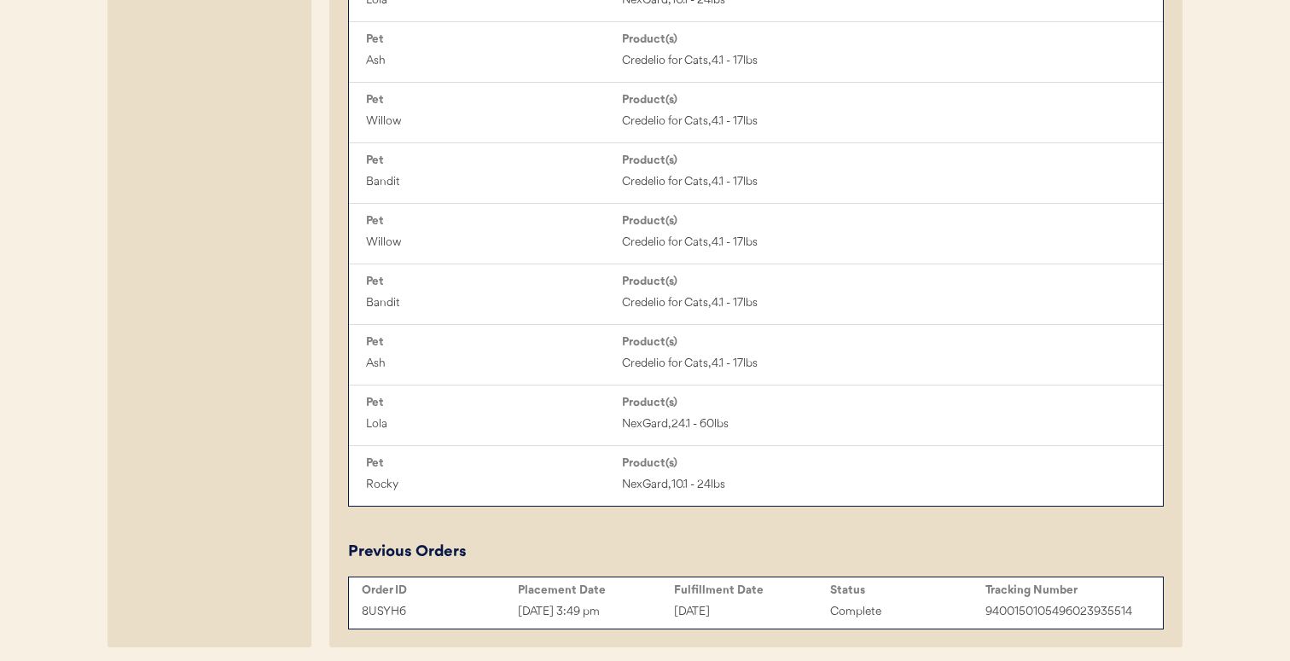
scroll to position [561, 0]
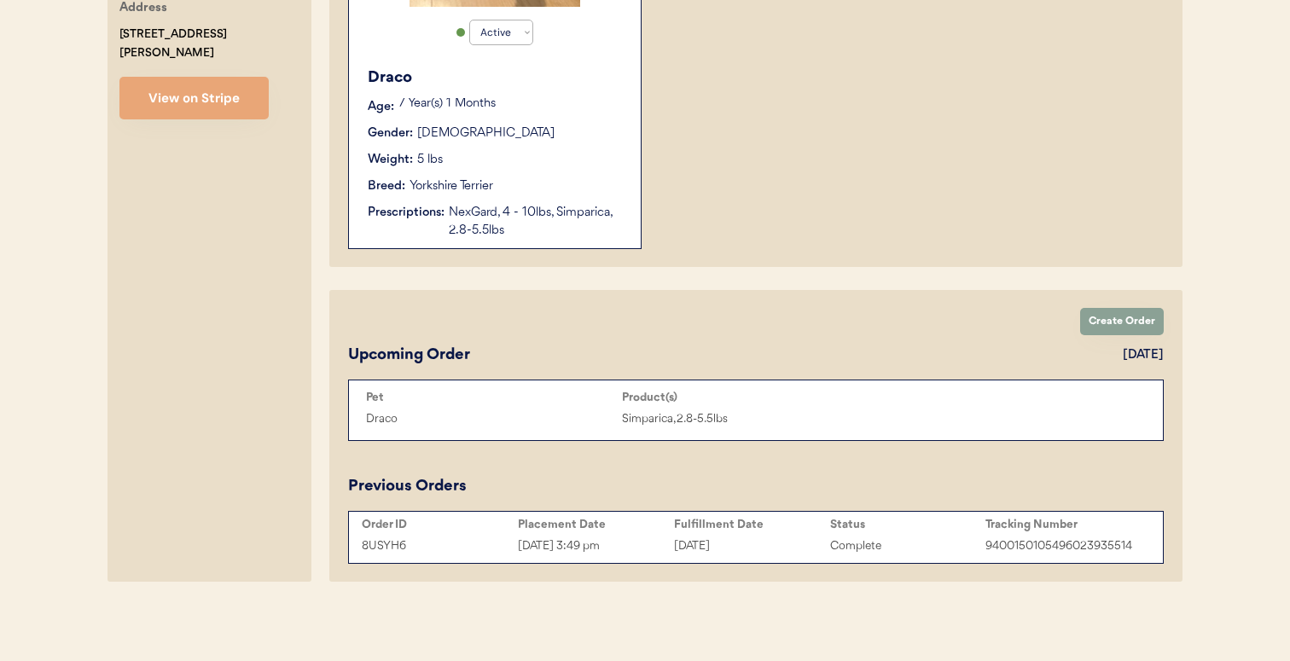
type input "[PERSON_NAME]"
click at [647, 538] on div "Aug 18, 2025 3:49 pm" at bounding box center [596, 547] width 156 height 20
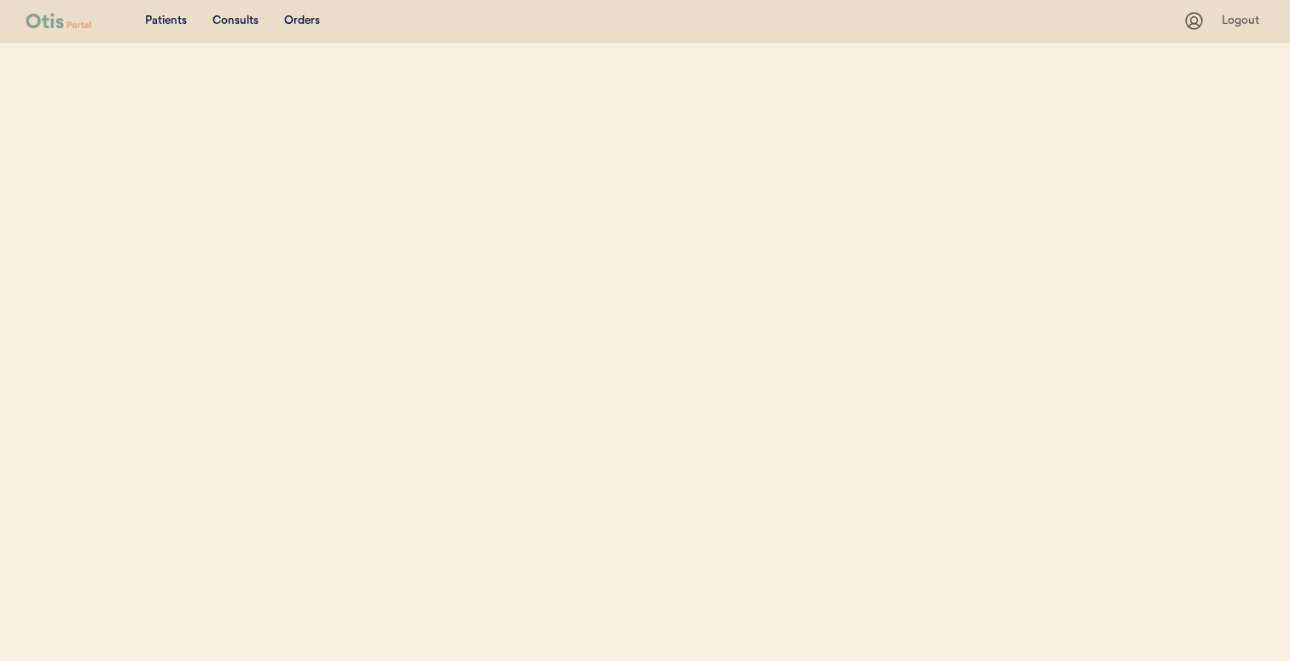
select select ""Name""
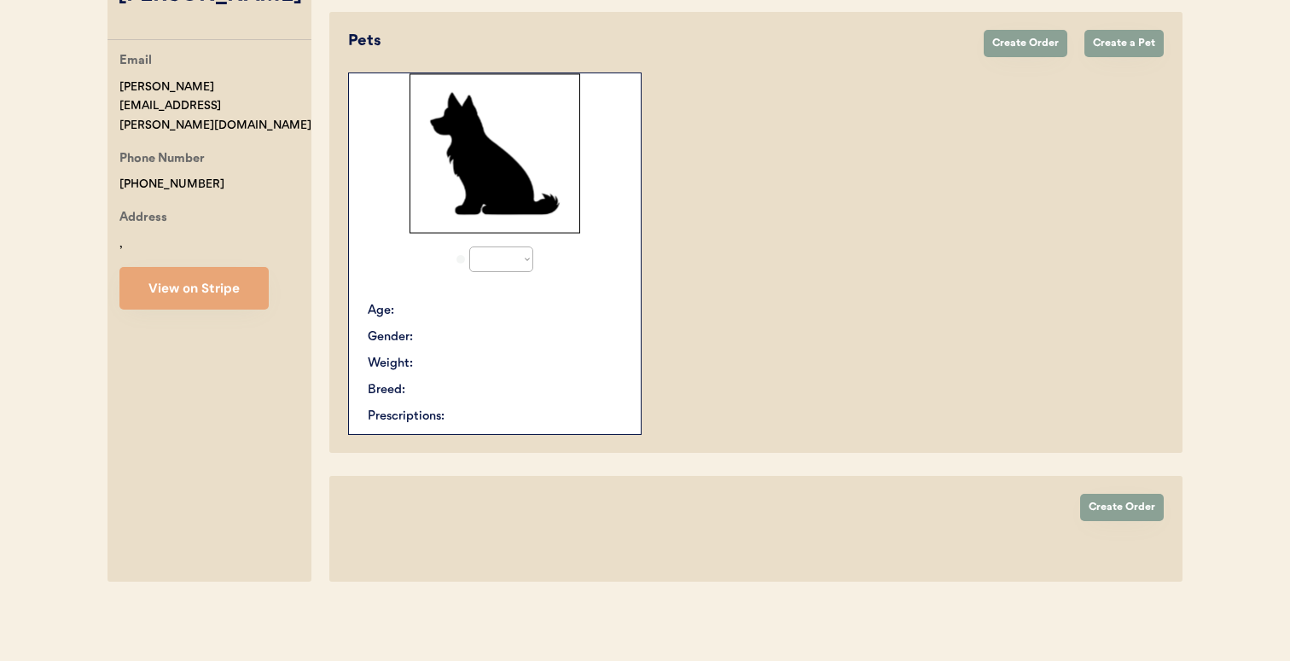
select select "true"
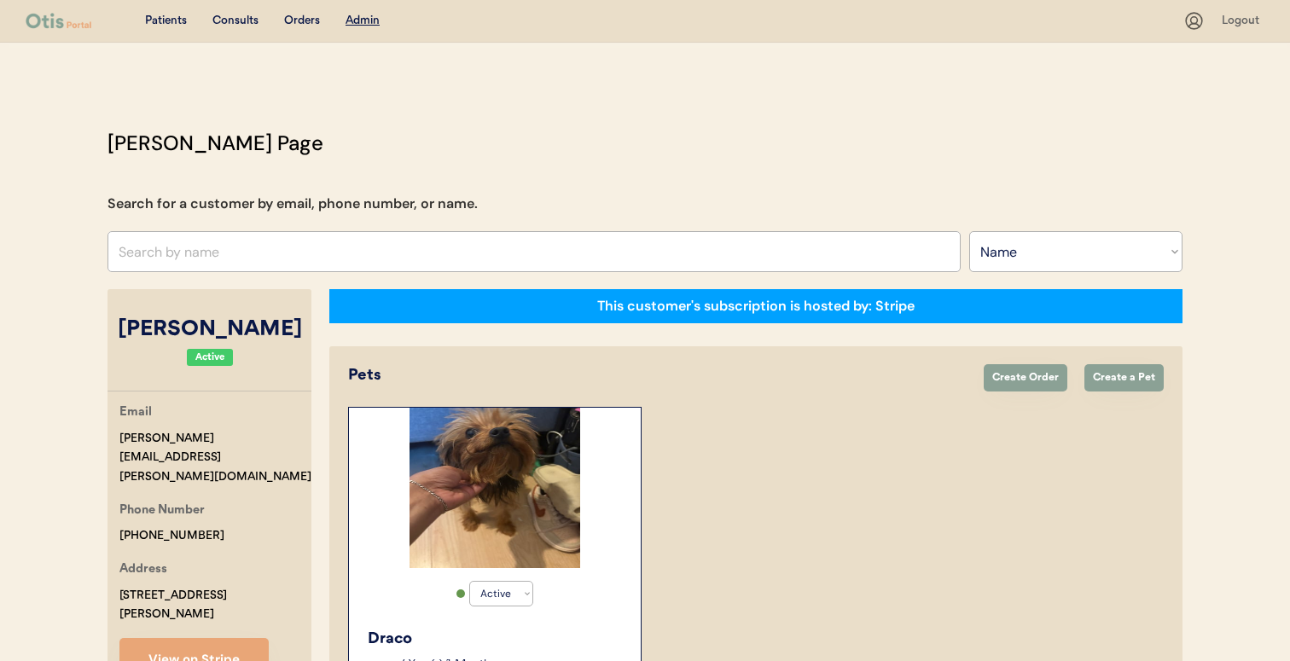
click at [465, 240] on input "text" at bounding box center [533, 251] width 853 height 41
type input "SUSAN CHE"
type input "SUSAN CHEnault"
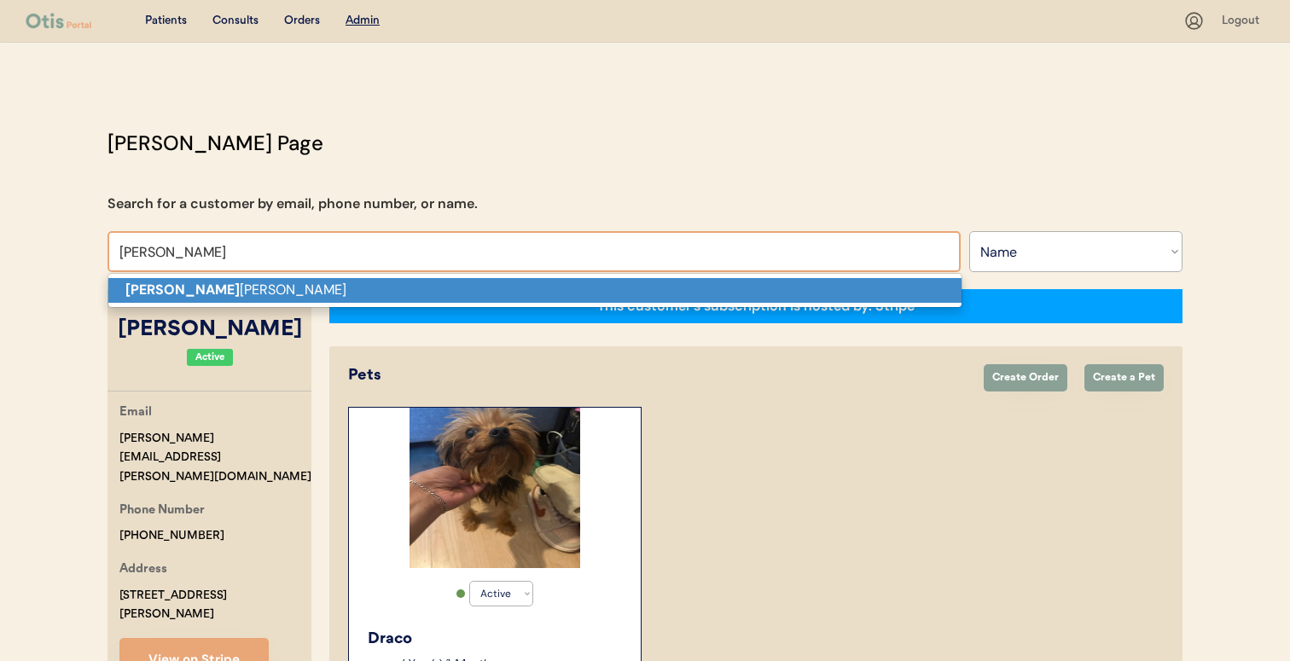
click at [455, 283] on p "Susan Che nault" at bounding box center [534, 290] width 853 height 25
type input "Susan Chenault"
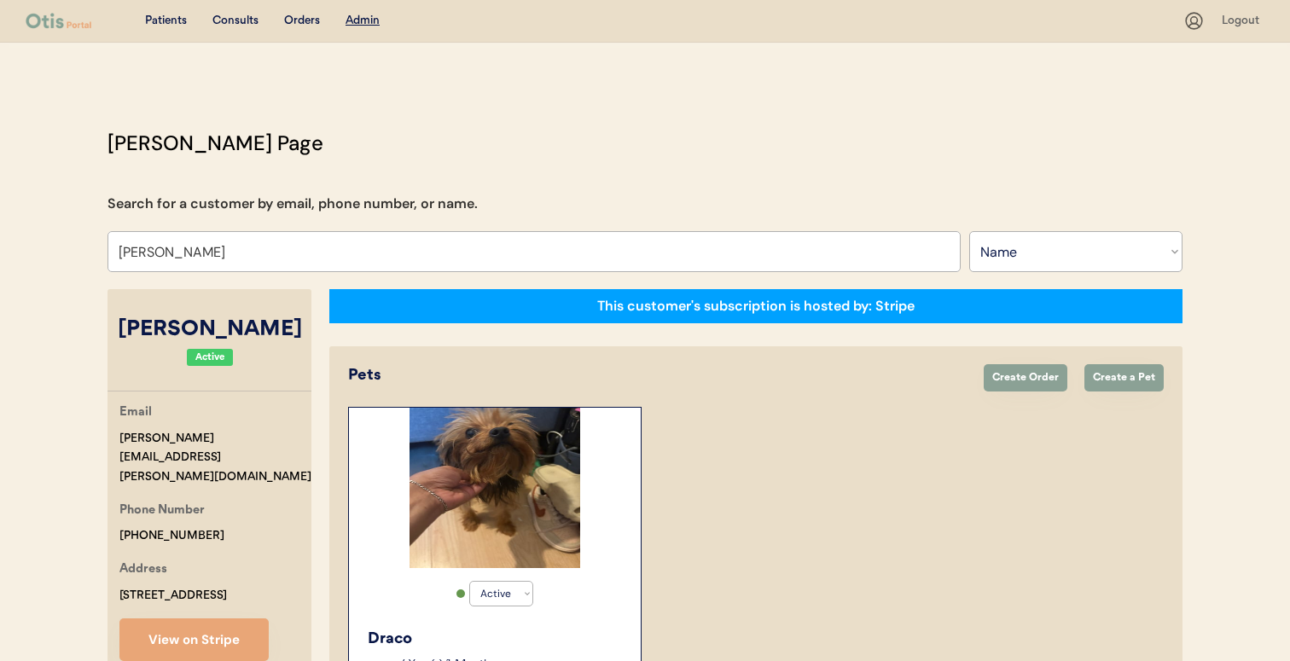
select select "true"
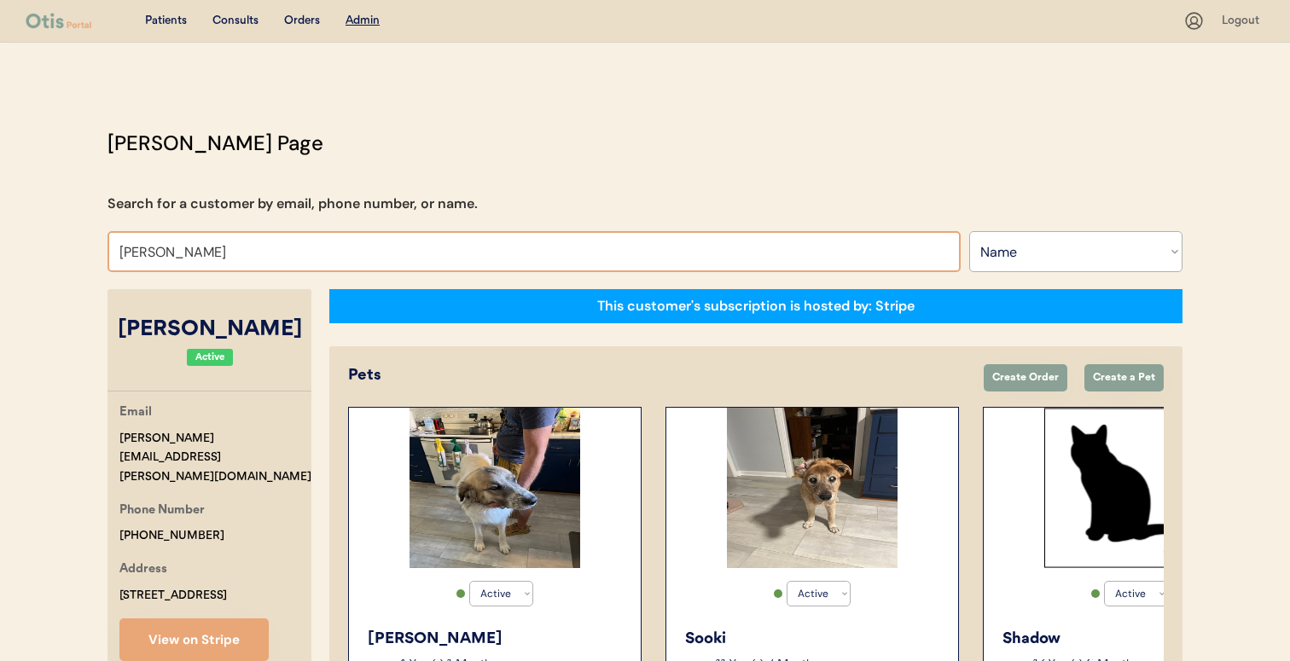
click at [512, 259] on input "Susan Chenault" at bounding box center [533, 251] width 853 height 41
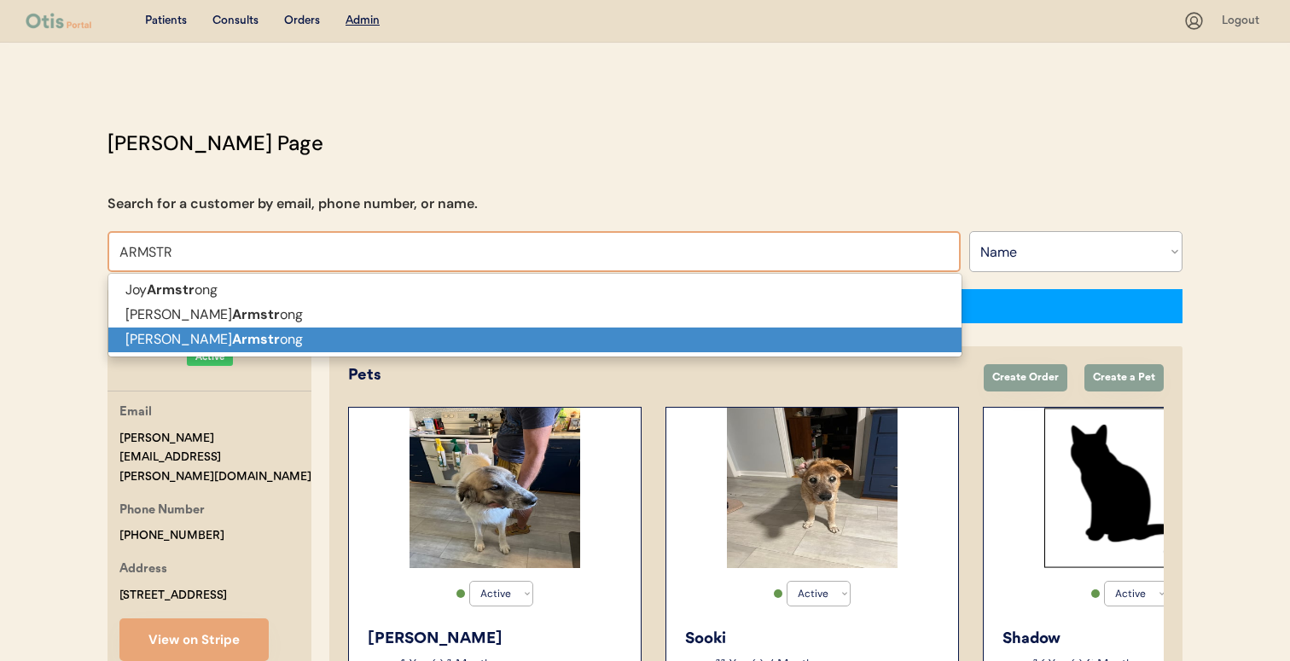
click at [508, 329] on span "Joy Armstr ong Rachel Armstr ong Sandy Armstr ong" at bounding box center [534, 315] width 853 height 74
click at [508, 329] on p "Sandy Armstr ong" at bounding box center [534, 340] width 853 height 25
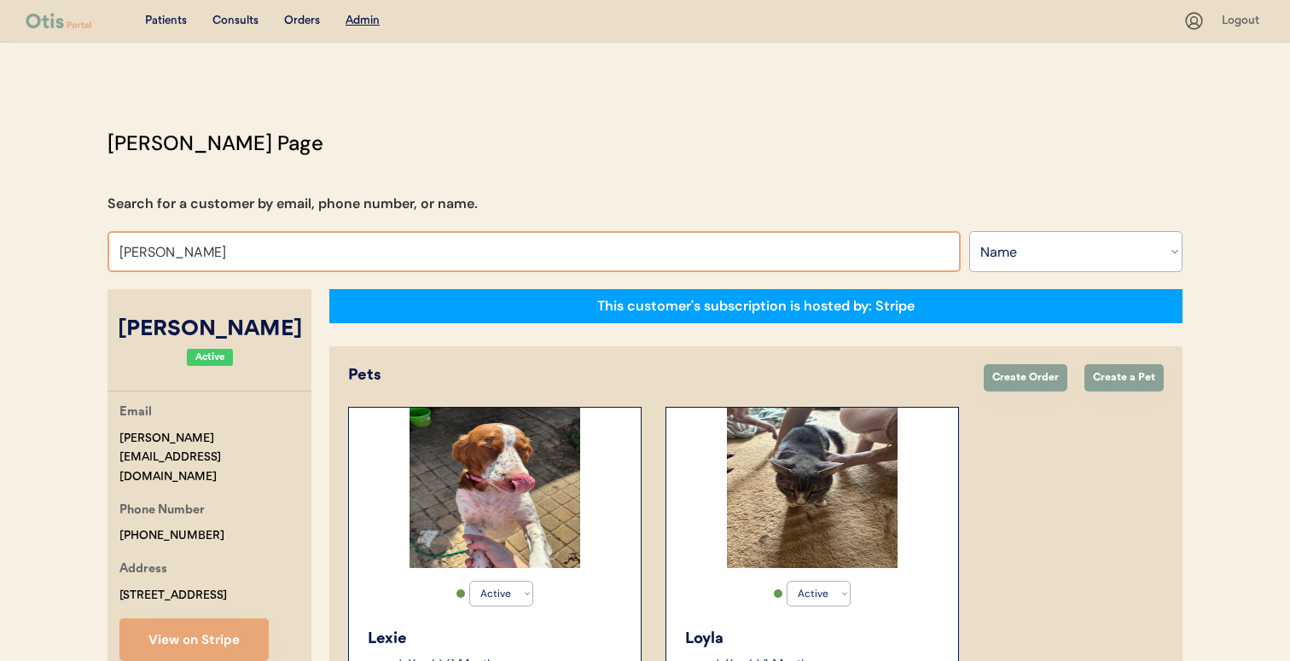
click at [371, 261] on input "Sandy Armstrong" at bounding box center [533, 251] width 853 height 41
type input "MIC"
type input "MIChal Jablonski"
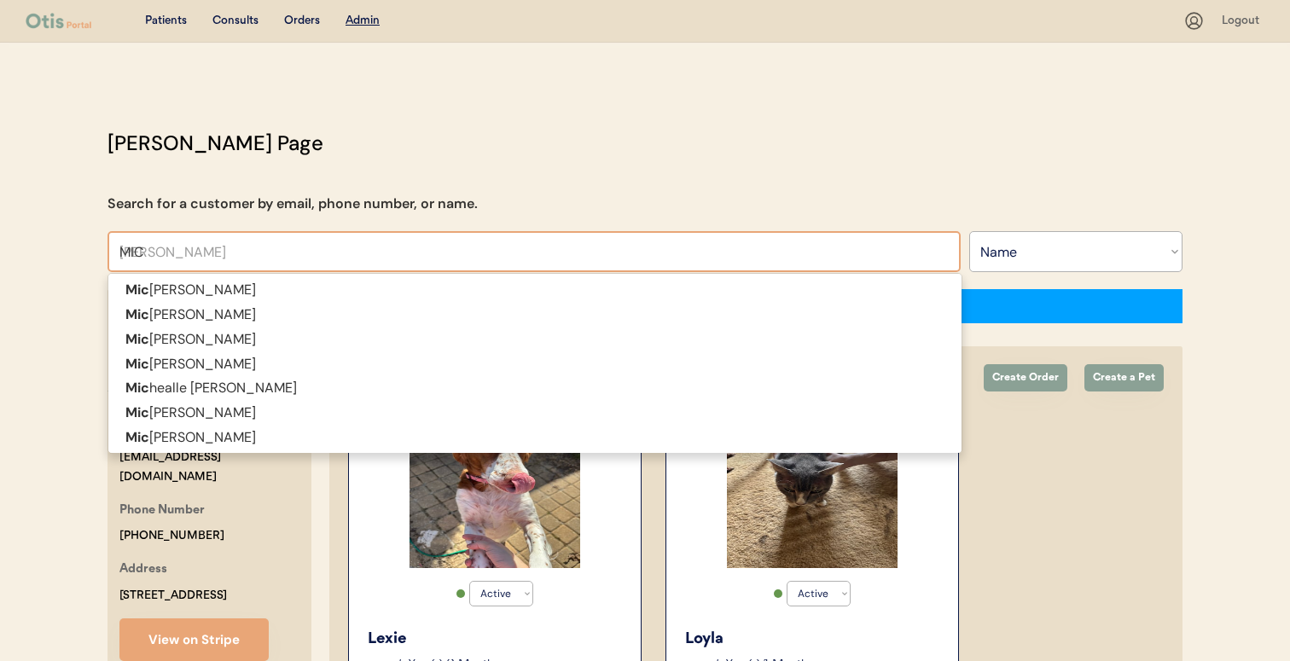
type input "MICH"
type input "MICHal Jablonski"
type input "MICHAEL R"
type input "MICHAEL Richards"
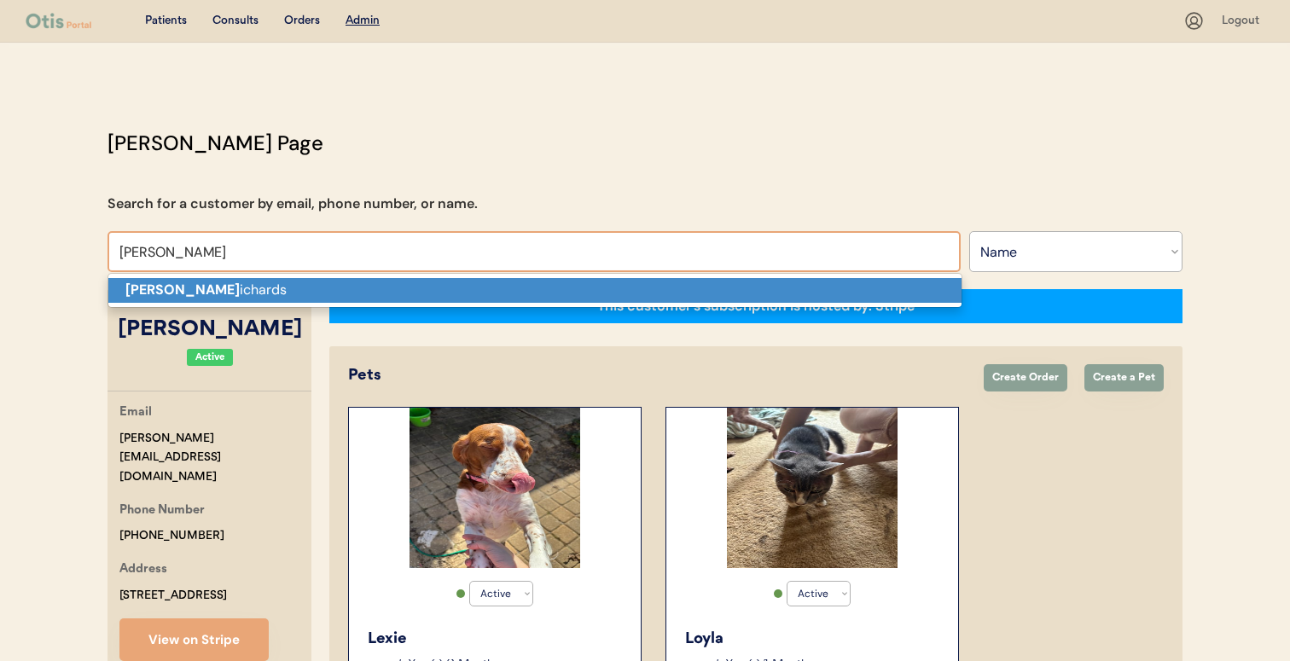
click at [359, 294] on p "Michael R ichards" at bounding box center [534, 290] width 853 height 25
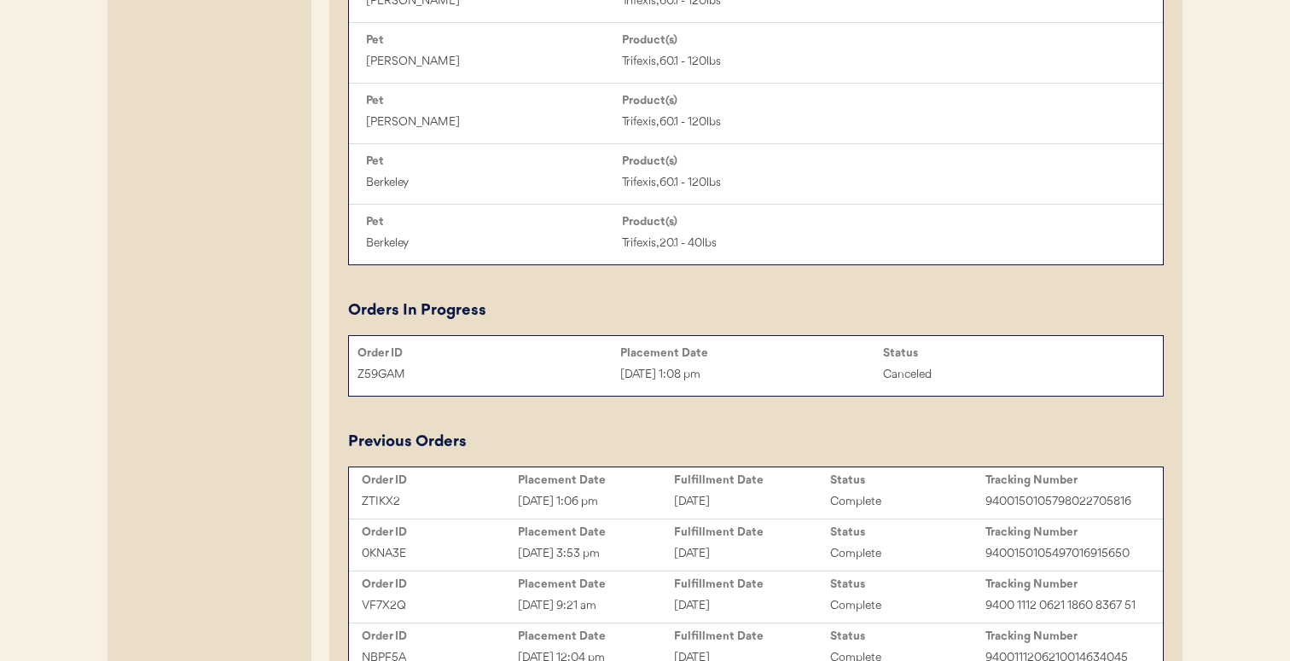
scroll to position [1207, 0]
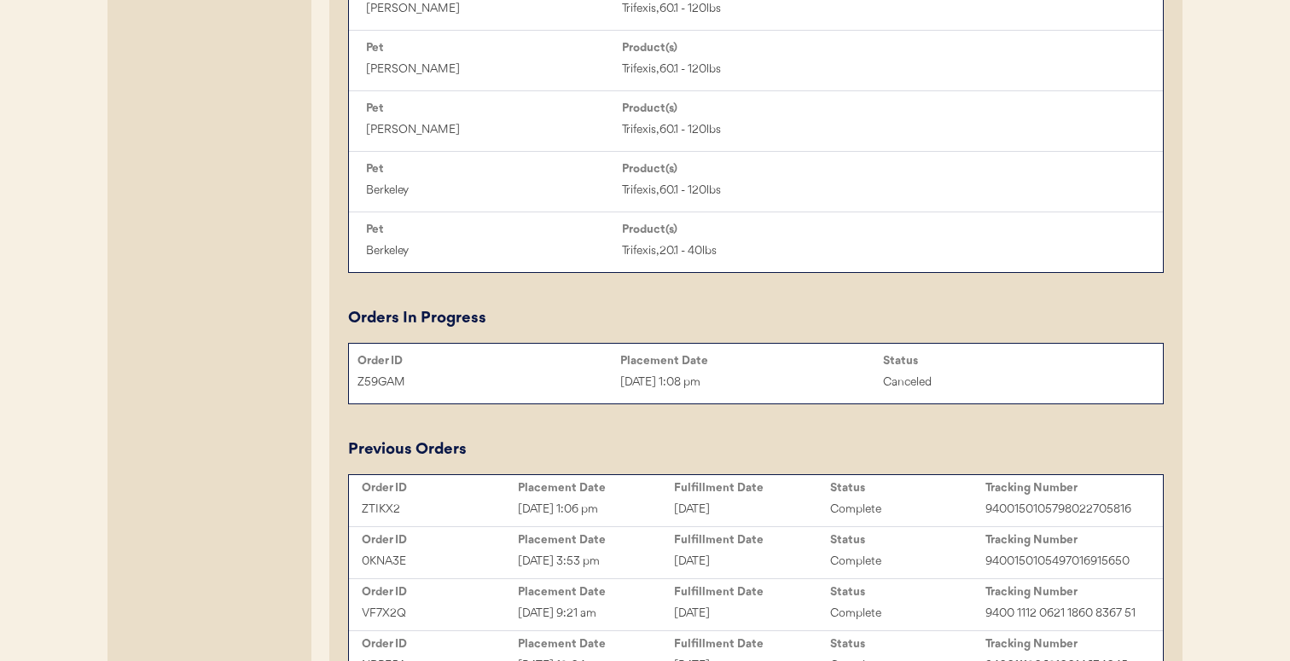
type input "Michael Richards"
click at [596, 504] on div "Aug 19, 2025 1:06 pm" at bounding box center [596, 510] width 156 height 20
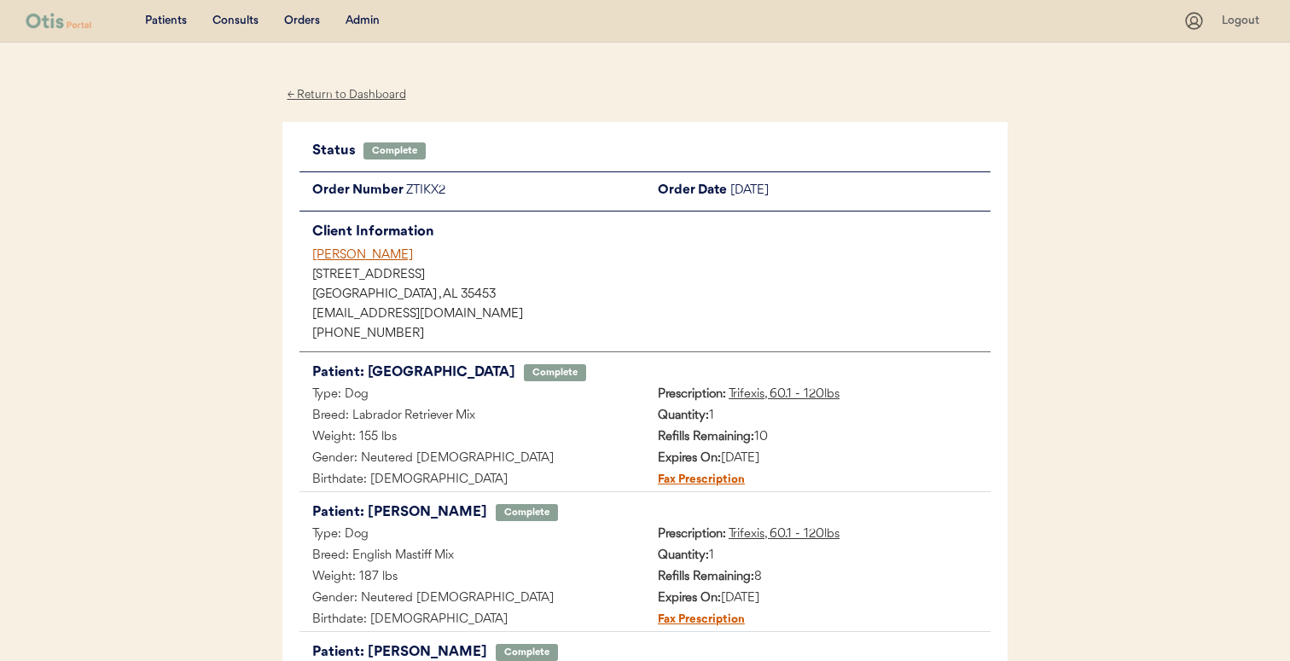
click at [395, 253] on div "[PERSON_NAME]" at bounding box center [651, 256] width 678 height 18
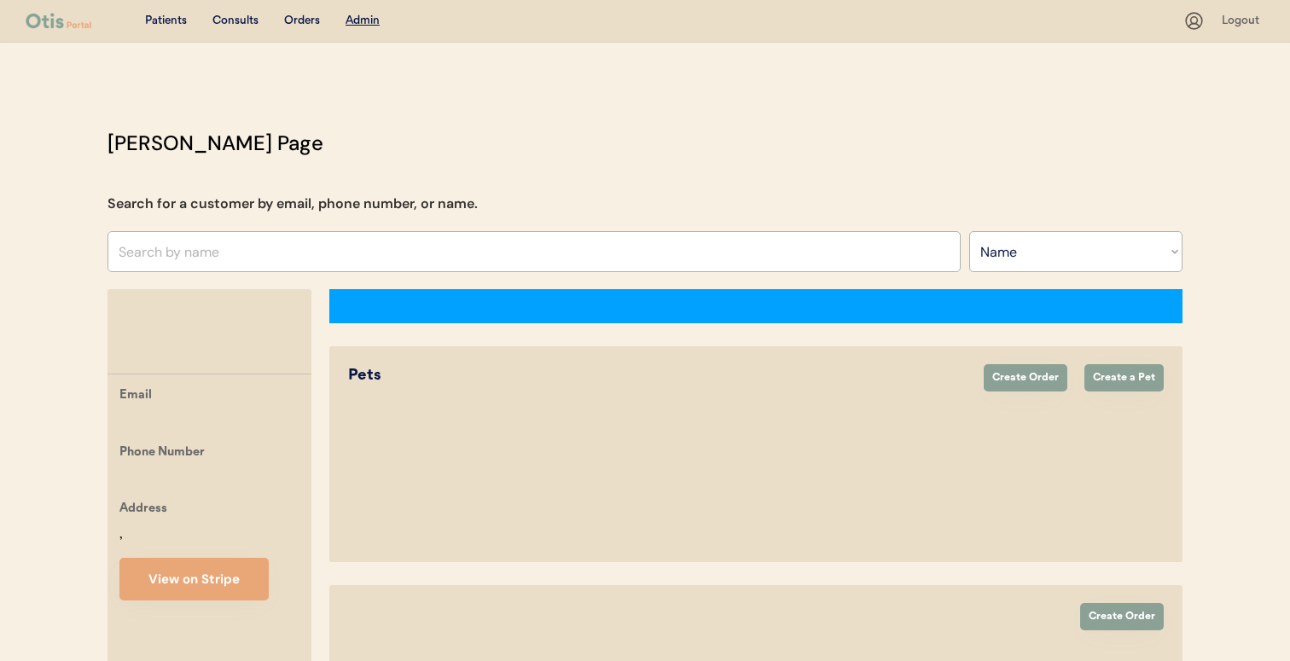
select select ""Name""
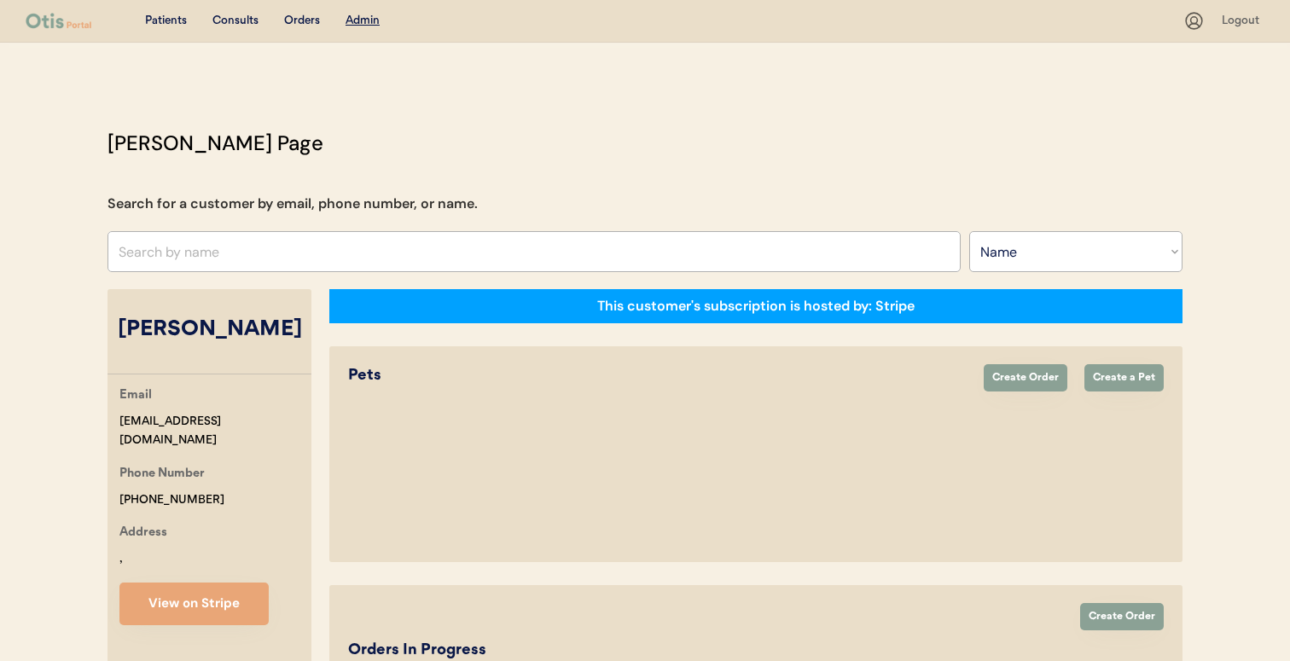
select select "true"
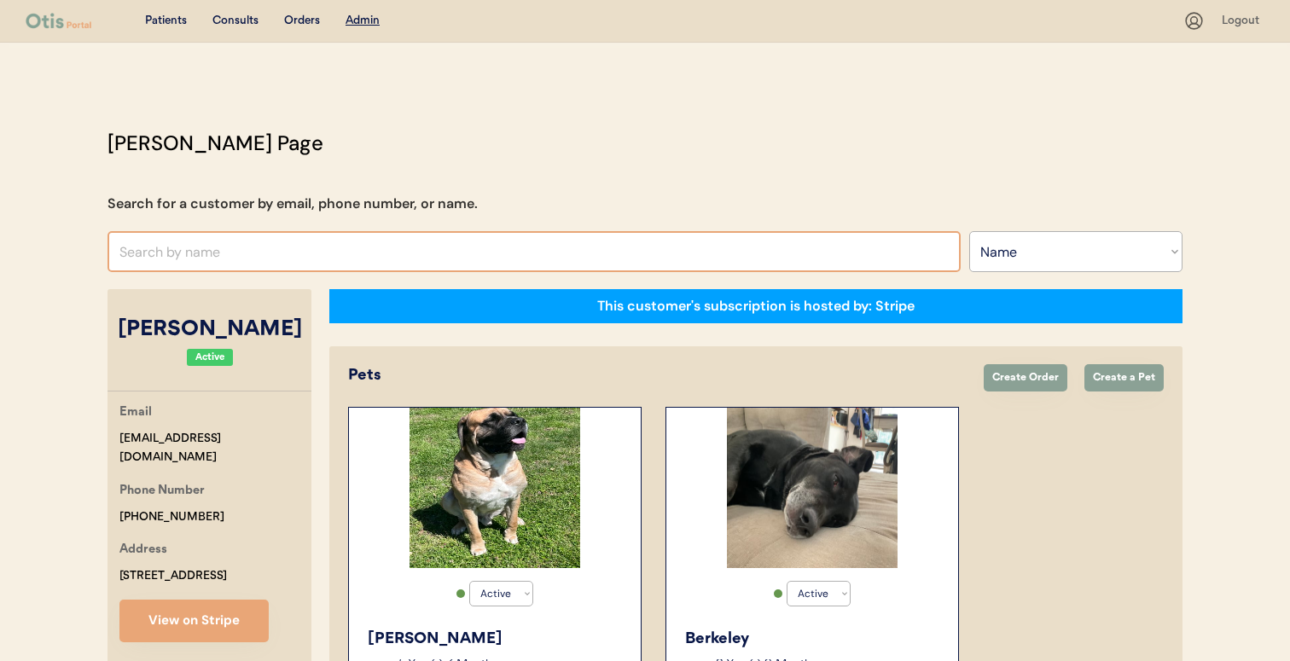
click at [447, 258] on input "text" at bounding box center [533, 251] width 853 height 41
type input "a"
type input "kait"
type input "[PERSON_NAME]"
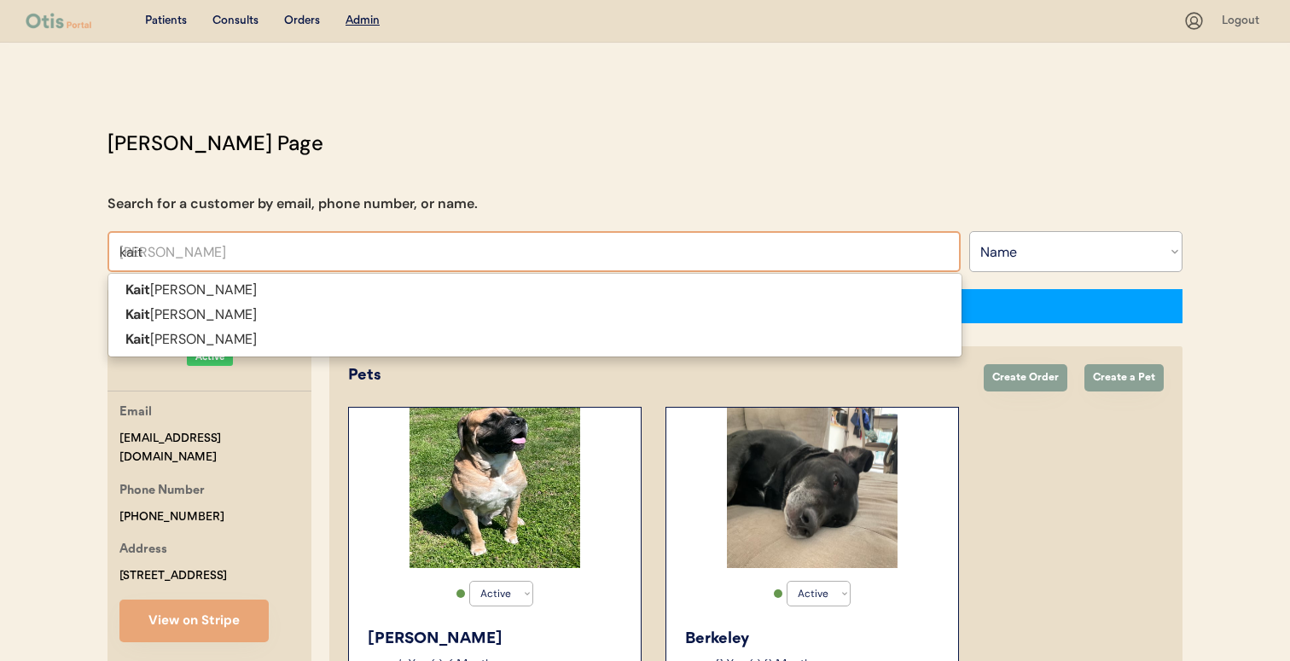
type input "kaitl"
click at [423, 352] on span "Kaitl in [PERSON_NAME] Kaitl ynn [PERSON_NAME] Kaitl ynn Hyde" at bounding box center [534, 315] width 855 height 84
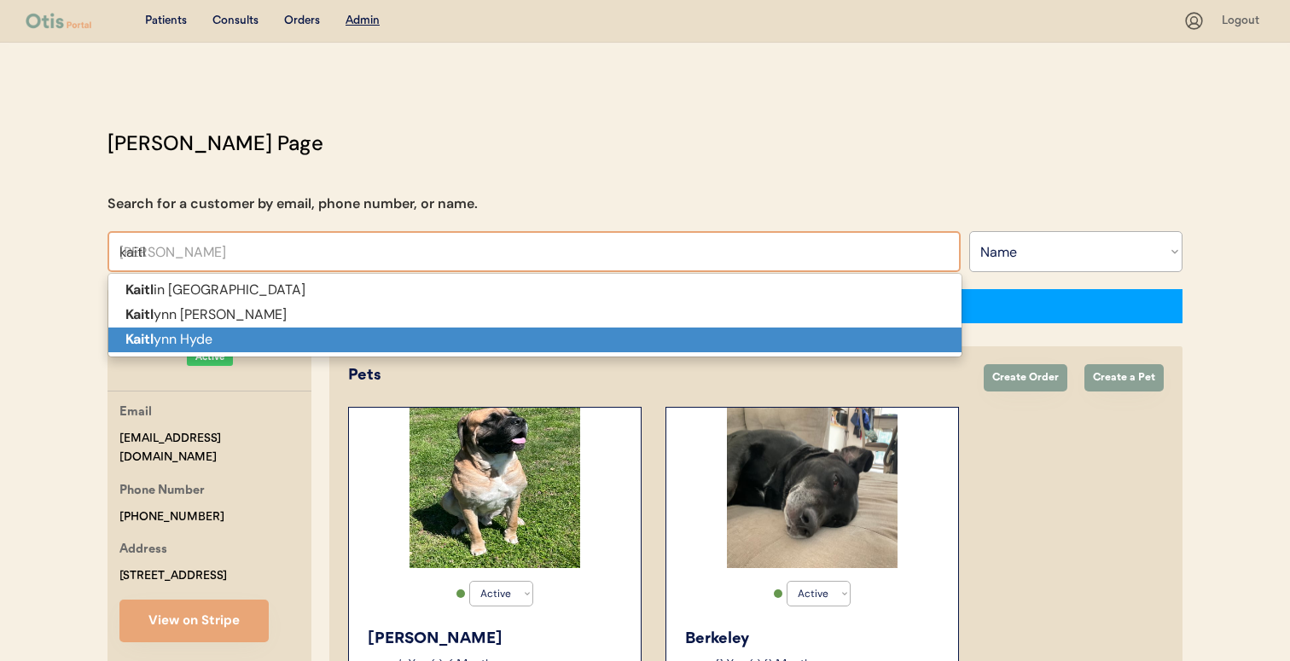
click at [424, 340] on p "Kaitl ynn Hyde" at bounding box center [534, 340] width 853 height 25
type input "[PERSON_NAME]"
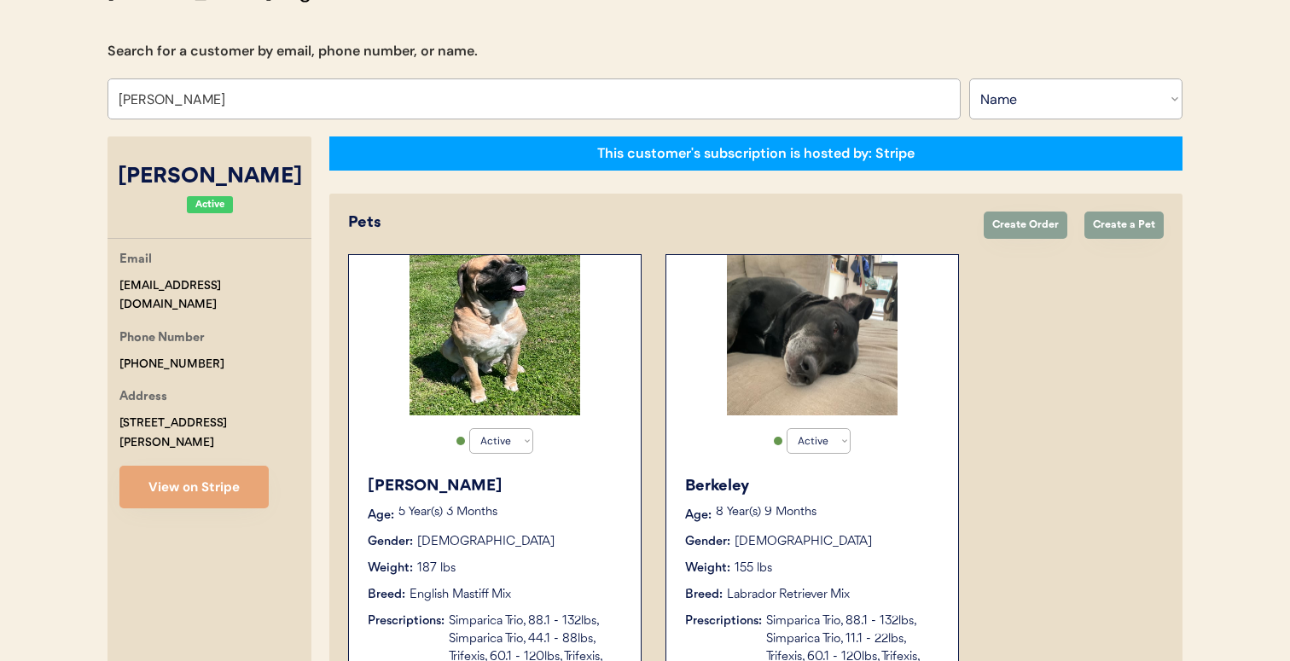
select select "true"
select select "false"
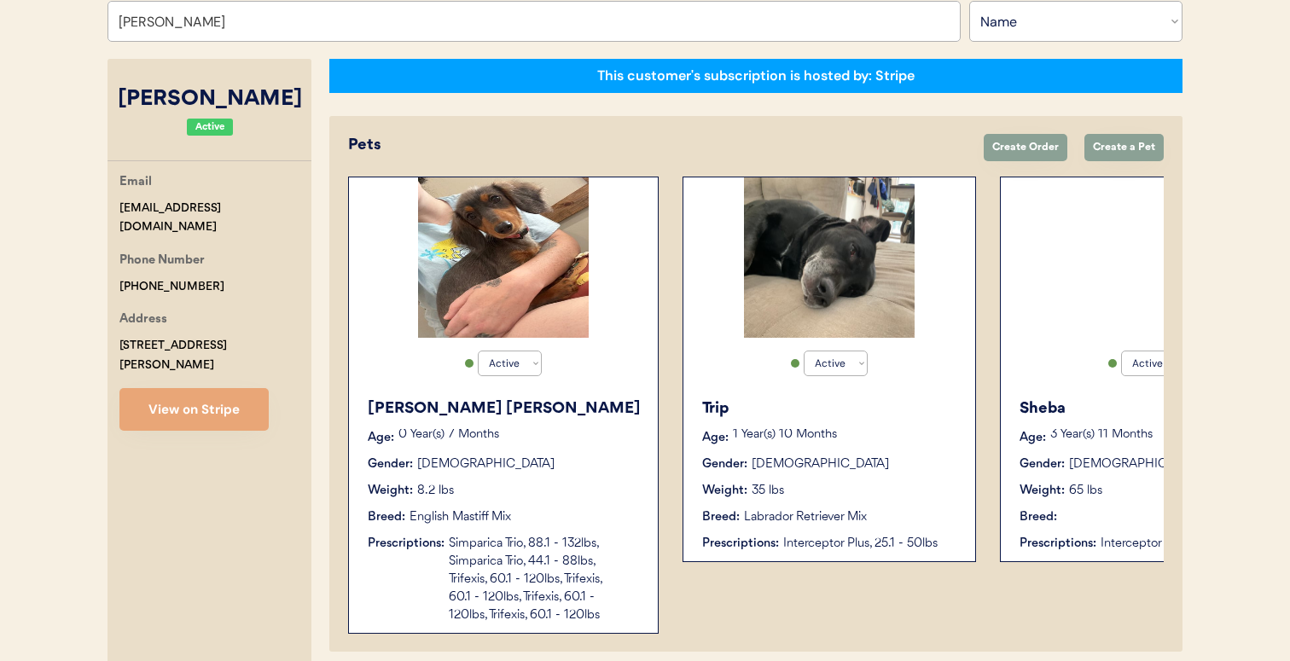
scroll to position [231, 0]
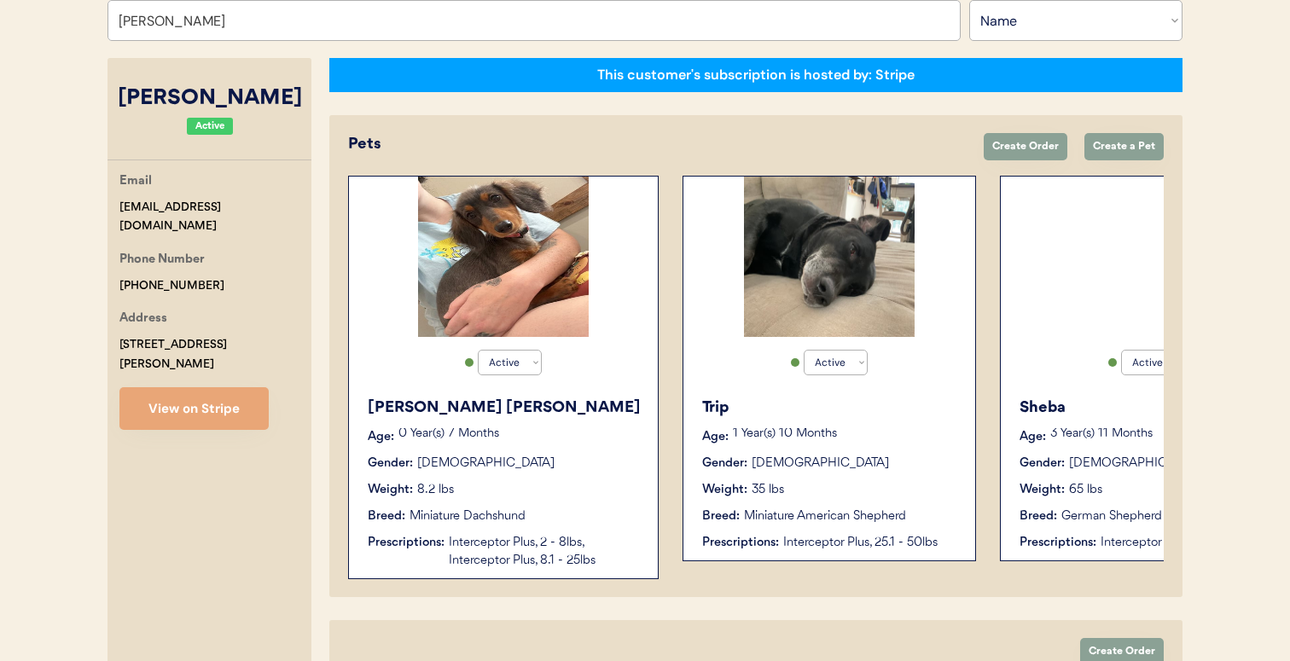
type input "[PERSON_NAME]"
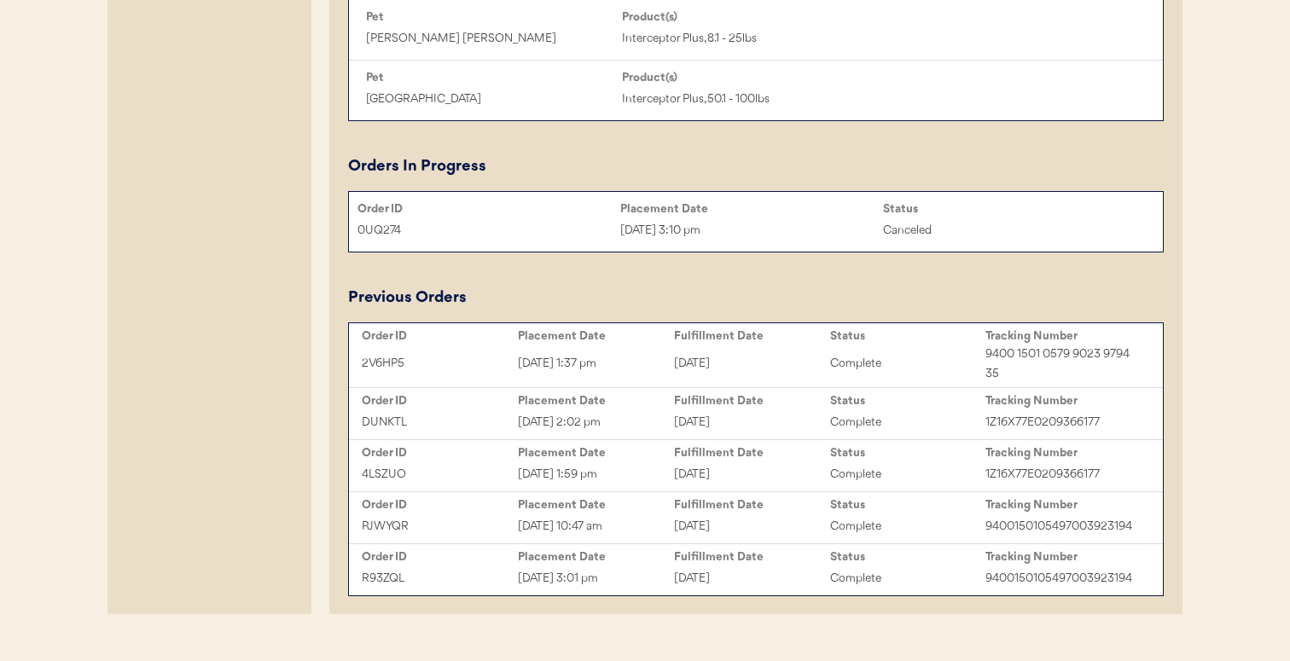
scroll to position [1216, 0]
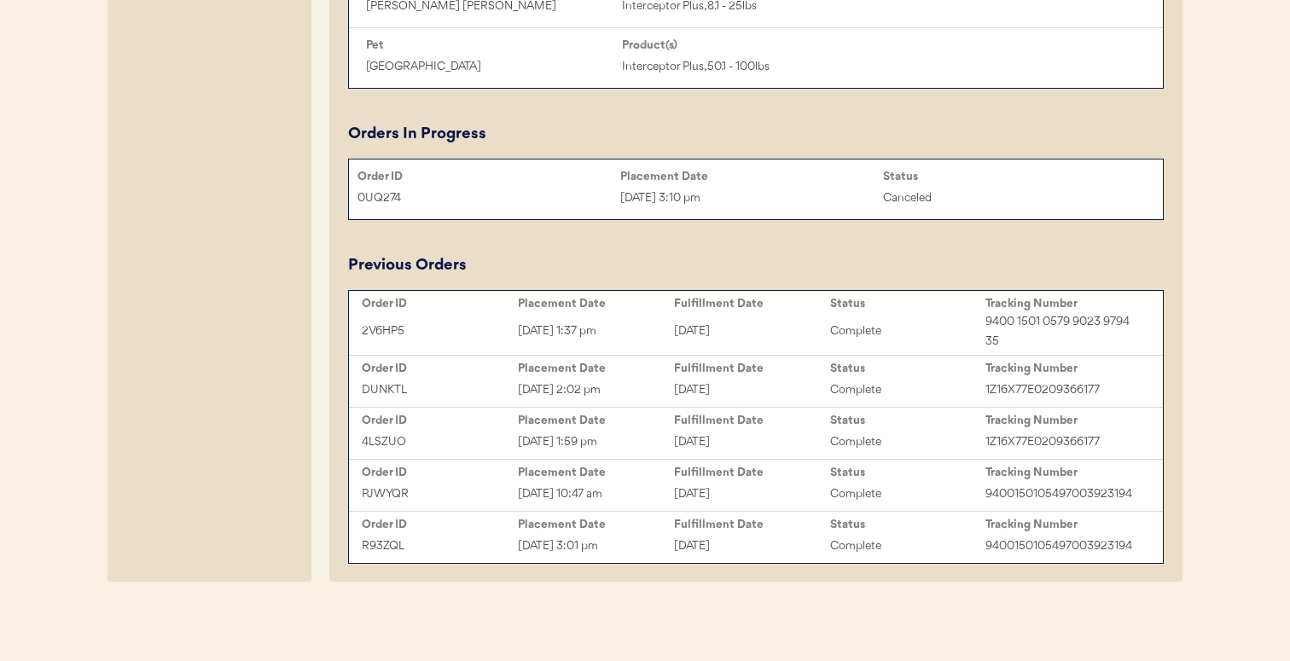
click at [582, 339] on div "[DATE] 1:37 pm" at bounding box center [596, 332] width 156 height 20
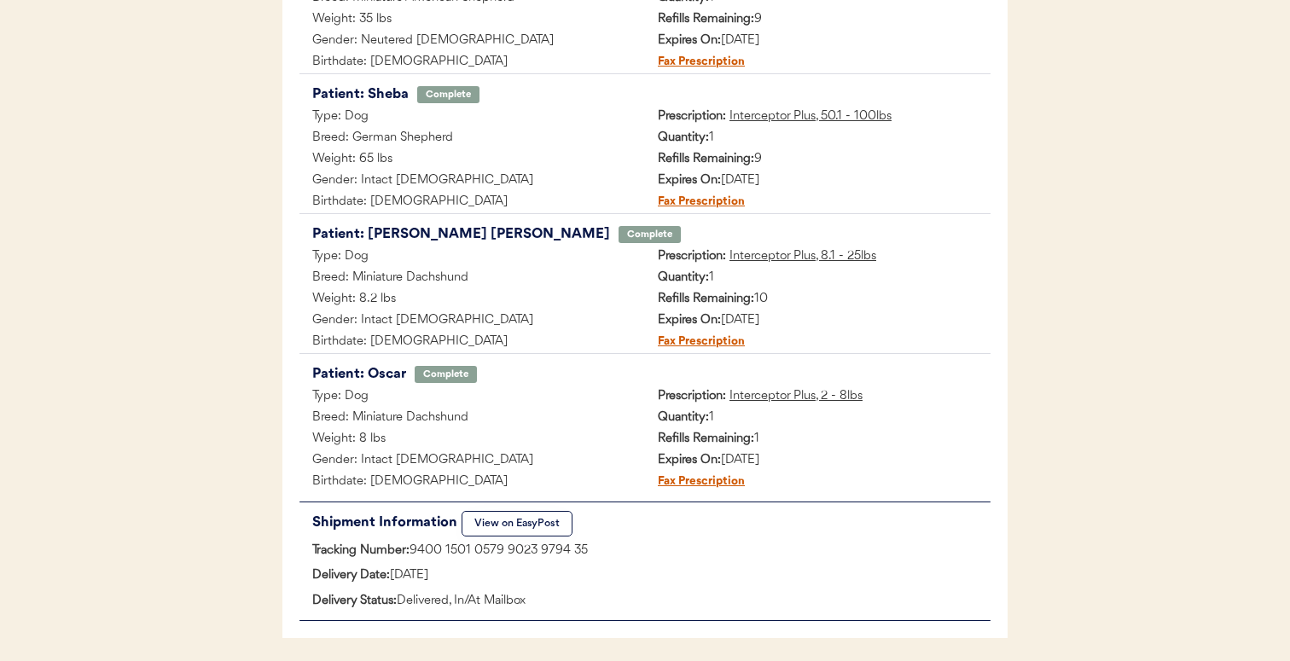
scroll to position [414, 0]
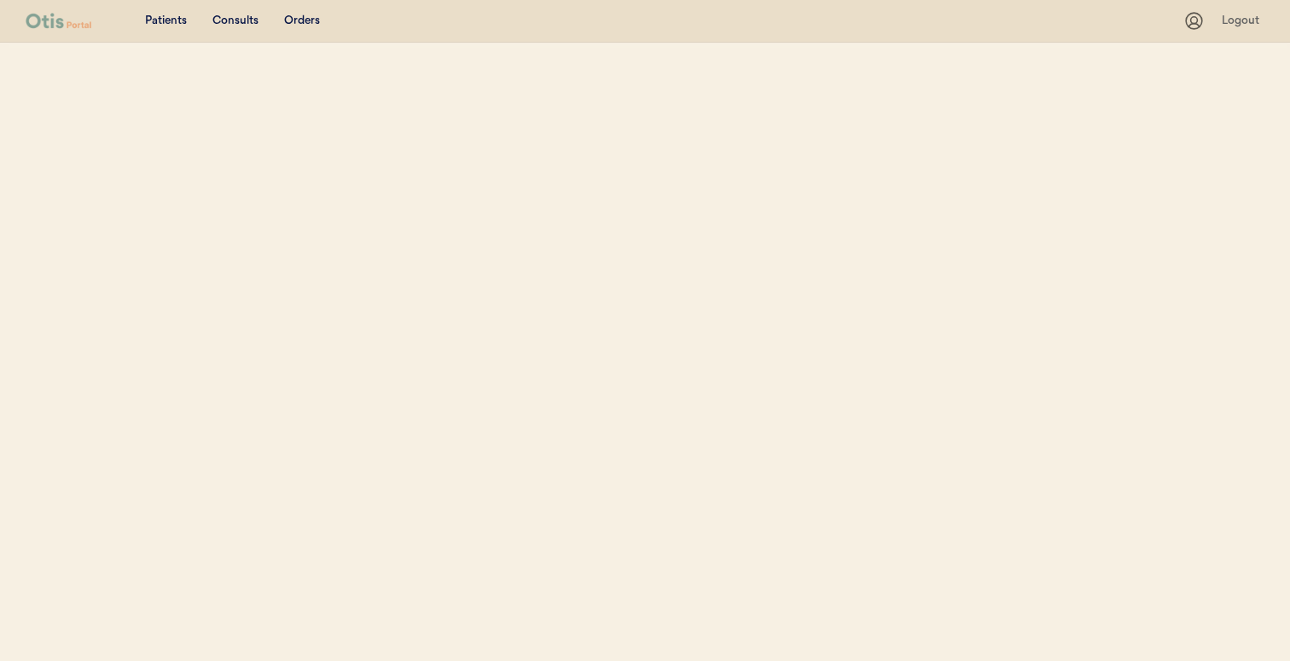
select select ""Name""
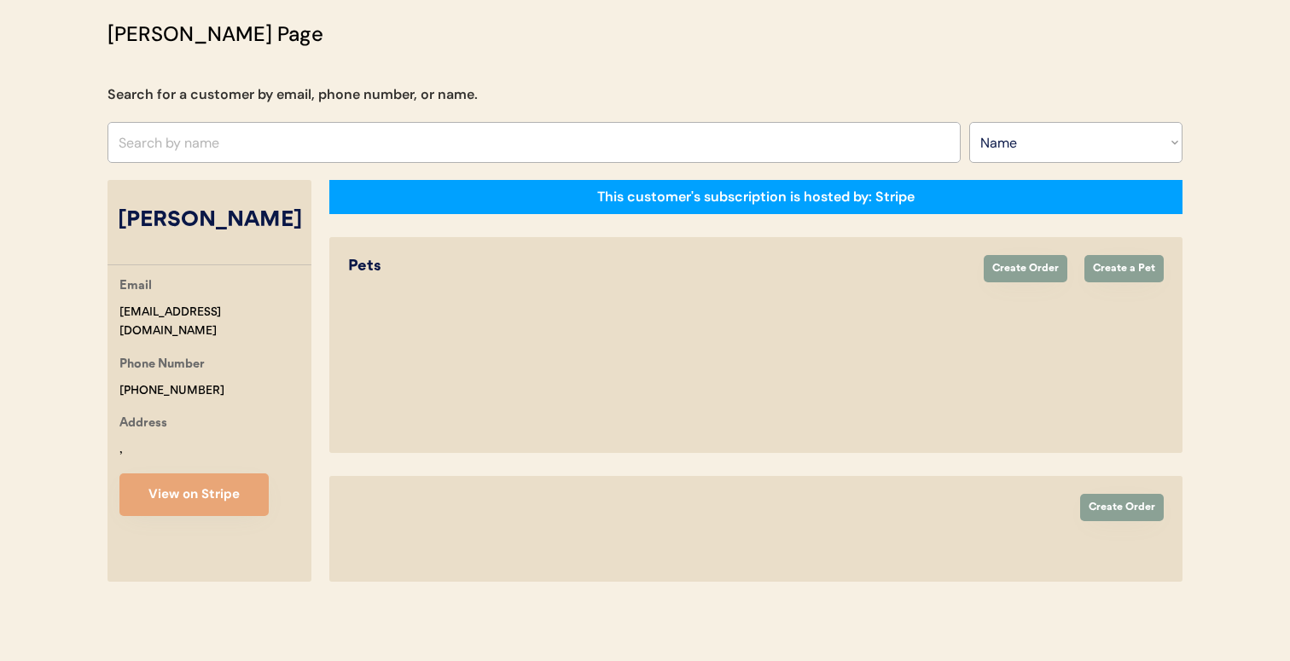
select select "true"
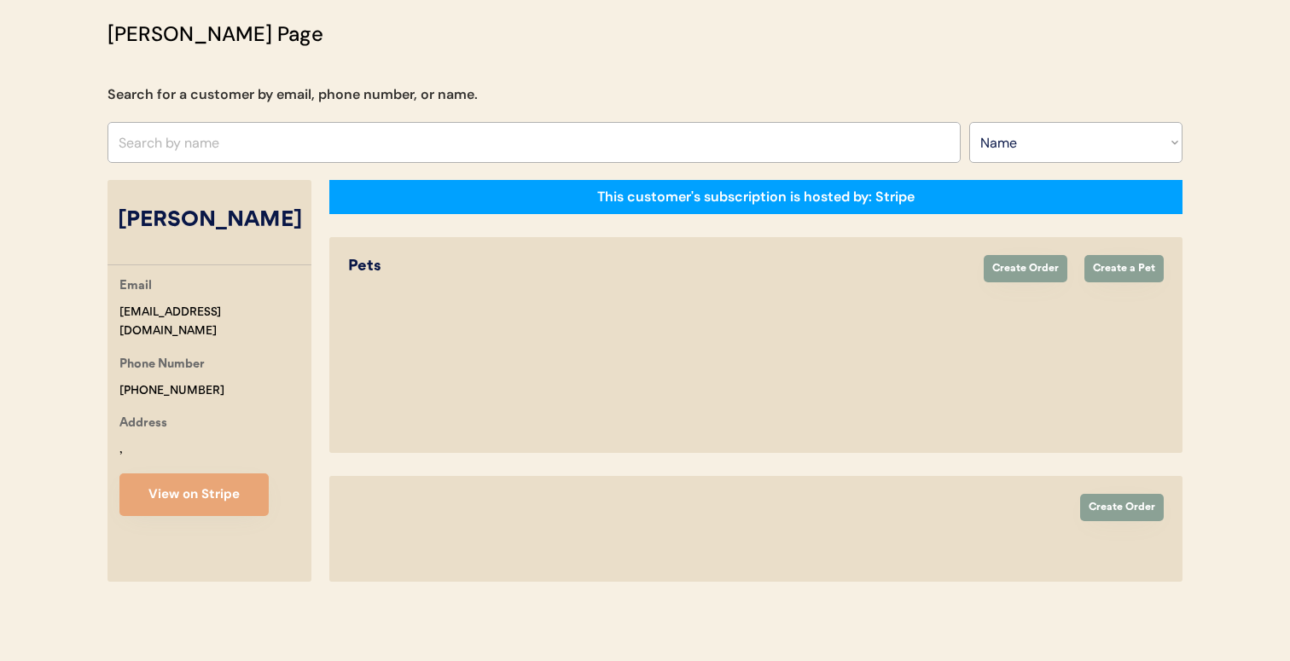
select select "false"
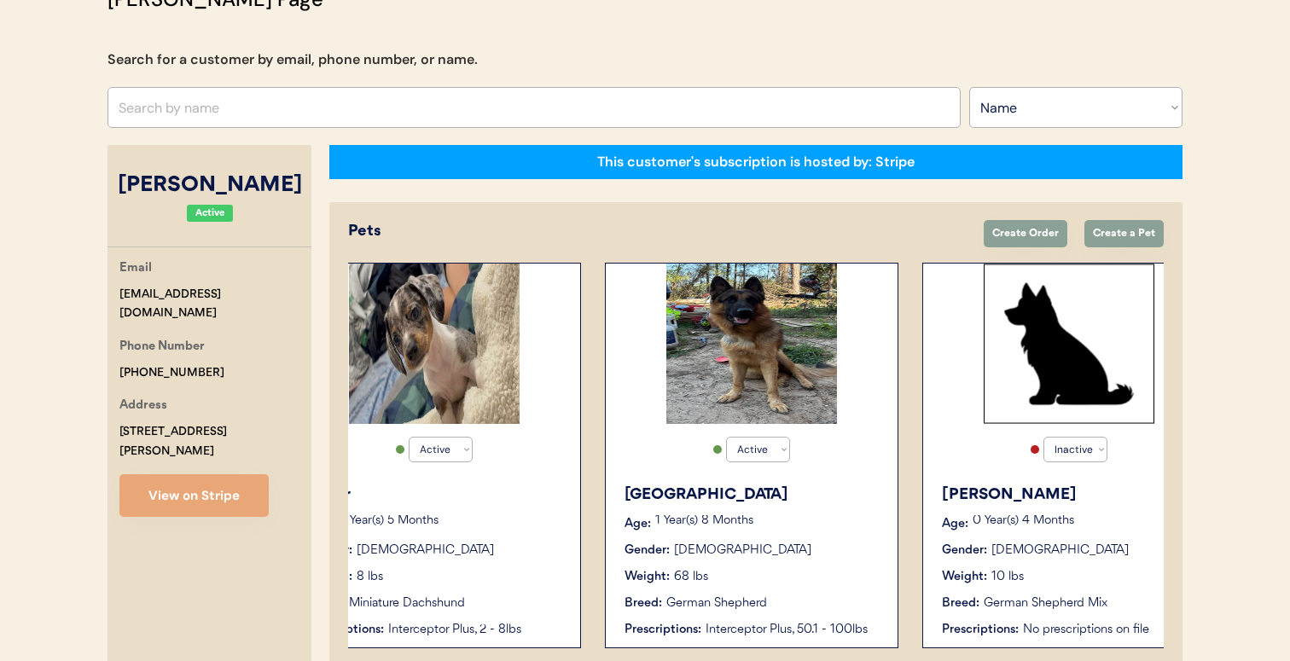
scroll to position [0, 1089]
